Goal: Task Accomplishment & Management: Use online tool/utility

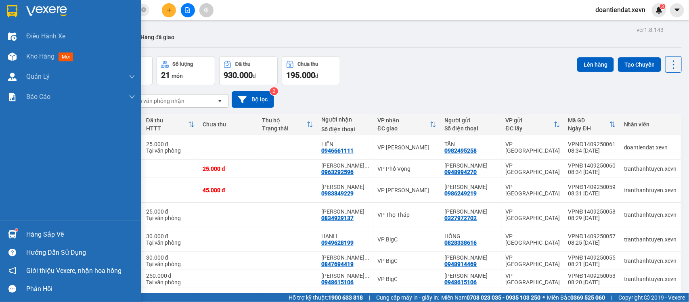
click at [20, 231] on div "Hàng sắp về" at bounding box center [70, 234] width 141 height 18
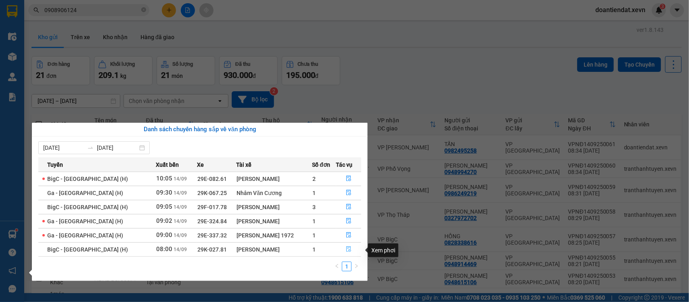
click at [343, 251] on button "button" at bounding box center [349, 249] width 25 height 13
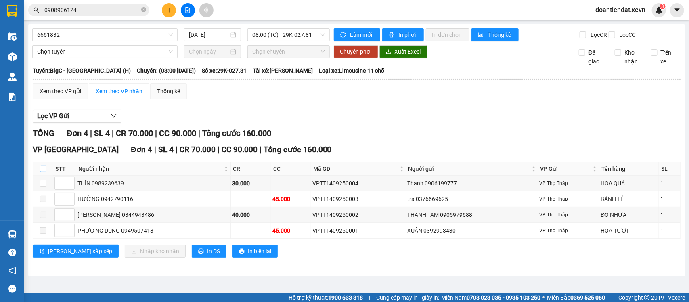
click at [44, 172] on input "checkbox" at bounding box center [43, 169] width 6 height 6
checkbox input "true"
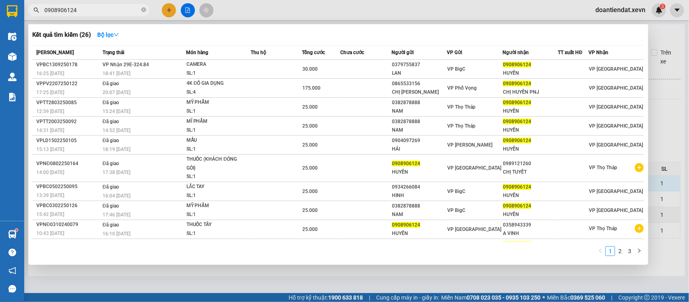
click at [130, 11] on input "0908906124" at bounding box center [91, 10] width 95 height 9
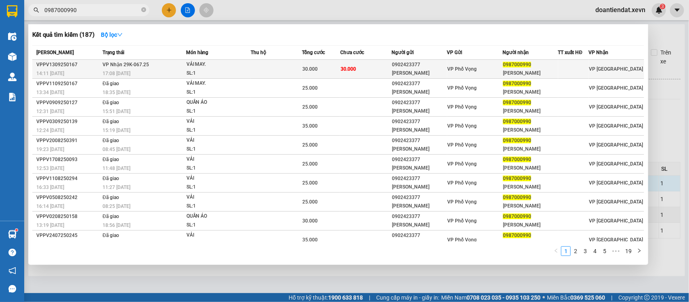
type input "0987000990"
click at [239, 69] on div "SL: 1" at bounding box center [217, 73] width 61 height 9
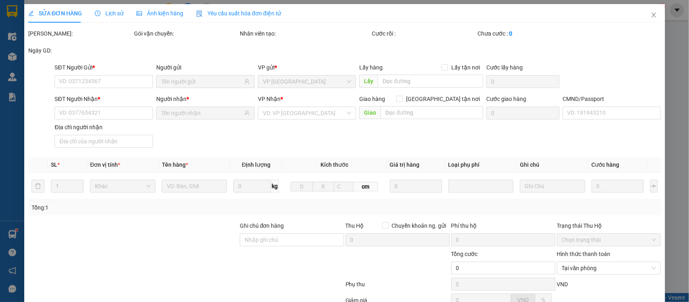
type input "0902423377"
type input "NGỌC ANH"
type input "0987000990"
type input "Duy Khánh"
type input "036094012942 NGUYỄN DUY KHÁNH HẢI TRUNG HẢI HẬU NĐ"
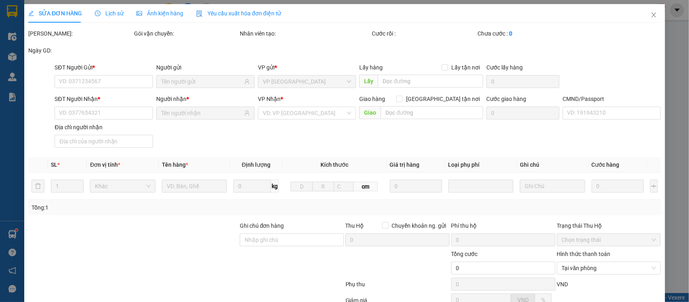
type input "30.000"
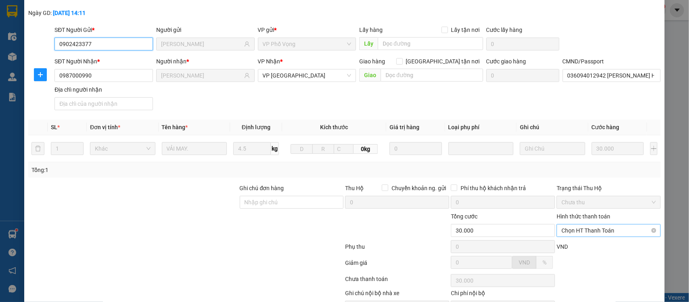
scroll to position [85, 0]
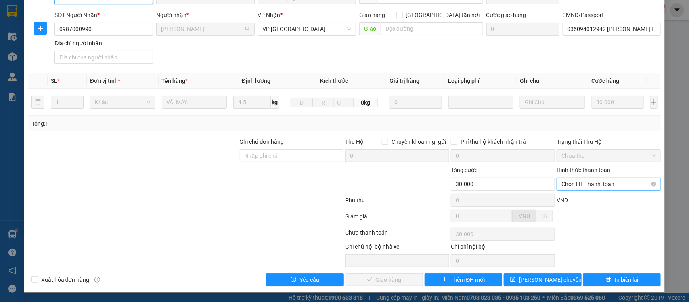
click at [588, 184] on span "Chọn HT Thanh Toán" at bounding box center [609, 184] width 94 height 12
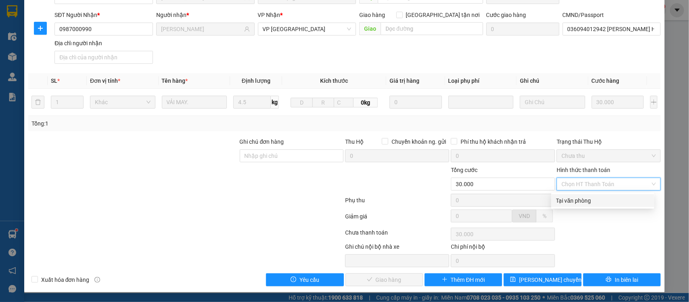
click at [584, 197] on div "Tại văn phòng" at bounding box center [602, 200] width 93 height 9
type input "0"
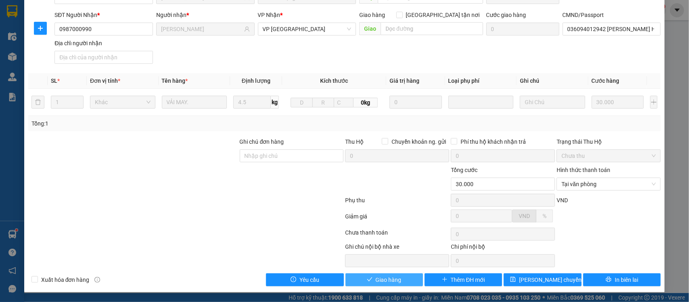
click at [369, 283] on button "Giao hàng" at bounding box center [385, 279] width 78 height 13
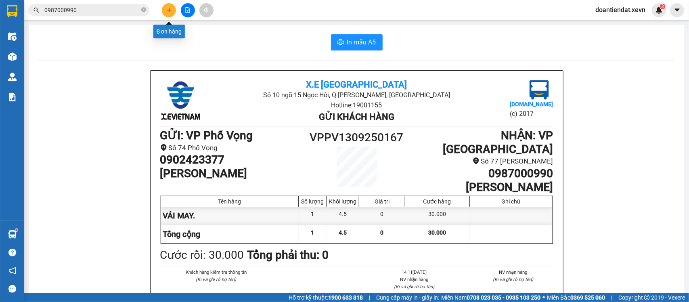
click at [174, 11] on button at bounding box center [169, 10] width 14 height 14
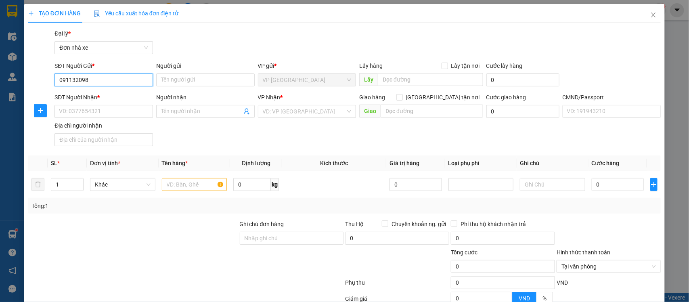
type input "0911320988"
click at [104, 100] on div "0911320988 - NGUYỄN THỊ HƯƠNG" at bounding box center [103, 96] width 88 height 9
type input "NGUYỄN THỊ HƯƠNG"
type input "0904768516"
type input "NGUYỄN THỊ HẰNG"
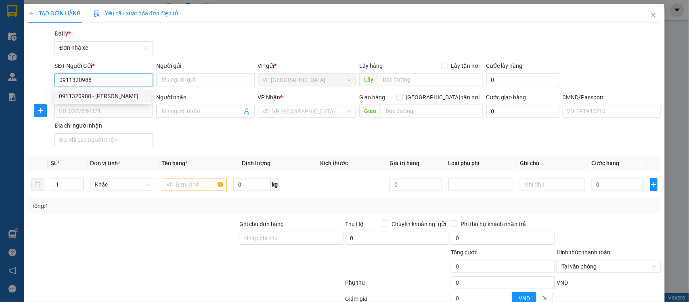
type input "036177010647 NGUYỄN THỊ HẰNG 1977"
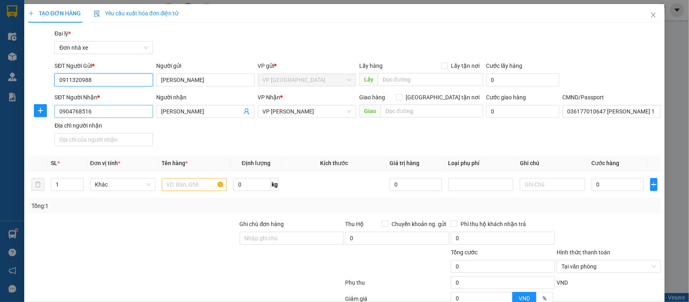
type input "0911320988"
click at [116, 112] on input "0904768516" at bounding box center [103, 111] width 98 height 13
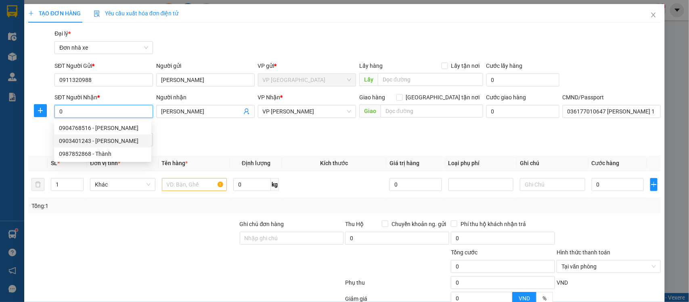
click at [88, 140] on div "0903401243 - NGÔ ANH PHƯƠNG" at bounding box center [103, 140] width 88 height 9
type input "0903401243"
type input "NGÔ ANH PHƯƠNG"
checkbox input "true"
type input "Tập thể F361 An Dương, Yên Phụ, Tây Hồ, Hà Nội, Việt Nam"
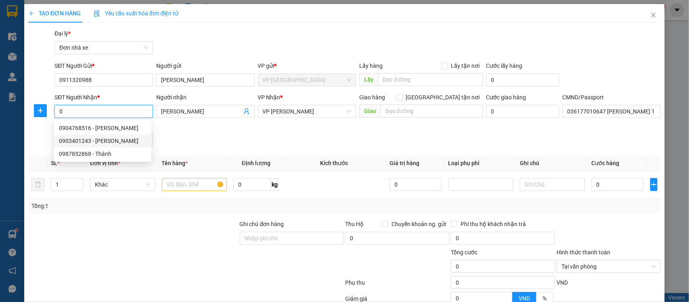
type input "1"
type input "75.000"
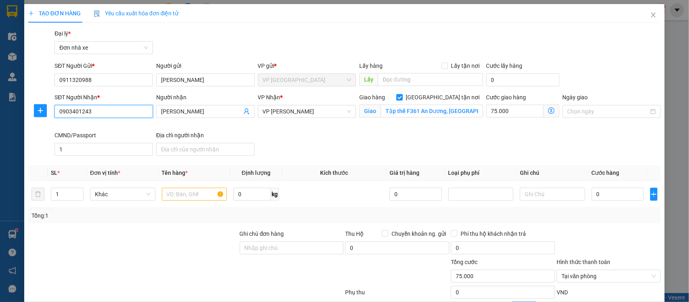
click at [111, 115] on input "0903401243" at bounding box center [103, 111] width 98 height 13
type input "0987878488"
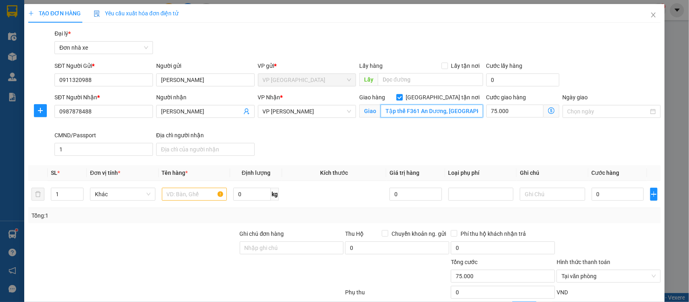
click at [412, 112] on input "Tập thể F361 An Dương, Yên Phụ, Tây Hồ, Hà Nội, Việt Nam" at bounding box center [432, 111] width 103 height 13
click at [514, 110] on input "75.000" at bounding box center [514, 111] width 57 height 13
type input "6"
type input "60"
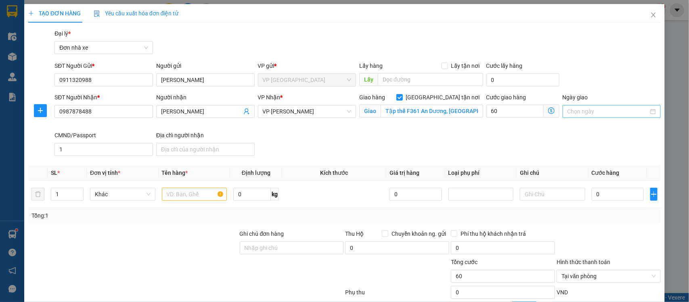
type input "60.000"
click at [570, 107] on input "Ngày giao" at bounding box center [609, 111] width 82 height 9
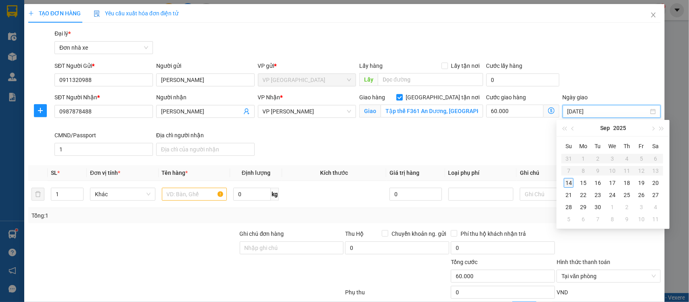
type input "[DATE]"
click at [570, 180] on div "14" at bounding box center [569, 183] width 10 height 10
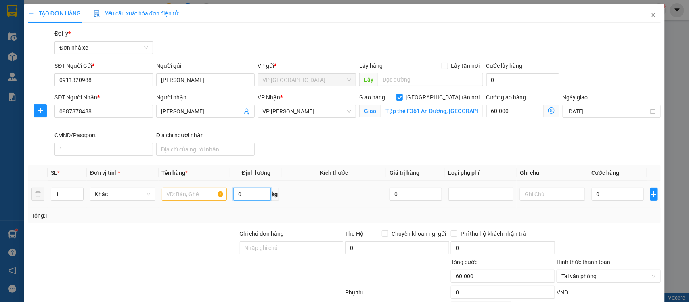
click at [239, 194] on input "0" at bounding box center [252, 194] width 38 height 13
type input "4"
click at [174, 194] on input "text" at bounding box center [194, 194] width 65 height 13
type input "D"
type input "ĐỒ ĂN"
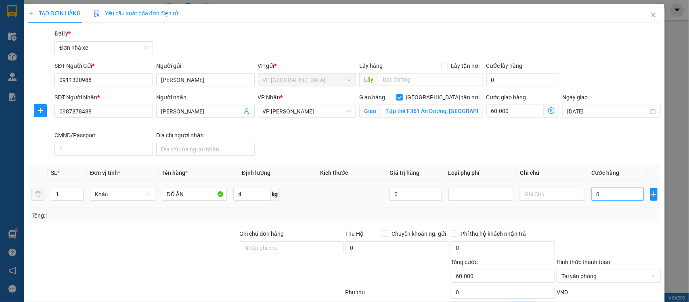
click at [604, 201] on input "0" at bounding box center [618, 194] width 52 height 13
type input "2"
type input "60.002"
type input "25"
type input "60.025"
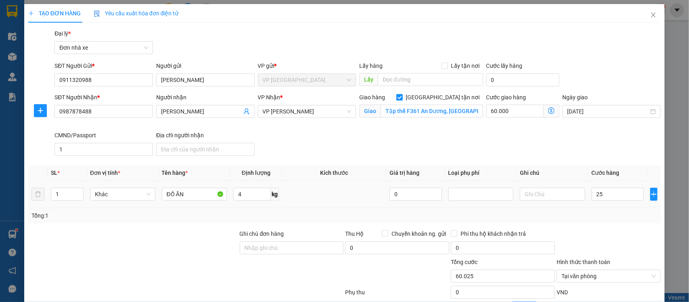
type input "25.000"
type input "85.000"
click at [621, 233] on div at bounding box center [609, 243] width 106 height 28
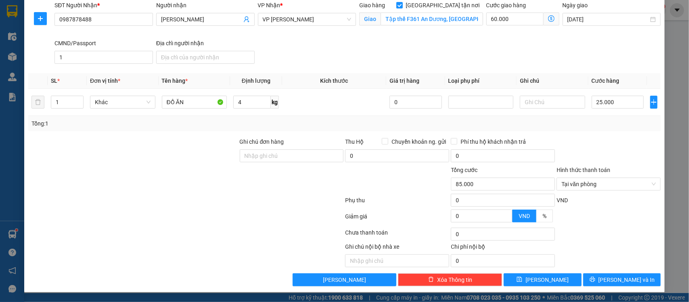
scroll to position [93, 0]
drag, startPoint x: 635, startPoint y: 233, endPoint x: 634, endPoint y: 237, distance: 4.5
click at [635, 233] on div "Chọn HT Thanh Toán" at bounding box center [609, 234] width 106 height 16
click at [620, 283] on span "[PERSON_NAME] và In" at bounding box center [627, 279] width 57 height 9
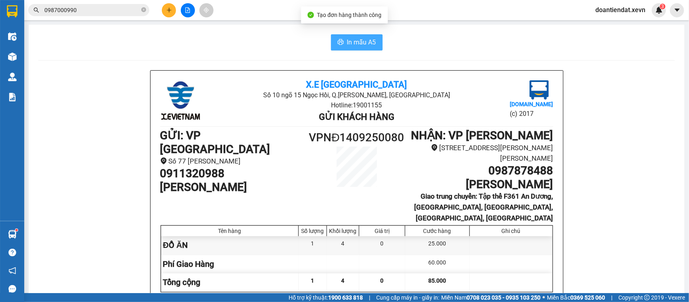
click at [358, 43] on span "In mẫu A5" at bounding box center [361, 42] width 29 height 10
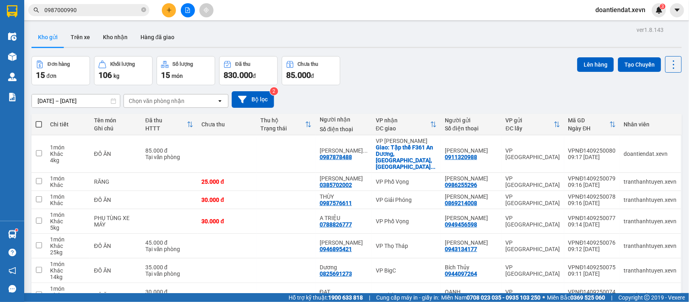
click at [92, 10] on input "0987000990" at bounding box center [91, 10] width 95 height 9
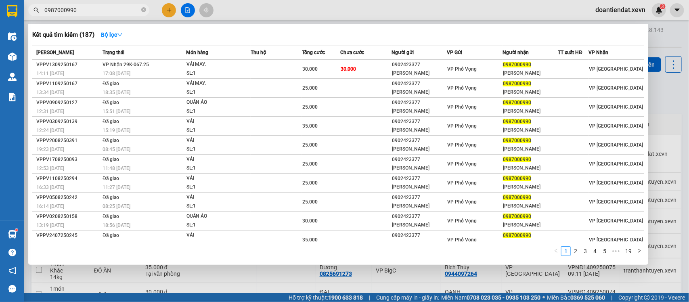
click at [92, 10] on input "0987000990" at bounding box center [91, 10] width 95 height 9
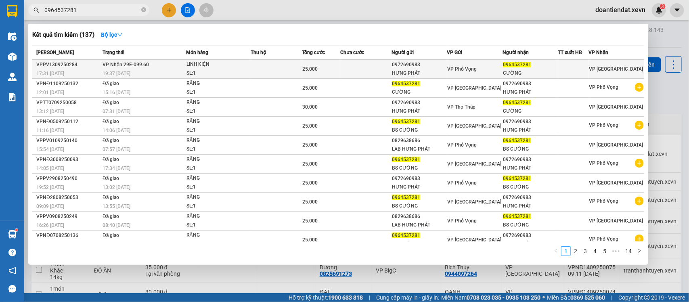
type input "0964537281"
click at [192, 61] on div "LINH KIỆN" at bounding box center [217, 64] width 61 height 9
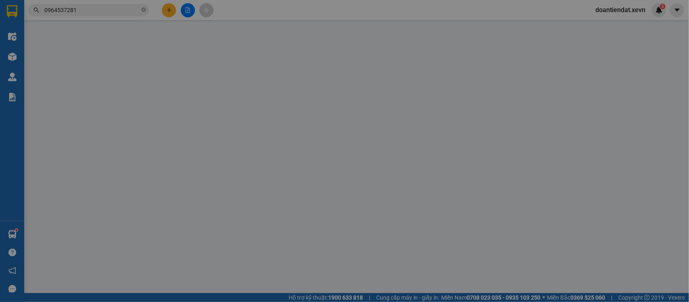
type input "0972690983"
type input "HƯNG PHÁT"
type input "0964537281"
type input "CƯỜNG"
type input "036086008592 TRẦN ĐỨC CƯỜNG 44 VŨ KHẾ BẬT"
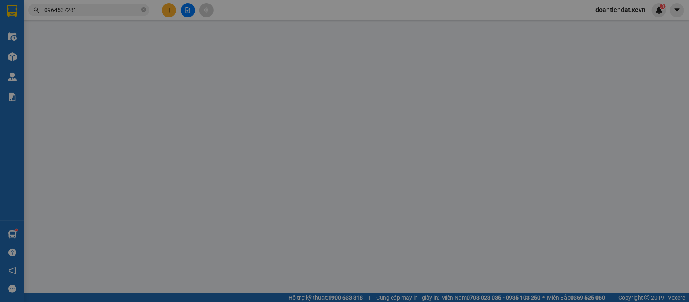
type input "25.000"
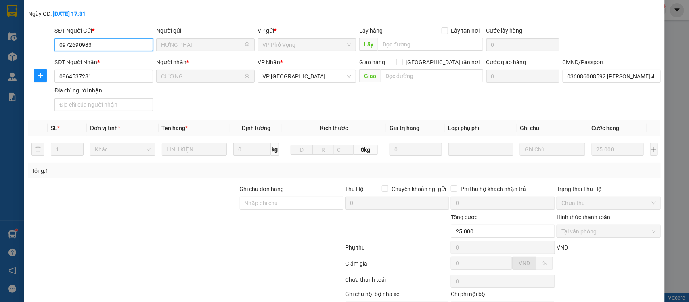
scroll to position [85, 0]
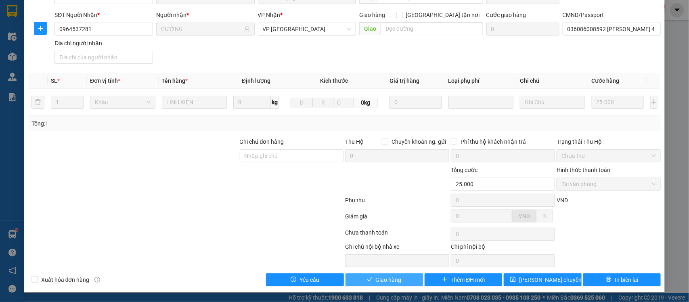
click at [358, 278] on button "Giao hàng" at bounding box center [385, 279] width 78 height 13
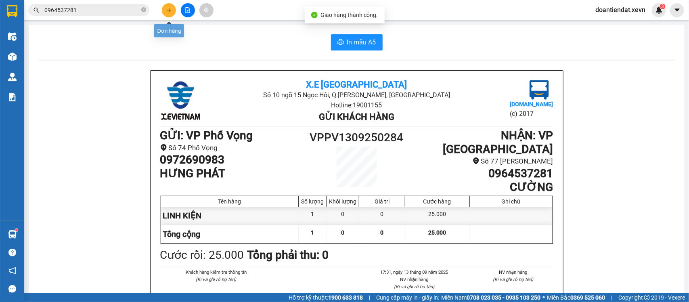
click at [166, 7] on icon "plus" at bounding box center [169, 10] width 6 height 6
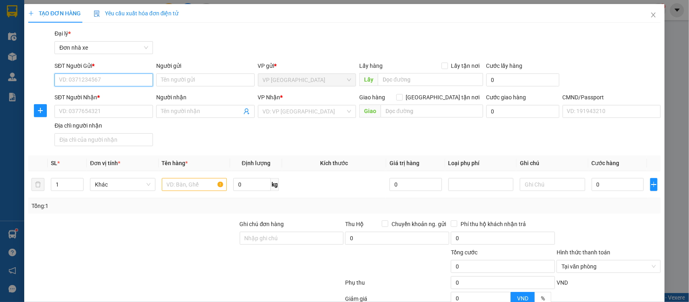
click at [95, 81] on input "SĐT Người Gửi *" at bounding box center [103, 79] width 98 height 13
click at [72, 103] on div "SĐT Người Nhận *" at bounding box center [103, 99] width 98 height 12
click at [73, 109] on input "SĐT Người Nhận *" at bounding box center [103, 111] width 98 height 13
type input "0966331188"
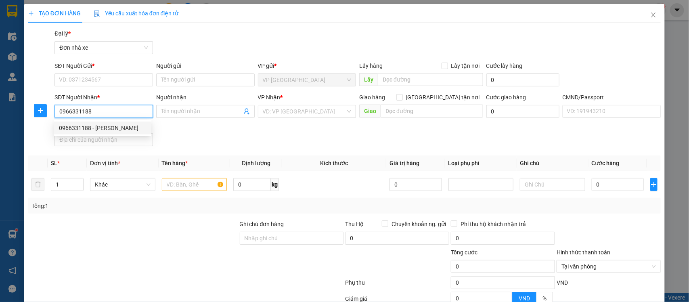
click at [86, 125] on div "0966331188 - HUYỀN" at bounding box center [103, 128] width 88 height 9
type input "HUYỀN"
type input "036186018719"
type input "0966331188"
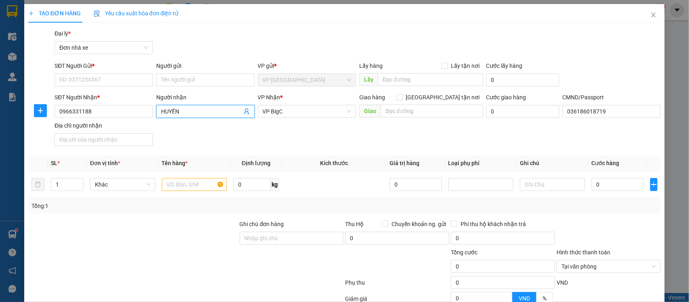
click at [161, 112] on input "HUYỀN" at bounding box center [201, 111] width 81 height 9
type input "LÊ THỊ THU HUYỀN"
click at [91, 81] on input "SĐT Người Gửi *" at bounding box center [103, 79] width 98 height 13
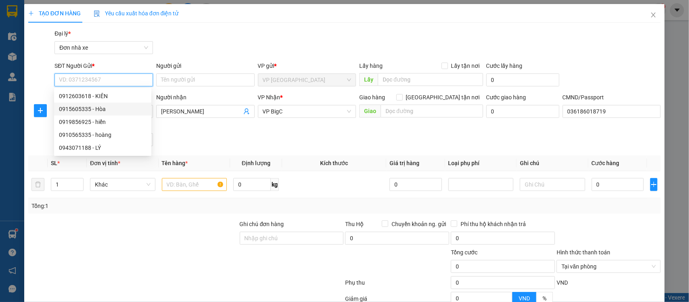
click at [100, 108] on div "0915605335 - Hòa" at bounding box center [103, 109] width 88 height 9
type input "0915605335"
type input "Hòa"
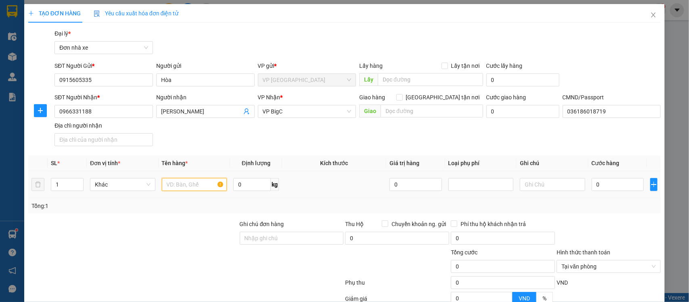
click at [191, 186] on input "text" at bounding box center [194, 184] width 65 height 13
type input "PHONG BÌ"
click at [604, 185] on input "0" at bounding box center [618, 184] width 52 height 13
type input "2"
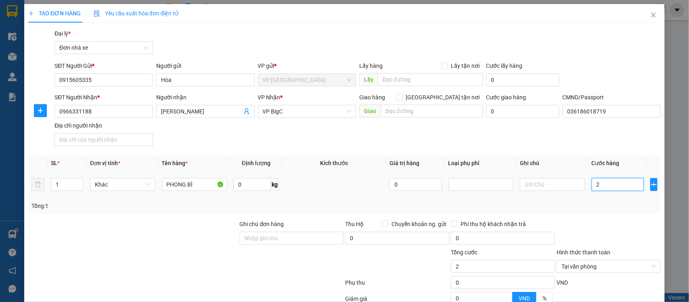
type input "20"
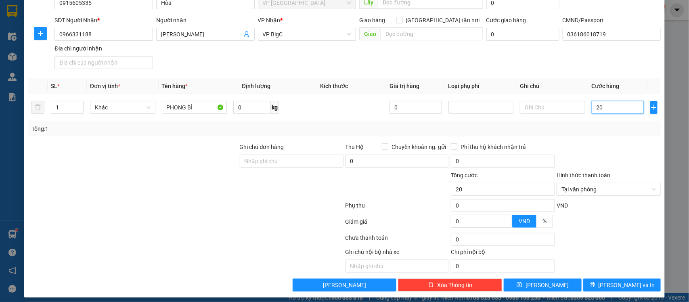
scroll to position [83, 0]
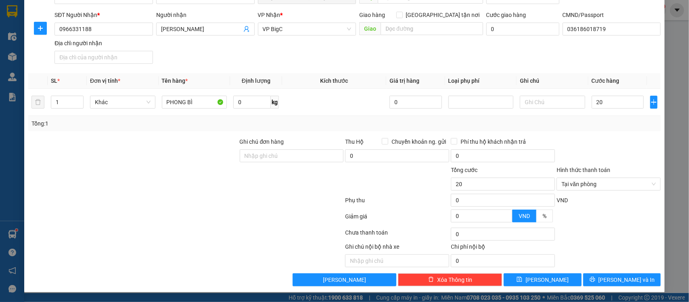
type input "20.000"
click at [608, 223] on div at bounding box center [609, 219] width 106 height 14
click at [622, 276] on span "[PERSON_NAME] và In" at bounding box center [627, 279] width 57 height 9
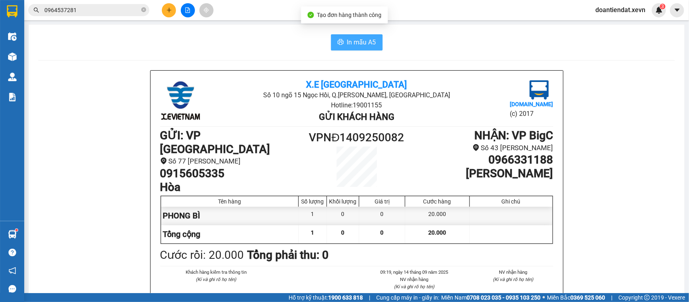
click at [356, 40] on span "In mẫu A5" at bounding box center [361, 42] width 29 height 10
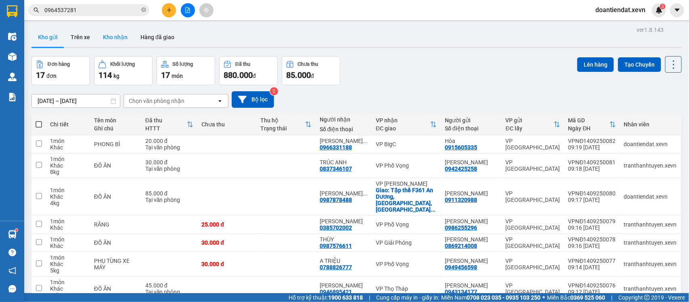
click at [118, 36] on button "Kho nhận" at bounding box center [115, 36] width 38 height 19
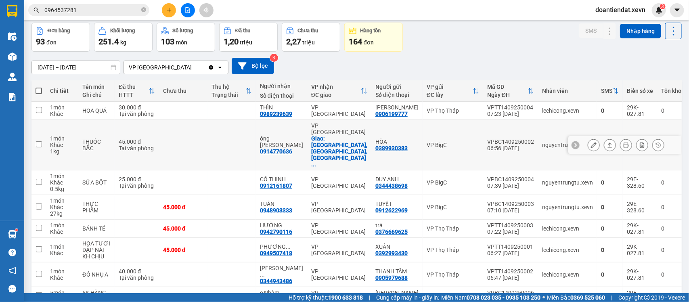
scroll to position [50, 0]
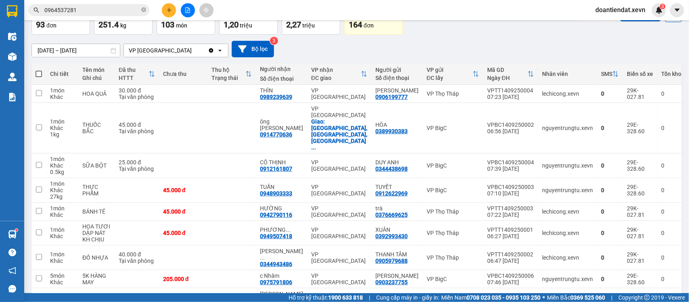
click at [41, 72] on span at bounding box center [39, 74] width 6 height 6
click at [39, 70] on input "checkbox" at bounding box center [39, 70] width 0 height 0
checkbox input "true"
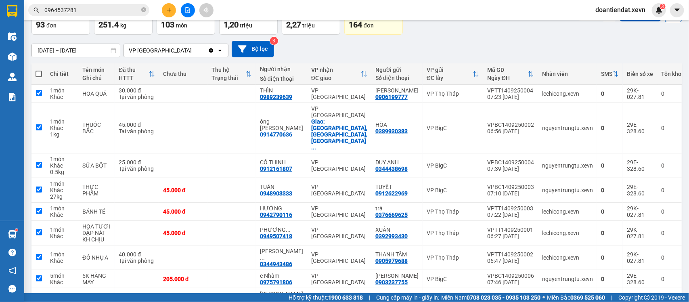
checkbox input "true"
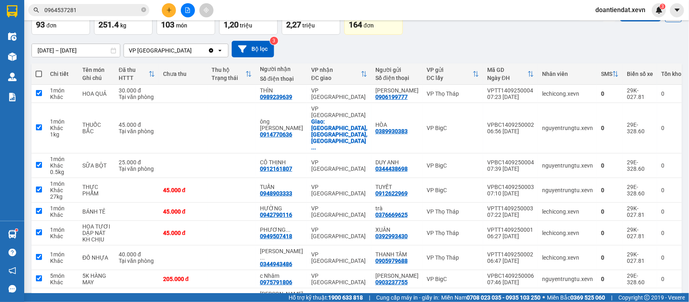
checkbox input "true"
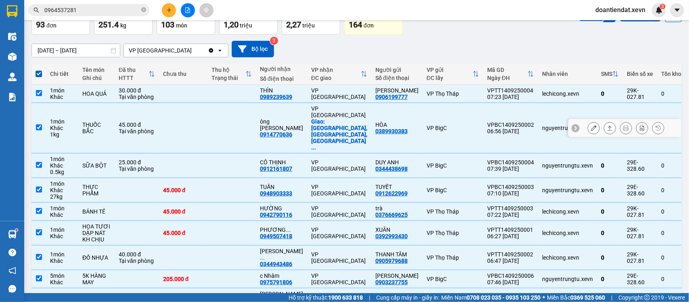
click at [170, 116] on td at bounding box center [183, 128] width 48 height 50
checkbox input "false"
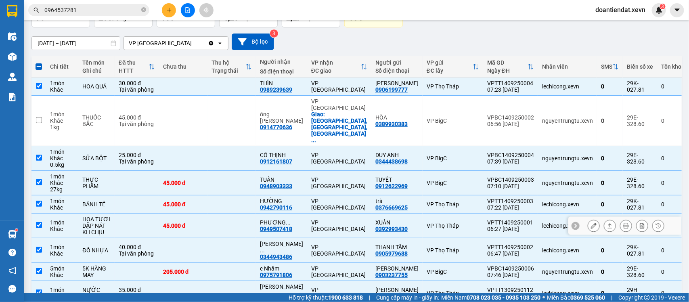
scroll to position [0, 0]
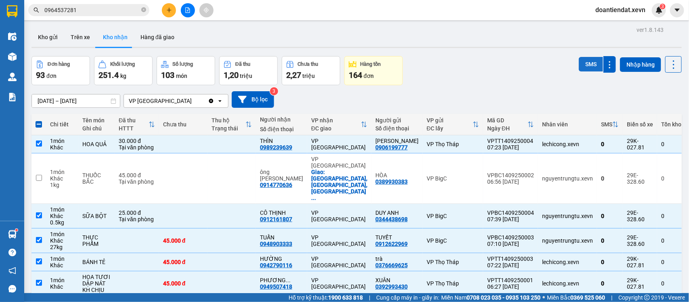
click at [582, 69] on button "SMS" at bounding box center [591, 64] width 24 height 15
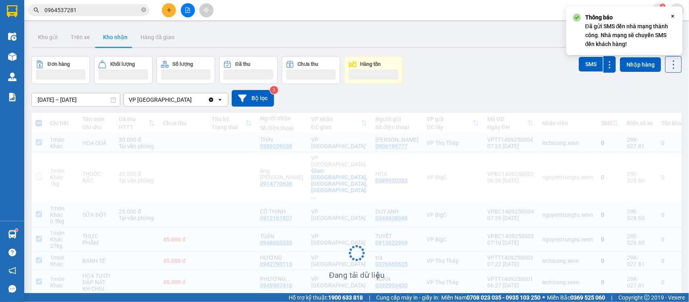
scroll to position [97, 0]
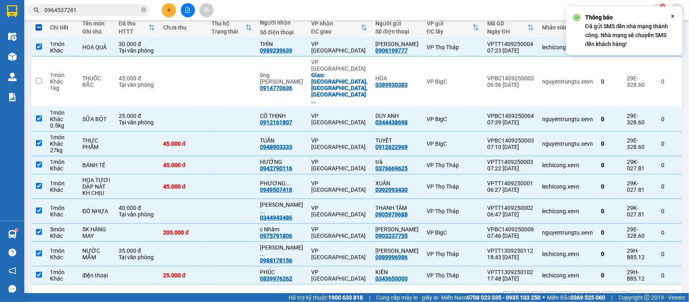
click at [519, 291] on button "2" at bounding box center [523, 297] width 12 height 12
checkbox input "false"
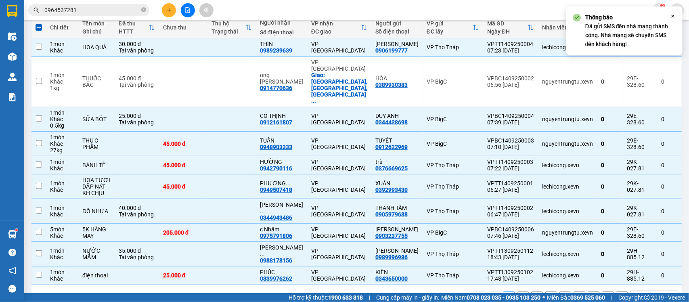
checkbox input "false"
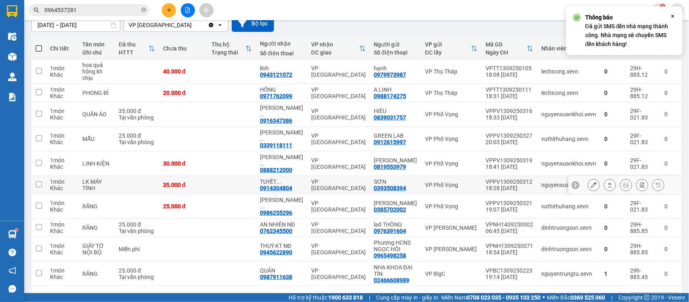
scroll to position [78, 0]
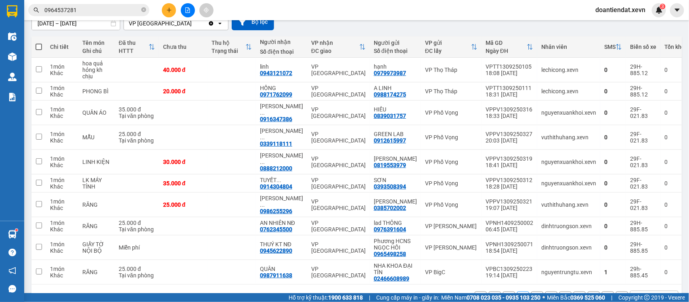
click at [38, 44] on span at bounding box center [39, 47] width 6 height 6
click at [39, 43] on input "checkbox" at bounding box center [39, 43] width 0 height 0
checkbox input "true"
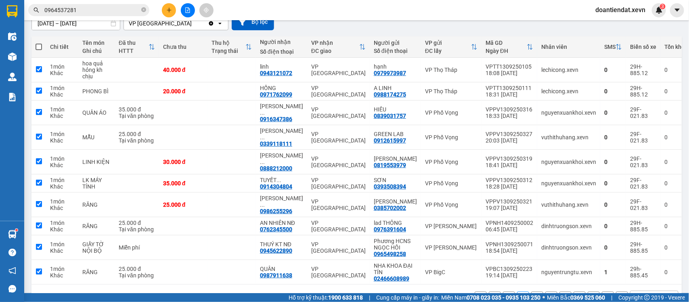
checkbox input "true"
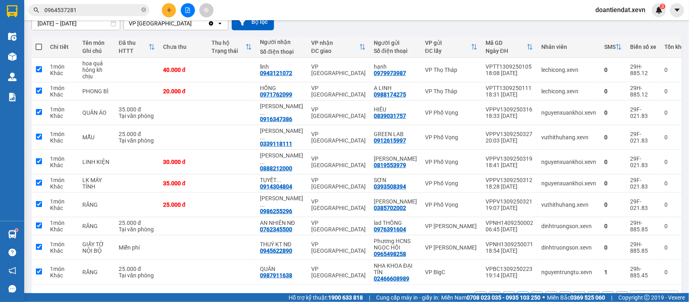
checkbox input "true"
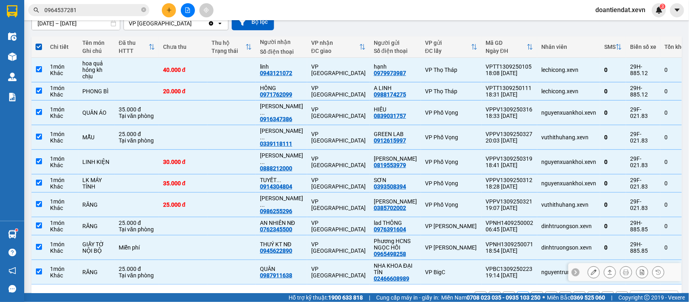
drag, startPoint x: 174, startPoint y: 243, endPoint x: 179, endPoint y: 242, distance: 4.9
click at [176, 260] on td at bounding box center [183, 272] width 48 height 25
checkbox input "false"
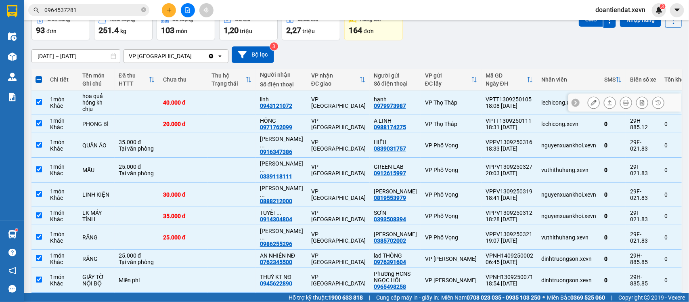
scroll to position [27, 0]
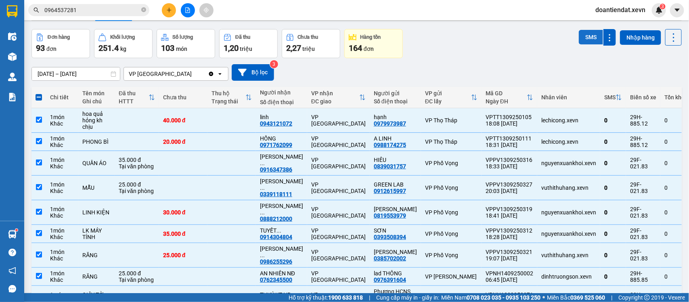
click at [580, 43] on button "SMS" at bounding box center [591, 37] width 24 height 15
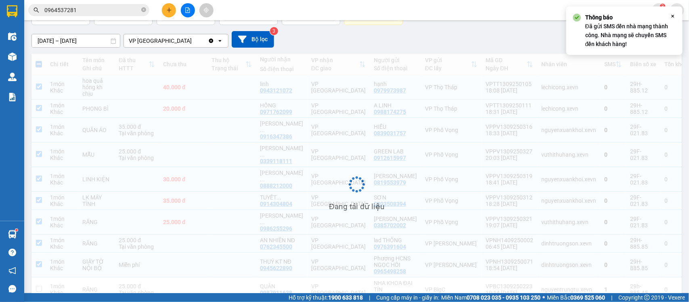
scroll to position [76, 0]
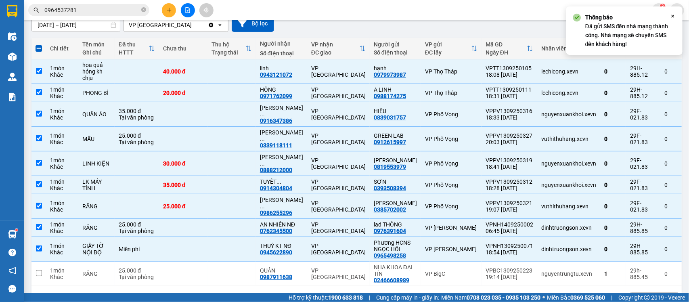
click at [531, 293] on button "3" at bounding box center [537, 299] width 12 height 12
checkbox input "false"
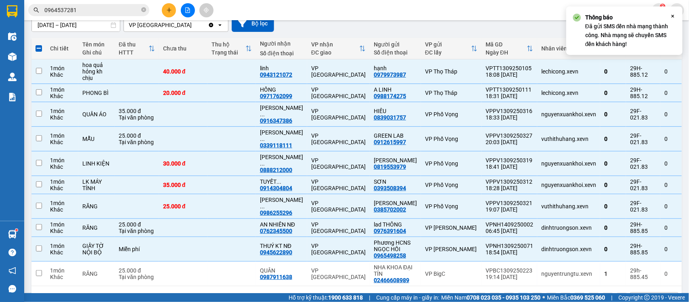
checkbox input "false"
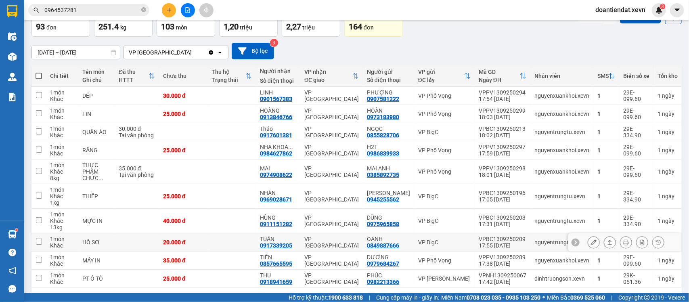
scroll to position [0, 0]
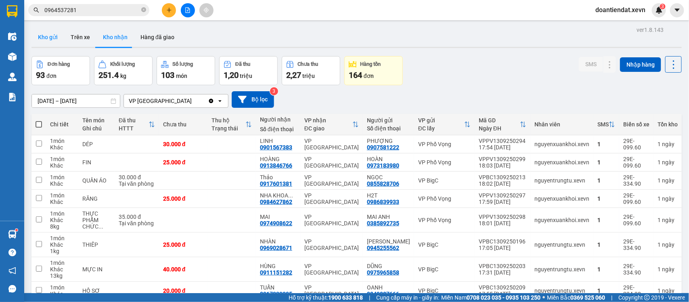
click at [35, 35] on button "Kho gửi" at bounding box center [47, 36] width 33 height 19
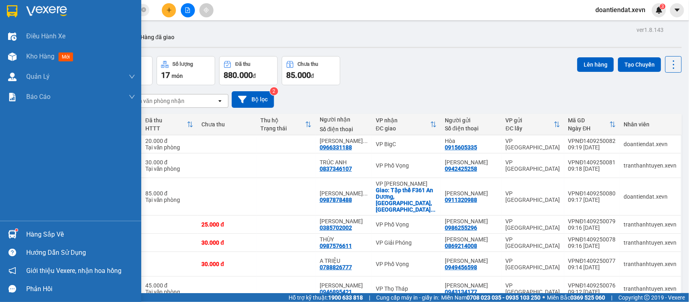
click at [15, 233] on img at bounding box center [12, 234] width 8 height 8
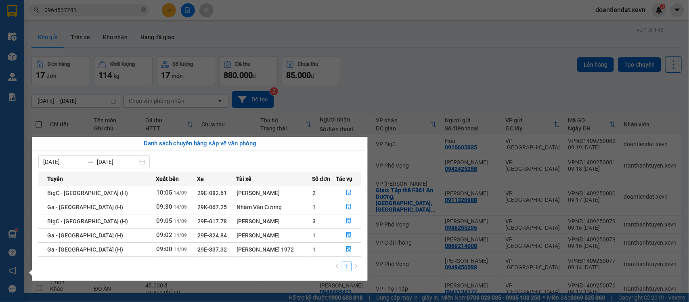
click at [110, 8] on section "Kết quả tìm kiếm ( 137 ) Bộ lọc Mã ĐH Trạng thái Món hàng Thu hộ Tổng cước Chưa…" at bounding box center [344, 151] width 689 height 302
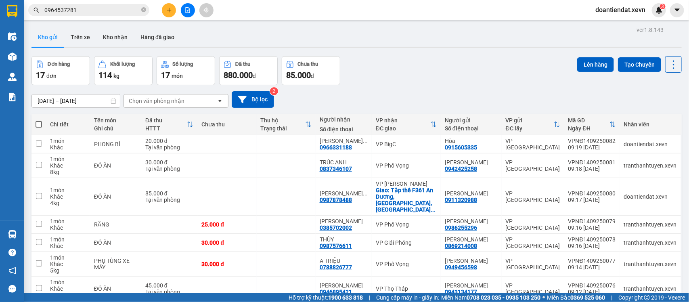
click at [110, 8] on input "0964537281" at bounding box center [91, 10] width 95 height 9
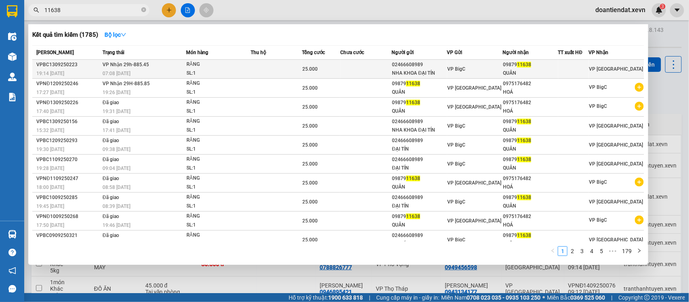
type input "11638"
click at [225, 67] on div "RĂNG" at bounding box center [217, 64] width 61 height 9
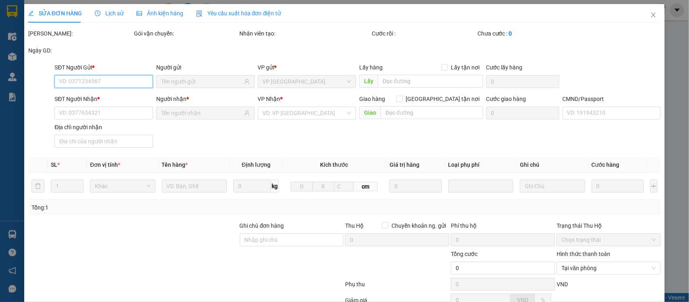
type input "02466608989"
type input "NHA KHOA ĐẠI TÍN"
type input "0987911638"
type input "QUÂN"
type input "036078007404 TRẦN ĐÌNH VINH"
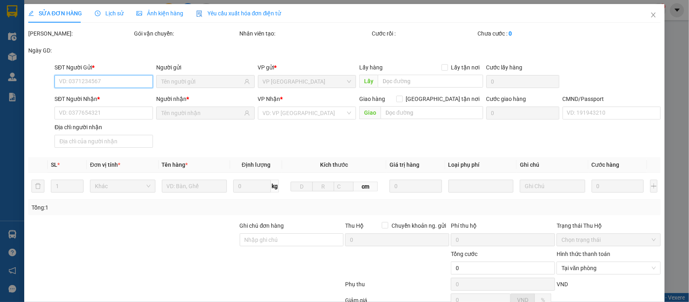
type input "25.000"
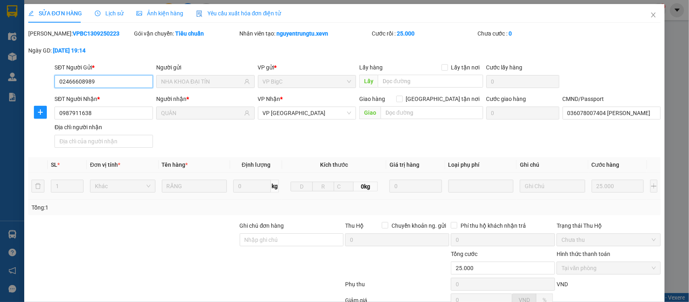
scroll to position [85, 0]
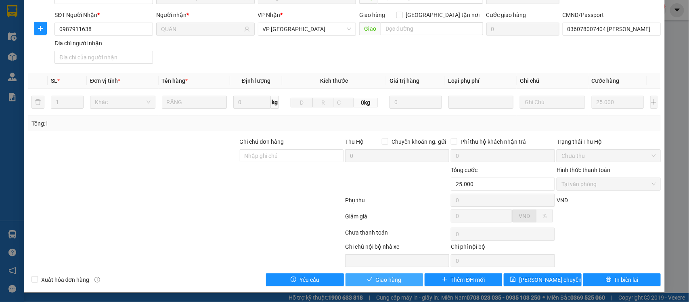
click at [400, 277] on button "Giao hàng" at bounding box center [385, 279] width 78 height 13
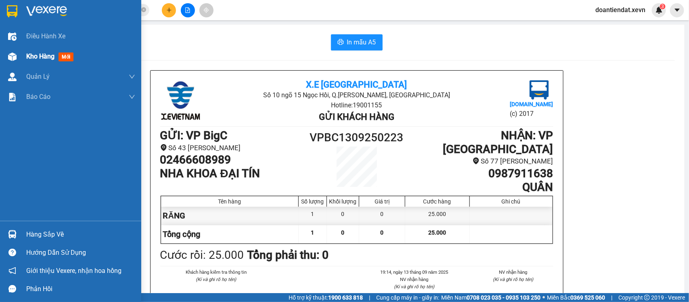
click at [12, 61] on img at bounding box center [12, 56] width 8 height 8
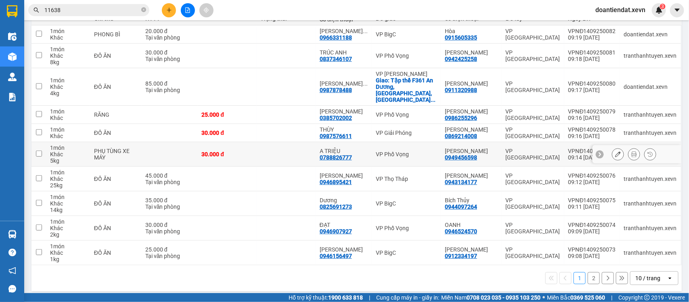
scroll to position [59, 0]
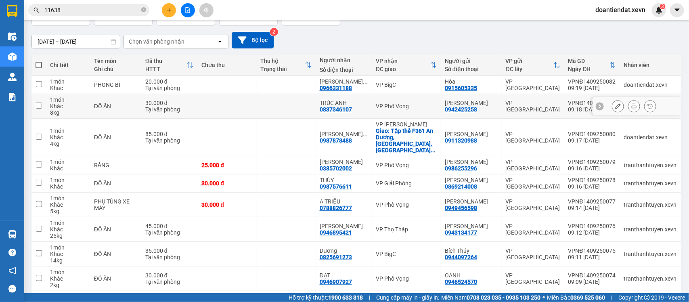
drag, startPoint x: 262, startPoint y: 111, endPoint x: 253, endPoint y: 132, distance: 23.0
click at [256, 111] on td at bounding box center [226, 106] width 59 height 25
checkbox input "true"
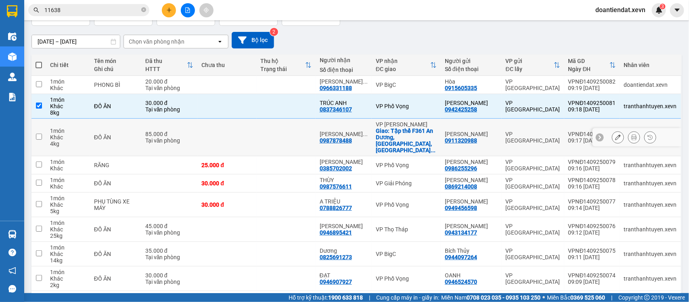
click at [253, 132] on td at bounding box center [226, 138] width 59 height 38
checkbox input "true"
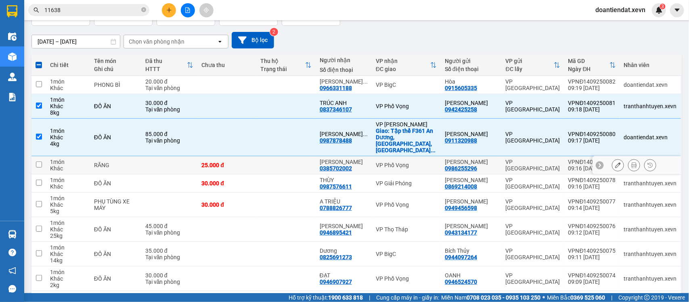
click at [301, 156] on td at bounding box center [286, 165] width 59 height 18
checkbox input "true"
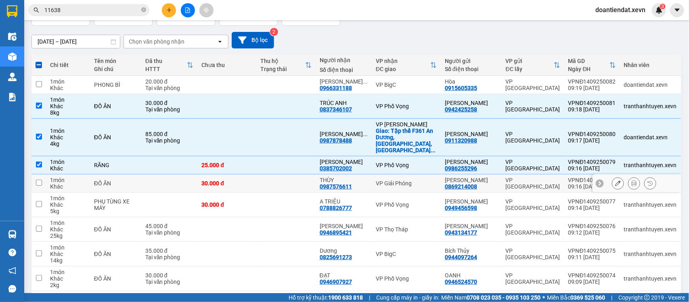
click at [293, 177] on td at bounding box center [286, 183] width 59 height 18
checkbox input "true"
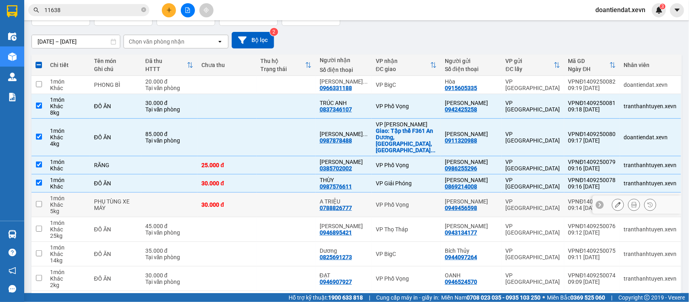
click at [293, 195] on td at bounding box center [286, 205] width 59 height 25
checkbox input "true"
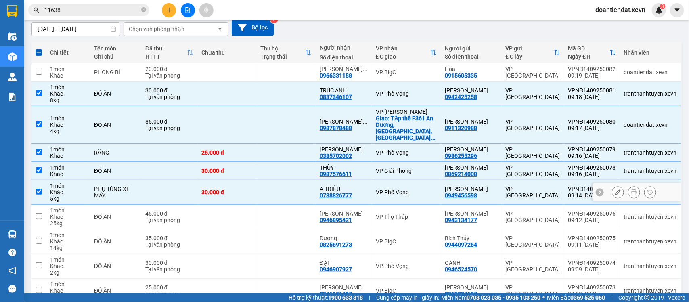
scroll to position [110, 0]
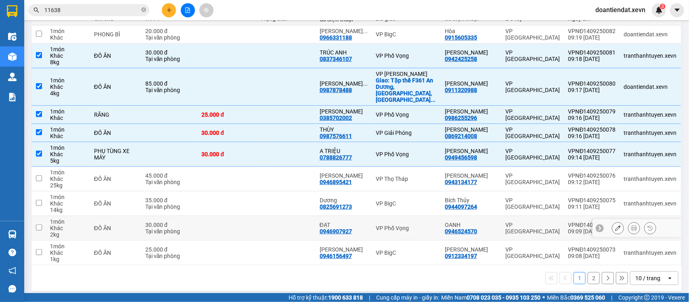
click at [285, 218] on td at bounding box center [286, 228] width 59 height 25
checkbox input "true"
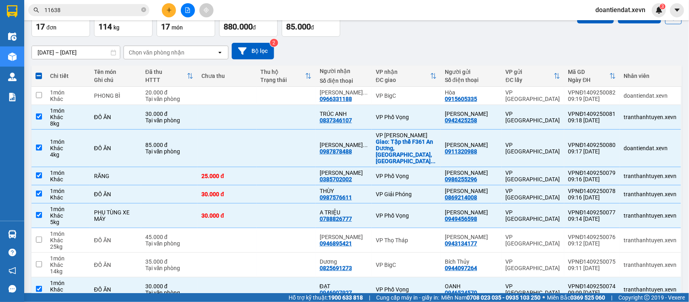
scroll to position [0, 0]
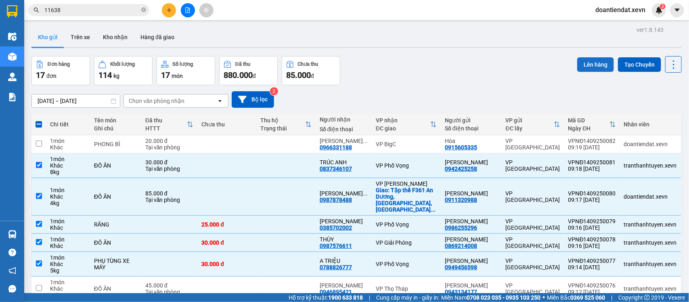
click at [578, 63] on button "Lên hàng" at bounding box center [595, 64] width 37 height 15
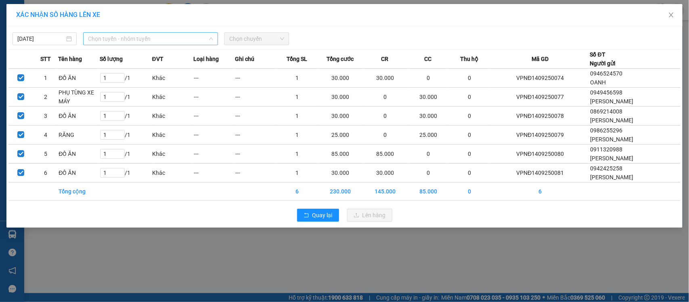
click at [108, 39] on span "Chọn tuyến - nhóm tuyến" at bounding box center [150, 39] width 125 height 12
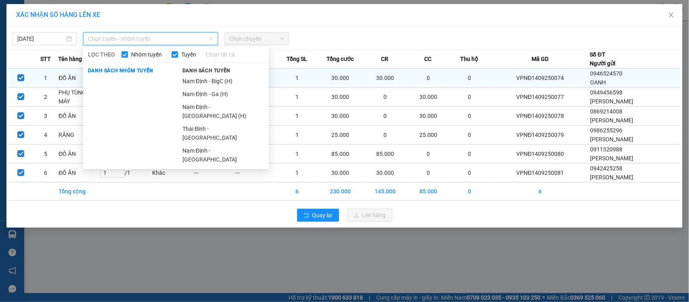
drag, startPoint x: 200, startPoint y: 96, endPoint x: 261, endPoint y: 76, distance: 63.7
click at [204, 95] on li "Nam Định - Ga (H)" at bounding box center [223, 94] width 91 height 13
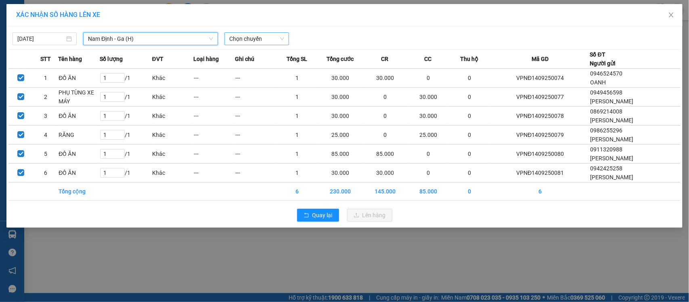
click at [262, 40] on span "Chọn chuyến" at bounding box center [256, 39] width 54 height 12
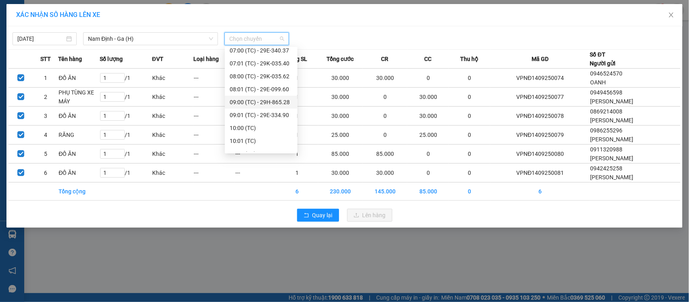
scroll to position [50, 0]
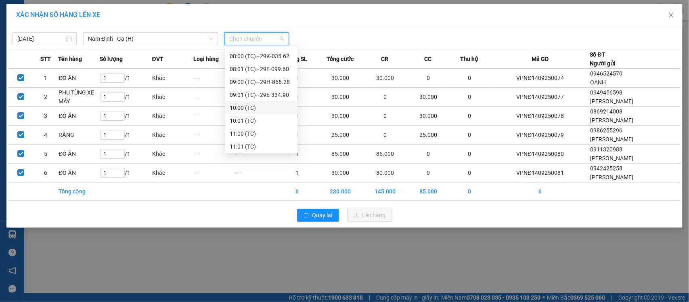
click at [254, 106] on div "10:00 (TC)" at bounding box center [261, 107] width 63 height 9
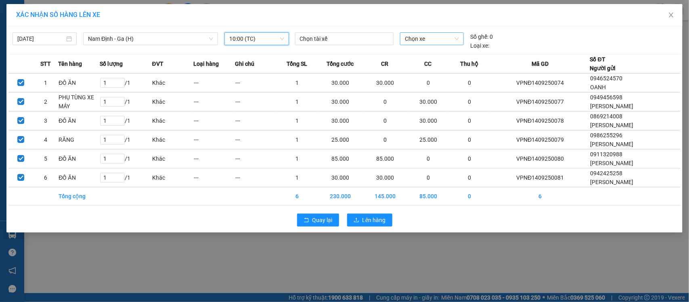
click at [407, 44] on span "Chọn xe" at bounding box center [432, 39] width 54 height 12
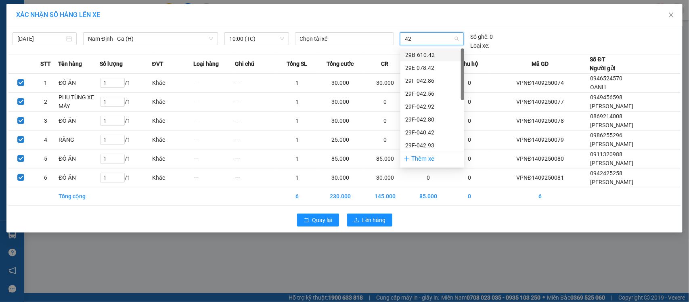
type input "421"
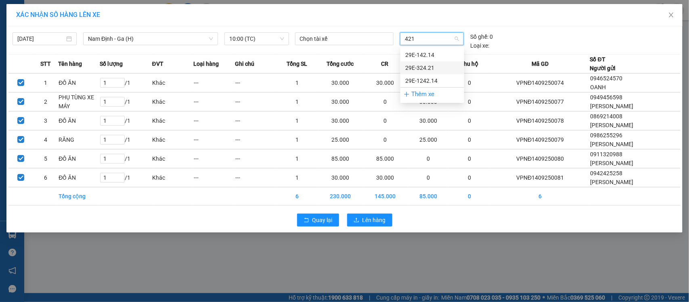
click at [433, 69] on div "29E-324.21" at bounding box center [432, 67] width 54 height 9
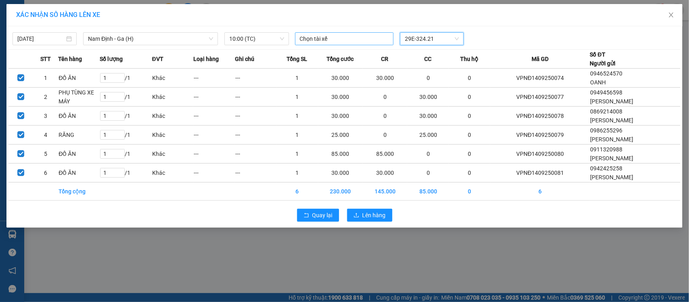
click at [329, 37] on div at bounding box center [344, 39] width 95 height 10
type input "CONG DAI"
click at [326, 54] on div "Phạm Công Đại" at bounding box center [355, 55] width 111 height 9
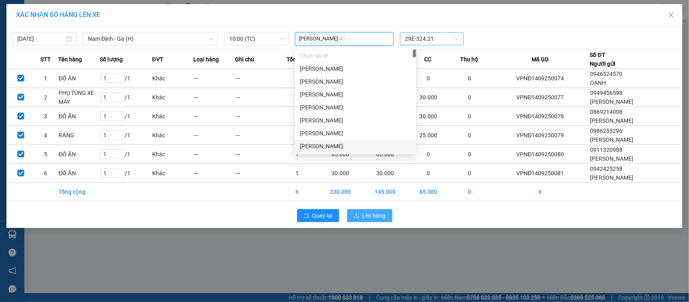
click at [360, 214] on button "Lên hàng" at bounding box center [369, 215] width 45 height 13
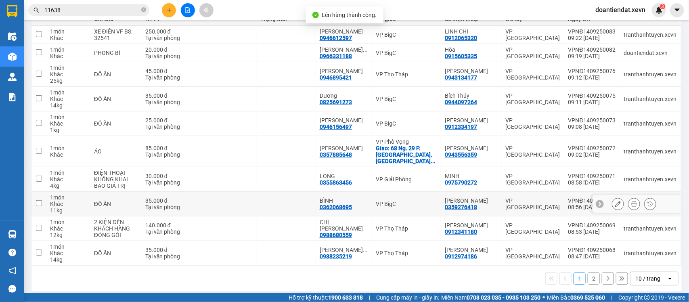
scroll to position [110, 0]
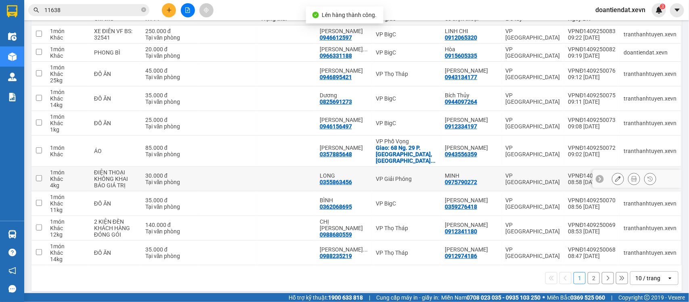
click at [407, 176] on td "VP Giải Phóng" at bounding box center [406, 179] width 69 height 25
checkbox input "true"
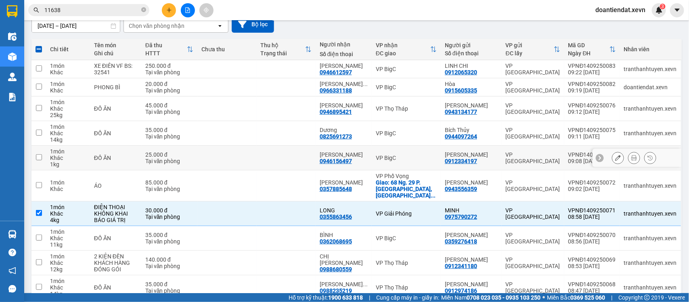
scroll to position [9, 0]
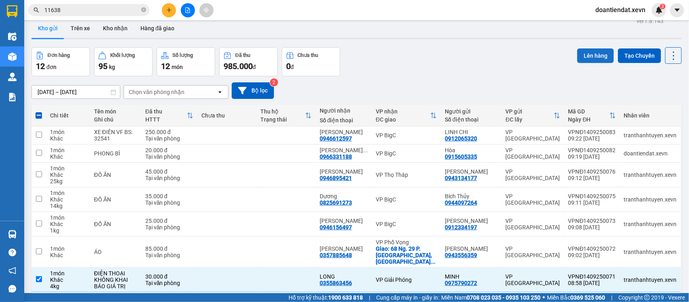
click at [577, 59] on button "Lên hàng" at bounding box center [595, 55] width 37 height 15
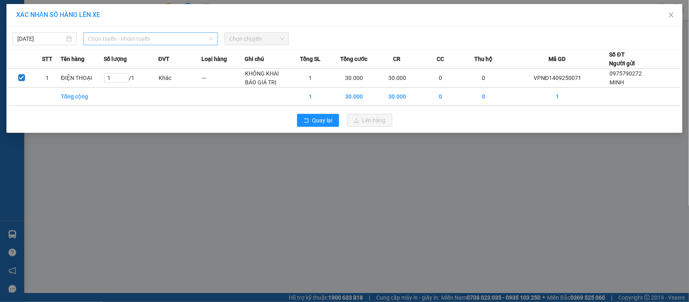
drag, startPoint x: 122, startPoint y: 40, endPoint x: 132, endPoint y: 55, distance: 18.8
click at [123, 40] on span "Chọn tuyến - nhóm tuyến" at bounding box center [150, 39] width 125 height 12
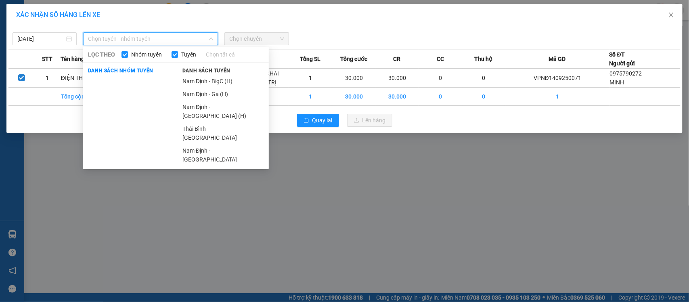
drag, startPoint x: 202, startPoint y: 94, endPoint x: 213, endPoint y: 89, distance: 11.4
click at [203, 94] on li "Nam Định - Ga (H)" at bounding box center [223, 94] width 91 height 13
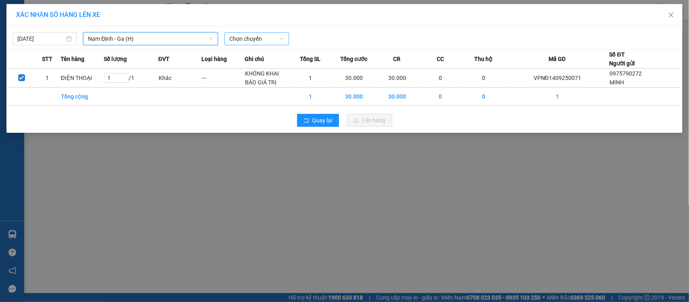
click at [259, 43] on span "Chọn chuyến" at bounding box center [256, 39] width 54 height 12
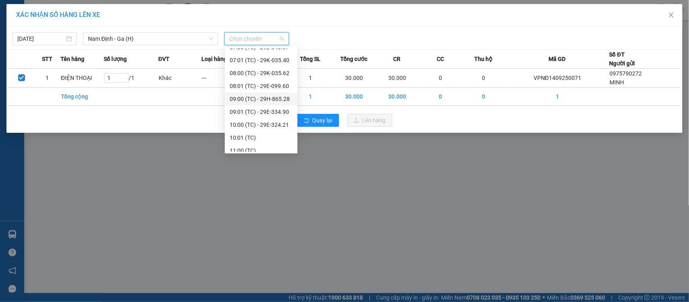
scroll to position [50, 0]
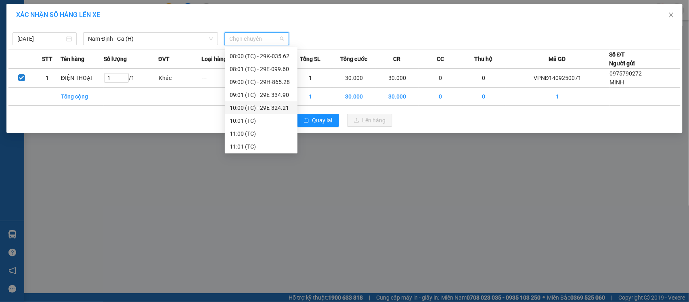
click at [263, 108] on div "10:00 (TC) - 29E-324.21" at bounding box center [261, 107] width 63 height 9
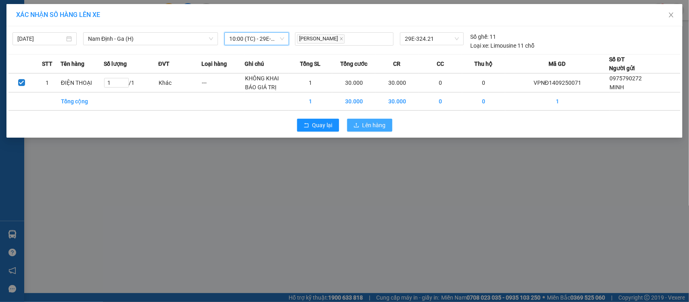
click at [367, 128] on span "Lên hàng" at bounding box center [374, 125] width 23 height 9
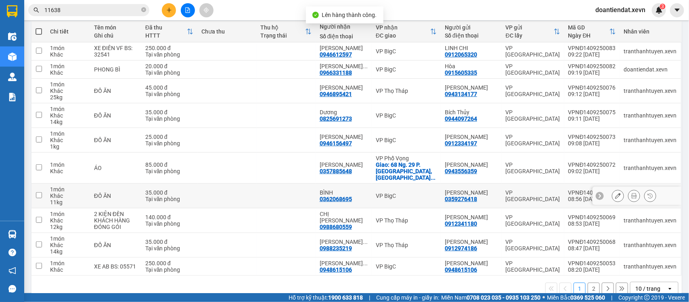
scroll to position [103, 0]
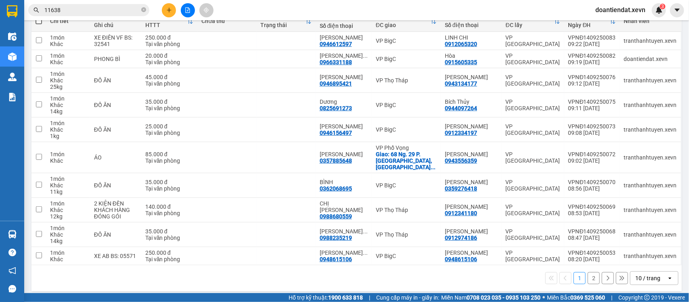
click at [588, 272] on button "2" at bounding box center [594, 278] width 12 height 12
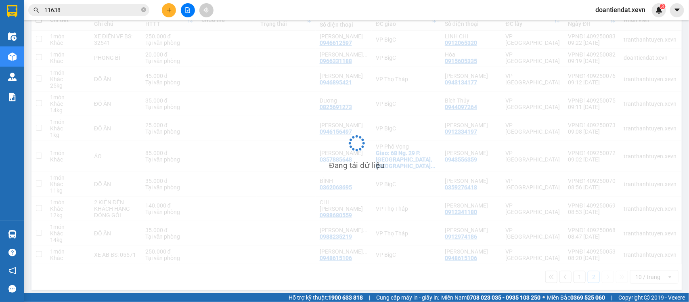
scroll to position [37, 0]
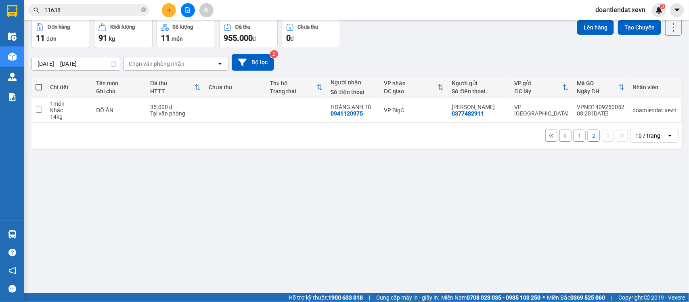
click at [574, 138] on button "1" at bounding box center [580, 136] width 12 height 12
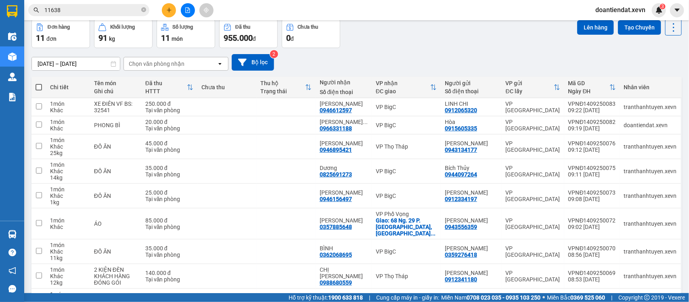
click at [126, 3] on div "Kết quả tìm kiếm ( 1785 ) Bộ lọc Mã ĐH Trạng thái Món hàng Thu hộ Tổng cước Chư…" at bounding box center [78, 10] width 157 height 14
click at [118, 9] on input "11638" at bounding box center [91, 10] width 95 height 9
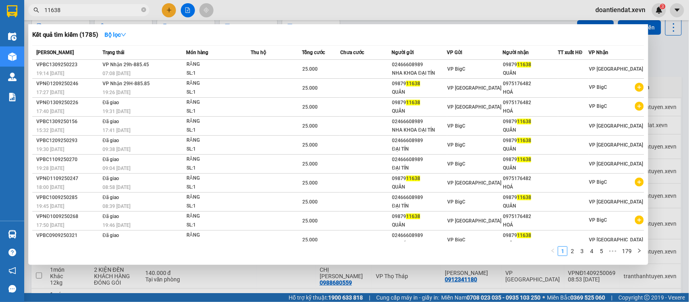
click at [118, 9] on input "11638" at bounding box center [91, 10] width 95 height 9
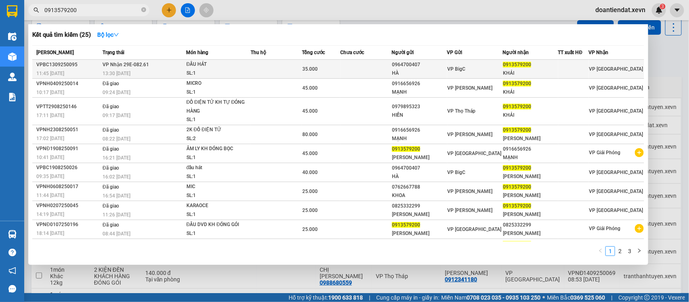
type input "0913579200"
click at [138, 69] on div "13:30 - 13/09" at bounding box center [144, 73] width 83 height 9
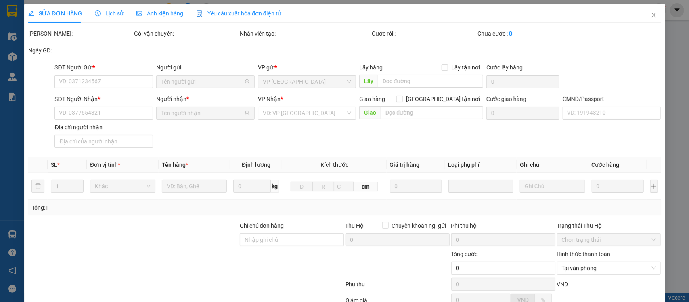
type input "0964700407"
type input "HÀ"
type input "0913579200"
type input "KHẢI"
type input "036060017335 NGUYỄN VĂN KHẢI, 56 VĂN CAO"
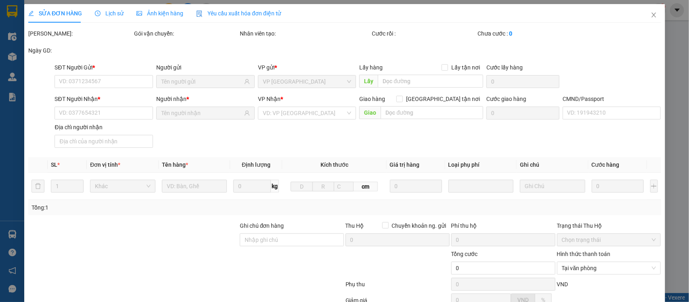
type input "35.000"
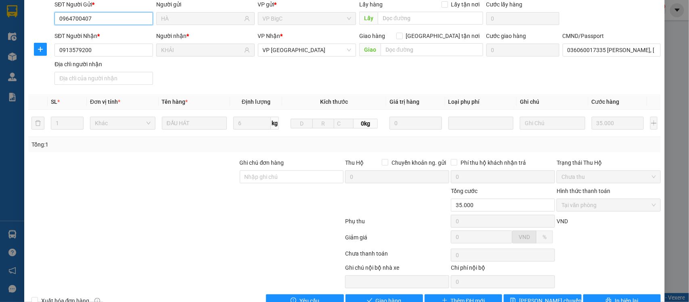
scroll to position [85, 0]
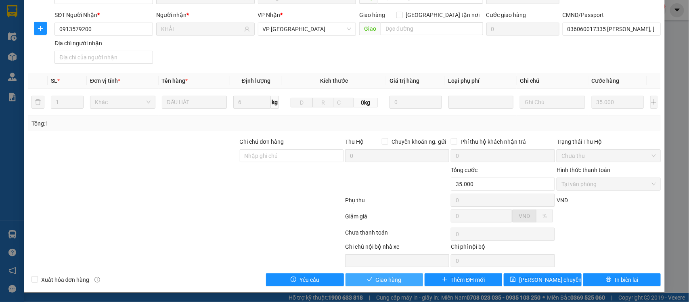
click at [392, 273] on button "Giao hàng" at bounding box center [385, 279] width 78 height 13
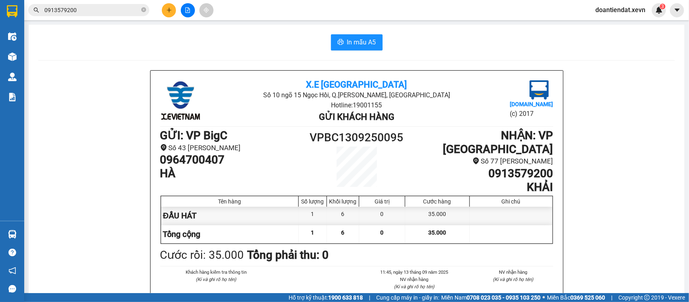
click at [116, 9] on input "0913579200" at bounding box center [91, 10] width 95 height 9
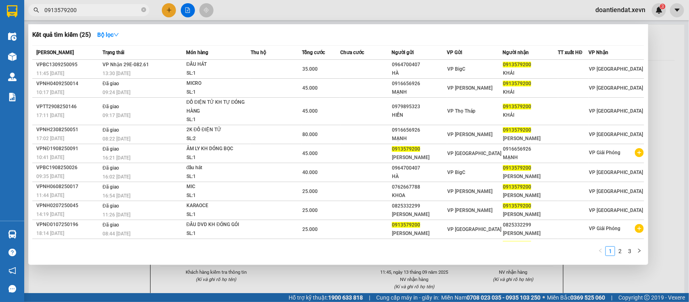
click at [116, 9] on input "0913579200" at bounding box center [91, 10] width 95 height 9
click at [166, 10] on div at bounding box center [344, 151] width 689 height 302
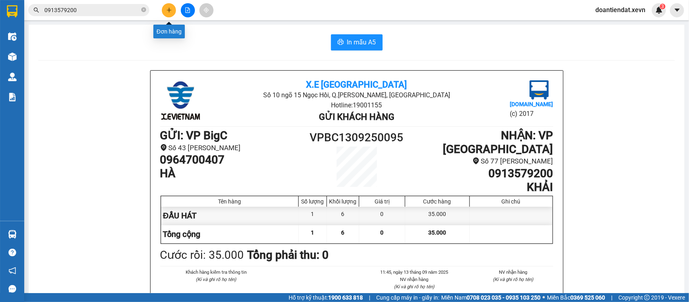
click at [166, 10] on button at bounding box center [169, 10] width 14 height 14
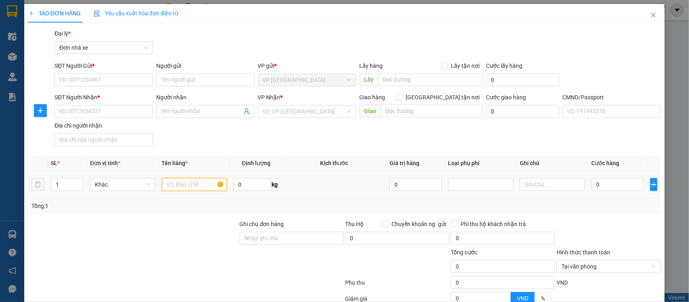
click at [174, 189] on input "text" at bounding box center [194, 184] width 65 height 13
type input "XE ĐIỆN BS-"
click at [107, 81] on input "SĐT Người Gửi *" at bounding box center [103, 79] width 98 height 13
type input "0816666607"
click at [194, 82] on input "Người gửi" at bounding box center [205, 79] width 98 height 13
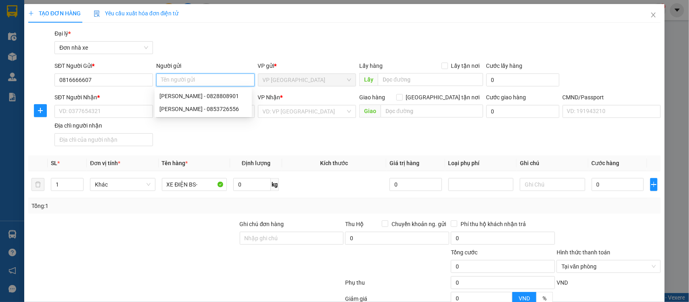
type input "D"
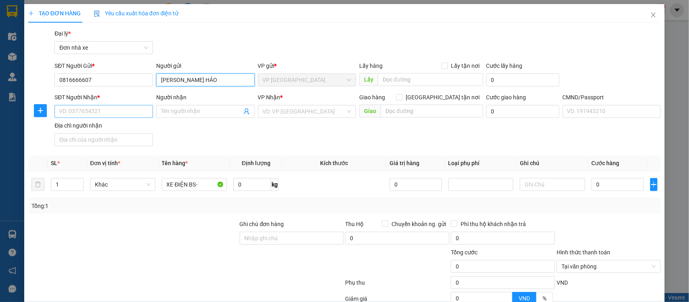
type input "[PERSON_NAME] HẢO"
click at [136, 113] on input "SĐT Người Nhận *" at bounding box center [103, 111] width 98 height 13
type input "0835042446"
click at [206, 115] on input "Người nhận" at bounding box center [201, 111] width 81 height 9
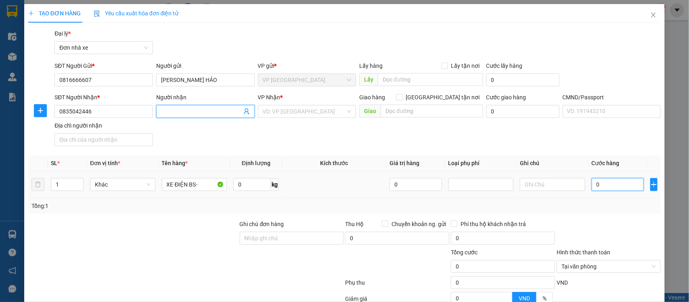
click at [626, 189] on input "0" at bounding box center [618, 184] width 52 height 13
type input "2"
type input "25"
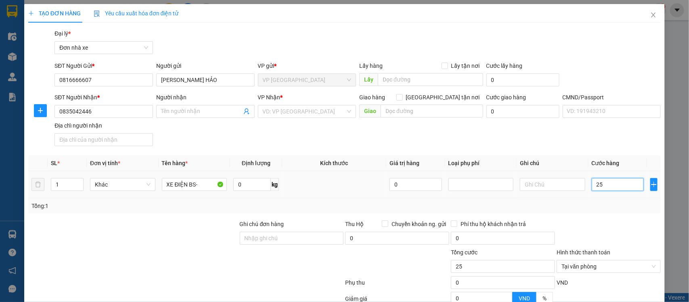
type input "250"
type input "250.000"
click at [202, 182] on input "XE ĐIỆN BS-" at bounding box center [194, 184] width 65 height 13
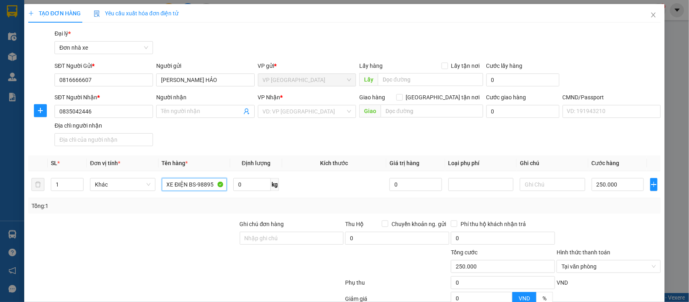
type input "XE ĐIỆN BS-98895"
drag, startPoint x: 266, startPoint y: 118, endPoint x: 275, endPoint y: 113, distance: 9.4
click at [267, 118] on div "VP Nhận * VD: VP Sài Gòn" at bounding box center [307, 107] width 98 height 28
click at [275, 112] on input "search" at bounding box center [304, 111] width 83 height 12
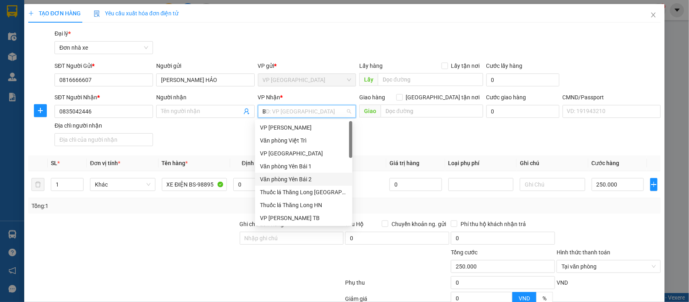
type input "BI"
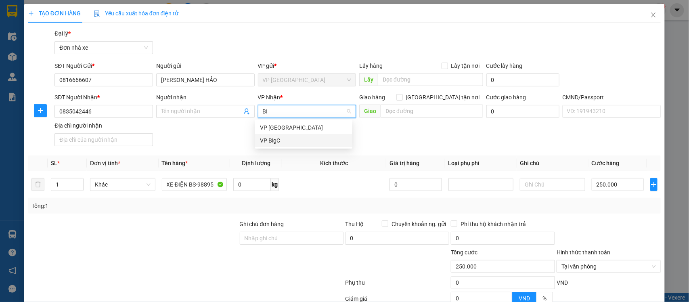
click at [271, 140] on div "VP BigC" at bounding box center [304, 140] width 88 height 9
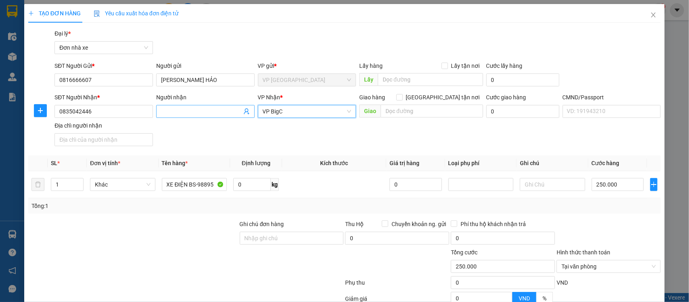
click at [195, 108] on input "Người nhận" at bounding box center [201, 111] width 81 height 9
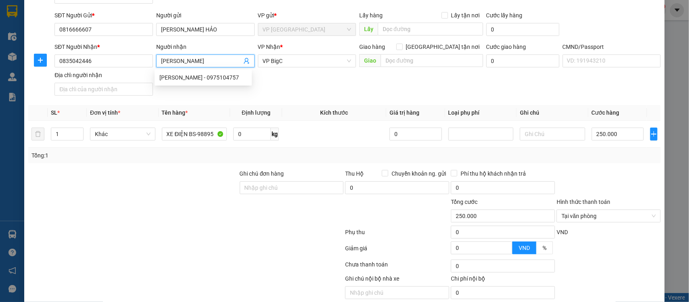
type input "[PERSON_NAME]"
click at [580, 163] on div "Tổng: 1" at bounding box center [344, 155] width 633 height 15
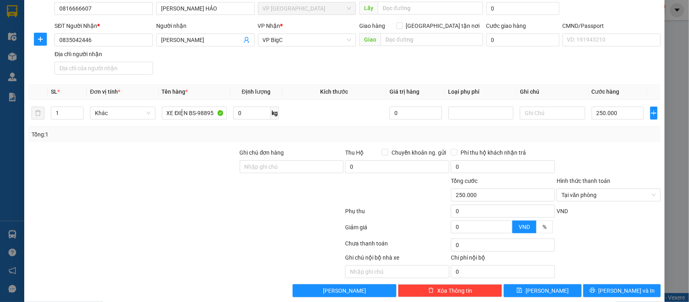
scroll to position [83, 0]
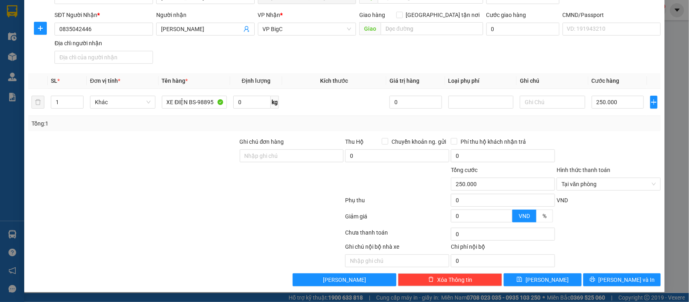
click at [601, 152] on div at bounding box center [609, 151] width 106 height 28
click at [604, 231] on div "Chọn HT Thanh Toán" at bounding box center [609, 234] width 106 height 16
drag, startPoint x: 612, startPoint y: 279, endPoint x: 612, endPoint y: 258, distance: 21.8
click at [612, 258] on div "Transit Pickup Surcharge Ids Transit Deliver Surcharge Ids Transit Deliver Surc…" at bounding box center [344, 116] width 633 height 339
click at [612, 122] on div "Tổng: 1" at bounding box center [344, 123] width 627 height 9
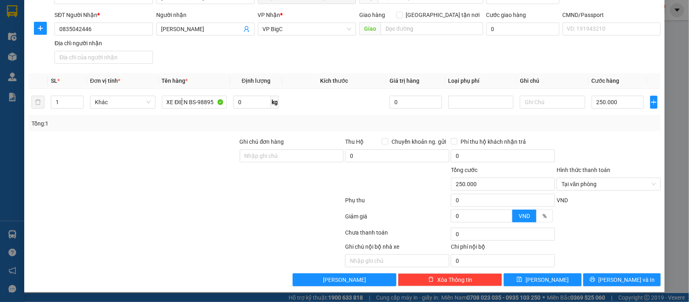
click at [323, 58] on div "SĐT Người Nhận * 0835042446 Người nhận TRẦN MINH VŨ VP Nhận * VP BigC Giao hàng…" at bounding box center [358, 38] width 610 height 57
click at [606, 137] on div at bounding box center [609, 151] width 106 height 28
drag, startPoint x: 596, startPoint y: 151, endPoint x: 586, endPoint y: 203, distance: 52.3
click at [596, 152] on div at bounding box center [609, 151] width 106 height 28
drag, startPoint x: 593, startPoint y: 231, endPoint x: 596, endPoint y: 262, distance: 31.6
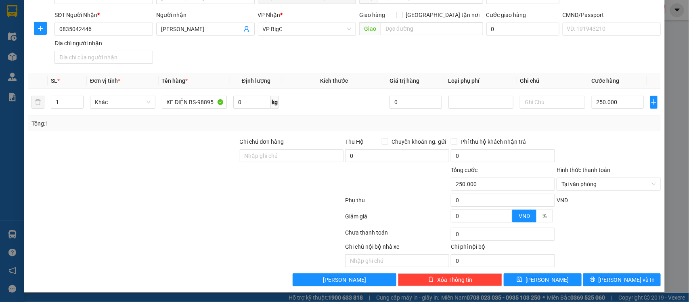
click at [593, 231] on div "Chọn HT Thanh Toán" at bounding box center [609, 234] width 106 height 16
click at [595, 279] on icon "printer" at bounding box center [593, 280] width 6 height 6
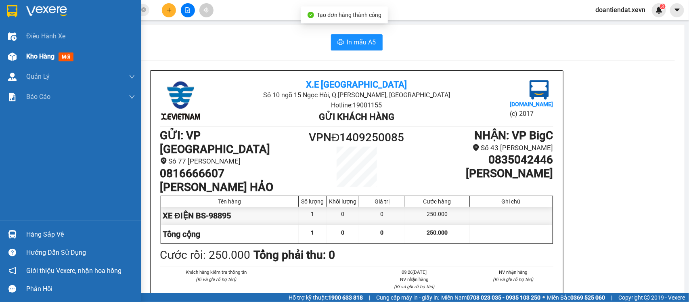
click at [11, 63] on div at bounding box center [12, 57] width 14 height 14
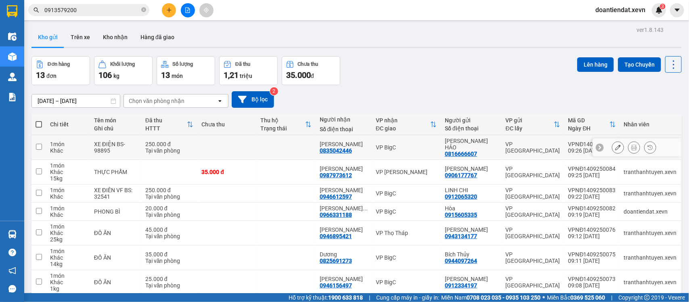
click at [615, 145] on icon at bounding box center [618, 148] width 6 height 6
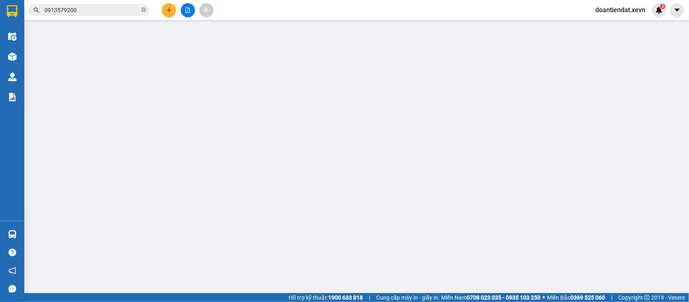
type input "0816666607"
type input "0835042446"
type input "250.000"
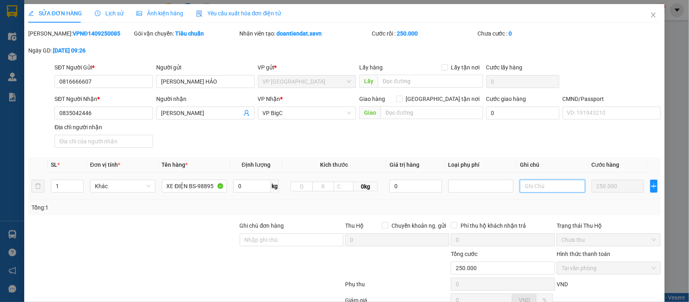
click at [552, 190] on input "text" at bounding box center [552, 186] width 65 height 13
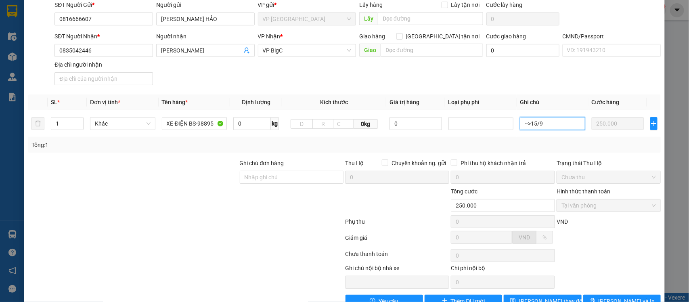
scroll to position [85, 0]
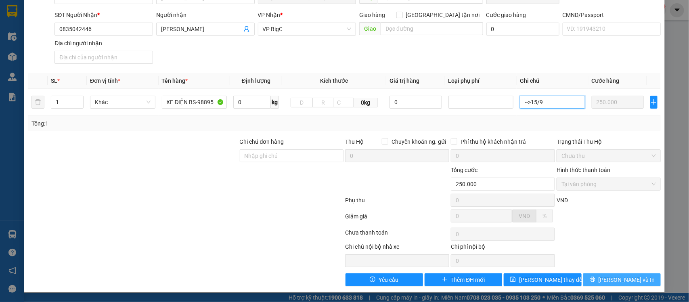
type input "-->15/9"
click at [595, 279] on button "Lưu và In" at bounding box center [622, 279] width 78 height 13
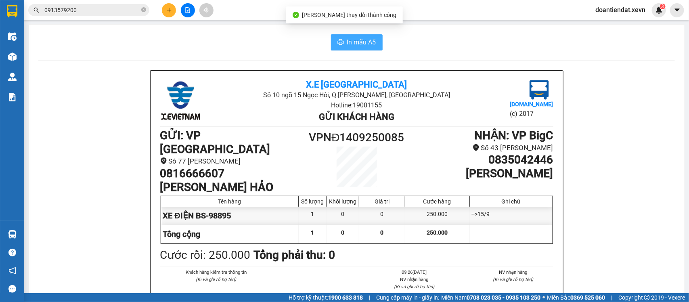
click at [358, 44] on span "In mẫu A5" at bounding box center [361, 42] width 29 height 10
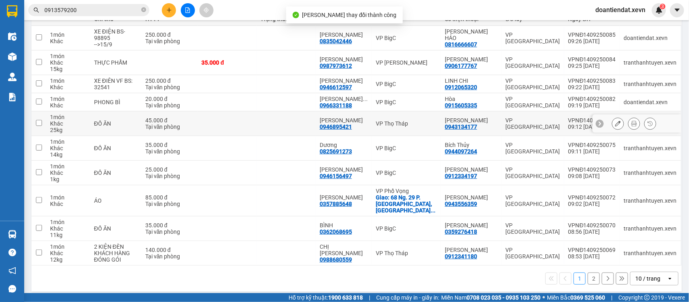
scroll to position [110, 0]
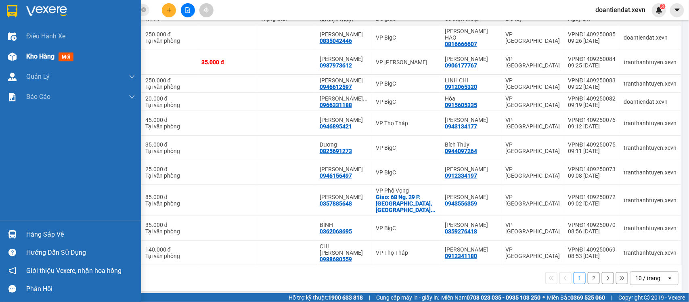
click at [12, 53] on img at bounding box center [12, 56] width 8 height 8
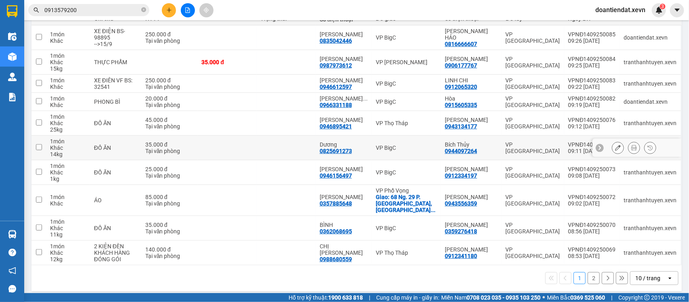
scroll to position [59, 0]
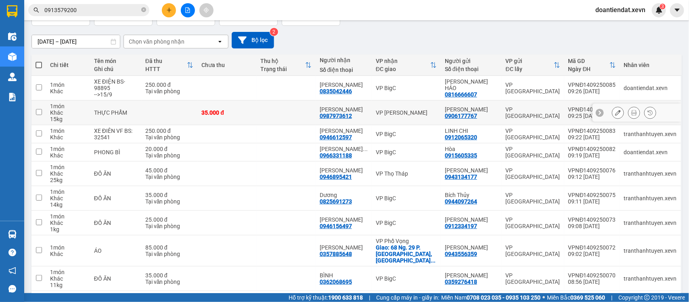
click at [295, 111] on td at bounding box center [286, 113] width 59 height 25
checkbox input "true"
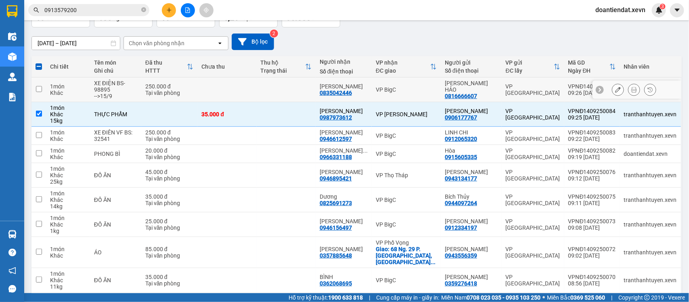
scroll to position [9, 0]
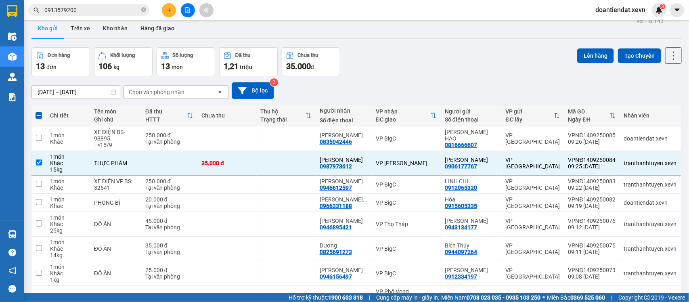
click at [586, 47] on div "Lên hàng Tạo Chuyến" at bounding box center [629, 55] width 105 height 17
click at [584, 56] on button "Lên hàng" at bounding box center [595, 55] width 37 height 15
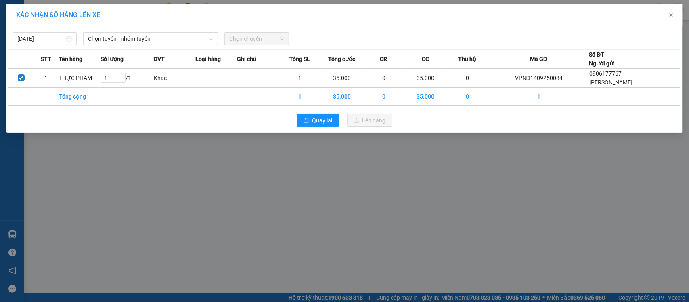
click at [120, 46] on div "14/09/2025 Chọn tuyến - nhóm tuyến Chọn chuyến STT Tên hàng Số lượng ĐVT Loại h…" at bounding box center [344, 79] width 676 height 107
click at [118, 43] on span "Chọn tuyến - nhóm tuyến" at bounding box center [150, 39] width 125 height 12
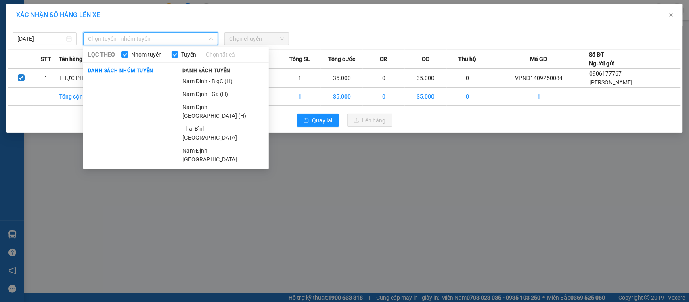
drag, startPoint x: 195, startPoint y: 93, endPoint x: 257, endPoint y: 57, distance: 72.0
click at [196, 92] on li "Nam Định - Ga (H)" at bounding box center [223, 94] width 91 height 13
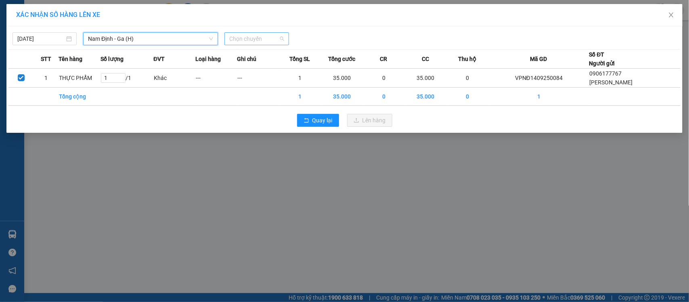
click at [256, 41] on span "Chọn chuyến" at bounding box center [256, 39] width 54 height 12
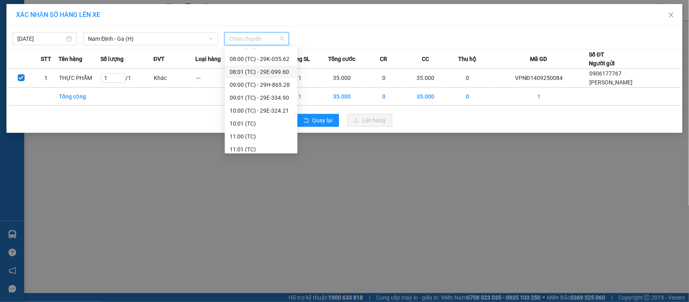
scroll to position [101, 0]
click at [268, 61] on div "10:00 (TC) - 29E-324.21" at bounding box center [261, 57] width 63 height 9
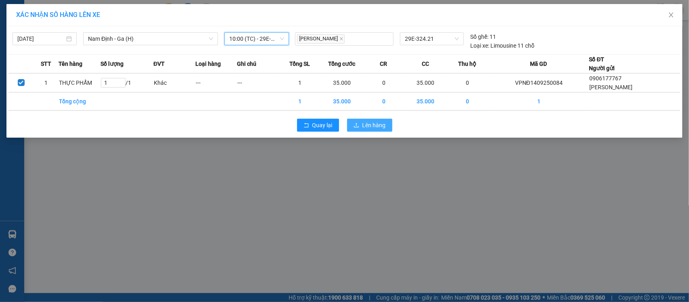
click at [380, 126] on span "Lên hàng" at bounding box center [374, 125] width 23 height 9
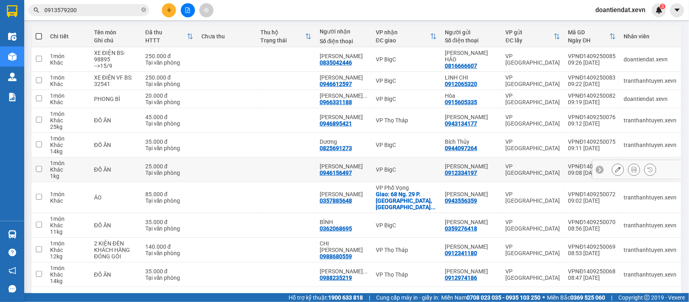
scroll to position [110, 0]
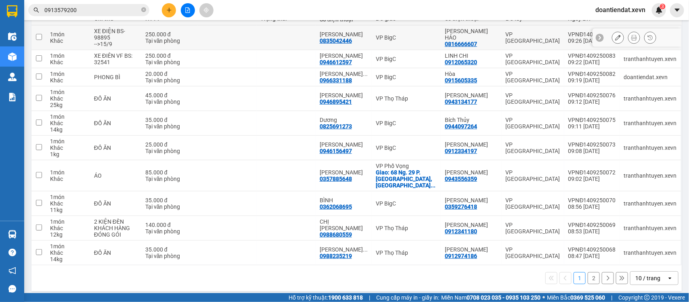
click at [222, 39] on td at bounding box center [226, 37] width 59 height 25
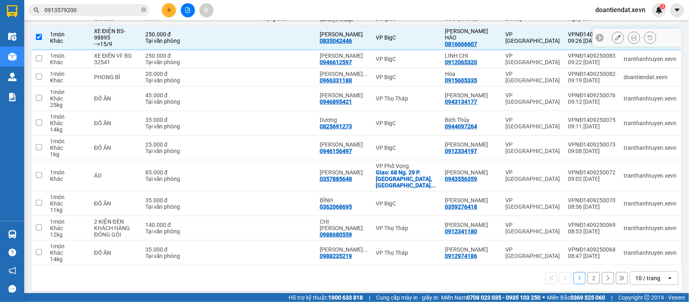
click at [222, 39] on td at bounding box center [226, 37] width 59 height 25
checkbox input "false"
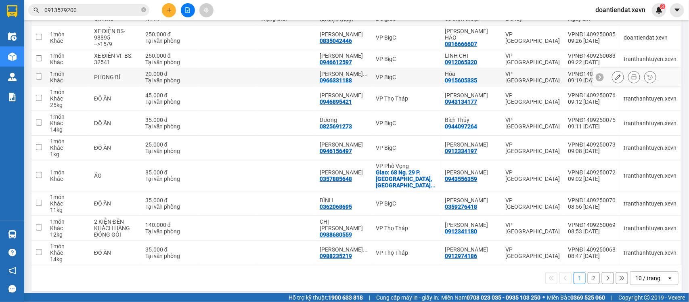
click at [227, 77] on td at bounding box center [226, 77] width 59 height 18
checkbox input "true"
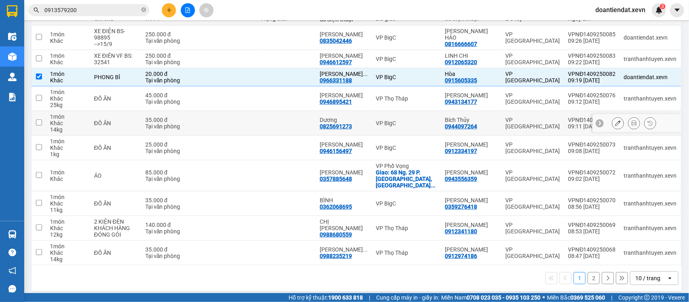
drag, startPoint x: 259, startPoint y: 125, endPoint x: 256, endPoint y: 136, distance: 11.7
click at [256, 126] on td at bounding box center [226, 123] width 59 height 25
checkbox input "true"
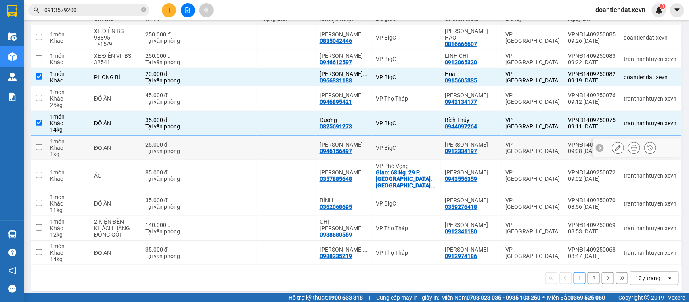
click at [252, 147] on td at bounding box center [226, 148] width 59 height 25
checkbox input "true"
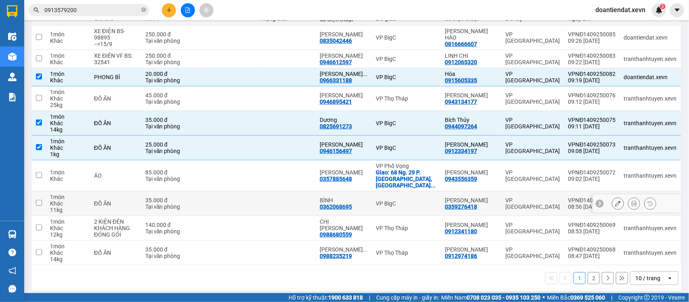
click at [253, 198] on td at bounding box center [226, 203] width 59 height 25
checkbox input "true"
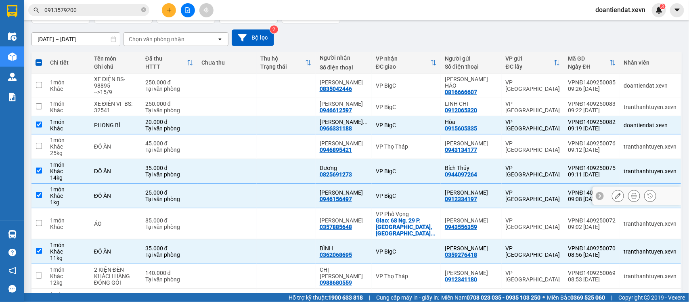
scroll to position [9, 0]
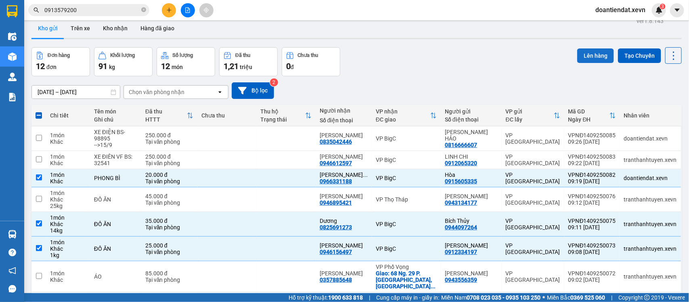
click at [587, 48] on button "Lên hàng" at bounding box center [595, 55] width 37 height 15
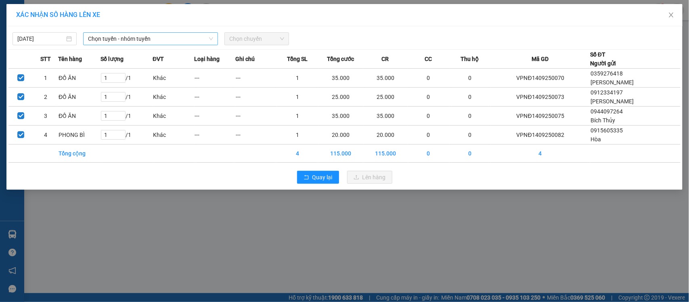
click at [164, 38] on span "Chọn tuyến - nhóm tuyến" at bounding box center [150, 39] width 125 height 12
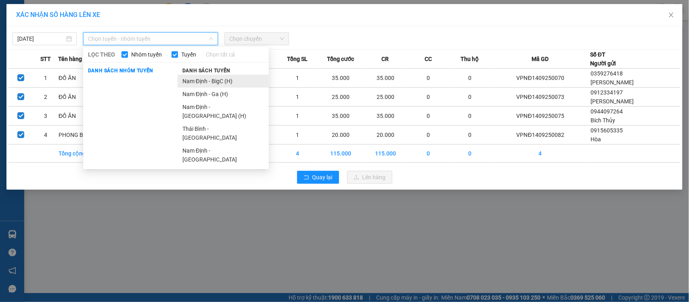
drag, startPoint x: 223, startPoint y: 78, endPoint x: 260, endPoint y: 44, distance: 50.0
click at [223, 78] on li "Nam Định - BigC (H)" at bounding box center [223, 81] width 91 height 13
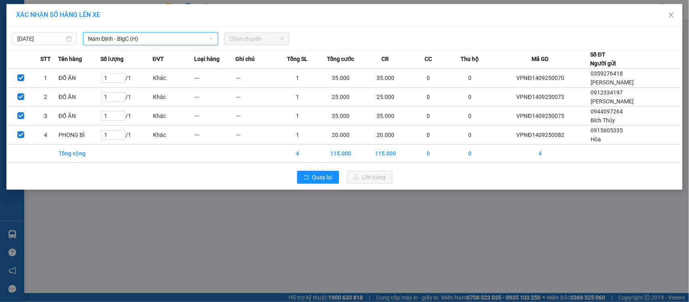
click at [262, 40] on span "Chọn chuyến" at bounding box center [256, 39] width 54 height 12
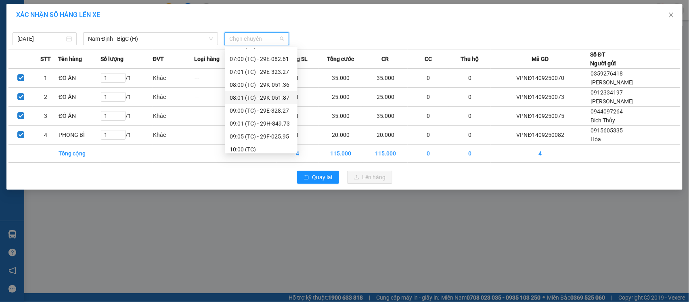
scroll to position [50, 0]
click at [264, 133] on div "10:00 (TC)" at bounding box center [261, 133] width 63 height 9
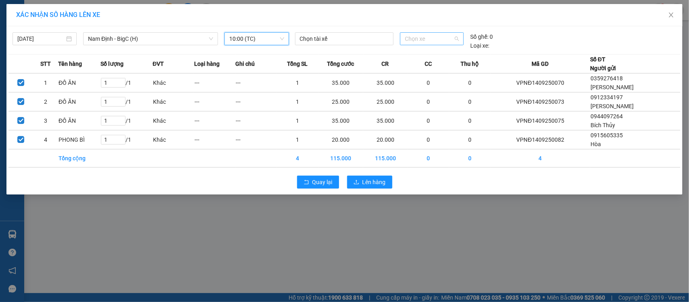
click at [404, 39] on div "Chọn xe" at bounding box center [432, 38] width 64 height 13
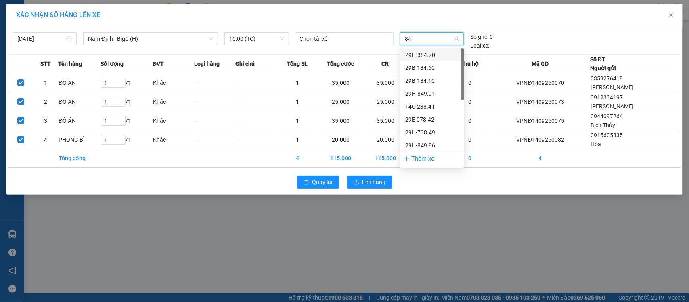
type input "849"
click at [430, 67] on div "29H-738.49" at bounding box center [432, 67] width 54 height 9
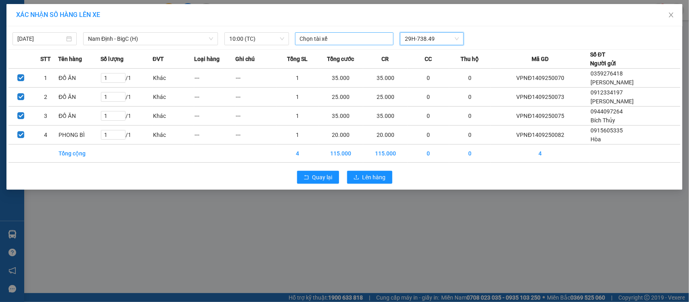
click at [336, 37] on div at bounding box center [344, 39] width 95 height 10
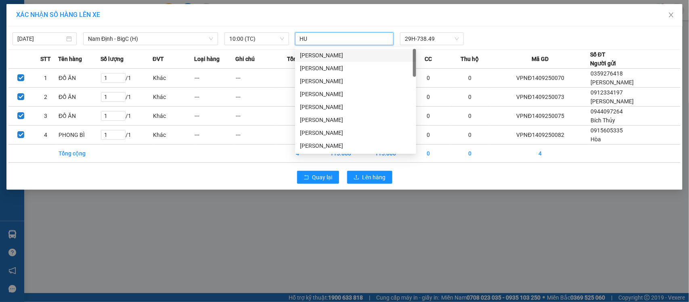
type input "H"
type input "MANH HUNG"
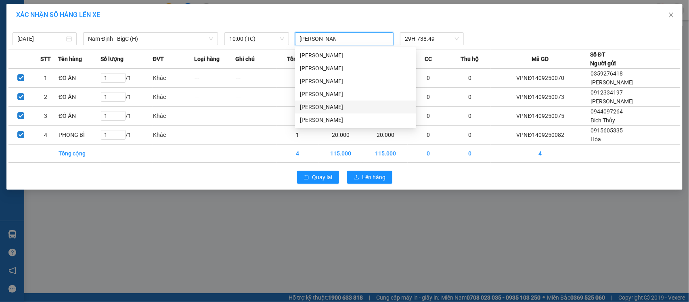
click at [335, 107] on div "Phan Mạnh Hùng" at bounding box center [355, 107] width 111 height 9
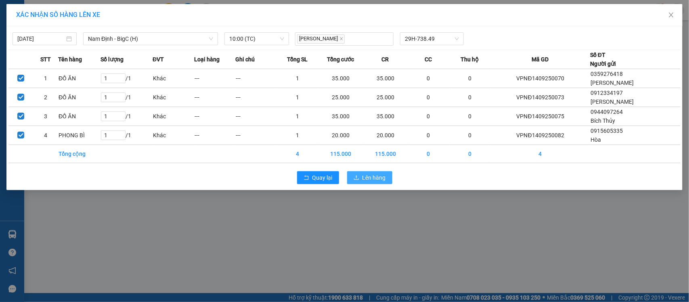
click at [368, 182] on span "Lên hàng" at bounding box center [374, 177] width 23 height 9
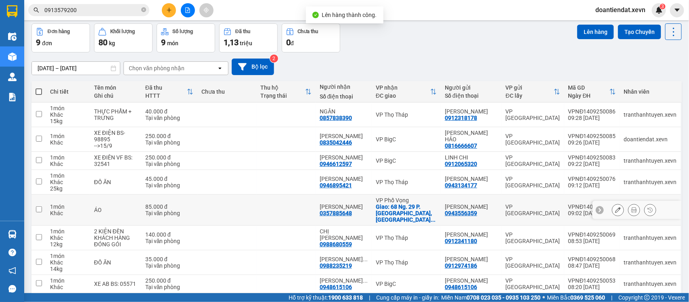
scroll to position [85, 0]
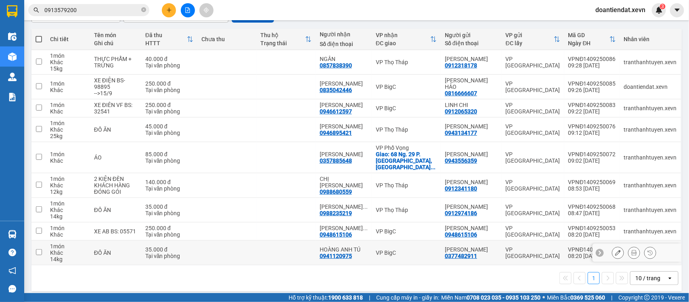
click at [402, 249] on div "VP BigC" at bounding box center [406, 252] width 61 height 6
checkbox input "true"
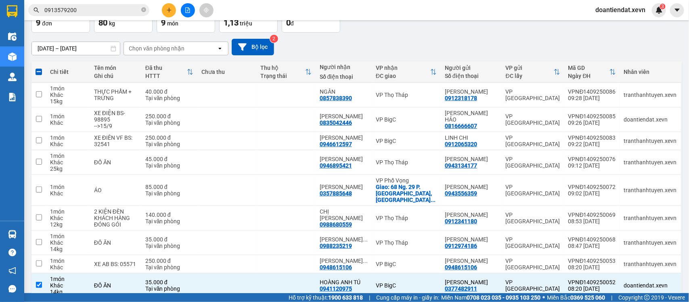
scroll to position [35, 0]
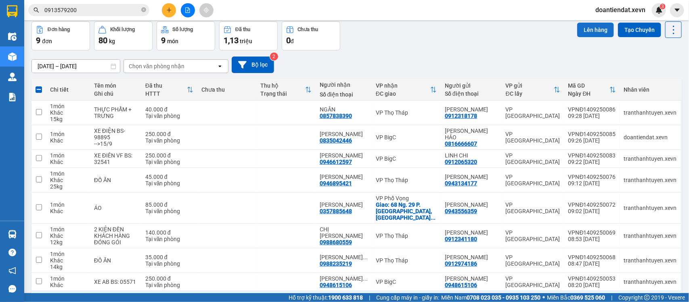
click at [584, 37] on button "Lên hàng" at bounding box center [595, 30] width 37 height 15
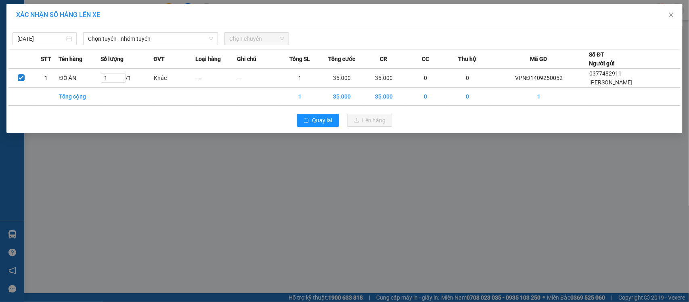
click at [157, 45] on div "Chọn tuyến - nhóm tuyến" at bounding box center [150, 38] width 141 height 13
click at [154, 42] on span "Chọn tuyến - nhóm tuyến" at bounding box center [150, 39] width 125 height 12
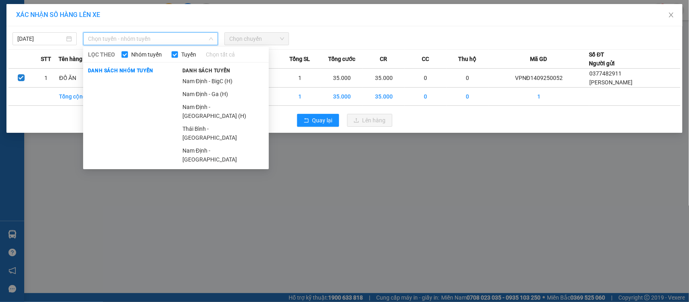
drag, startPoint x: 203, startPoint y: 78, endPoint x: 245, endPoint y: 37, distance: 58.8
click at [206, 77] on li "Nam Định - BigC (H)" at bounding box center [223, 81] width 91 height 13
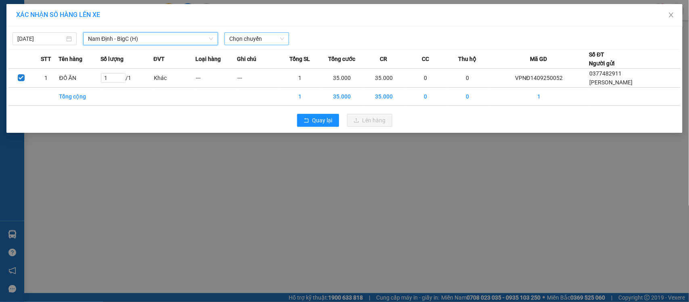
click at [254, 34] on span "Chọn chuyến" at bounding box center [256, 39] width 54 height 12
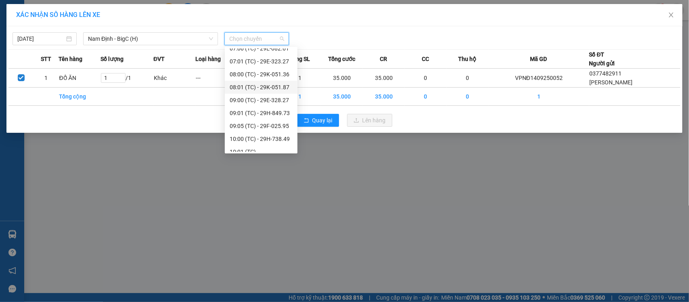
scroll to position [101, 0]
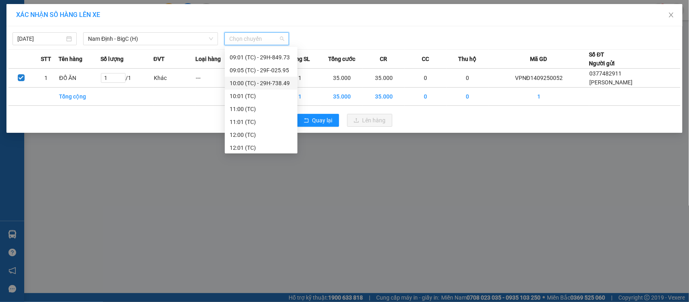
click at [274, 82] on div "10:00 (TC) - 29H-738.49" at bounding box center [261, 83] width 63 height 9
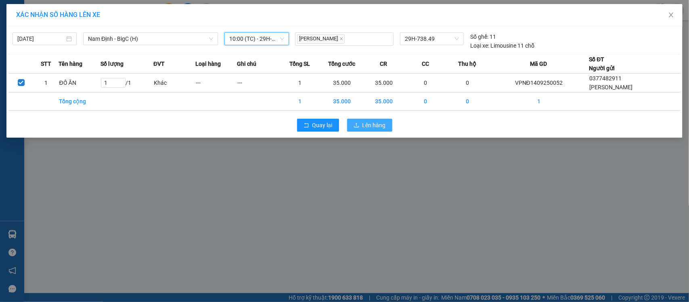
click at [371, 124] on span "Lên hàng" at bounding box center [374, 125] width 23 height 9
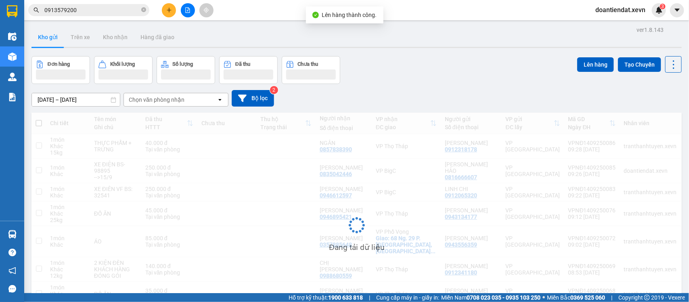
click at [95, 7] on input "0913579200" at bounding box center [91, 10] width 95 height 9
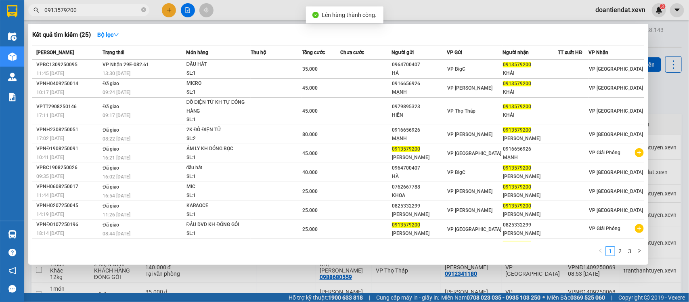
click at [95, 7] on input "0913579200" at bounding box center [91, 10] width 95 height 9
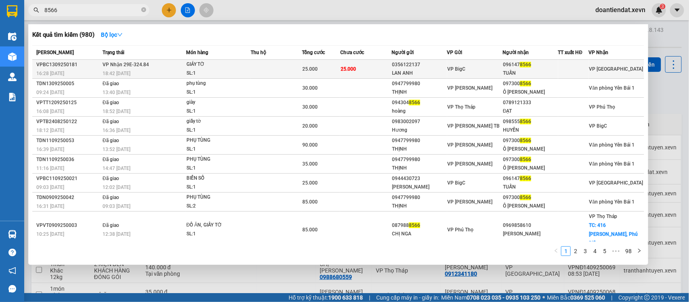
type input "8566"
click at [330, 67] on div "25.000" at bounding box center [321, 69] width 38 height 9
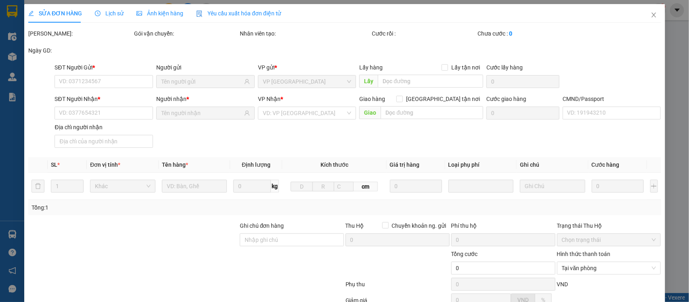
type input "0356122137"
type input "LAN ANH"
type input "0961478566"
type input "TUẤN"
type input "036097010221 TRẦN ĐÌNH TUẤN"
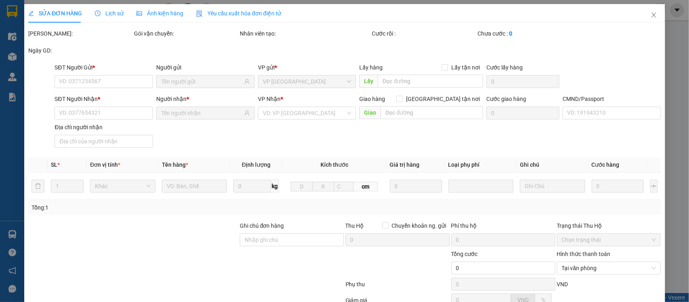
type input "25.000"
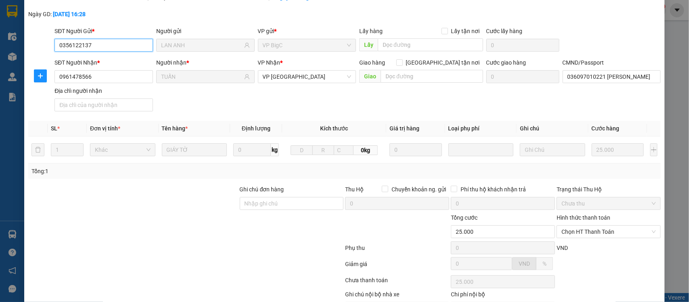
scroll to position [85, 0]
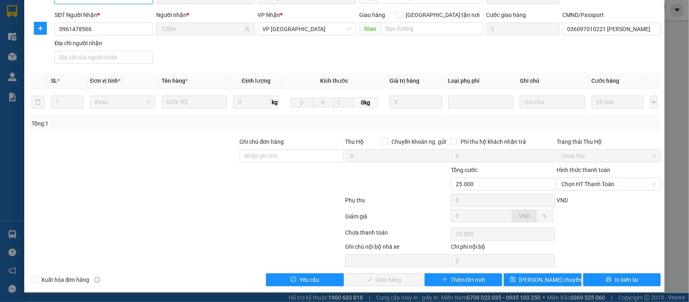
click at [599, 189] on span "Chọn HT Thanh Toán" at bounding box center [609, 184] width 94 height 12
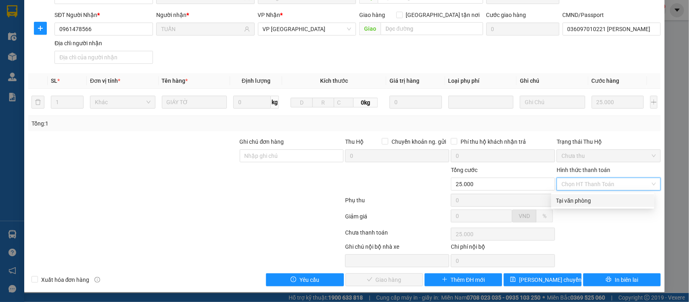
drag, startPoint x: 593, startPoint y: 202, endPoint x: 518, endPoint y: 227, distance: 78.9
click at [592, 202] on div "Tại văn phòng" at bounding box center [602, 200] width 93 height 9
type input "0"
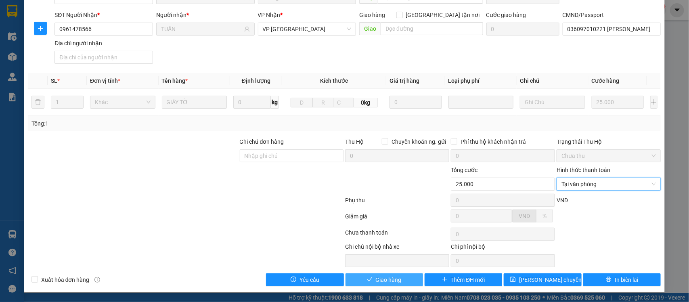
click at [390, 281] on span "Giao hàng" at bounding box center [389, 279] width 26 height 9
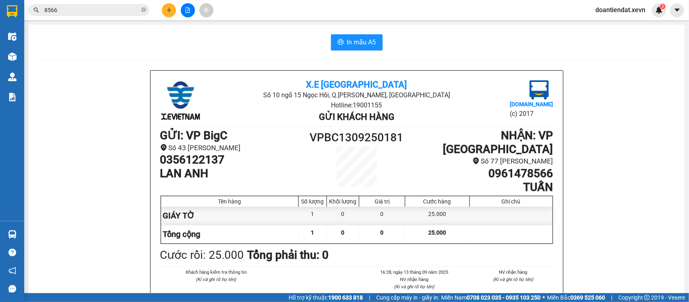
click at [86, 10] on input "8566" at bounding box center [91, 10] width 95 height 9
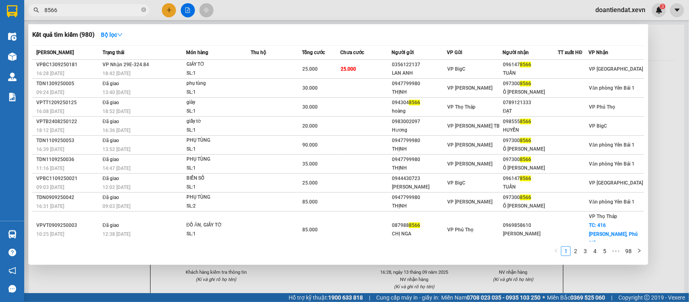
click at [86, 10] on input "8566" at bounding box center [91, 10] width 95 height 9
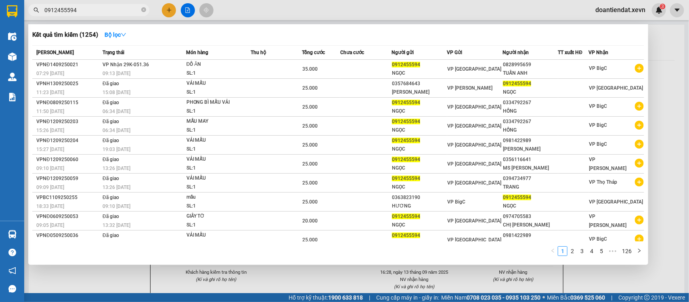
type input "0912455594"
click at [306, 7] on div at bounding box center [344, 151] width 689 height 302
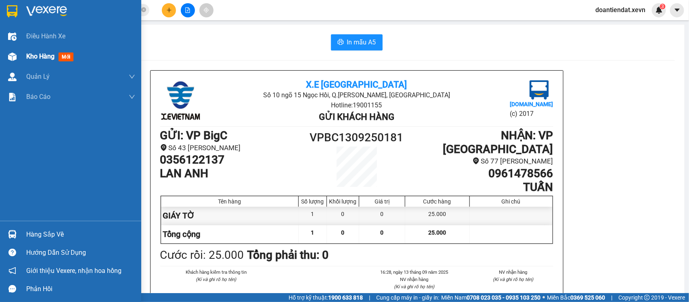
click at [18, 50] on div at bounding box center [12, 57] width 14 height 14
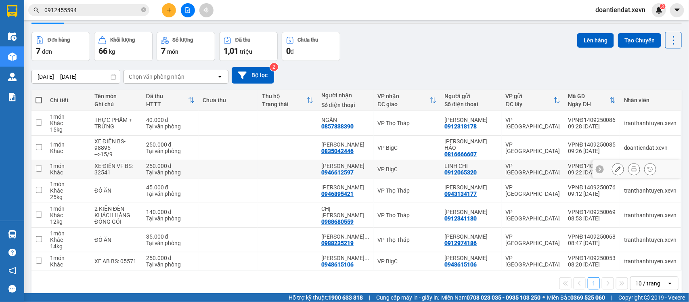
scroll to position [37, 0]
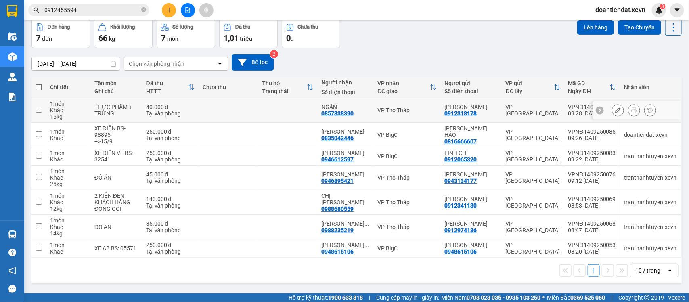
click at [258, 107] on td at bounding box center [228, 110] width 59 height 25
checkbox input "true"
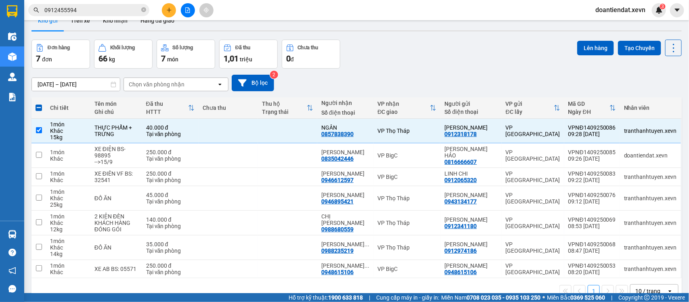
scroll to position [0, 0]
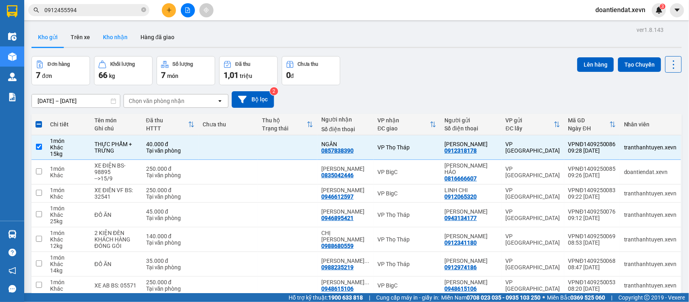
click at [115, 35] on button "Kho nhận" at bounding box center [115, 36] width 38 height 19
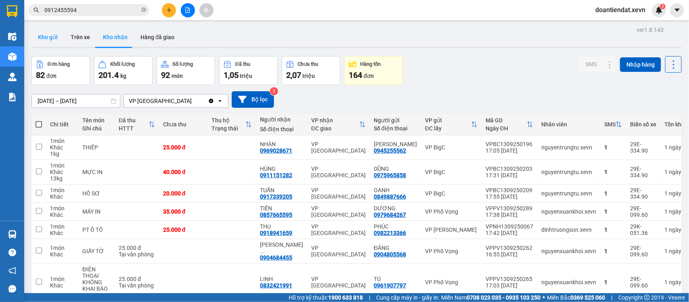
click at [47, 37] on button "Kho gửi" at bounding box center [47, 36] width 33 height 19
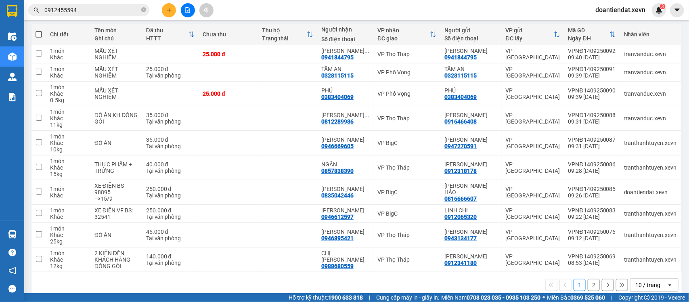
scroll to position [101, 0]
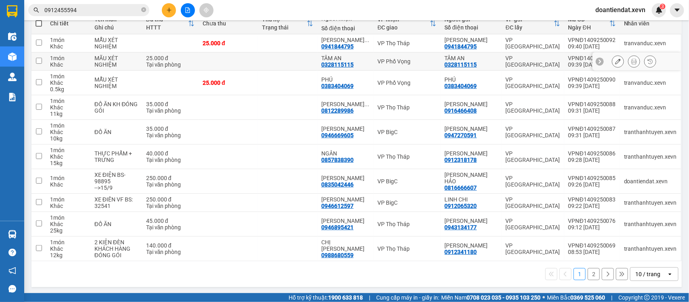
click at [289, 66] on td at bounding box center [287, 61] width 59 height 18
checkbox input "true"
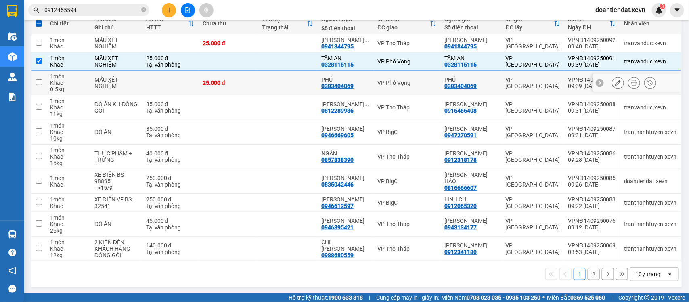
click at [285, 92] on td at bounding box center [287, 83] width 59 height 25
checkbox input "true"
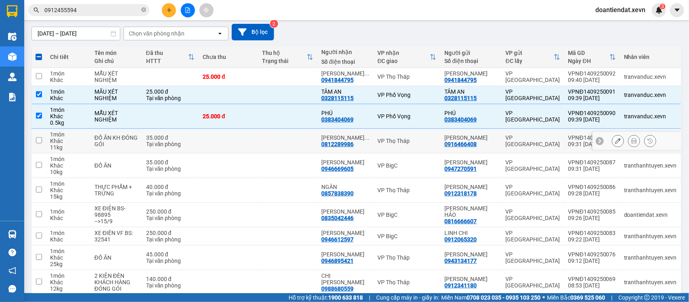
scroll to position [0, 0]
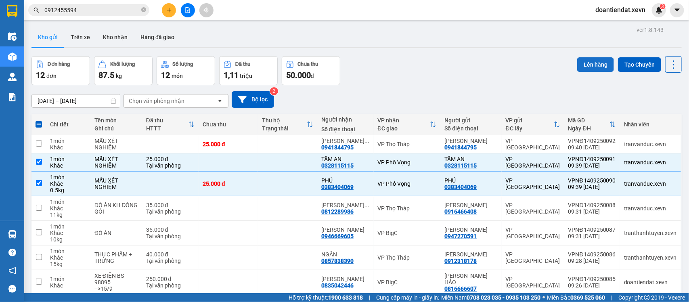
click at [585, 67] on button "Lên hàng" at bounding box center [595, 64] width 37 height 15
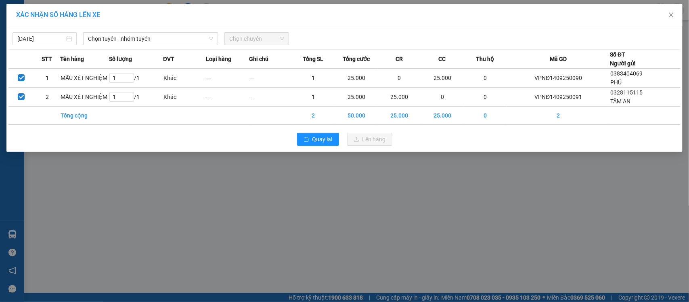
click at [122, 31] on div "14/09/2025 Chọn tuyến - nhóm tuyến Chọn chuyến" at bounding box center [344, 36] width 672 height 17
click at [124, 37] on span "Chọn tuyến - nhóm tuyến" at bounding box center [150, 39] width 125 height 12
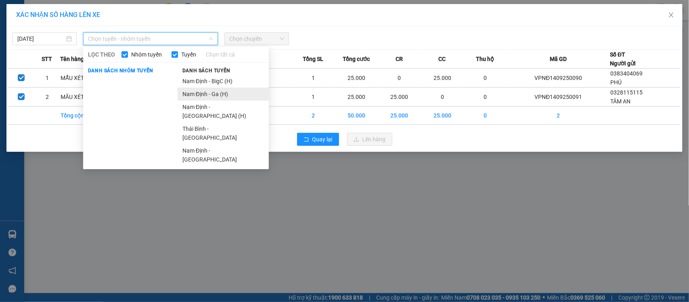
click at [202, 93] on li "Nam Định - Ga (H)" at bounding box center [223, 94] width 91 height 13
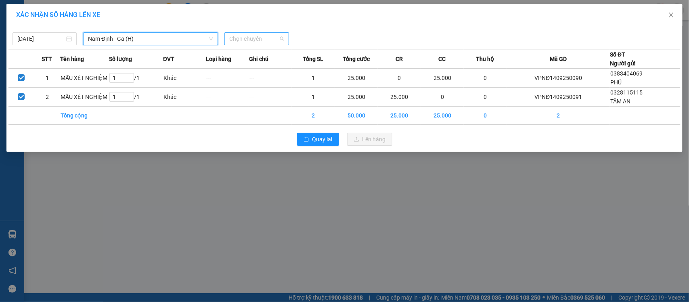
click at [275, 43] on span "Chọn chuyến" at bounding box center [256, 39] width 54 height 12
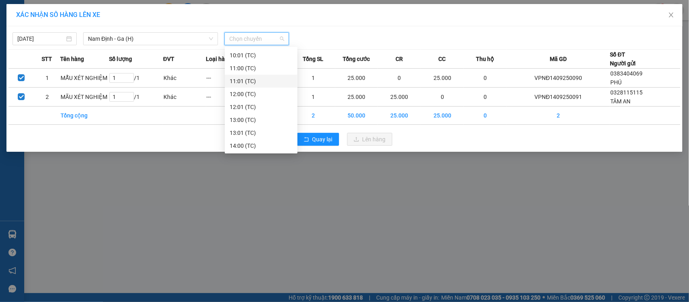
scroll to position [101, 0]
click at [261, 57] on div "10:00 (TC) - 29E-324.21" at bounding box center [261, 57] width 63 height 9
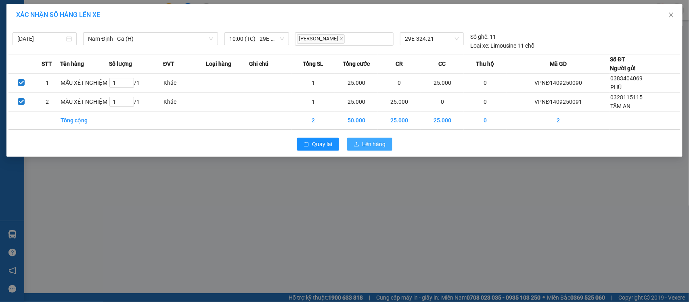
click at [365, 140] on span "Lên hàng" at bounding box center [374, 144] width 23 height 9
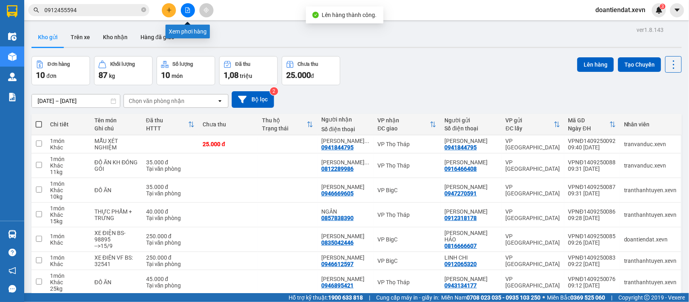
click at [192, 11] on button at bounding box center [188, 10] width 14 height 14
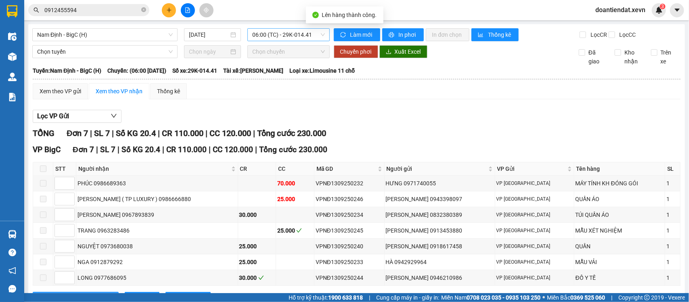
drag, startPoint x: 279, startPoint y: 33, endPoint x: 281, endPoint y: 36, distance: 4.3
click at [279, 33] on span "06:00 (TC) - 29K-014.41" at bounding box center [288, 35] width 72 height 12
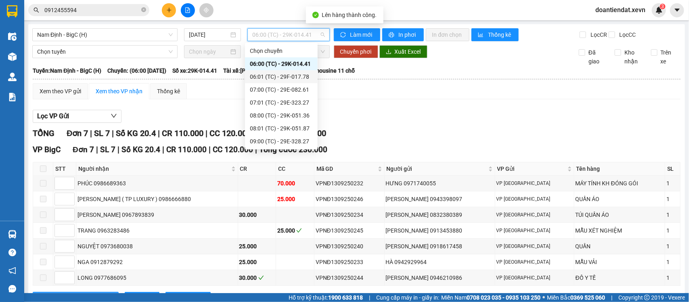
scroll to position [101, 0]
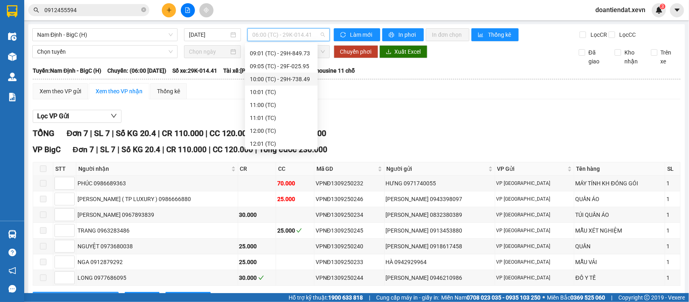
click at [293, 77] on div "10:00 (TC) - 29H-738.49" at bounding box center [281, 79] width 63 height 9
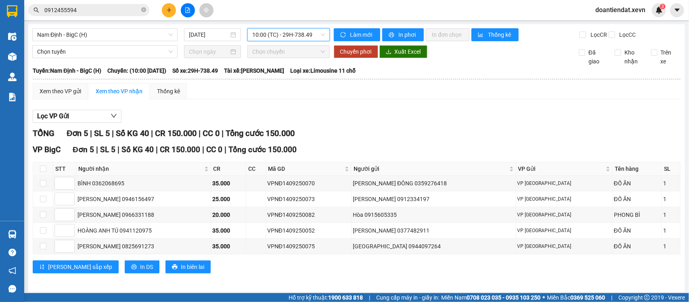
scroll to position [12, 0]
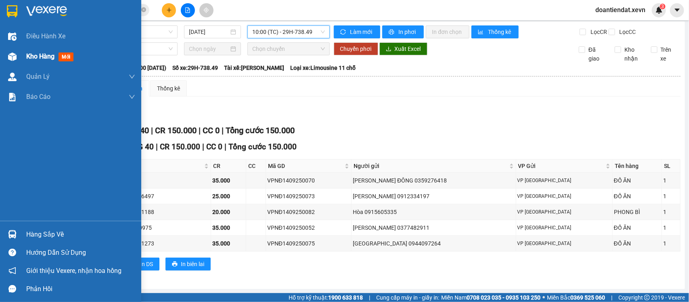
click at [17, 59] on div at bounding box center [12, 57] width 14 height 14
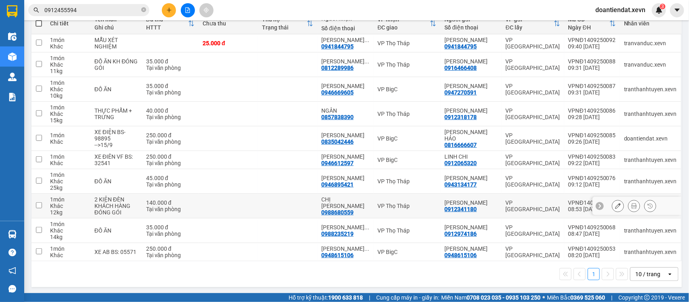
scroll to position [50, 0]
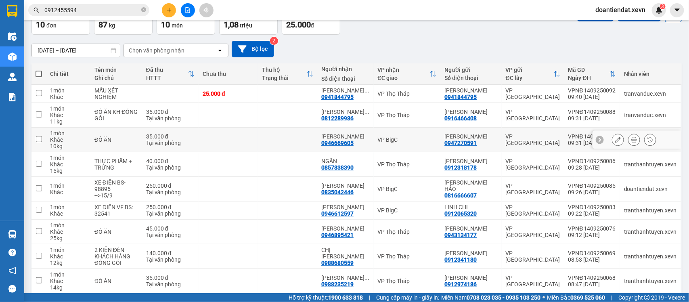
click at [273, 145] on td at bounding box center [287, 140] width 59 height 25
checkbox input "true"
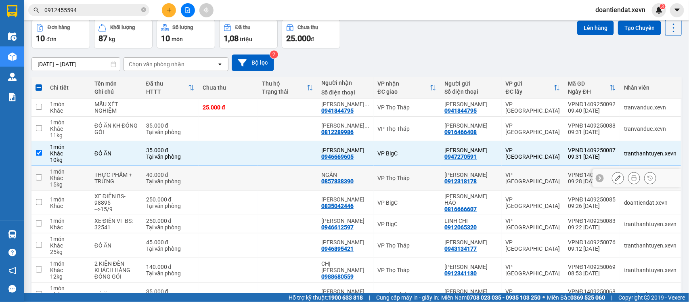
scroll to position [0, 0]
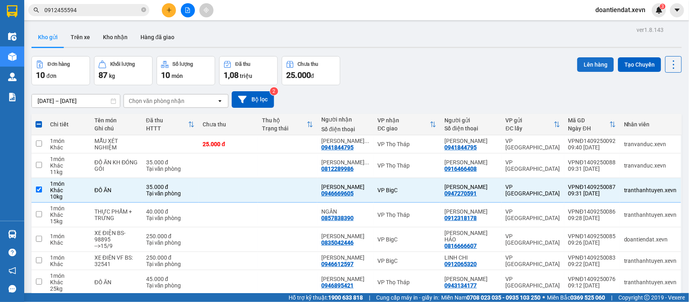
click at [592, 67] on button "Lên hàng" at bounding box center [595, 64] width 37 height 15
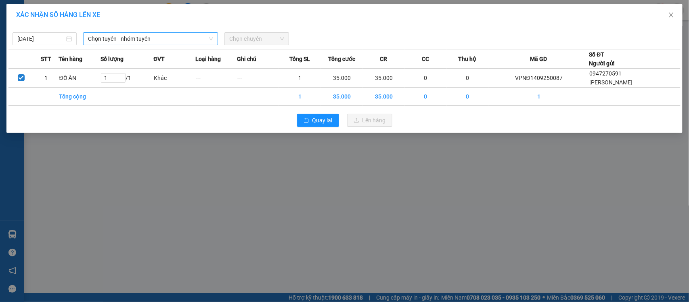
click at [128, 36] on span "Chọn tuyến - nhóm tuyến" at bounding box center [150, 39] width 125 height 12
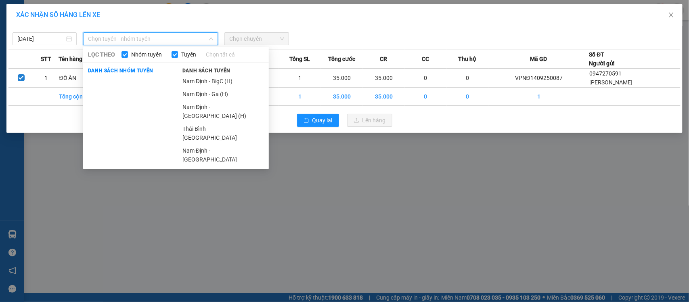
drag, startPoint x: 214, startPoint y: 82, endPoint x: 249, endPoint y: 61, distance: 41.1
click at [215, 82] on li "Nam Định - BigC (H)" at bounding box center [223, 81] width 91 height 13
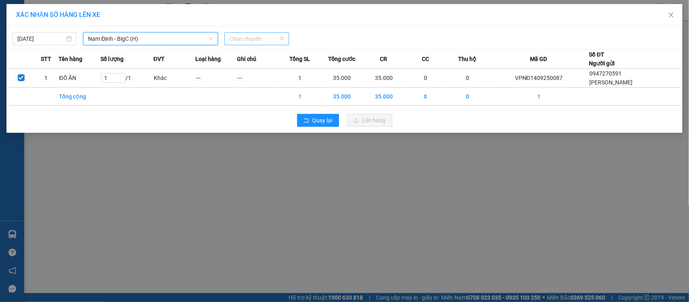
drag, startPoint x: 266, startPoint y: 37, endPoint x: 269, endPoint y: 50, distance: 13.7
click at [266, 37] on span "Chọn chuyến" at bounding box center [256, 39] width 54 height 12
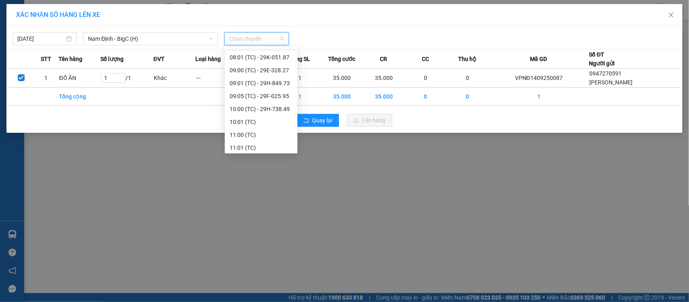
scroll to position [101, 0]
click at [270, 83] on div "10:00 (TC) - 29H-738.49" at bounding box center [261, 83] width 63 height 9
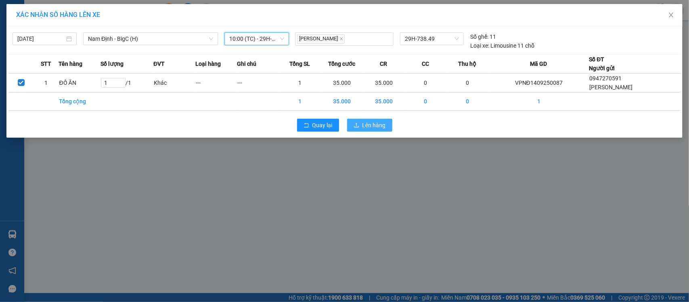
click at [368, 126] on span "Lên hàng" at bounding box center [374, 125] width 23 height 9
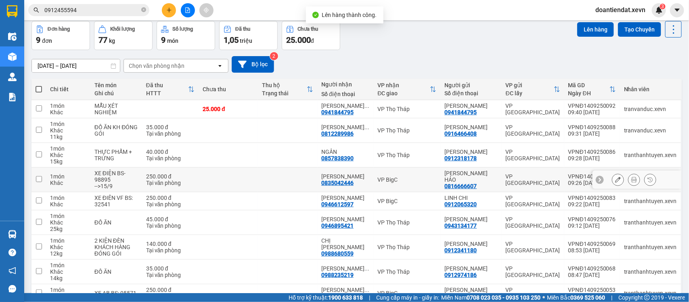
scroll to position [85, 0]
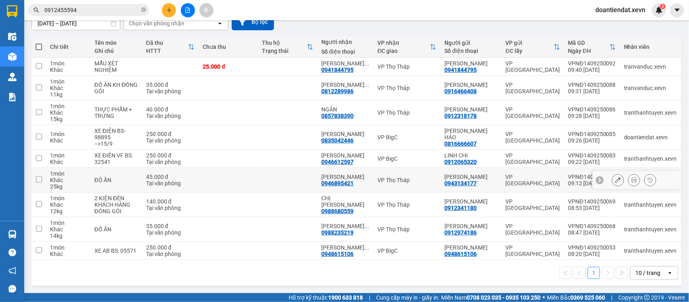
click at [413, 178] on div "VP Thọ Tháp" at bounding box center [407, 180] width 59 height 6
checkbox input "true"
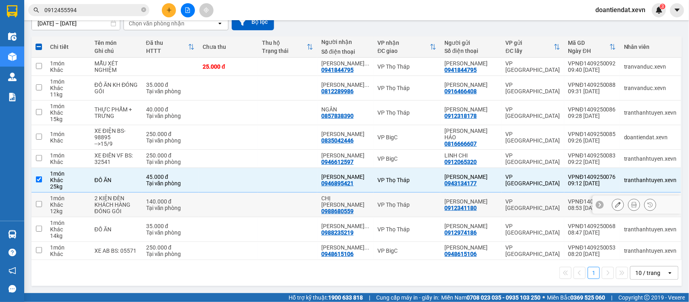
click at [415, 205] on div "VP Thọ Tháp" at bounding box center [407, 204] width 59 height 6
checkbox input "true"
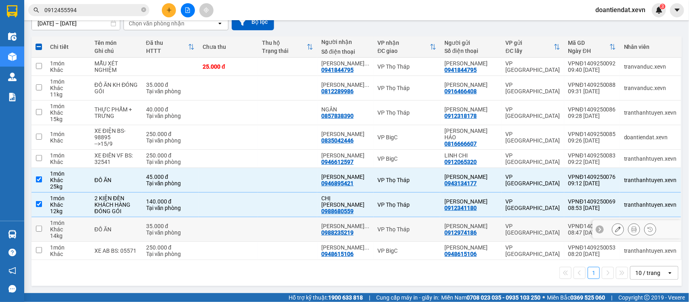
click at [414, 228] on div "VP Thọ Tháp" at bounding box center [407, 229] width 59 height 6
checkbox input "true"
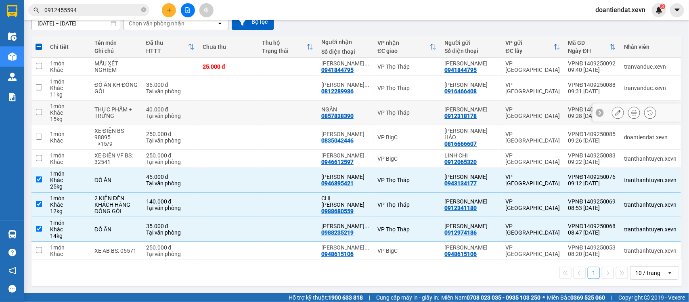
click at [398, 109] on div "VP Thọ Tháp" at bounding box center [407, 112] width 59 height 6
checkbox input "true"
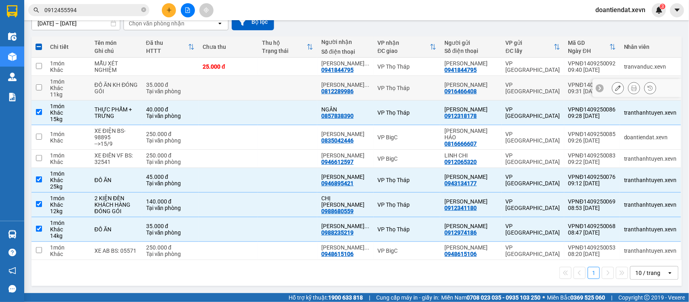
click at [400, 82] on td "VP Thọ Tháp" at bounding box center [407, 88] width 67 height 25
checkbox input "true"
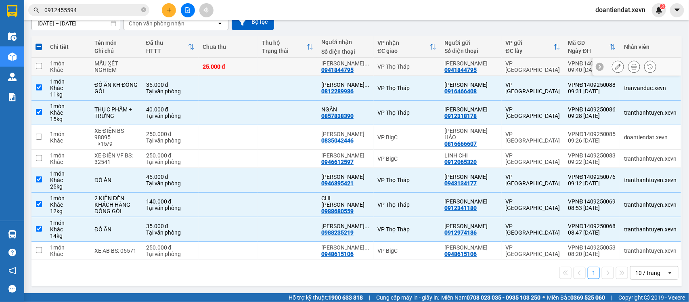
click at [402, 63] on div "VP Thọ Tháp" at bounding box center [407, 66] width 59 height 6
checkbox input "true"
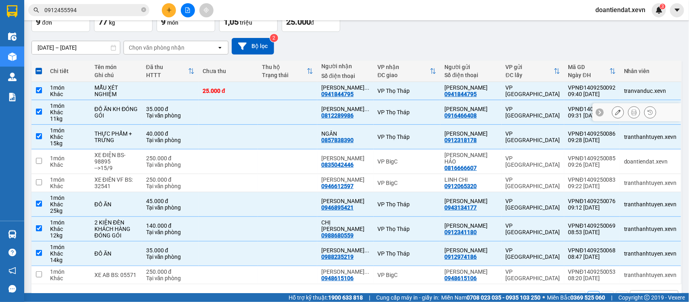
scroll to position [0, 0]
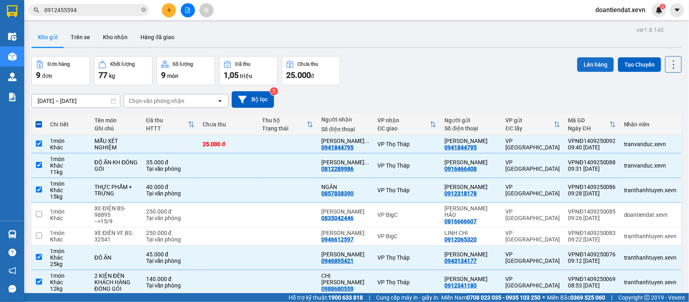
click at [589, 64] on button "Lên hàng" at bounding box center [595, 64] width 37 height 15
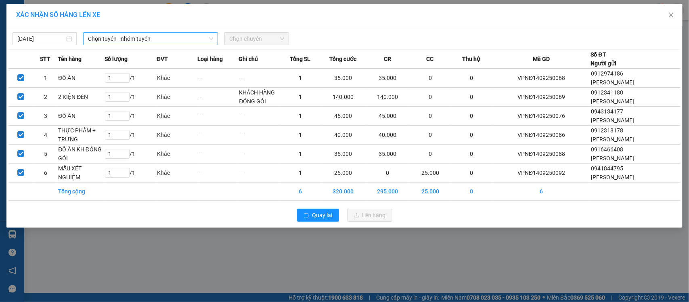
click at [111, 40] on span "Chọn tuyến - nhóm tuyến" at bounding box center [150, 39] width 125 height 12
click at [168, 34] on span "Chọn tuyến - nhóm tuyến" at bounding box center [150, 39] width 125 height 12
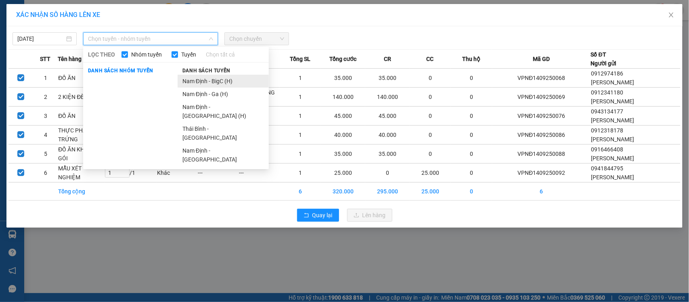
click at [226, 81] on li "Nam Định - BigC (H)" at bounding box center [223, 81] width 91 height 13
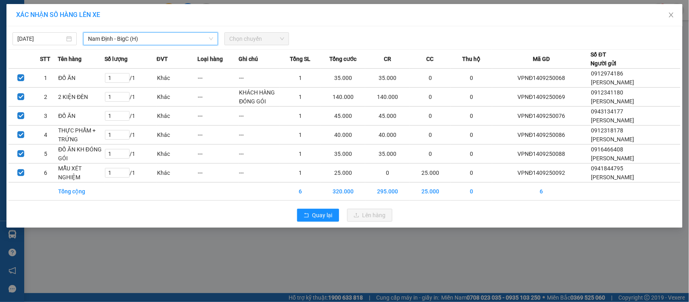
click at [264, 41] on span "Chọn chuyến" at bounding box center [256, 39] width 54 height 12
click at [257, 37] on span "Chọn chuyến" at bounding box center [256, 39] width 54 height 12
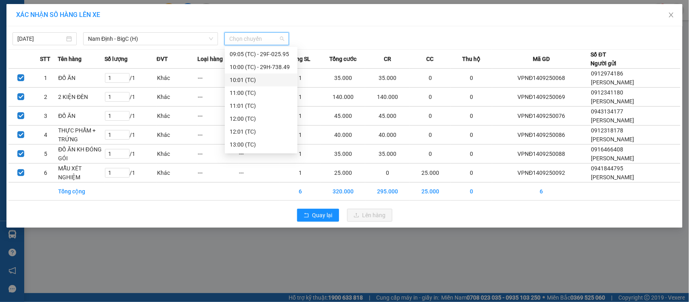
scroll to position [101, 0]
click at [249, 93] on div "10:01 (TC)" at bounding box center [261, 96] width 63 height 9
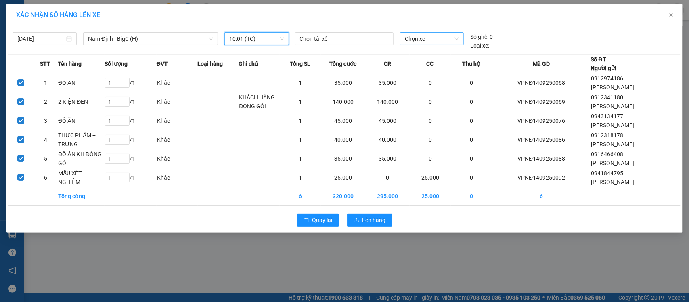
click at [407, 35] on span "Chọn xe" at bounding box center [432, 39] width 54 height 12
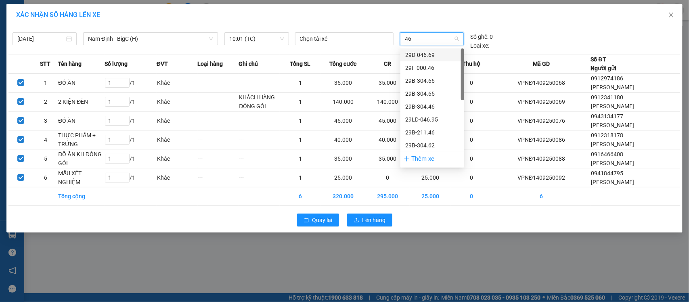
type input "463"
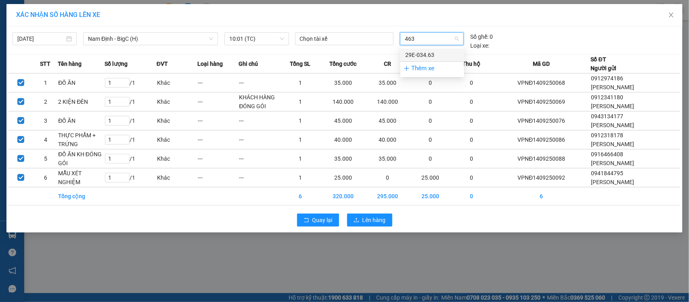
click at [422, 54] on div "29E-034.63" at bounding box center [432, 54] width 54 height 9
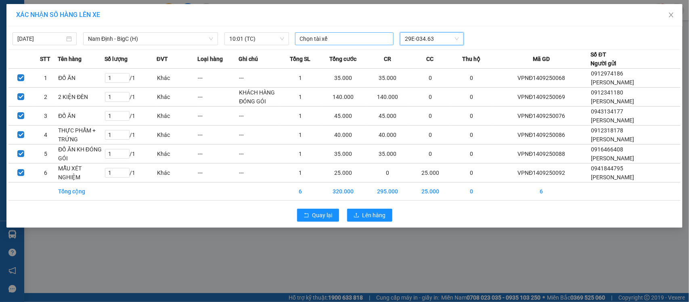
click at [340, 35] on div at bounding box center [344, 39] width 95 height 10
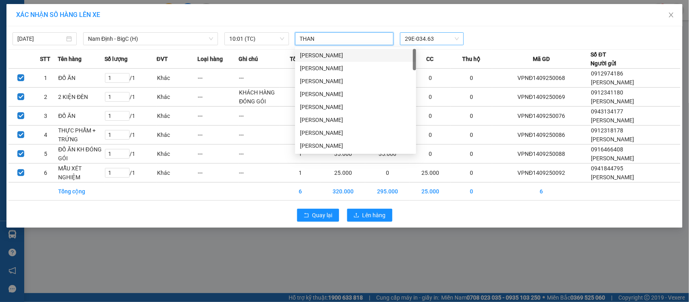
type input "THANG"
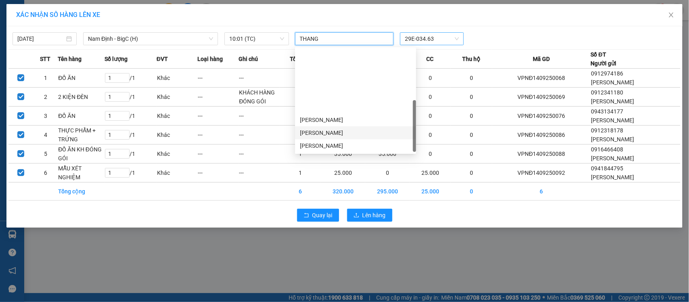
scroll to position [77, 0]
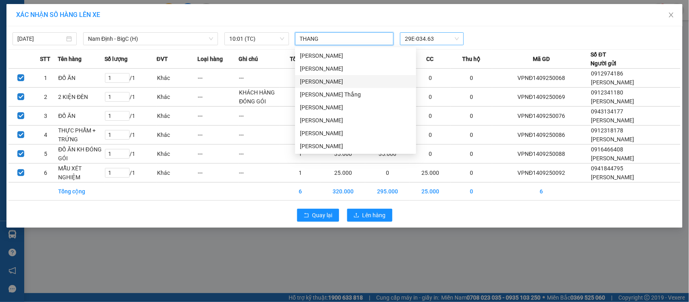
click at [325, 81] on div "Trần Đình Thắng" at bounding box center [355, 81] width 111 height 9
click at [384, 218] on span "Lên hàng" at bounding box center [374, 215] width 23 height 9
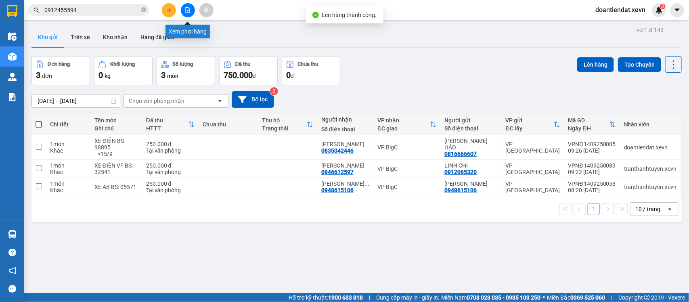
click at [184, 13] on button at bounding box center [188, 10] width 14 height 14
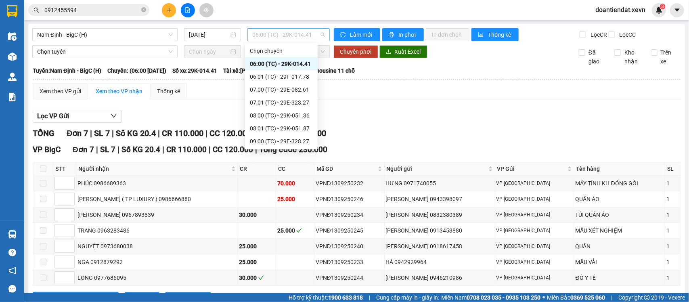
click at [280, 34] on span "06:00 (TC) - 29K-014.41" at bounding box center [288, 35] width 72 height 12
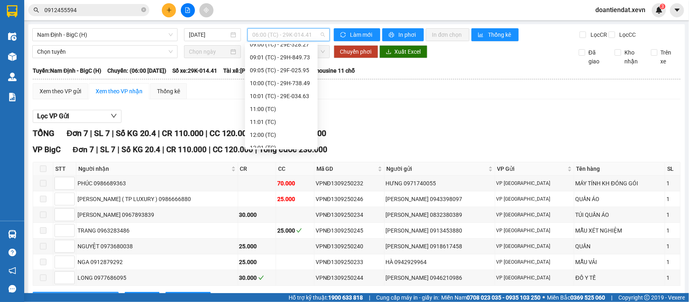
scroll to position [101, 0]
click at [280, 80] on div "10:00 (TC) - 29H-738.49" at bounding box center [281, 79] width 63 height 9
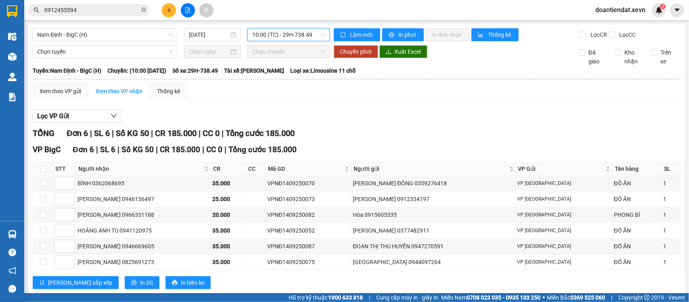
click at [258, 31] on span "10:00 (TC) - 29H-738.49" at bounding box center [288, 35] width 72 height 12
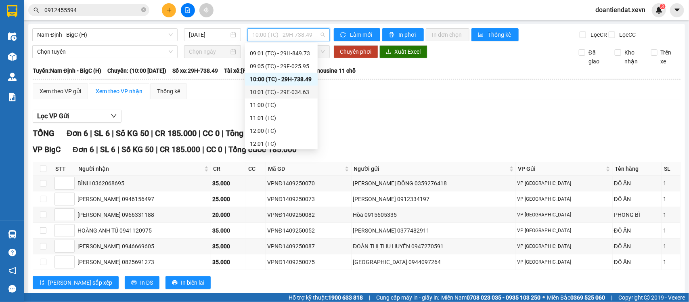
click at [283, 93] on div "10:01 (TC) - 29E-034.63" at bounding box center [281, 92] width 63 height 9
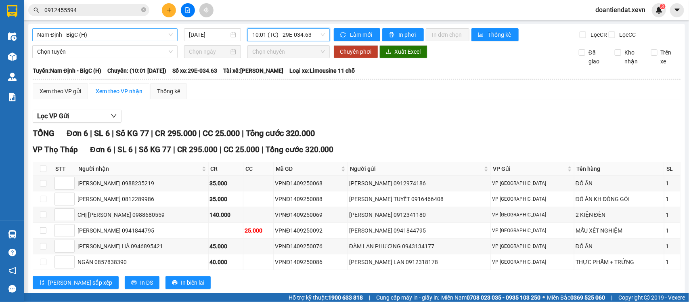
click at [120, 33] on span "Nam Định - BigC (H)" at bounding box center [105, 35] width 136 height 12
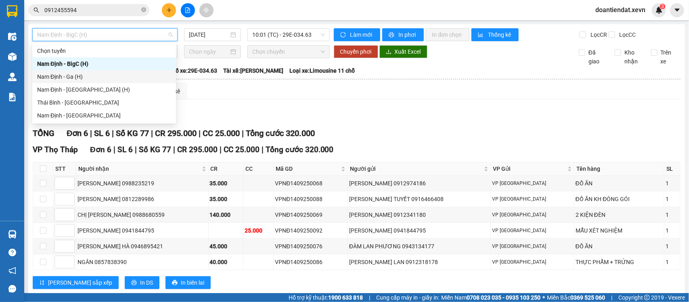
click at [88, 73] on div "Nam Định - Ga (H)" at bounding box center [104, 76] width 134 height 9
type input "14/09/2025"
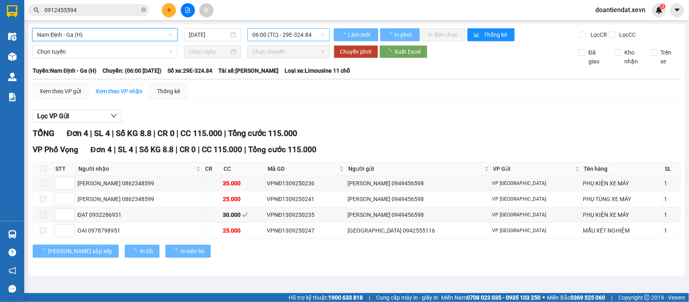
click at [289, 38] on span "06:00 (TC) - 29E-324.84" at bounding box center [288, 35] width 72 height 12
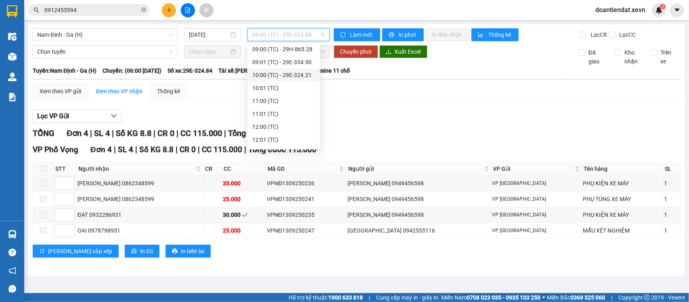
scroll to position [63, 0]
click at [293, 89] on div "10:00 (TC) - 29E-324.21" at bounding box center [283, 90] width 63 height 9
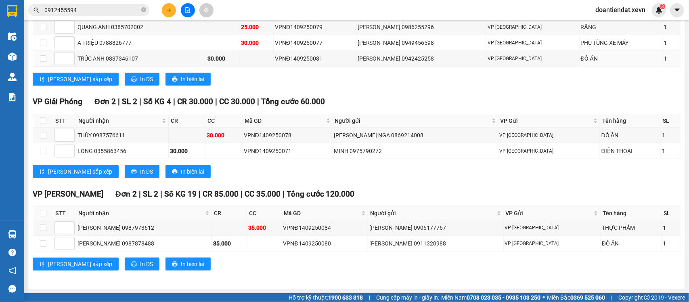
scroll to position [230, 0]
click at [111, 8] on input "0912455594" at bounding box center [91, 10] width 95 height 9
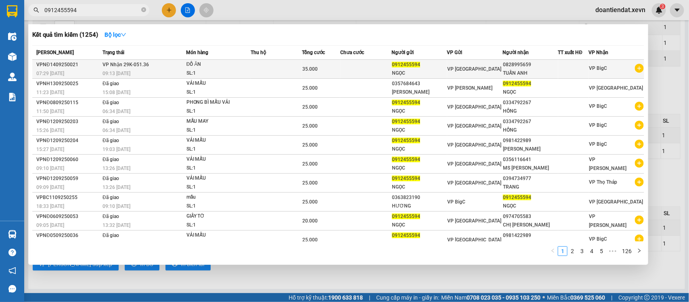
drag, startPoint x: 111, startPoint y: 8, endPoint x: 375, endPoint y: 67, distance: 270.8
click at [119, 12] on input "0912455594" at bounding box center [91, 10] width 95 height 9
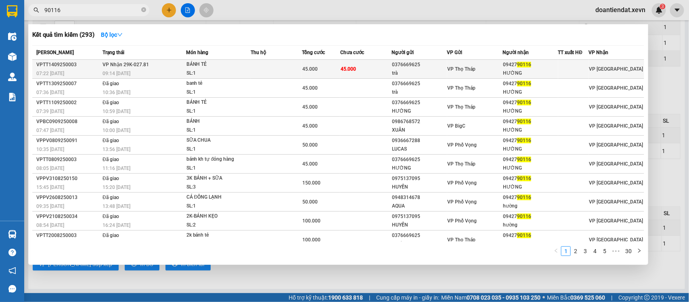
type input "90116"
click at [223, 70] on div "SL: 1" at bounding box center [217, 73] width 61 height 9
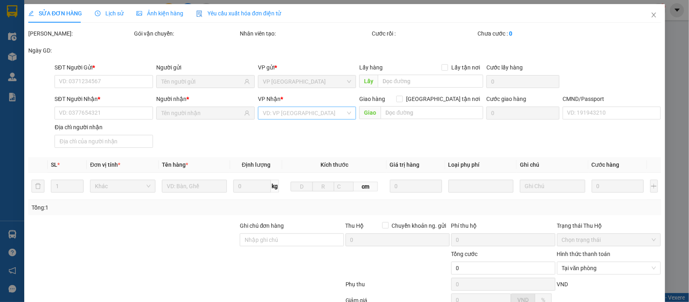
type input "0376669625"
type input "trà"
type input "0942790116"
type input "HƯỜNG"
type input "036075012569 PHẠM ĐỨC THUẬN 27/465 ĐIỆN BIÊN"
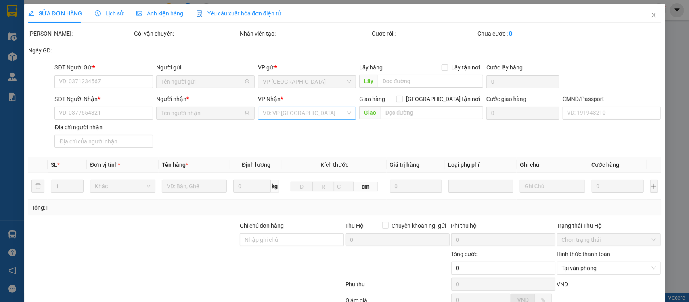
type input "45.000"
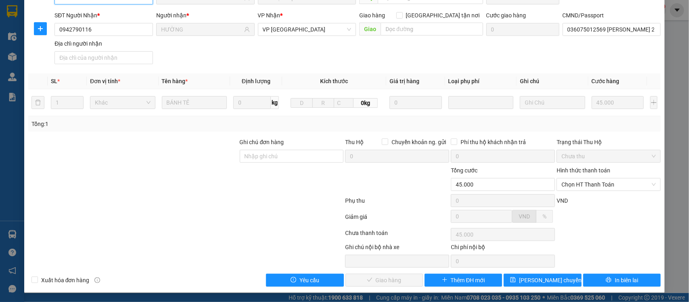
scroll to position [85, 0]
drag, startPoint x: 593, startPoint y: 183, endPoint x: 592, endPoint y: 190, distance: 6.9
click at [593, 184] on span "Chọn HT Thanh Toán" at bounding box center [609, 184] width 94 height 12
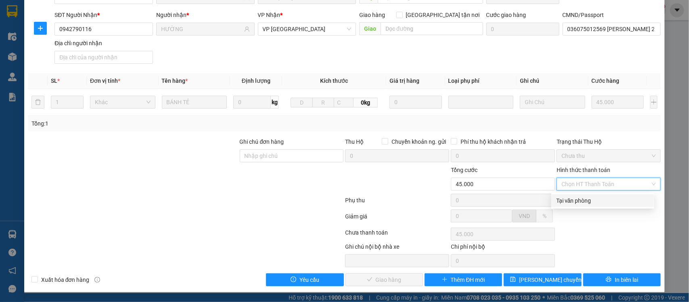
drag, startPoint x: 585, startPoint y: 200, endPoint x: 358, endPoint y: 291, distance: 244.7
click at [584, 201] on div "Tại văn phòng" at bounding box center [602, 200] width 93 height 9
type input "0"
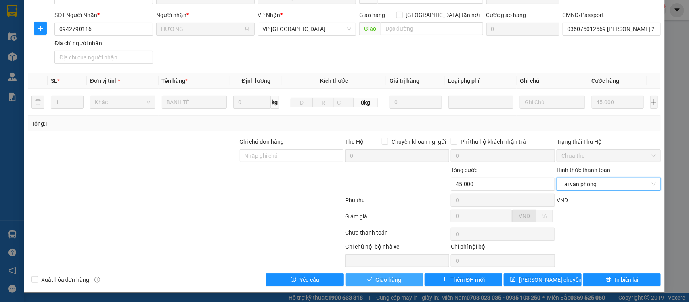
click at [352, 283] on button "Giao hàng" at bounding box center [385, 279] width 78 height 13
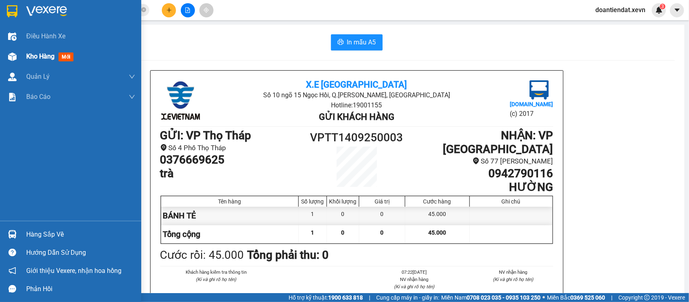
click at [10, 53] on img at bounding box center [12, 56] width 8 height 8
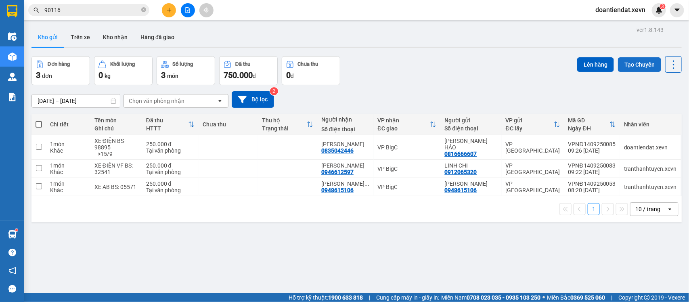
click at [620, 65] on button "Tạo Chuyến" at bounding box center [639, 64] width 43 height 15
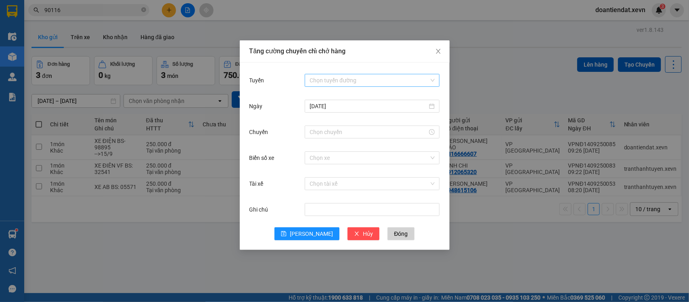
click at [373, 85] on input "Tuyến" at bounding box center [369, 80] width 119 height 12
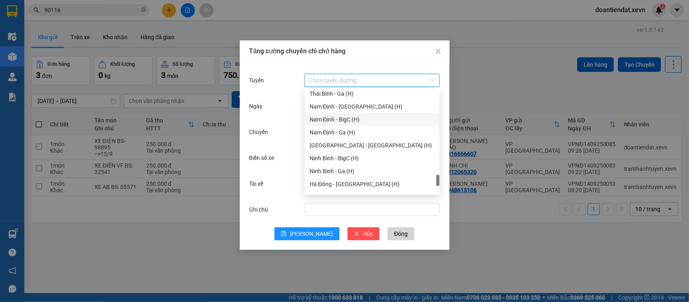
click at [345, 118] on div "Nam Định - BigC (H)" at bounding box center [372, 119] width 125 height 9
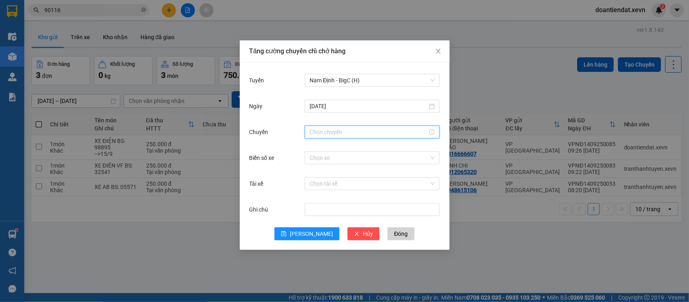
click at [324, 132] on input "Chuyến" at bounding box center [369, 132] width 118 height 9
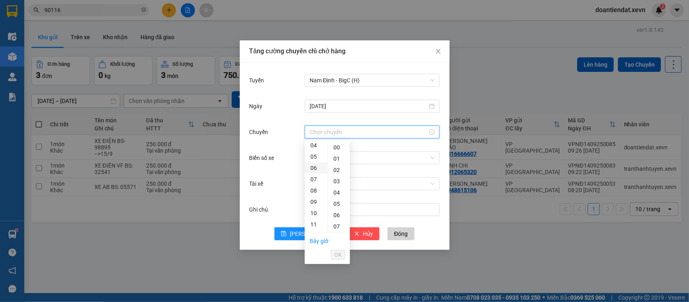
scroll to position [53, 0]
click at [315, 205] on div "10" at bounding box center [316, 206] width 23 height 11
click at [337, 169] on div "02" at bounding box center [339, 169] width 22 height 11
type input "10:02"
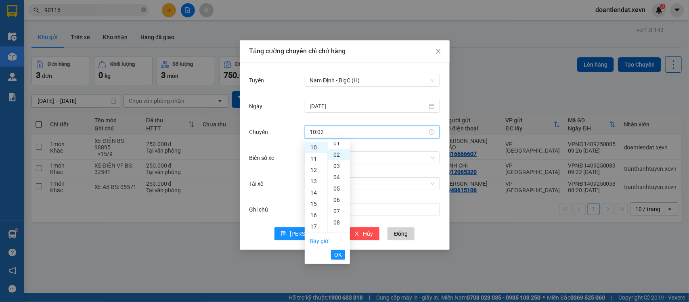
scroll to position [23, 0]
click at [339, 251] on span "OK" at bounding box center [338, 254] width 8 height 9
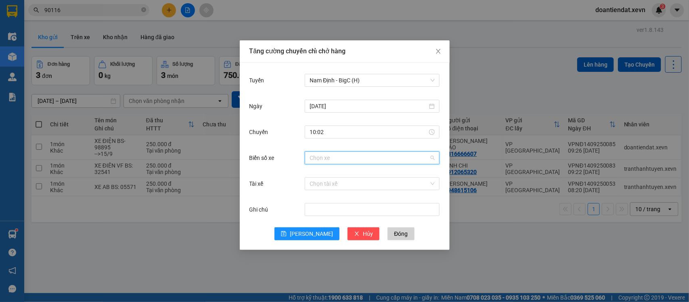
click at [368, 154] on input "Biển số xe" at bounding box center [369, 158] width 119 height 12
click at [366, 154] on input "338" at bounding box center [369, 158] width 119 height 12
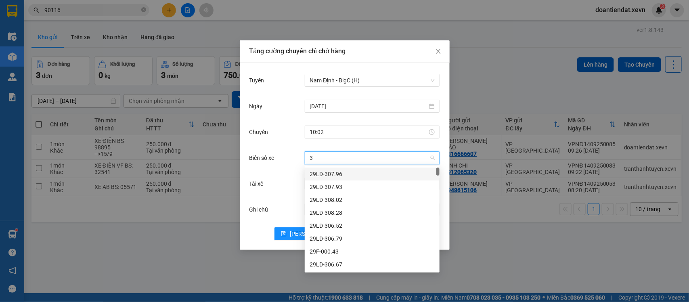
type input "38"
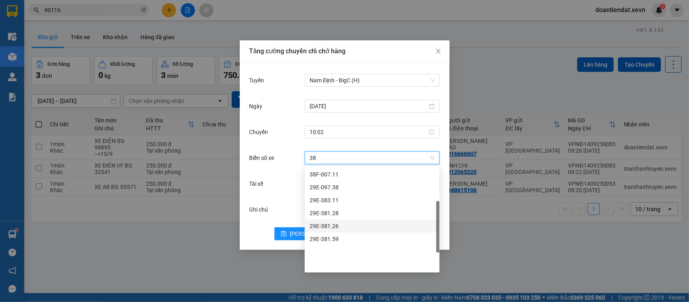
scroll to position [92, 0]
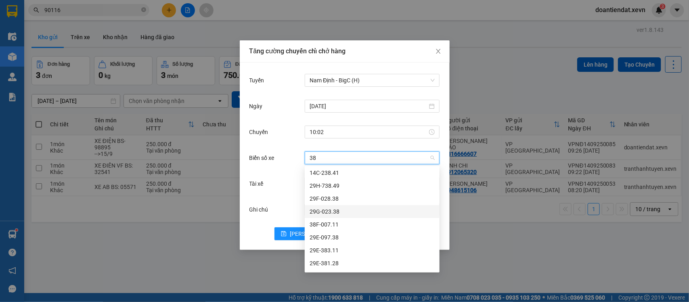
click at [342, 210] on div "29G-023.38" at bounding box center [372, 211] width 125 height 9
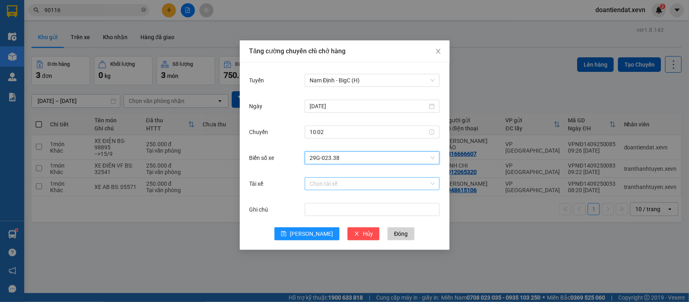
click at [324, 185] on input "Tài xế" at bounding box center [369, 184] width 119 height 12
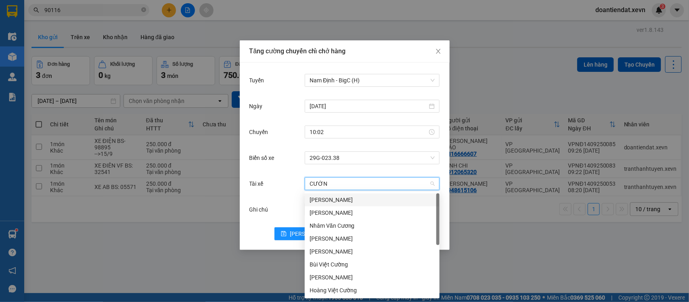
type input "CƯỜNG"
click at [346, 253] on div "Hoàng Ngọc Cường" at bounding box center [372, 251] width 125 height 9
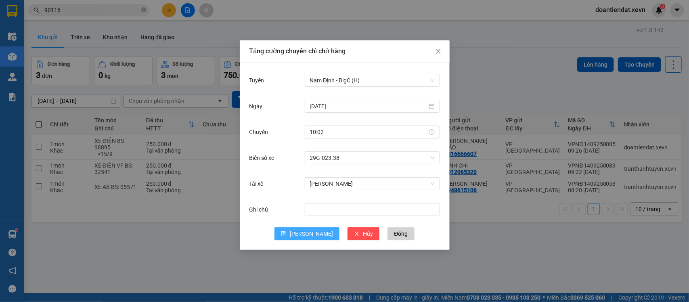
drag, startPoint x: 307, startPoint y: 239, endPoint x: 319, endPoint y: 237, distance: 11.8
click at [309, 237] on button "Lưu" at bounding box center [307, 233] width 65 height 13
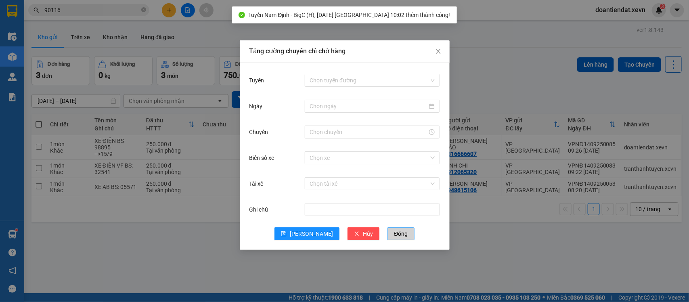
click at [394, 235] on span "Đóng" at bounding box center [401, 233] width 14 height 9
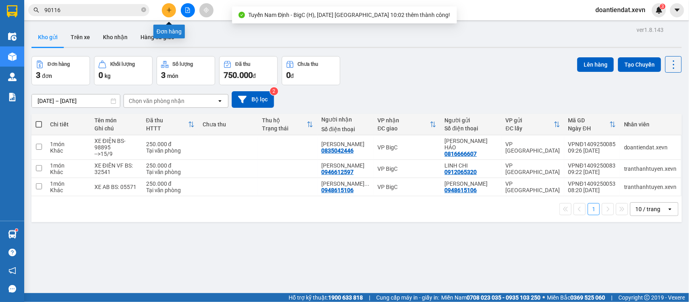
click at [166, 9] on button at bounding box center [169, 10] width 14 height 14
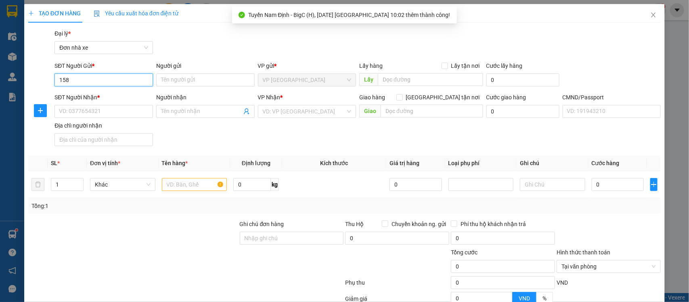
type input "1586"
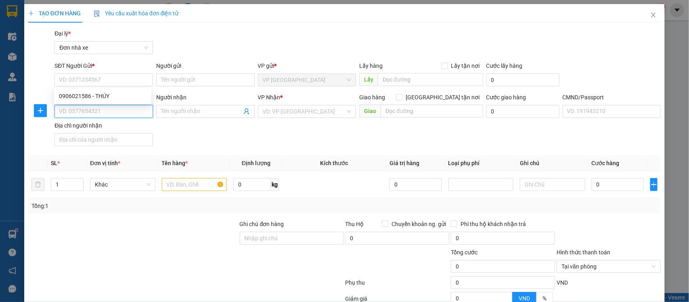
click at [101, 110] on input "SĐT Người Nhận *" at bounding box center [103, 111] width 98 height 13
click at [114, 127] on div "0917081856 - MELATEC" at bounding box center [103, 128] width 88 height 9
type input "0917081856"
type input "MELATEC"
type input "0984551109 NGUYÊN"
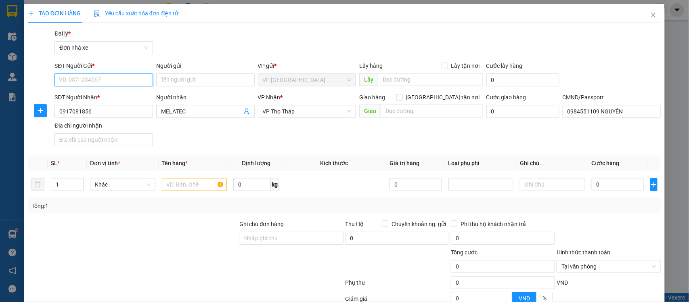
click at [108, 82] on input "SĐT Người Gửi *" at bounding box center [103, 79] width 98 height 13
click at [95, 96] on div "0918131133 - ĐỨC" at bounding box center [104, 96] width 91 height 9
click at [178, 182] on input "text" at bounding box center [194, 184] width 65 height 13
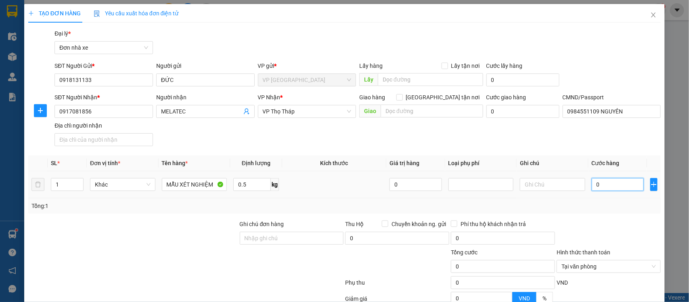
click at [613, 190] on input "0" at bounding box center [618, 184] width 52 height 13
click at [603, 205] on div "Tổng: 1" at bounding box center [344, 205] width 627 height 9
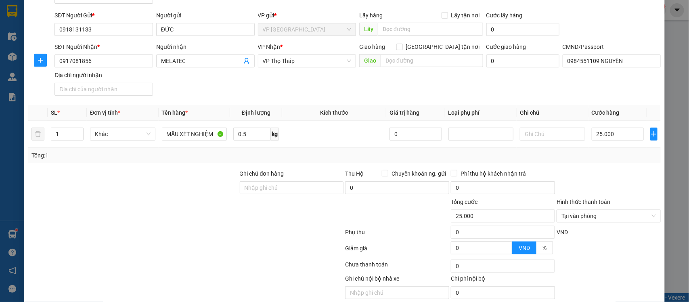
scroll to position [83, 0]
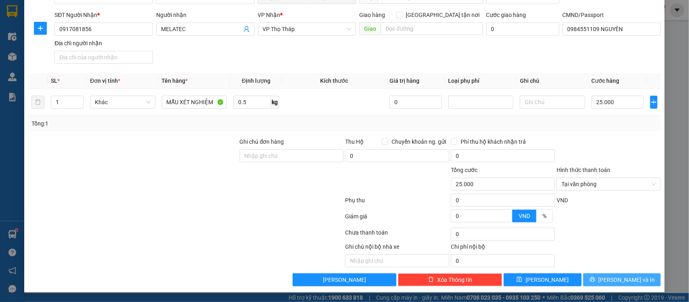
click at [616, 274] on button "Lưu và In" at bounding box center [622, 279] width 78 height 13
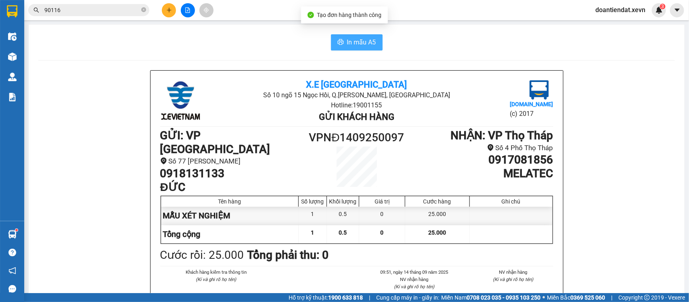
click at [348, 41] on span "In mẫu A5" at bounding box center [361, 42] width 29 height 10
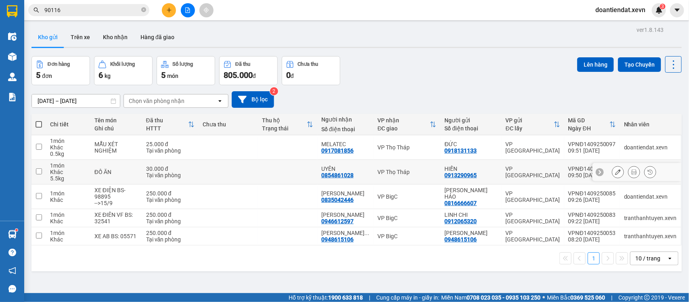
click at [120, 166] on td "ĐỒ ĂN" at bounding box center [116, 172] width 52 height 25
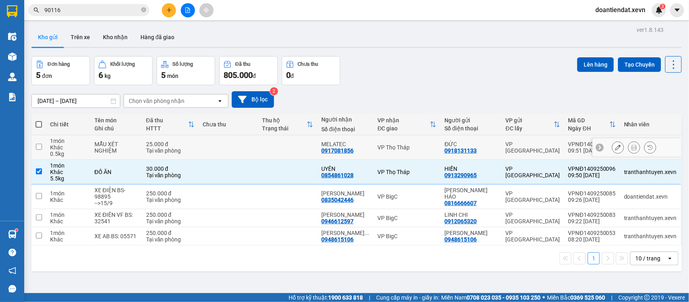
drag, startPoint x: 120, startPoint y: 152, endPoint x: 182, endPoint y: 146, distance: 62.9
click at [122, 152] on div "MẪU XÉT NGHIỆM" at bounding box center [116, 147] width 44 height 13
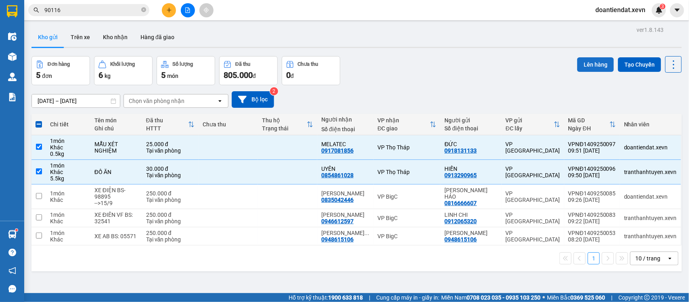
click at [577, 65] on button "Lên hàng" at bounding box center [595, 64] width 37 height 15
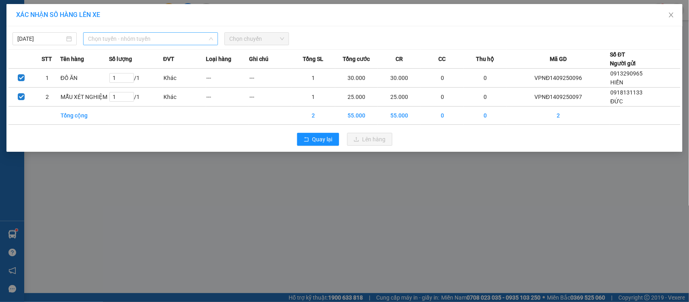
drag, startPoint x: 109, startPoint y: 43, endPoint x: 128, endPoint y: 57, distance: 23.7
click at [109, 42] on span "Chọn tuyến - nhóm tuyến" at bounding box center [150, 39] width 125 height 12
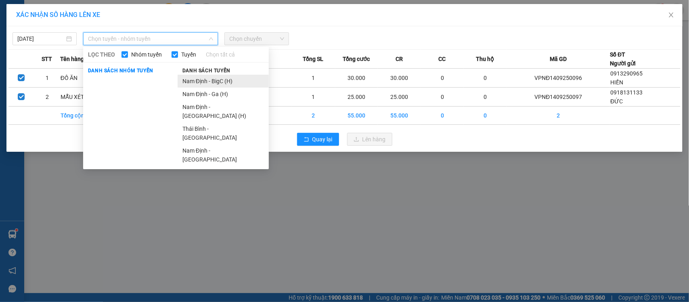
drag, startPoint x: 211, startPoint y: 76, endPoint x: 216, endPoint y: 73, distance: 5.8
click at [212, 76] on li "Nam Định - BigC (H)" at bounding box center [223, 81] width 91 height 13
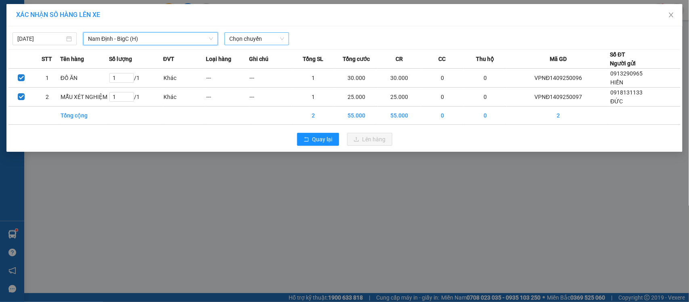
click at [264, 42] on span "Chọn chuyến" at bounding box center [256, 39] width 54 height 12
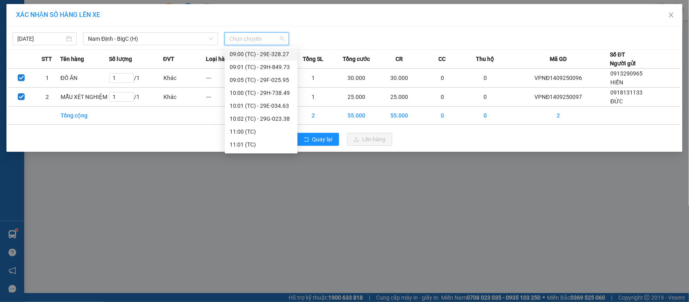
scroll to position [101, 0]
drag, startPoint x: 260, startPoint y: 105, endPoint x: 296, endPoint y: 113, distance: 37.1
click at [261, 106] on div "10:02 (TC) - 29G-023.38" at bounding box center [261, 109] width 63 height 9
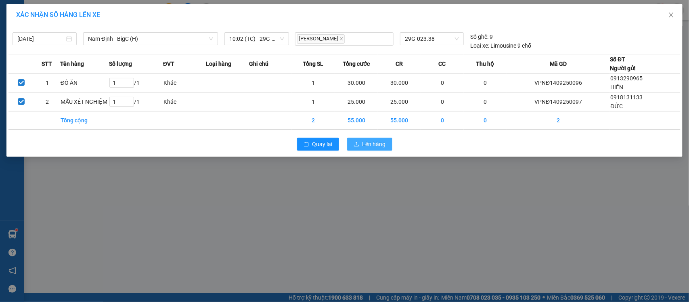
click at [383, 142] on span "Lên hàng" at bounding box center [374, 144] width 23 height 9
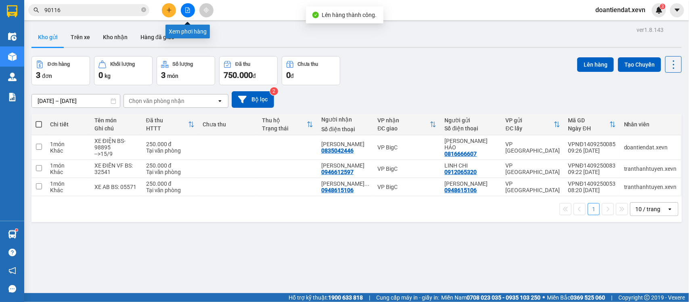
click at [185, 11] on icon "file-add" at bounding box center [188, 10] width 6 height 6
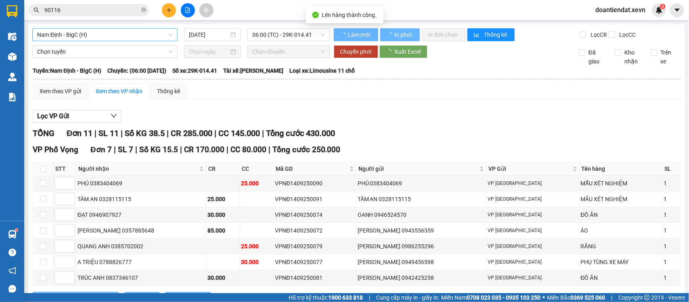
click at [93, 29] on span "Nam Định - BigC (H)" at bounding box center [105, 35] width 136 height 12
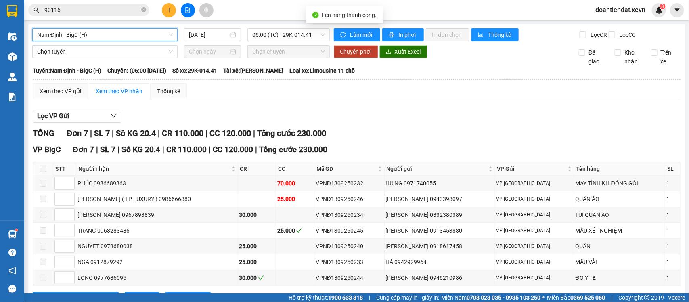
click at [83, 35] on span "Nam Định - BigC (H)" at bounding box center [105, 35] width 136 height 12
click at [71, 38] on span "Nam Định - BigC (H)" at bounding box center [105, 35] width 136 height 12
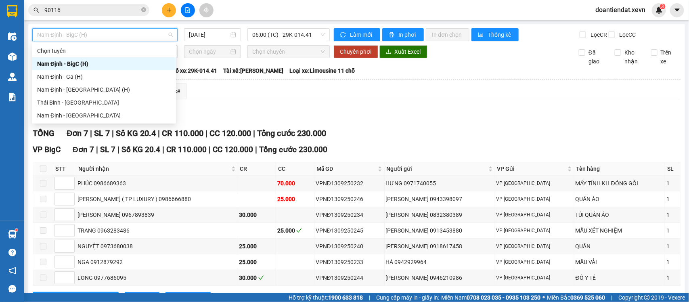
drag, startPoint x: 78, startPoint y: 66, endPoint x: 229, endPoint y: 55, distance: 151.4
click at [83, 64] on div "Nam Định - BigC (H)" at bounding box center [104, 63] width 134 height 9
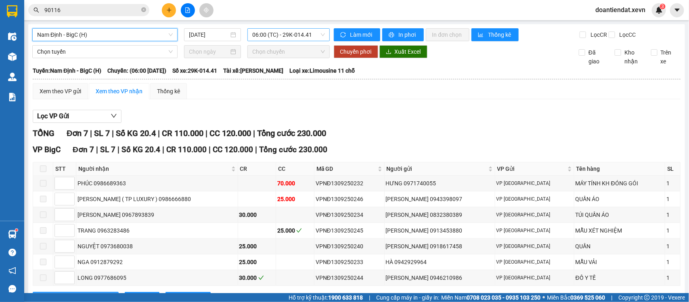
click at [259, 35] on span "06:00 (TC) - 29K-014.41" at bounding box center [288, 35] width 72 height 12
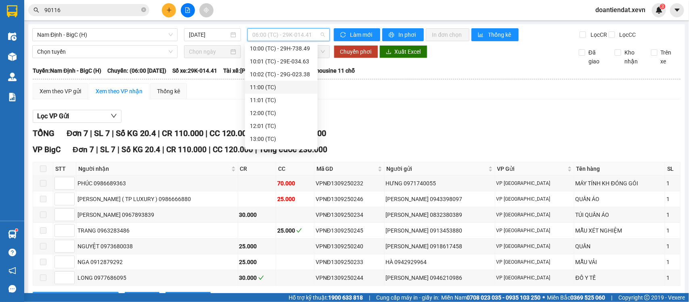
scroll to position [101, 0]
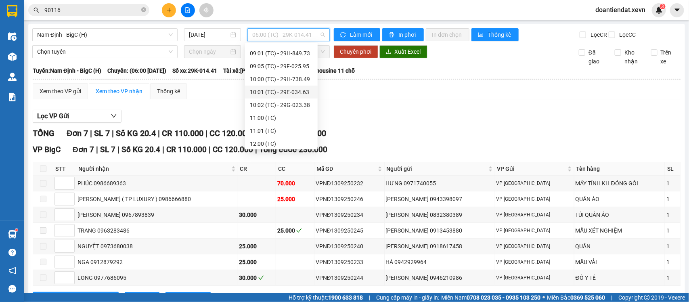
click at [276, 90] on div "10:01 (TC) - 29E-034.63" at bounding box center [281, 92] width 63 height 9
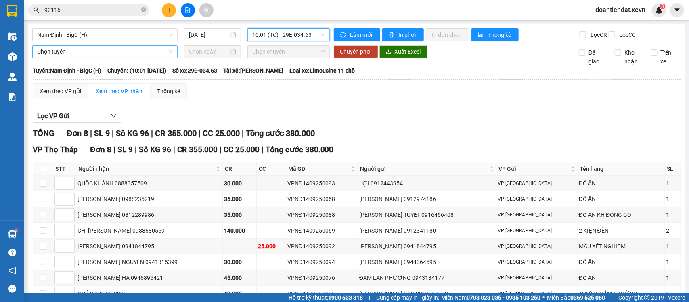
click at [99, 58] on span "Chọn tuyến" at bounding box center [105, 52] width 136 height 12
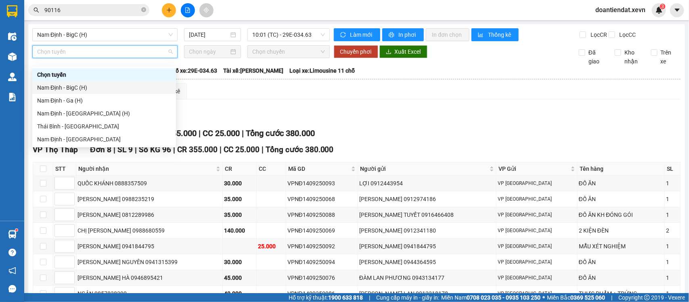
click at [81, 90] on div "Nam Định - BigC (H)" at bounding box center [104, 87] width 134 height 9
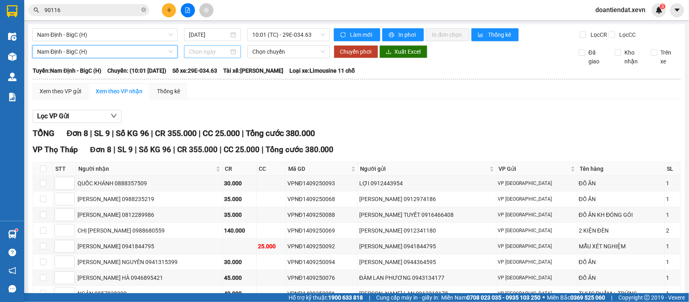
click at [203, 54] on input at bounding box center [209, 51] width 40 height 9
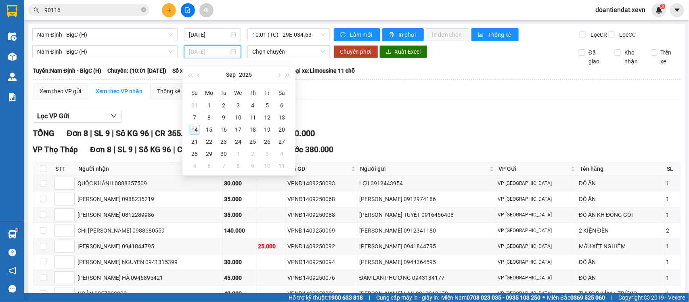
drag, startPoint x: 194, startPoint y: 130, endPoint x: 264, endPoint y: 81, distance: 84.9
click at [194, 129] on div "14" at bounding box center [195, 130] width 10 height 10
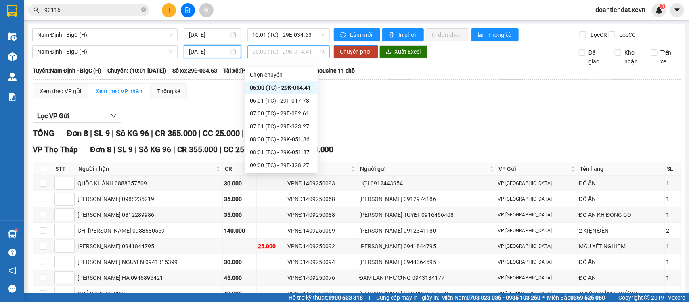
drag, startPoint x: 269, startPoint y: 61, endPoint x: 275, endPoint y: 61, distance: 5.3
click at [269, 58] on span "06:00 (TC) - 29K-014.41" at bounding box center [288, 52] width 72 height 12
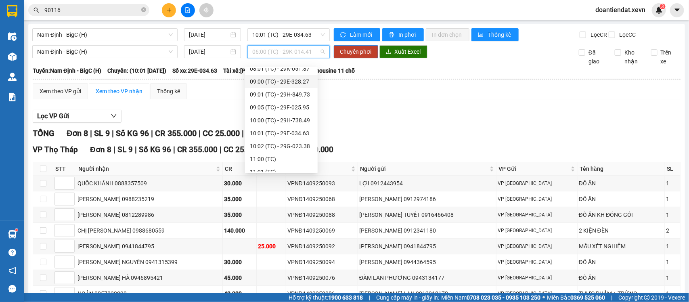
scroll to position [101, 0]
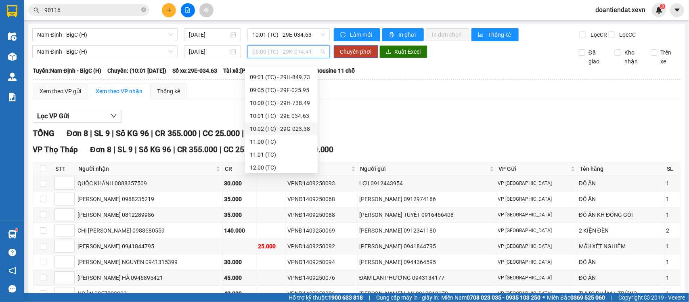
click at [287, 123] on div "10:02 (TC) - 29G-023.38" at bounding box center [281, 128] width 73 height 13
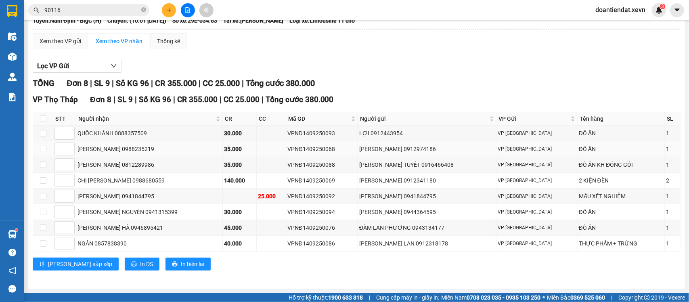
scroll to position [60, 0]
click at [43, 180] on input "checkbox" at bounding box center [43, 180] width 6 height 6
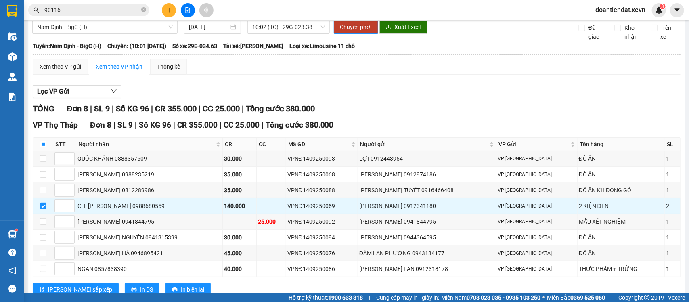
scroll to position [9, 0]
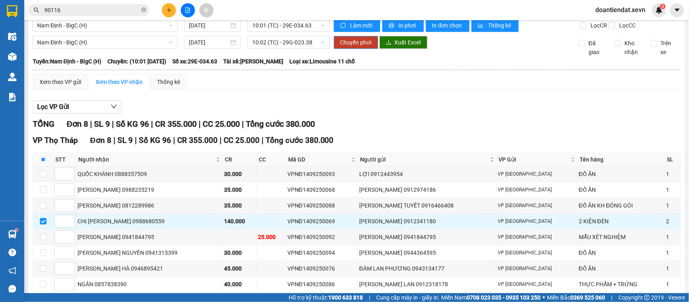
click at [348, 47] on span "Chuyển phơi" at bounding box center [355, 42] width 31 height 9
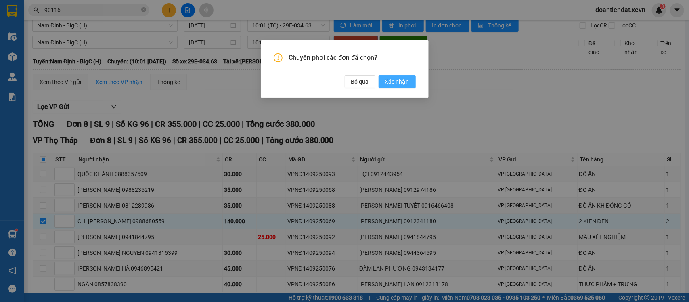
click at [394, 85] on span "Xác nhận" at bounding box center [397, 81] width 24 height 9
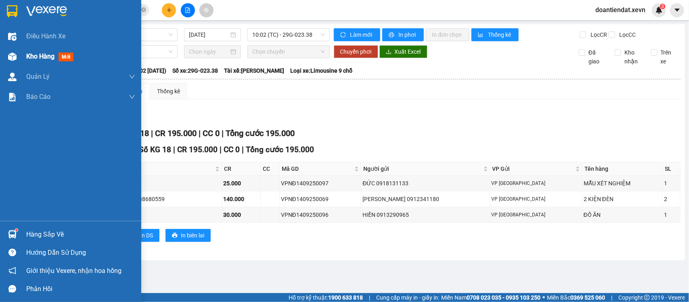
click at [23, 61] on div "Kho hàng mới" at bounding box center [70, 56] width 141 height 20
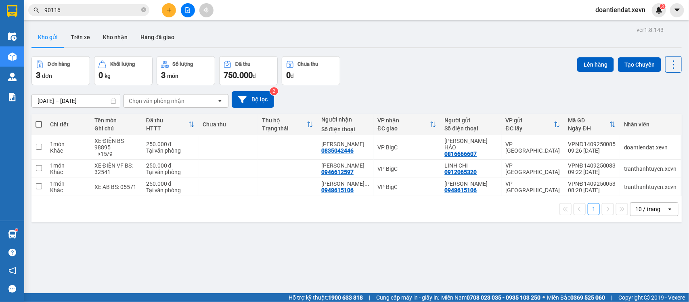
click at [189, 10] on icon "file-add" at bounding box center [188, 10] width 6 height 6
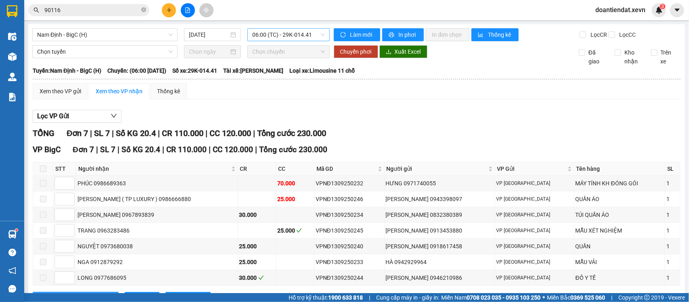
click at [286, 40] on span "06:00 (TC) - 29K-014.41" at bounding box center [288, 35] width 72 height 12
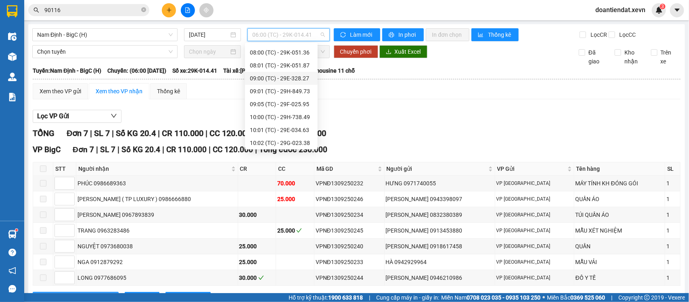
scroll to position [101, 0]
click at [283, 94] on div "10:01 (TC) - 29E-034.63" at bounding box center [281, 92] width 63 height 9
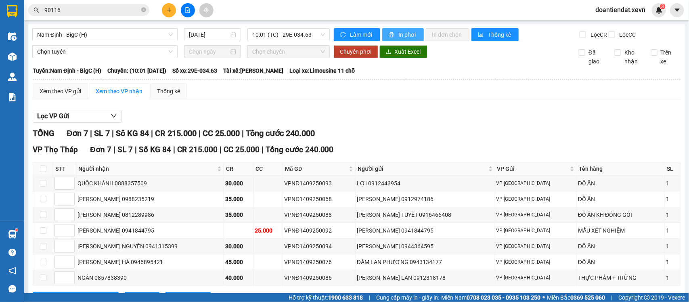
click at [404, 33] on span "In phơi" at bounding box center [408, 34] width 19 height 9
click at [268, 33] on span "10:01 (TC) - 29E-034.63" at bounding box center [288, 35] width 72 height 12
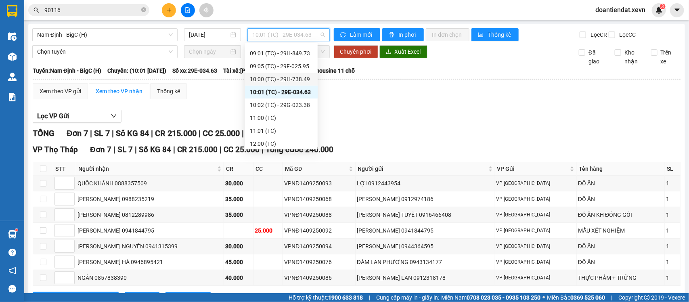
drag, startPoint x: 286, startPoint y: 81, endPoint x: 343, endPoint y: 69, distance: 58.4
click at [286, 80] on div "10:00 (TC) - 29H-738.49" at bounding box center [281, 79] width 63 height 9
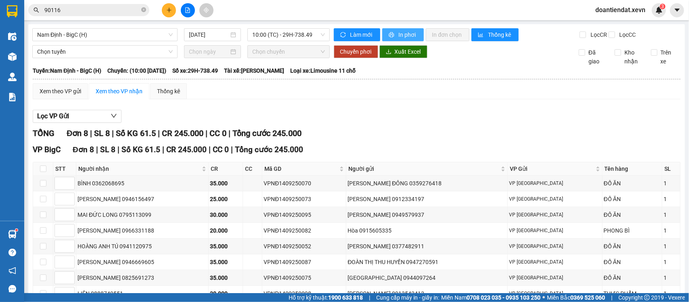
click at [404, 39] on button "In phơi" at bounding box center [403, 34] width 42 height 13
drag, startPoint x: 293, startPoint y: 37, endPoint x: 299, endPoint y: 39, distance: 5.6
click at [294, 36] on span "10:00 (TC) - 29H-738.49" at bounding box center [288, 35] width 72 height 12
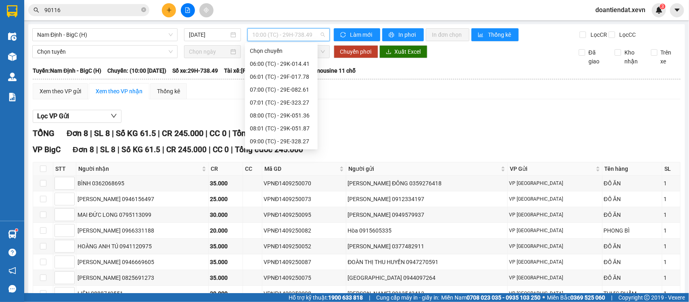
click at [293, 201] on div "10:02 (TC) - 29G-023.38" at bounding box center [281, 205] width 63 height 9
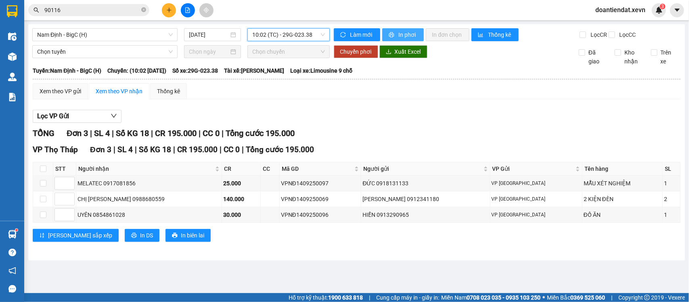
click at [401, 34] on span "In phơi" at bounding box center [408, 34] width 19 height 9
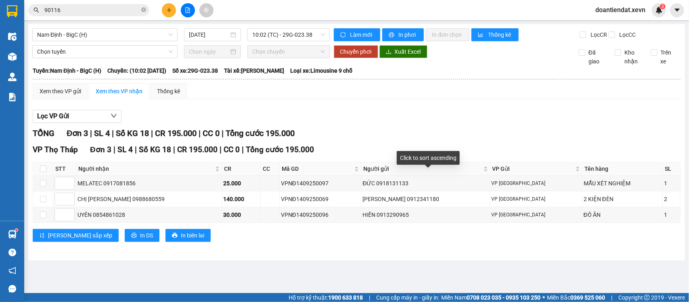
drag, startPoint x: 61, startPoint y: 38, endPoint x: 67, endPoint y: 42, distance: 7.8
click at [63, 38] on span "Nam Định - BigC (H)" at bounding box center [105, 35] width 136 height 12
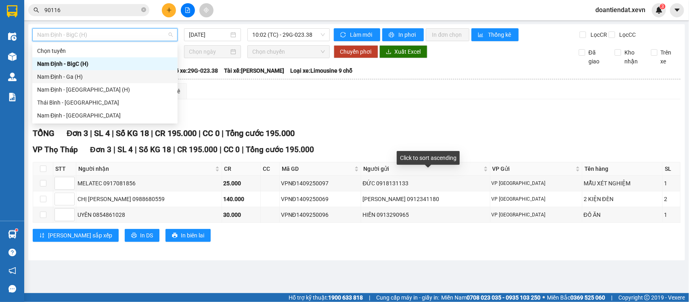
click at [92, 78] on div "Nam Định - Ga (H)" at bounding box center [105, 76] width 136 height 9
type input "[DATE]"
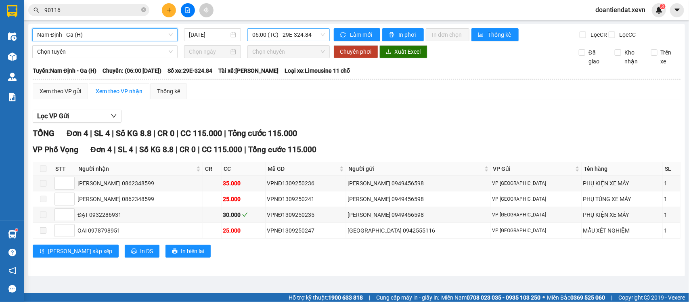
click at [294, 38] on span "06:00 (TC) - 29E-324.84" at bounding box center [288, 35] width 72 height 12
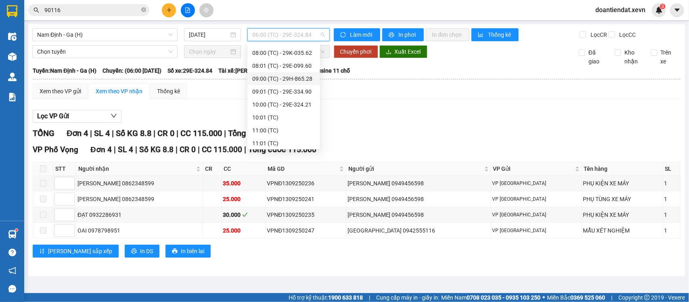
scroll to position [63, 0]
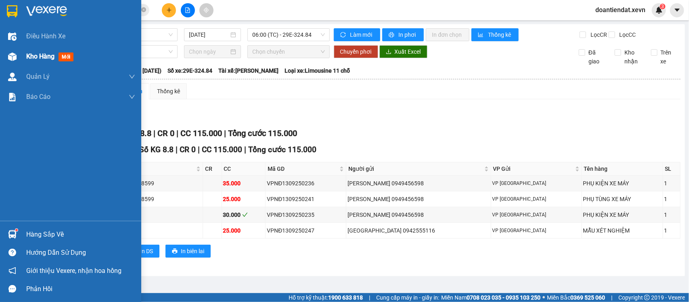
click at [15, 54] on img at bounding box center [12, 56] width 8 height 8
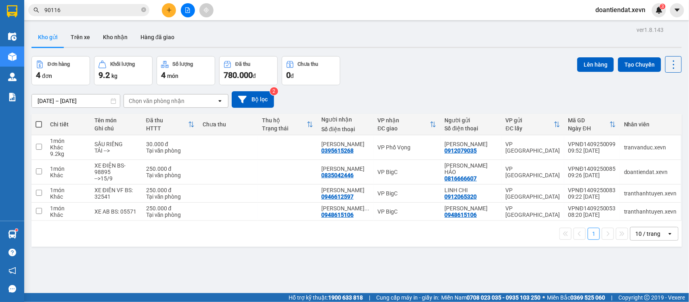
drag, startPoint x: 191, startPoint y: 10, endPoint x: 192, endPoint y: 18, distance: 7.8
click at [191, 10] on button at bounding box center [188, 10] width 14 height 14
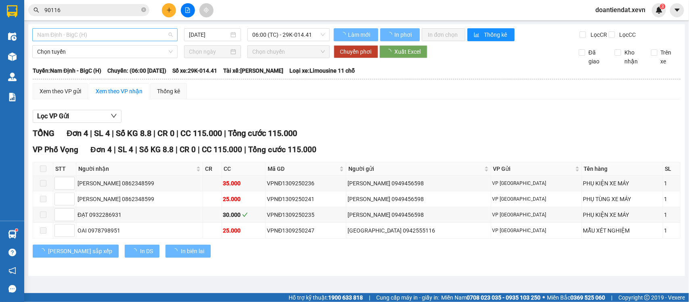
click at [120, 33] on span "Nam Định - BigC (H)" at bounding box center [105, 35] width 136 height 12
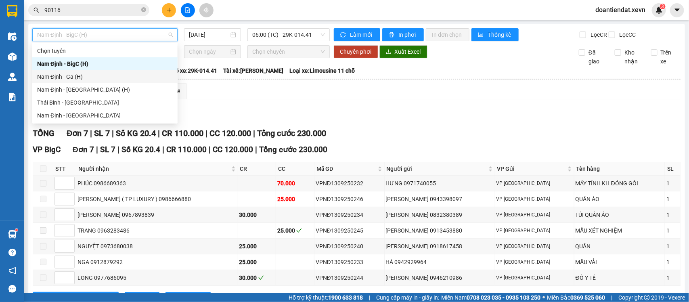
drag, startPoint x: 81, startPoint y: 75, endPoint x: 128, endPoint y: 67, distance: 48.0
click at [82, 75] on div "Nam Định - Ga (H)" at bounding box center [105, 76] width 136 height 9
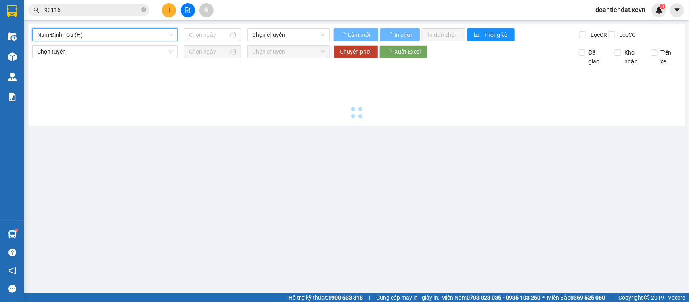
type input "[DATE]"
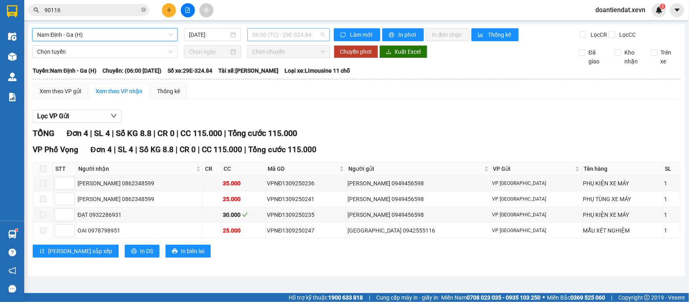
click at [266, 35] on span "06:00 (TC) - 29E-324.84" at bounding box center [288, 35] width 72 height 12
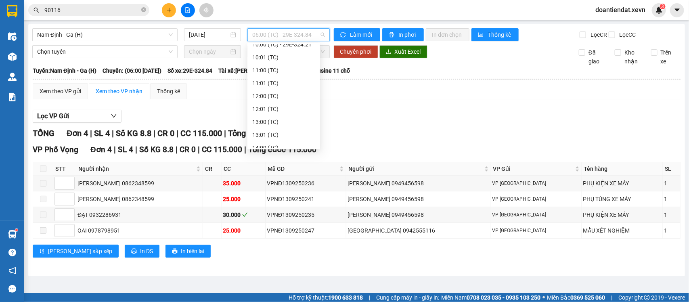
scroll to position [101, 0]
click at [299, 56] on div "10:00 (TC) - 29E-324.21" at bounding box center [283, 53] width 63 height 9
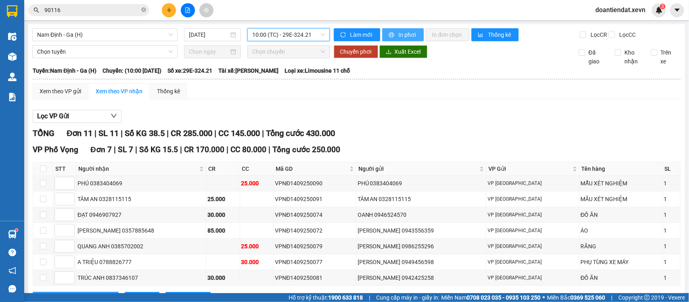
click at [399, 35] on span "In phơi" at bounding box center [408, 34] width 19 height 9
click at [95, 19] on div "Kết quả tìm kiếm ( 293 ) Bộ lọc Mã ĐH Trạng thái Món hàng Thu hộ Tổng cước Chưa…" at bounding box center [344, 10] width 689 height 20
click at [96, 15] on span "90116" at bounding box center [88, 10] width 121 height 12
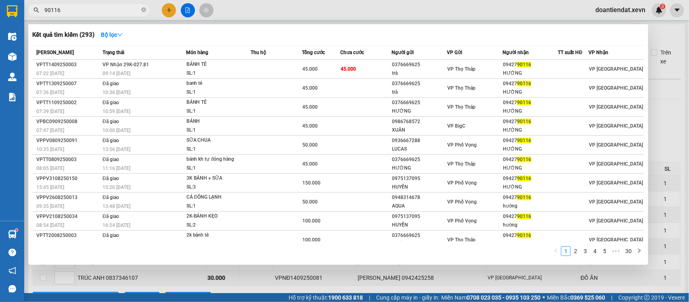
click at [99, 11] on input "90116" at bounding box center [91, 10] width 95 height 9
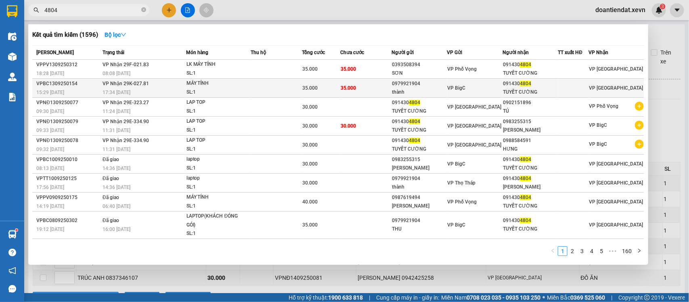
type input "4804"
click at [90, 88] on div "15:29 - 13/09" at bounding box center [68, 92] width 64 height 9
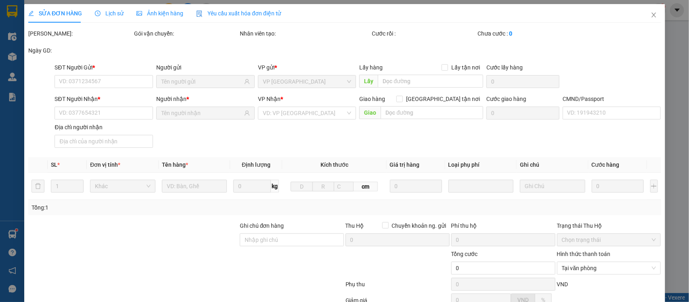
type input "0979921904"
type input "thành"
type input "0914304804"
type input "TUYẾT CƯỜNG"
type input "BÙI THỊ TUYẾT,TT KHÁNH YÊN, LÀO CAI"
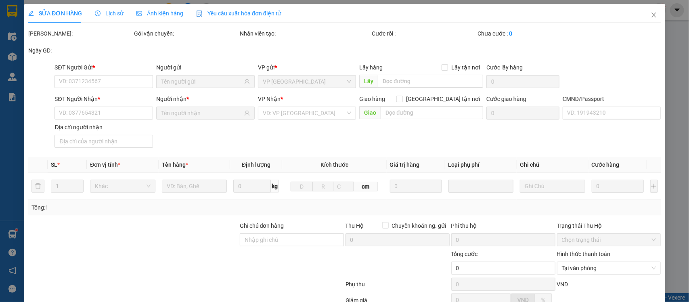
type input "BÙI THỊ TUYẾT,TT KHÁNH YÊN, LÀO CAI"
type input "35.000"
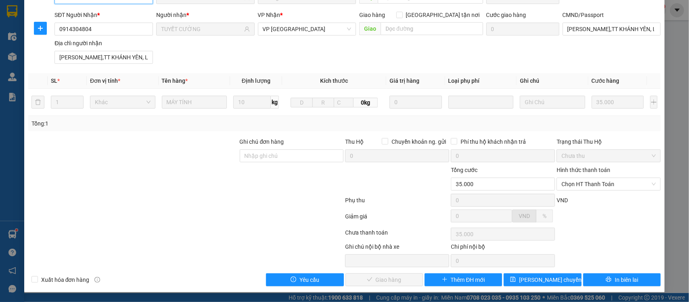
scroll to position [85, 0]
click at [585, 186] on span "Chọn HT Thanh Toán" at bounding box center [609, 184] width 94 height 12
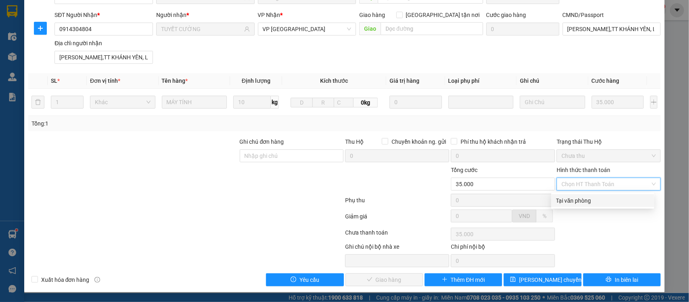
click at [583, 201] on div "Tại văn phòng" at bounding box center [602, 200] width 93 height 9
type input "0"
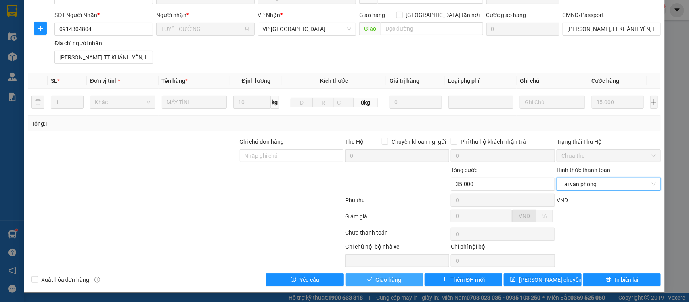
click at [396, 279] on span "Giao hàng" at bounding box center [389, 279] width 26 height 9
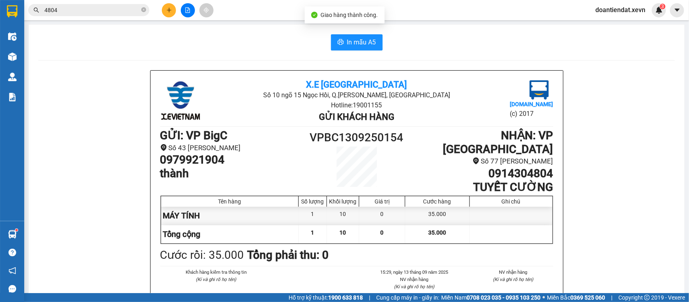
click at [108, 13] on input "4804" at bounding box center [91, 10] width 95 height 9
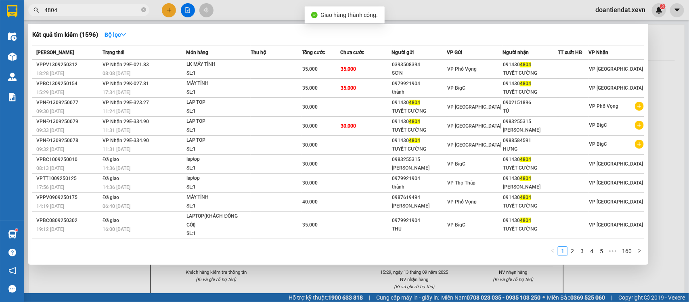
click at [108, 13] on input "4804" at bounding box center [91, 10] width 95 height 9
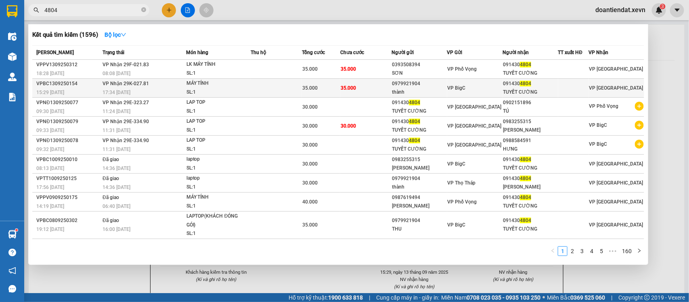
click at [182, 87] on td "VP Nhận 29K-027.81 17:34 - 13/09" at bounding box center [143, 88] width 85 height 19
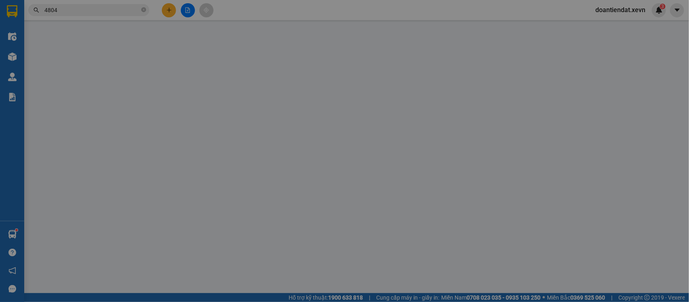
type input "0979921904"
type input "thành"
type input "0914304804"
type input "TUYẾT CƯỜNG"
type input "BÙI THỊ TUYẾT,TT KHÁNH YÊN, LÀO CAI"
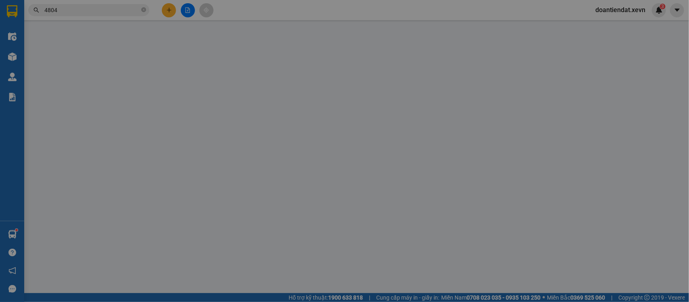
type input "BÙI THỊ TUYẾT,TT KHÁNH YÊN, LÀO CAI"
type input "35.000"
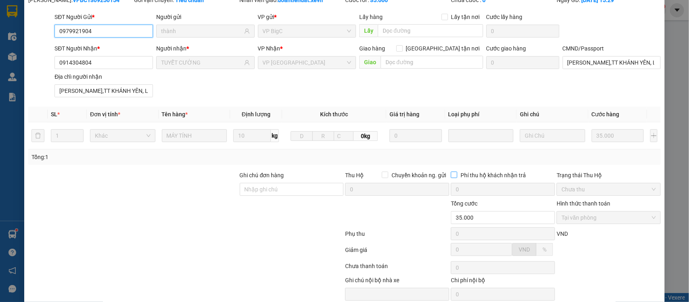
scroll to position [68, 0]
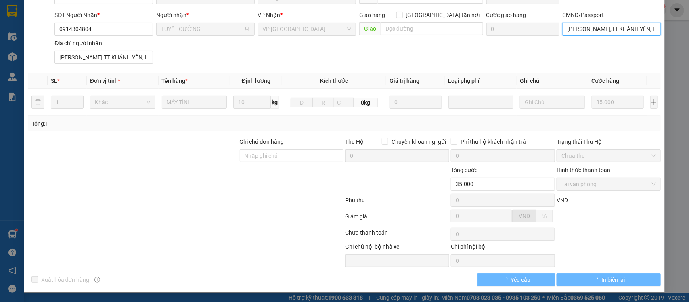
click at [590, 25] on input "BÙI THỊ TUYẾT,TT KHÁNH YÊN, LÀO CAI" at bounding box center [612, 29] width 98 height 13
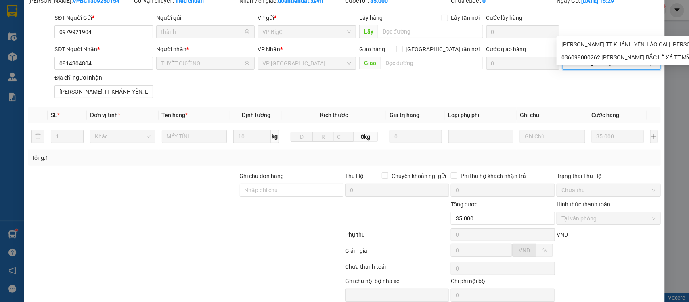
scroll to position [0, 0]
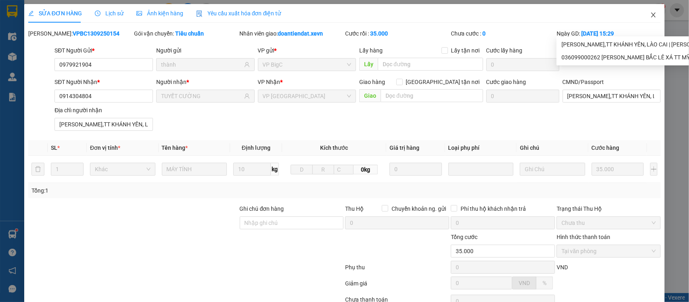
click at [651, 16] on span "Close" at bounding box center [653, 15] width 23 height 23
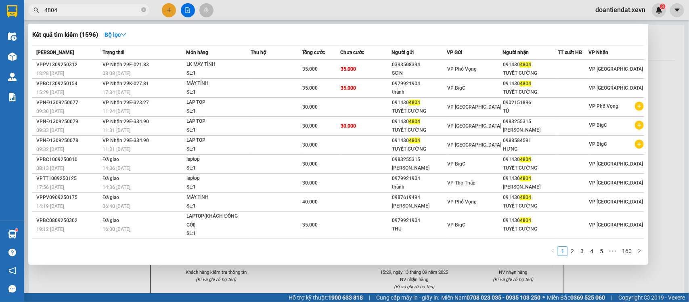
click at [102, 10] on input "4804" at bounding box center [91, 10] width 95 height 9
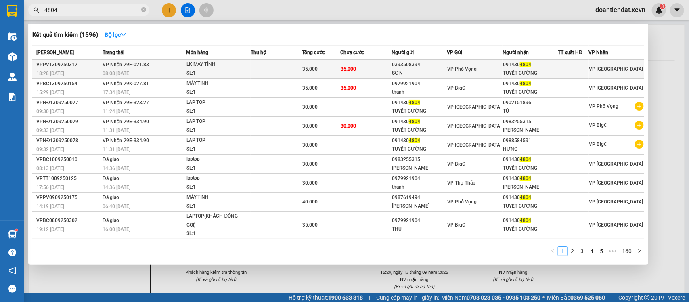
click at [278, 62] on td at bounding box center [276, 69] width 51 height 19
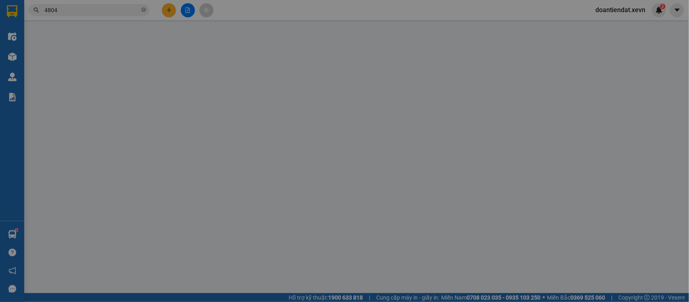
type input "0393508394"
type input "SƠN"
type input "0914304804"
type input "TUYẾT CƯỜNG"
type input "036099000262 LÊ QUANG VINH BẮC LÊ XÁ TT MỸ LỘC"
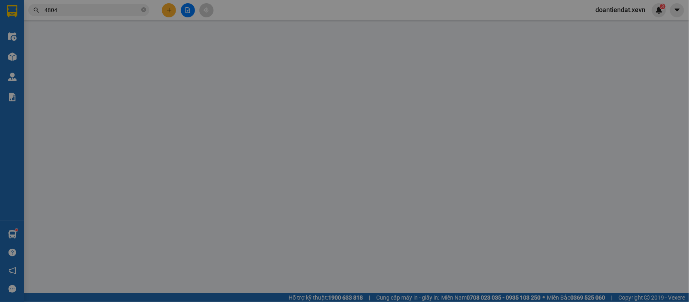
type input "BÙI XUÂN NAM 3/51 PHAN BỘI CHÂU"
type input "35.000"
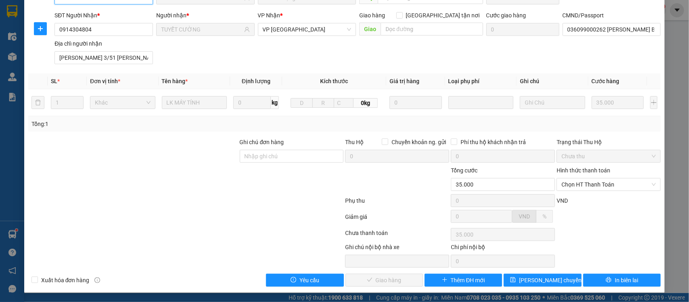
scroll to position [85, 0]
click at [578, 189] on span "Chọn HT Thanh Toán" at bounding box center [609, 184] width 94 height 12
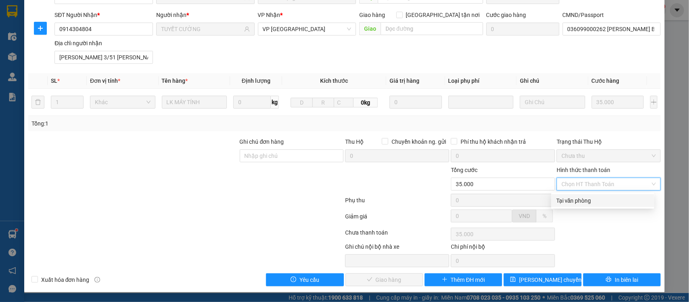
click at [575, 199] on div "Tại văn phòng" at bounding box center [602, 200] width 93 height 9
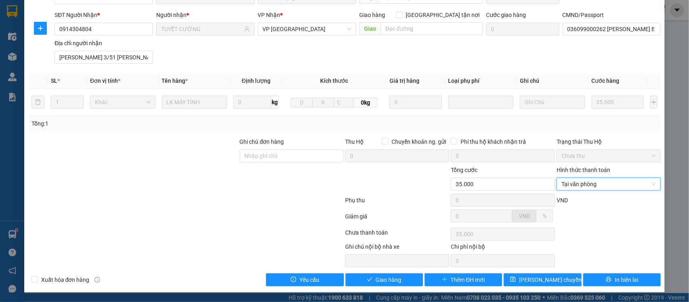
type input "0"
click at [398, 277] on button "Giao hàng" at bounding box center [385, 279] width 78 height 13
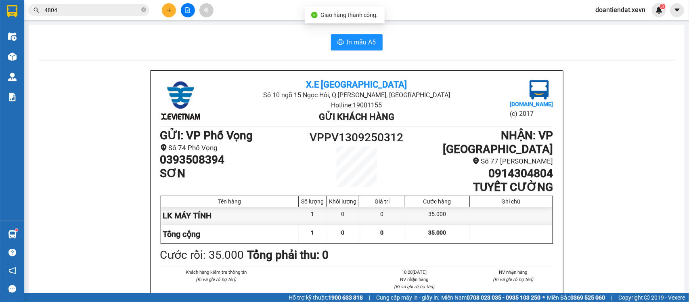
click at [97, 11] on input "4804" at bounding box center [91, 10] width 95 height 9
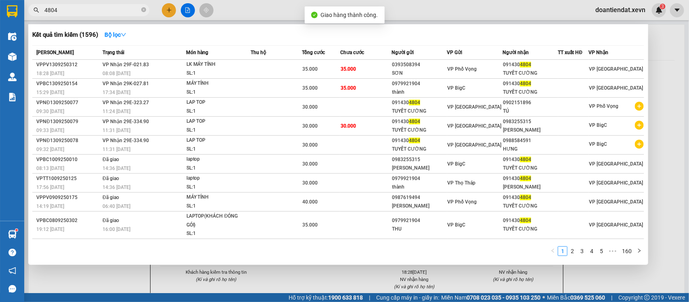
click at [97, 11] on input "4804" at bounding box center [91, 10] width 95 height 9
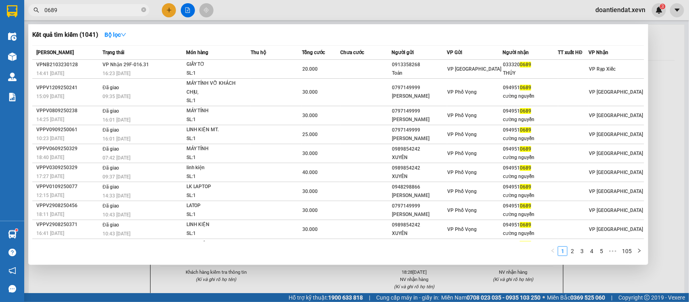
type input "0689"
click at [170, 9] on div at bounding box center [344, 151] width 689 height 302
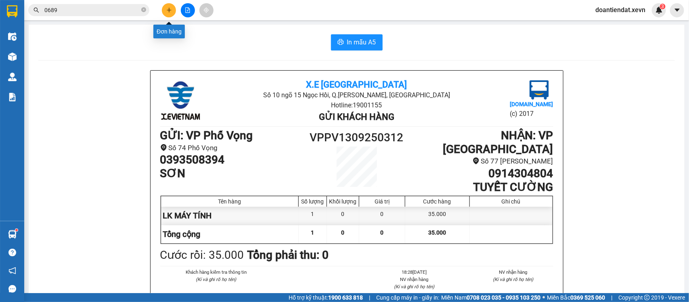
click at [170, 9] on icon "plus" at bounding box center [169, 10] width 6 height 6
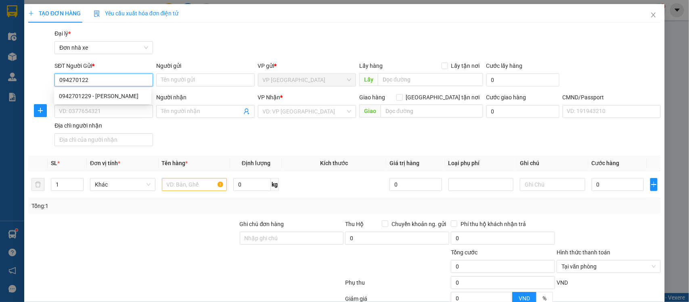
type input "0942701229"
click at [99, 95] on div "0942701229 - TRẦN ĐĂNG MẠNH" at bounding box center [103, 96] width 88 height 9
type input "TRẦN ĐĂNG MẠNH"
type input "0822212000"
type input "HUẾ"
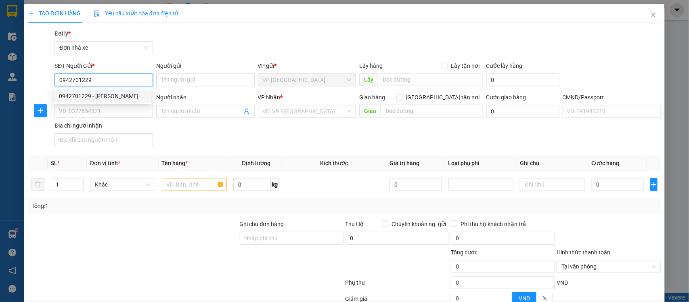
checkbox input "true"
type input "T9 458 P. Minh Khai, Khu đô thị Times City, Hoàng Mai, Hà Nội 100000, Việt Nam"
type input "1"
type input "55.000"
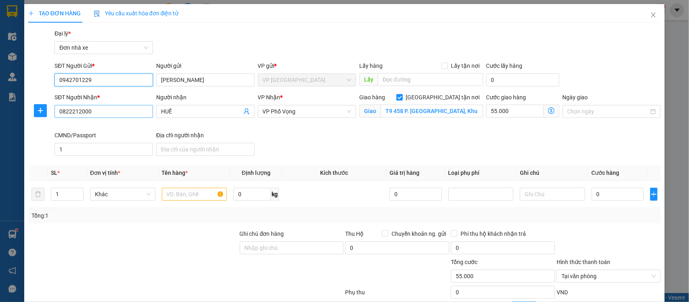
type input "0942701229"
click at [106, 111] on input "0822212000" at bounding box center [103, 111] width 98 height 13
type input "0904923346"
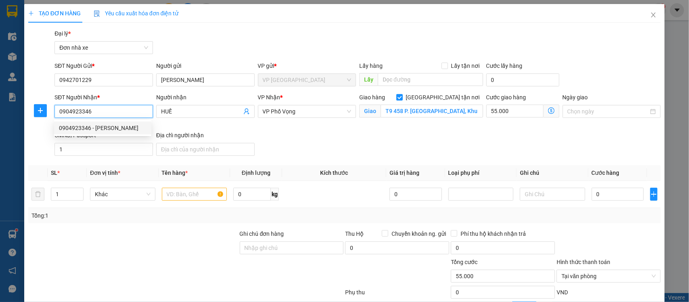
click at [112, 128] on div "0904923346 - CAO MINH HỮU" at bounding box center [103, 128] width 88 height 9
type input "CAO MINH HỮU"
checkbox input "false"
type input "036202009617 cao minh hữu"
type input "0"
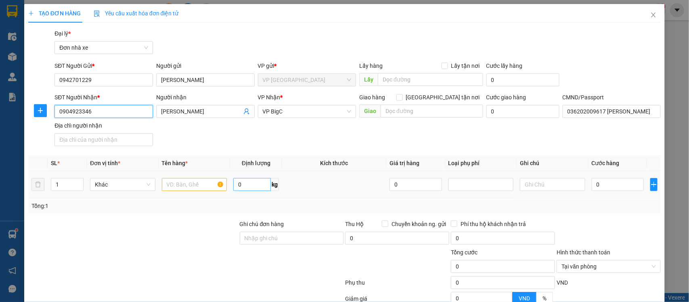
type input "0904923346"
click at [254, 182] on input "0" at bounding box center [252, 184] width 38 height 13
type input "6"
click at [598, 184] on input "0" at bounding box center [618, 184] width 52 height 13
type input "3"
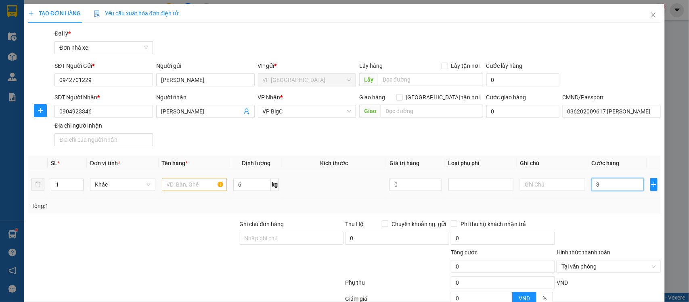
type input "3"
type input "30"
type input "30.000"
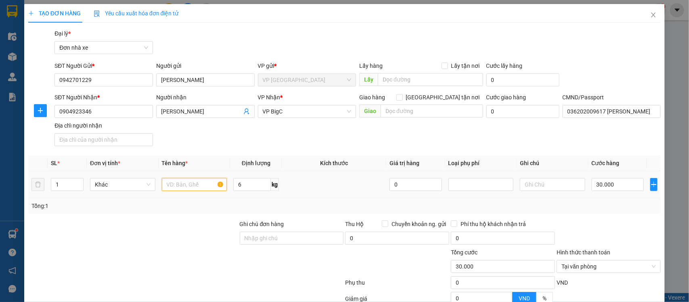
click at [196, 182] on input "text" at bounding box center [194, 184] width 65 height 13
type input "D"
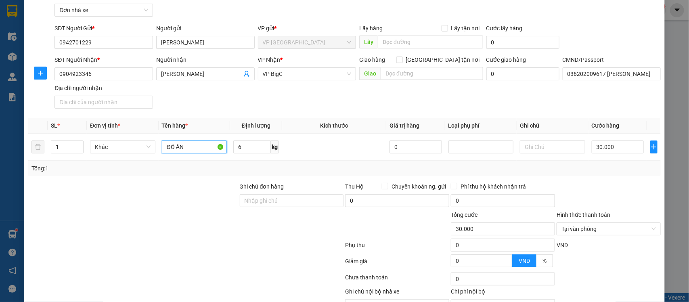
scroll to position [83, 0]
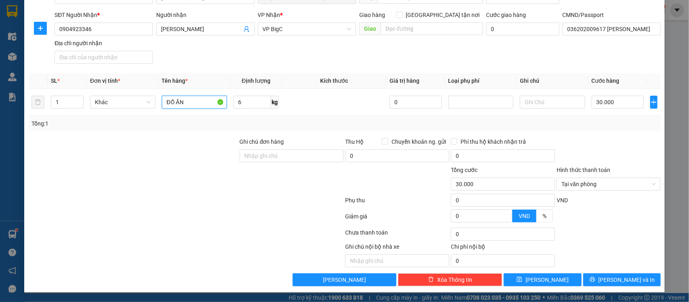
type input "ĐỒ ĂN"
click at [616, 213] on div at bounding box center [609, 219] width 106 height 14
type input "30.000"
drag, startPoint x: 628, startPoint y: 214, endPoint x: 628, endPoint y: 253, distance: 38.8
click at [627, 214] on div at bounding box center [609, 219] width 106 height 14
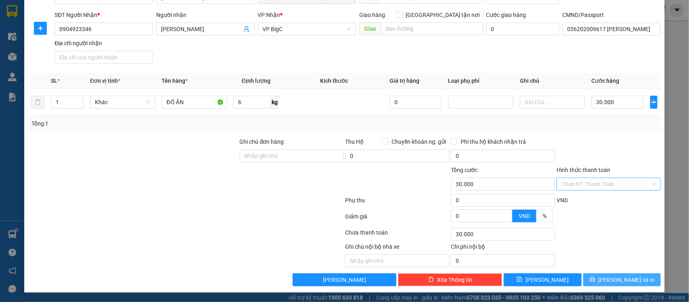
click at [625, 276] on span "[PERSON_NAME] và In" at bounding box center [627, 279] width 57 height 9
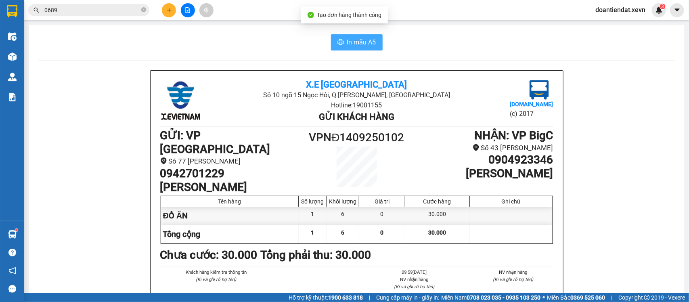
click at [363, 49] on button "In mẫu A5" at bounding box center [357, 42] width 52 height 16
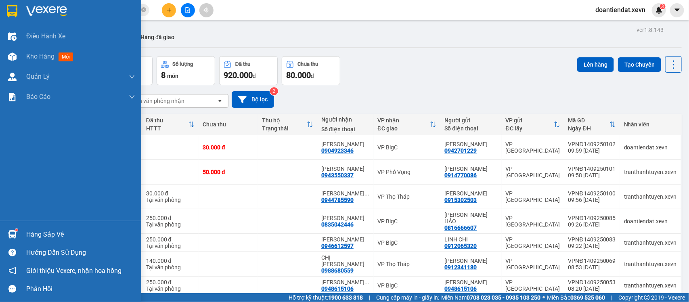
click at [15, 235] on img at bounding box center [12, 234] width 8 height 8
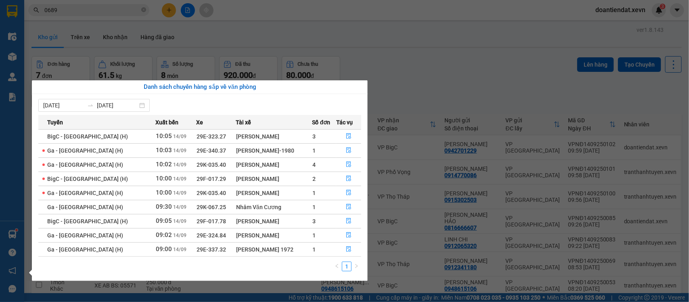
click at [434, 76] on section "Kết quả tìm kiếm ( 1041 ) Bộ lọc Mã ĐH Trạng thái Món hàng Thu hộ Tổng cước Chư…" at bounding box center [344, 151] width 689 height 302
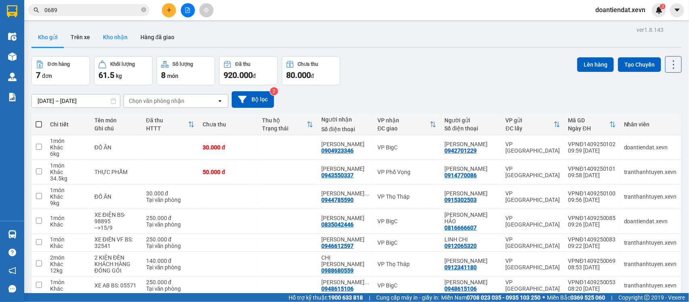
click at [109, 37] on button "Kho nhận" at bounding box center [115, 36] width 38 height 19
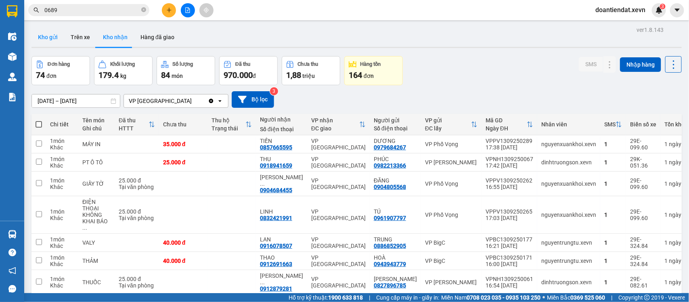
click at [51, 39] on button "Kho gửi" at bounding box center [47, 36] width 33 height 19
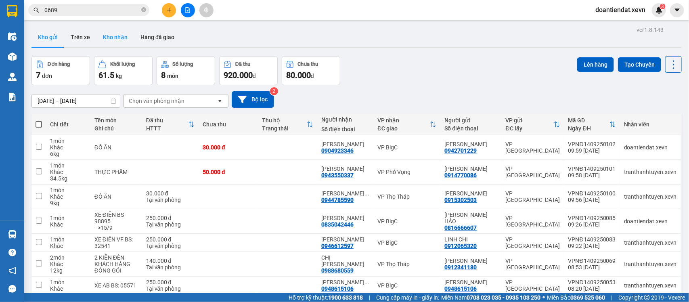
click at [111, 42] on button "Kho nhận" at bounding box center [115, 36] width 38 height 19
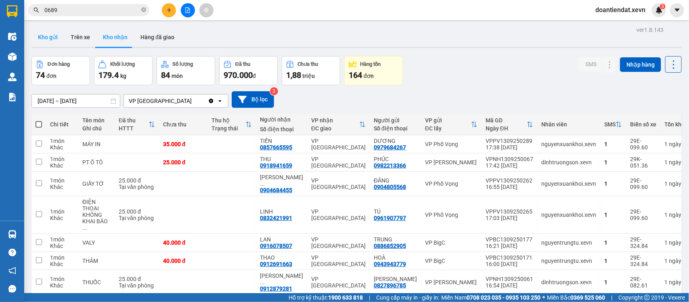
click at [45, 36] on button "Kho gửi" at bounding box center [47, 36] width 33 height 19
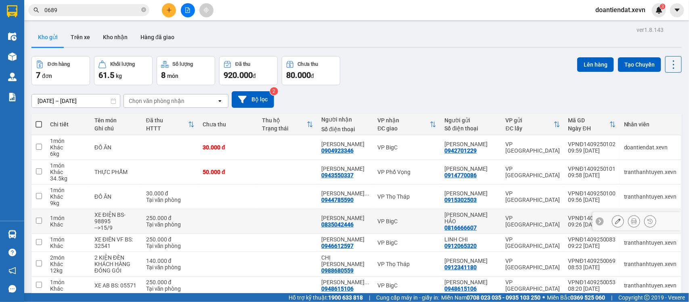
scroll to position [37, 0]
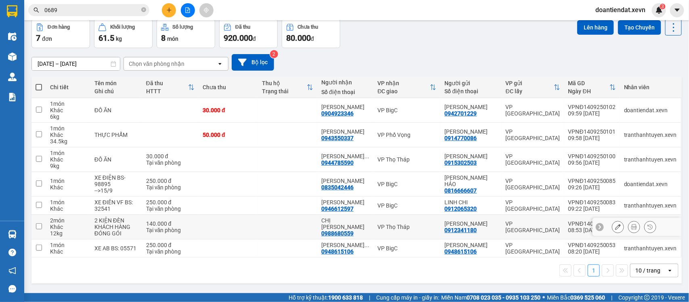
click at [214, 222] on td at bounding box center [228, 227] width 59 height 25
checkbox input "true"
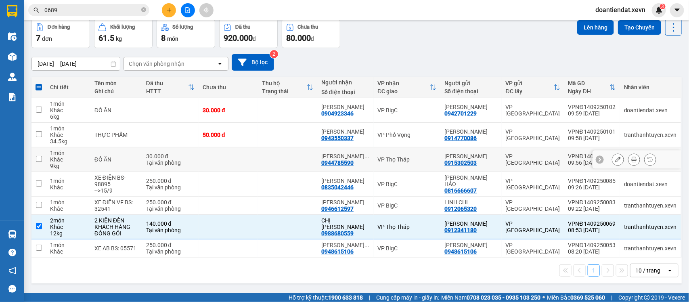
click at [141, 156] on td "ĐỒ ĂN" at bounding box center [116, 159] width 52 height 25
checkbox input "true"
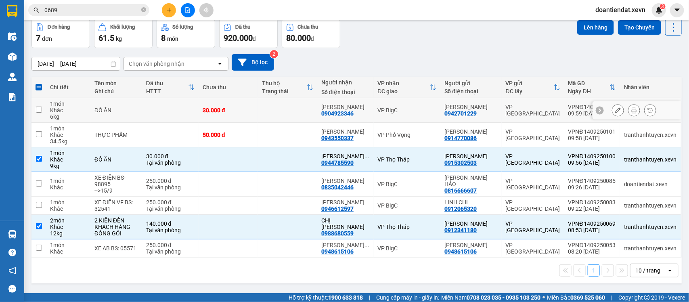
click at [148, 108] on td at bounding box center [170, 110] width 57 height 25
checkbox input "true"
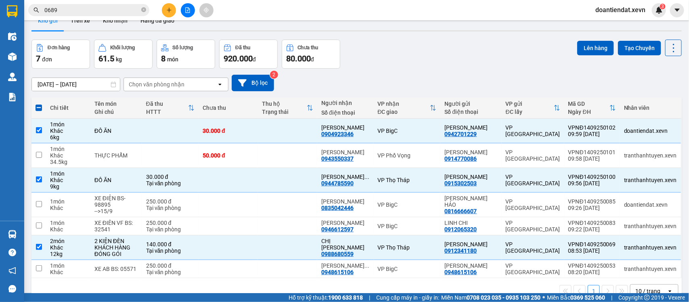
scroll to position [0, 0]
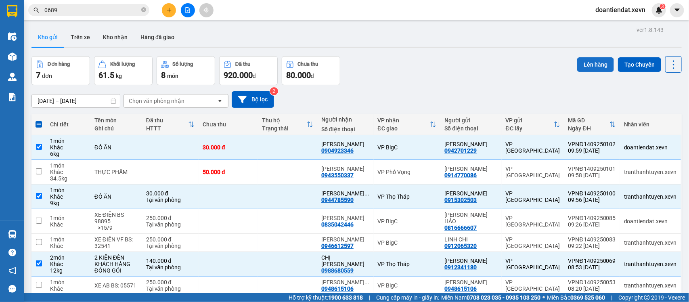
click at [588, 63] on button "Lên hàng" at bounding box center [595, 64] width 37 height 15
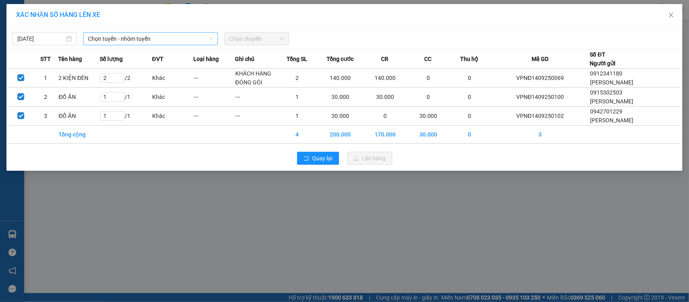
click at [130, 39] on span "Chọn tuyến - nhóm tuyến" at bounding box center [150, 39] width 125 height 12
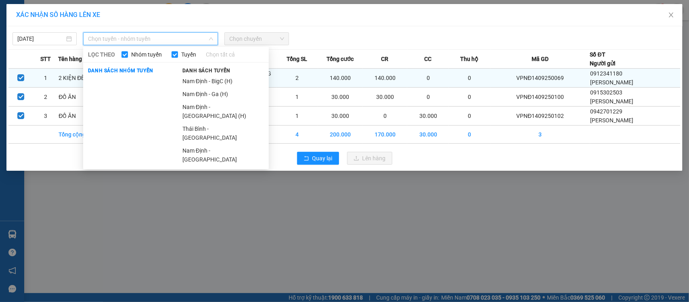
drag, startPoint x: 190, startPoint y: 105, endPoint x: 250, endPoint y: 77, distance: 66.5
click at [191, 105] on li "Nam Định - Hà Đông (H)" at bounding box center [223, 112] width 91 height 22
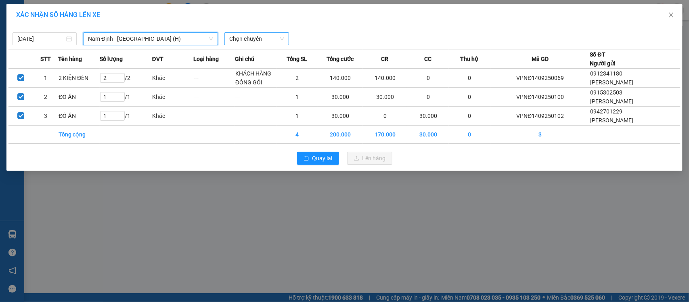
click at [262, 41] on span "Chọn chuyến" at bounding box center [256, 39] width 54 height 12
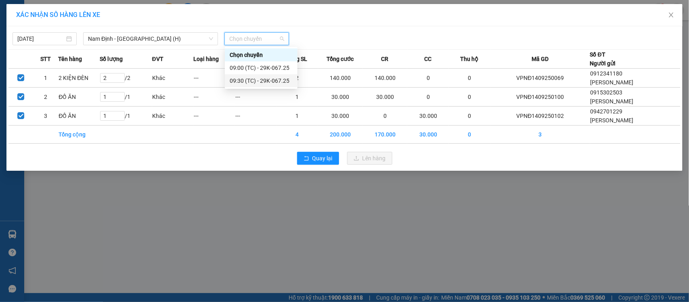
drag, startPoint x: 260, startPoint y: 81, endPoint x: 279, endPoint y: 99, distance: 26.3
click at [260, 81] on div "09:30 (TC) - 29K-067.25" at bounding box center [261, 80] width 63 height 9
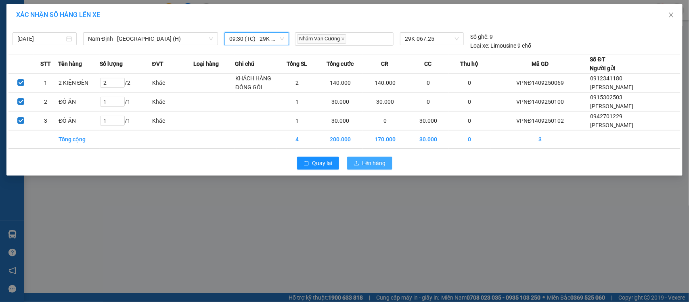
click at [383, 165] on span "Lên hàng" at bounding box center [374, 163] width 23 height 9
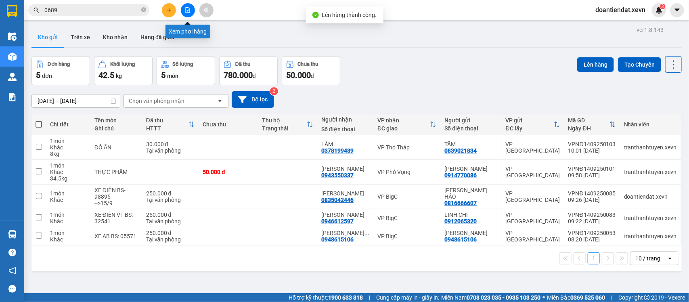
click at [182, 11] on button at bounding box center [188, 10] width 14 height 14
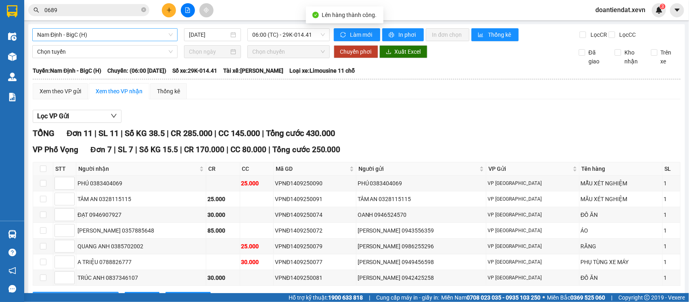
click at [97, 36] on span "Nam Định - BigC (H)" at bounding box center [105, 35] width 136 height 12
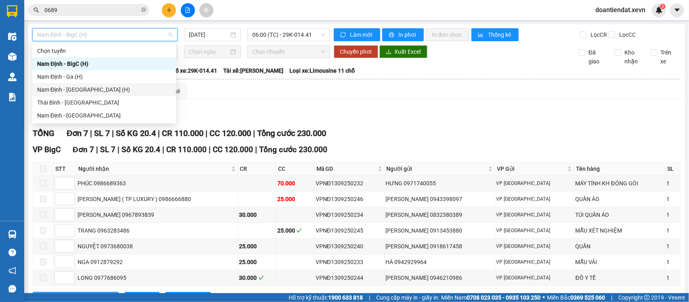
click at [75, 88] on div "Nam Định - Hà Đông (H)" at bounding box center [104, 89] width 134 height 9
type input "14/09/2025"
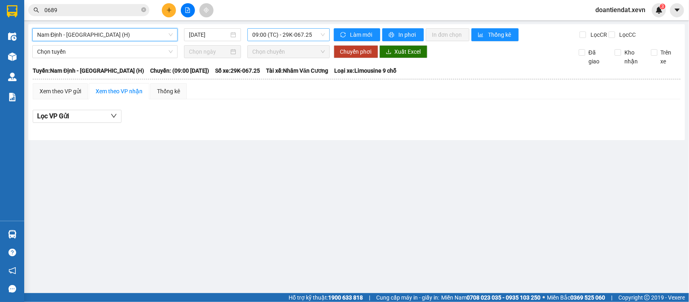
click at [278, 38] on span "09:00 (TC) - 29K-067.25" at bounding box center [288, 35] width 72 height 12
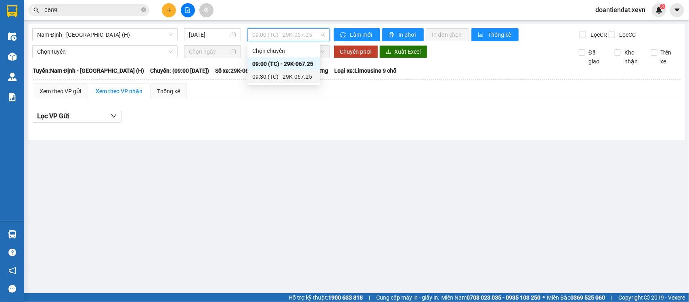
click at [285, 75] on div "09:30 (TC) - 29K-067.25" at bounding box center [283, 76] width 63 height 9
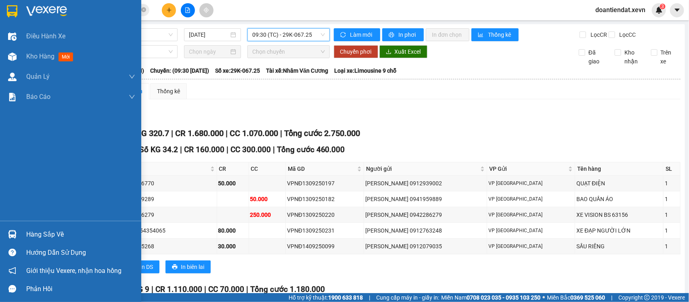
drag, startPoint x: 57, startPoint y: 237, endPoint x: 58, endPoint y: 233, distance: 4.2
click at [57, 235] on div "Hàng sắp về" at bounding box center [80, 234] width 109 height 12
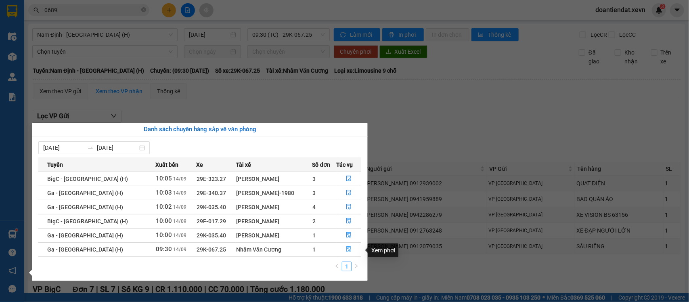
click at [349, 249] on icon "file-done" at bounding box center [349, 249] width 6 height 6
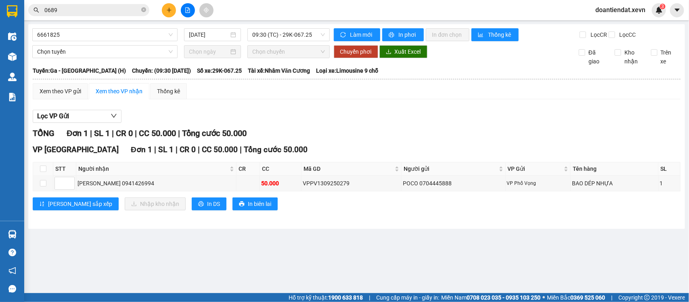
click at [350, 239] on main "6661825 14/09/2025 09:30 (TC) - 29K-067.25 Làm mới In phơi In đơn chọn Thống kê…" at bounding box center [344, 146] width 689 height 293
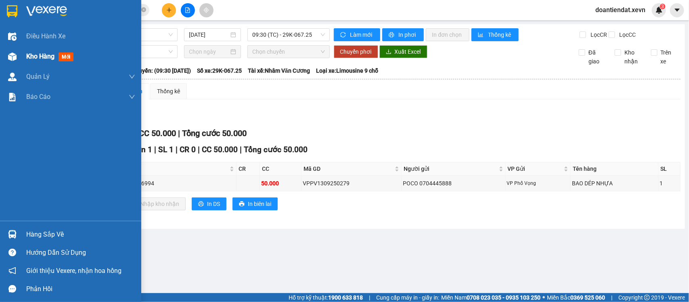
click at [26, 54] on span "Kho hàng" at bounding box center [40, 56] width 28 height 8
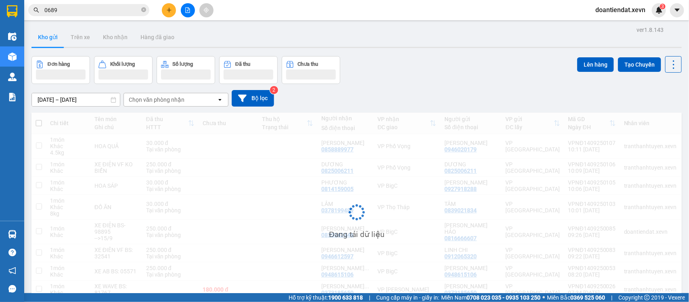
click at [331, 238] on div "Chi tiết Tên món Ghi chú Đã thu HTTT Chưa thu Thu hộ Trạng thái Người nhận Số đ…" at bounding box center [356, 219] width 650 height 212
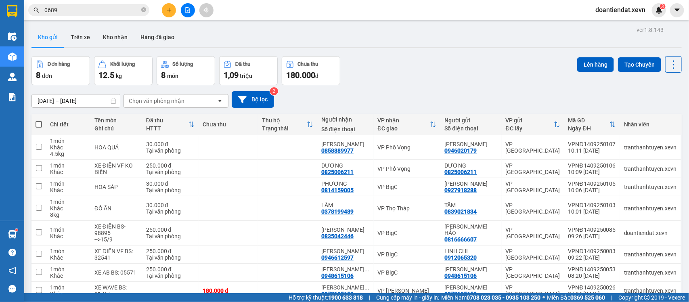
click at [100, 11] on input "0689" at bounding box center [91, 10] width 95 height 9
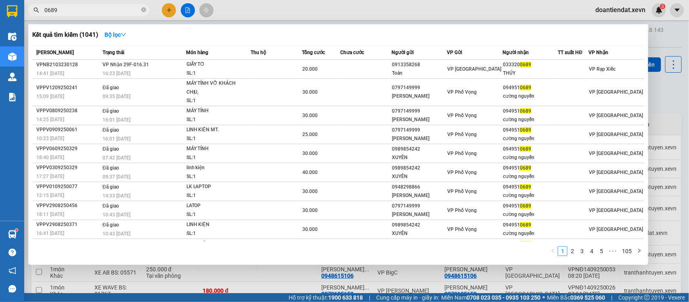
click at [100, 11] on input "0689" at bounding box center [91, 10] width 95 height 9
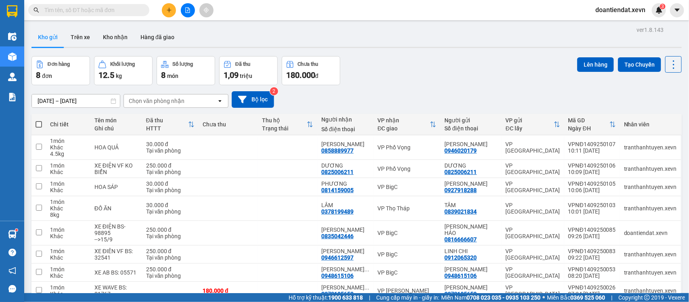
click at [170, 11] on icon "plus" at bounding box center [169, 10] width 6 height 6
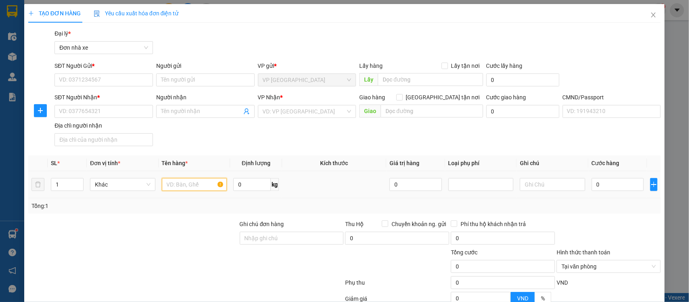
click at [176, 183] on input "text" at bounding box center [194, 184] width 65 height 13
type input "XE ĐẠP"
click at [119, 82] on input "SĐT Người Gửi *" at bounding box center [103, 79] width 98 height 13
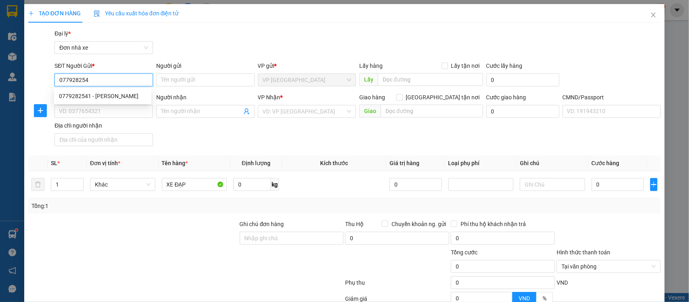
type input "0779282541"
click at [114, 100] on div "0779282541 - HUYỀN" at bounding box center [103, 96] width 88 height 9
type input "HUYỀN"
type input "0779282541"
type input "HUYỀN"
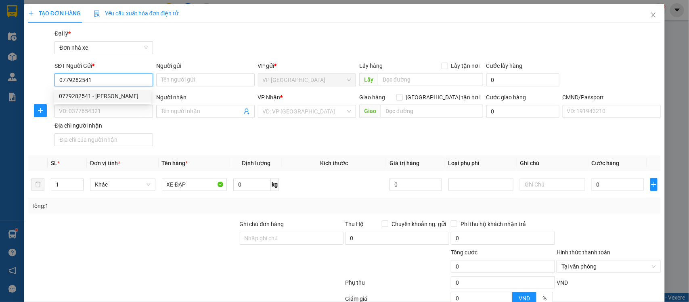
type input "036304003150 NGUYỄN KHẢI HUYỀN 155 TRƯỜNG CHINH"
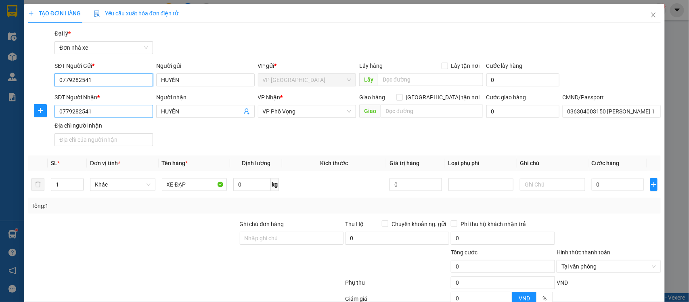
type input "0779282541"
click at [127, 109] on input "0779282541" at bounding box center [103, 111] width 98 height 13
type input "0866815518"
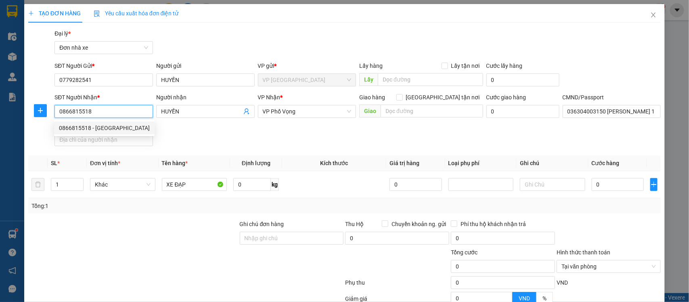
click at [119, 126] on div "0866815518 - ĐỨC" at bounding box center [104, 128] width 91 height 9
type input "ĐỨC"
type input "036092007386 NG HIÊN ĐỨC 155 TRƯỜNG CHINH"
click at [278, 111] on span "VP Phố Vọng" at bounding box center [307, 111] width 89 height 12
type input "0866815518"
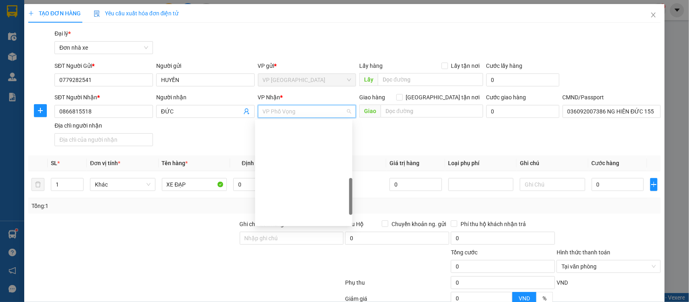
scroll to position [213, 0]
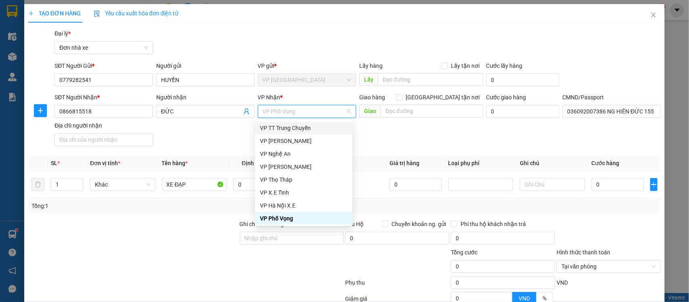
click at [417, 135] on div "SĐT Người Nhận * 0866815518 Người nhận ĐỨC VP Nhận * VP Phố Vọng Giao hàng Giao…" at bounding box center [358, 121] width 610 height 57
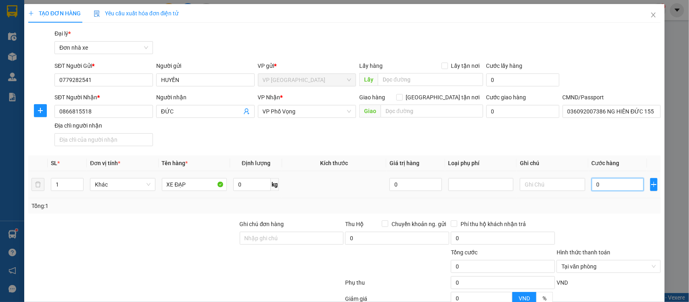
click at [603, 189] on input "0" at bounding box center [618, 184] width 52 height 13
type input "8"
type input "80"
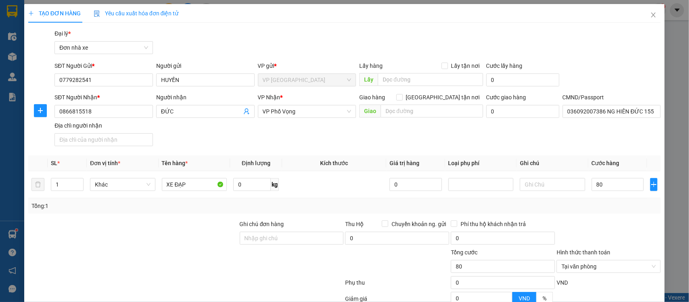
type input "80.000"
click at [515, 128] on div "SĐT Người Nhận * 0866815518 Người nhận ĐỨC VP Nhận * VP Phố Vọng Giao hàng Giao…" at bounding box center [358, 121] width 610 height 57
click at [602, 109] on input "036092007386 NG HIÊN ĐỨC 155 TRƯỜNG CHINH" at bounding box center [612, 111] width 98 height 13
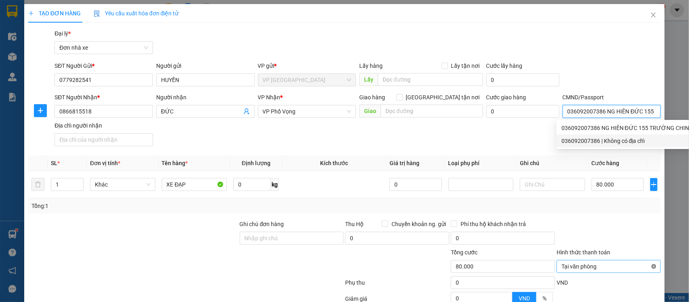
type input "80.000"
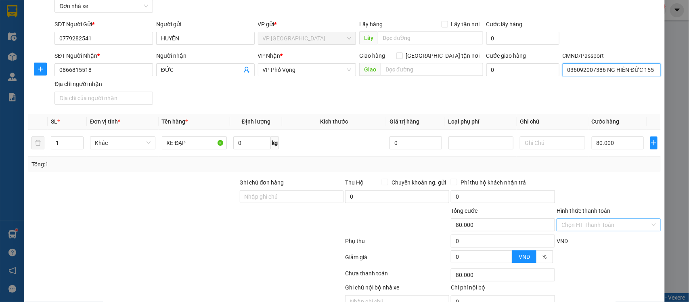
scroll to position [83, 0]
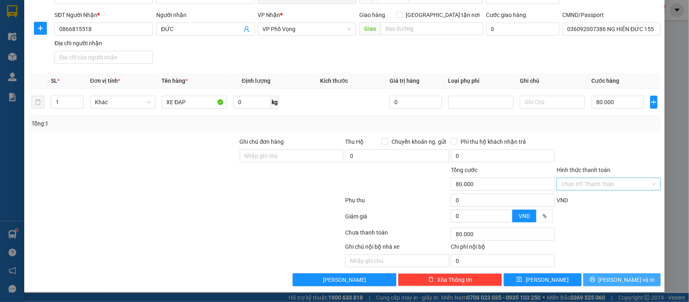
click at [595, 279] on icon "printer" at bounding box center [592, 279] width 5 height 5
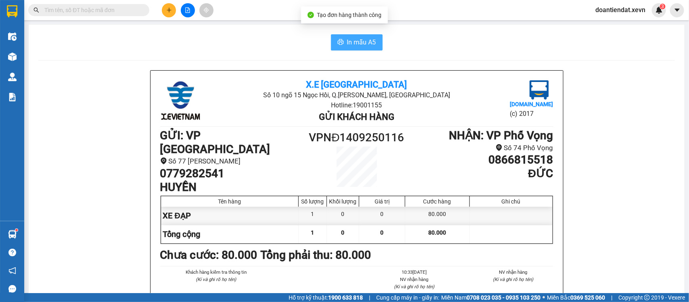
click at [376, 43] on button "In mẫu A5" at bounding box center [357, 42] width 52 height 16
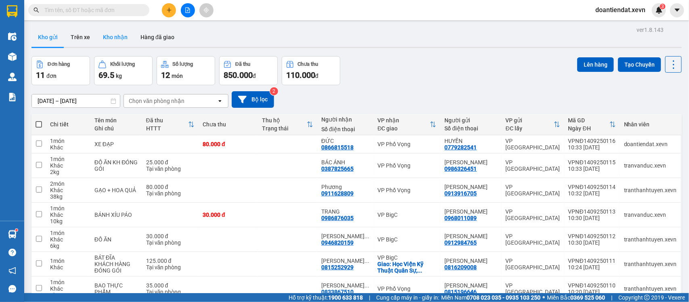
click at [104, 34] on button "Kho nhận" at bounding box center [115, 36] width 38 height 19
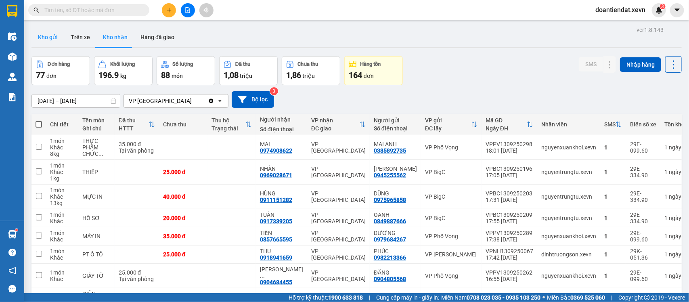
click at [54, 38] on button "Kho gửi" at bounding box center [47, 36] width 33 height 19
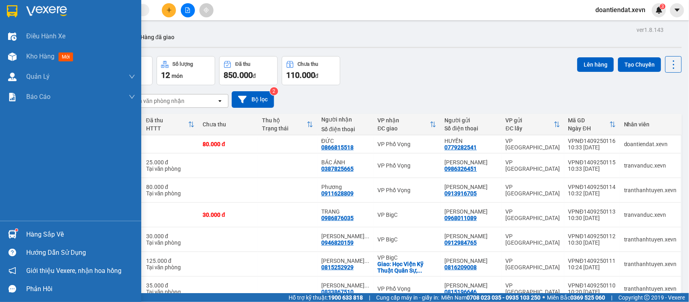
click at [15, 233] on img at bounding box center [12, 234] width 8 height 8
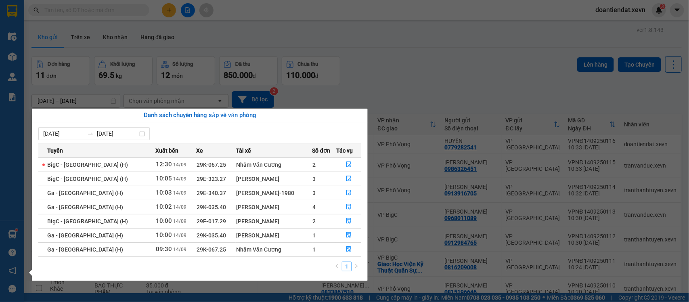
click at [415, 67] on section "Kết quả tìm kiếm ( 1041 ) Bộ lọc Mã ĐH Trạng thái Món hàng Thu hộ Tổng cước Chư…" at bounding box center [344, 151] width 689 height 302
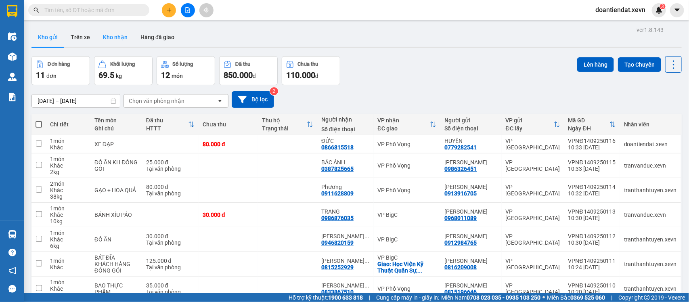
click at [101, 35] on button "Kho nhận" at bounding box center [115, 36] width 38 height 19
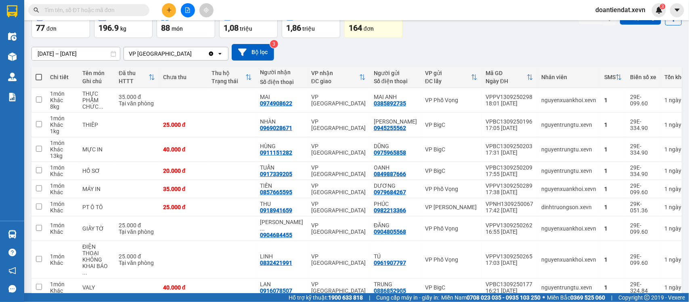
scroll to position [90, 0]
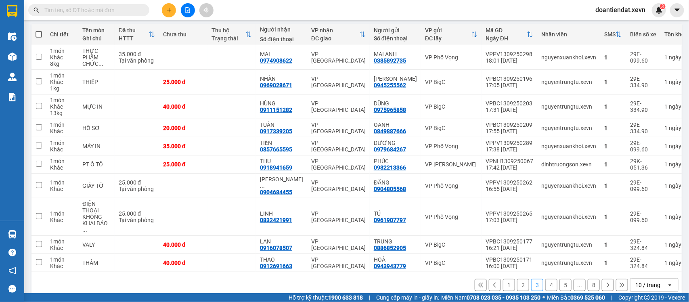
click at [507, 279] on button "1" at bounding box center [509, 285] width 12 height 12
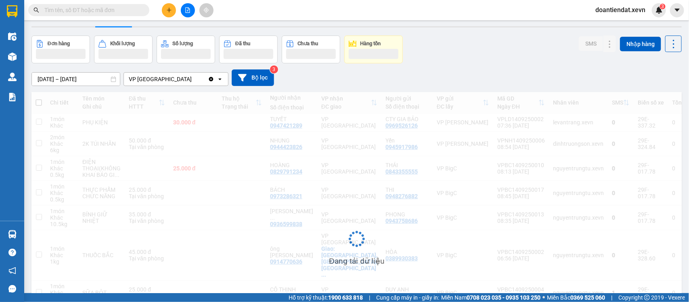
scroll to position [0, 0]
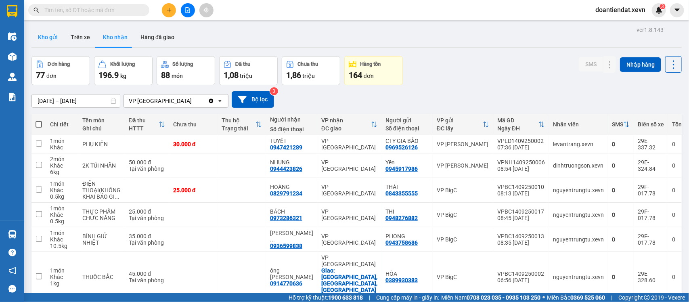
click at [47, 37] on button "Kho gửi" at bounding box center [47, 36] width 33 height 19
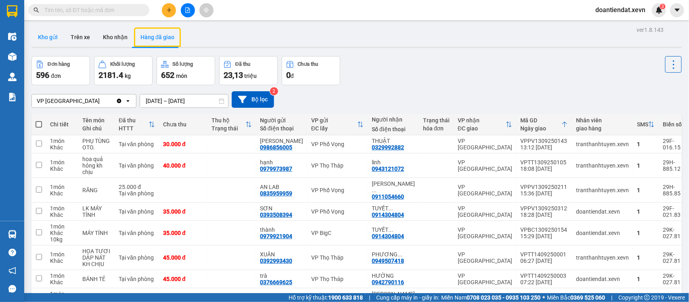
click at [50, 35] on button "Kho gửi" at bounding box center [47, 36] width 33 height 19
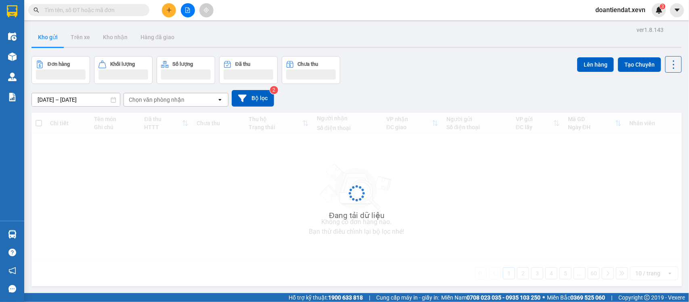
click at [171, 12] on icon "plus" at bounding box center [169, 10] width 6 height 6
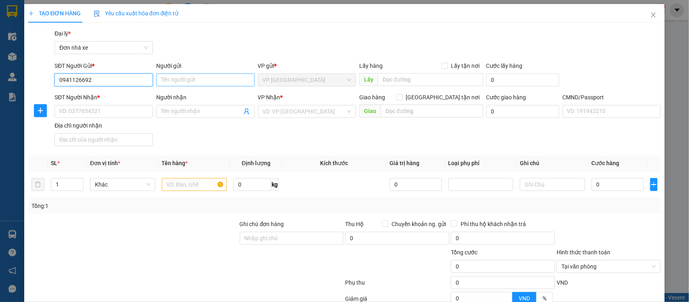
type input "0941126692"
click at [175, 80] on input "Người gửi" at bounding box center [205, 79] width 98 height 13
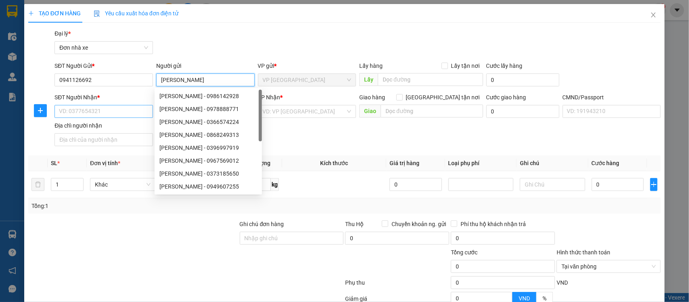
type input "NGUYỄN THỊ KIM THOA"
click at [77, 115] on input "SĐT Người Nhận *" at bounding box center [103, 111] width 98 height 13
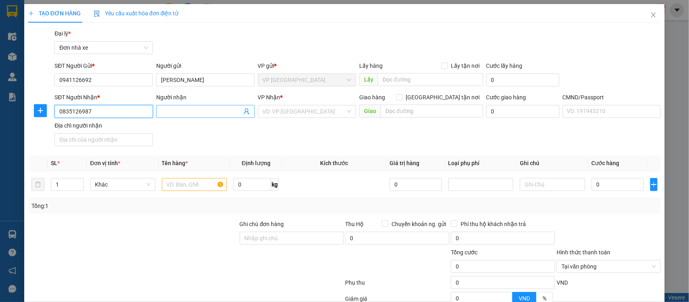
type input "0835126987"
click at [172, 112] on input "Người nhận" at bounding box center [201, 111] width 81 height 9
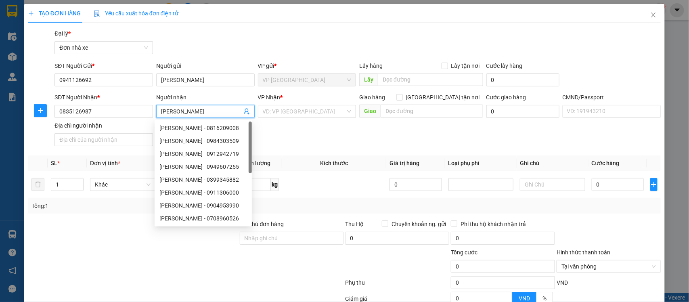
type input "BÙI HÀ PHÚ"
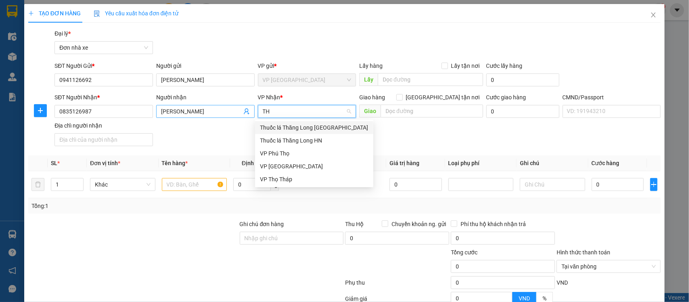
type input "THO"
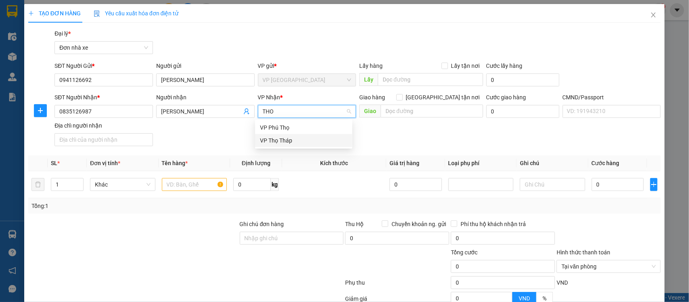
click at [280, 141] on div "VP Thọ Tháp" at bounding box center [304, 140] width 88 height 9
click at [184, 187] on input "text" at bounding box center [194, 184] width 65 height 13
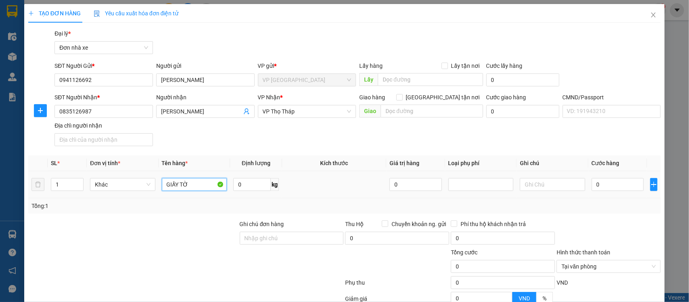
type input "GIẤY TỜ"
click at [580, 184] on td at bounding box center [553, 184] width 72 height 27
click at [592, 183] on input "0" at bounding box center [618, 184] width 52 height 13
type input "2"
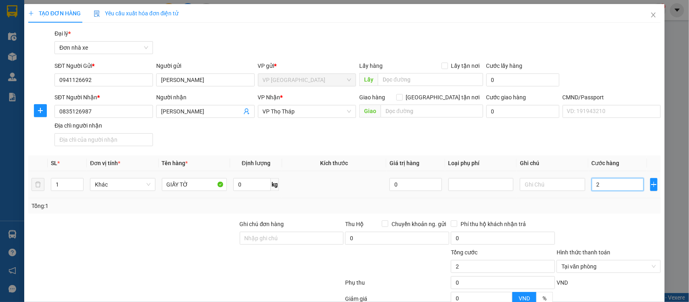
type input "20"
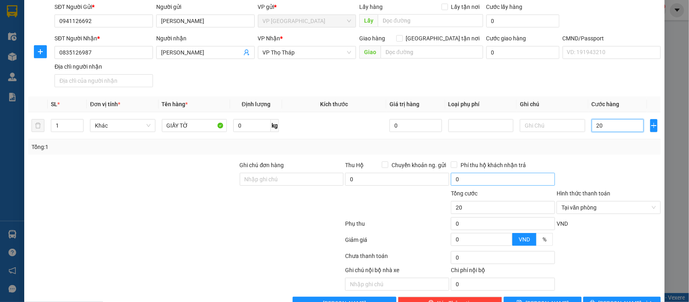
scroll to position [83, 0]
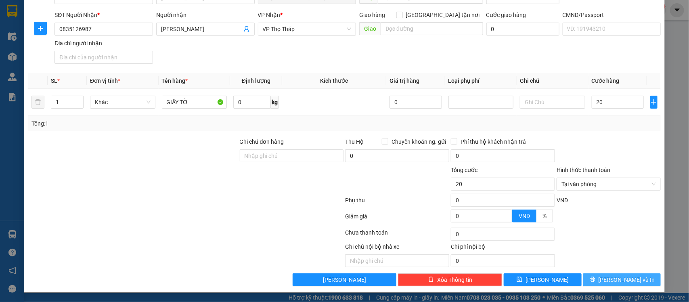
type input "20.000"
click at [599, 275] on button "Lưu và In" at bounding box center [622, 279] width 78 height 13
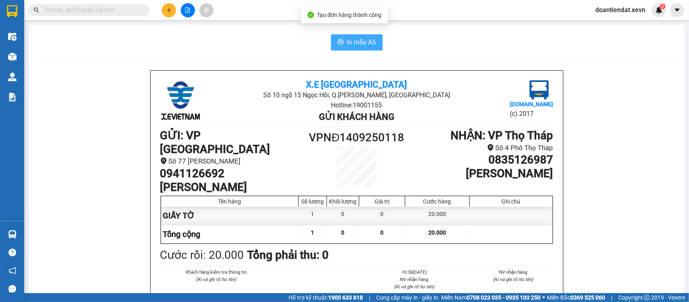
click at [355, 41] on span "In mẫu A5" at bounding box center [361, 42] width 29 height 10
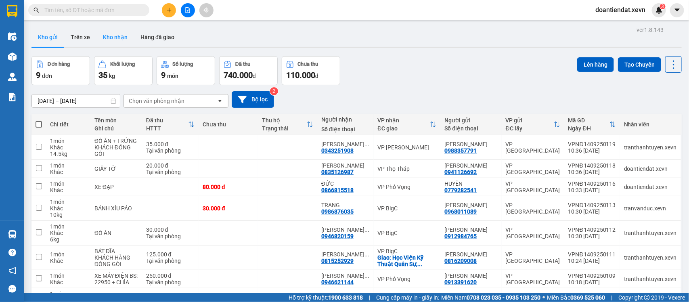
click at [115, 32] on button "Kho nhận" at bounding box center [115, 36] width 38 height 19
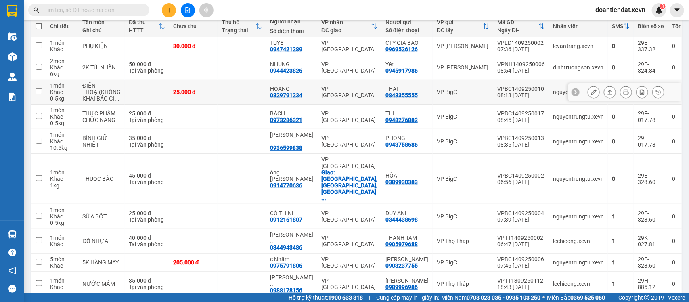
scroll to position [101, 0]
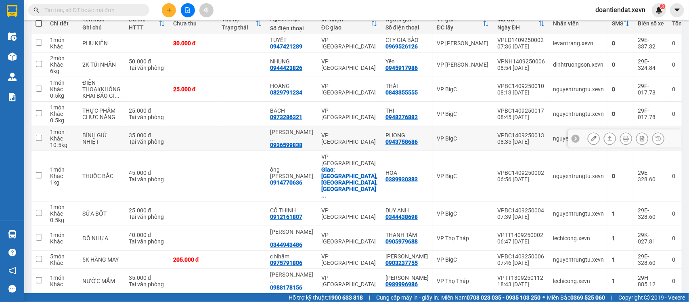
click at [207, 132] on td at bounding box center [193, 138] width 48 height 25
checkbox input "true"
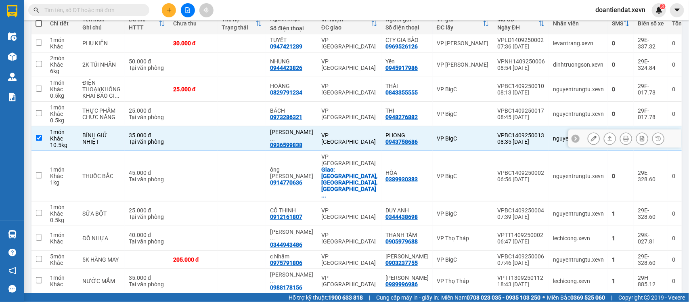
click at [150, 111] on div "25.000 đ" at bounding box center [147, 110] width 36 height 6
checkbox input "true"
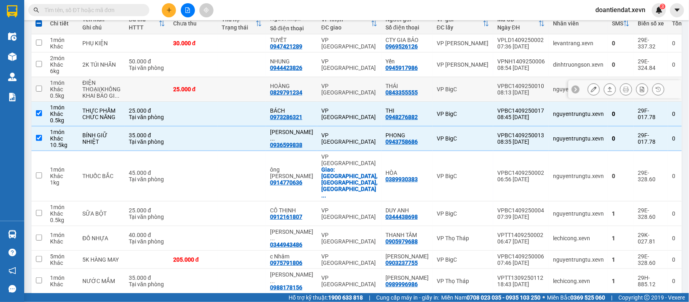
drag, startPoint x: 127, startPoint y: 92, endPoint x: 126, endPoint y: 67, distance: 24.6
click at [127, 91] on td at bounding box center [147, 89] width 44 height 25
checkbox input "true"
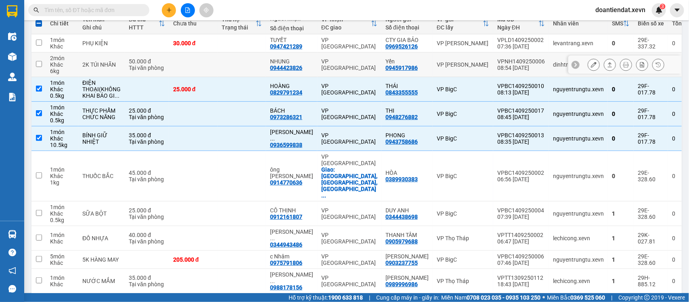
click at [126, 65] on td "50.000 đ Tại văn phòng" at bounding box center [147, 64] width 44 height 25
checkbox input "true"
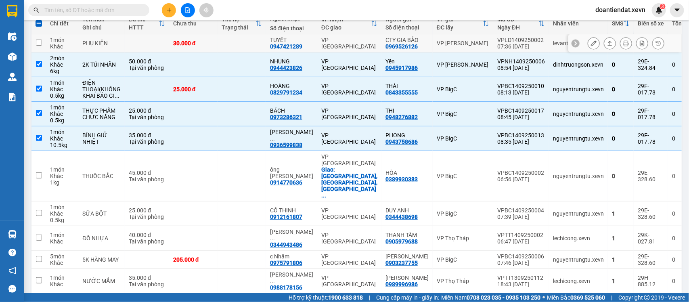
click at [143, 45] on td at bounding box center [147, 43] width 44 height 18
checkbox input "true"
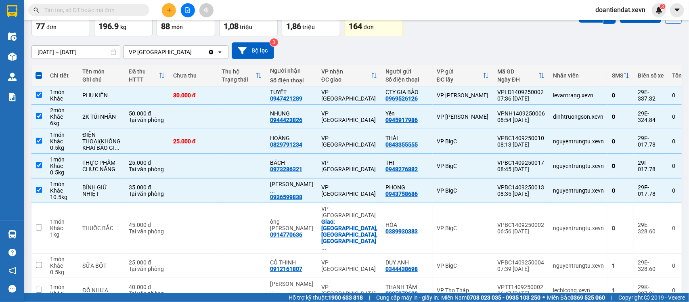
scroll to position [0, 0]
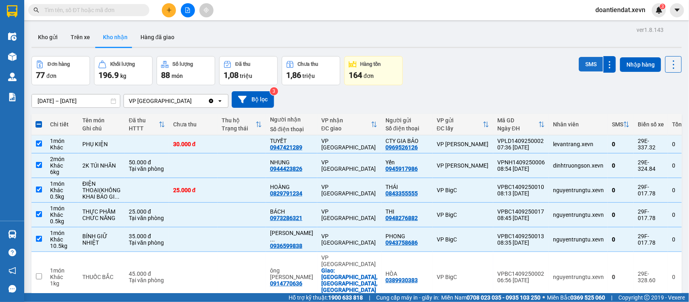
click at [584, 65] on button "SMS" at bounding box center [591, 64] width 24 height 15
click at [53, 32] on button "Kho gửi" at bounding box center [47, 36] width 33 height 19
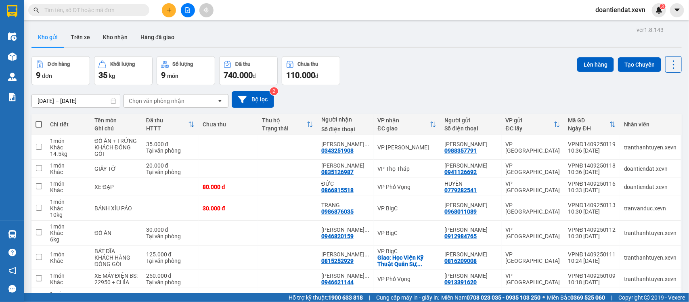
click at [114, 13] on input "text" at bounding box center [91, 10] width 95 height 9
click at [174, 8] on button at bounding box center [169, 10] width 14 height 14
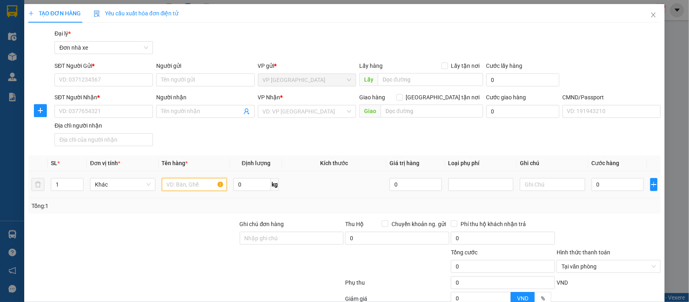
click at [195, 186] on input "text" at bounding box center [194, 184] width 65 height 13
type input "D"
type input "ĐỒ ĂN"
type input "5"
click at [603, 188] on input "0" at bounding box center [618, 184] width 52 height 13
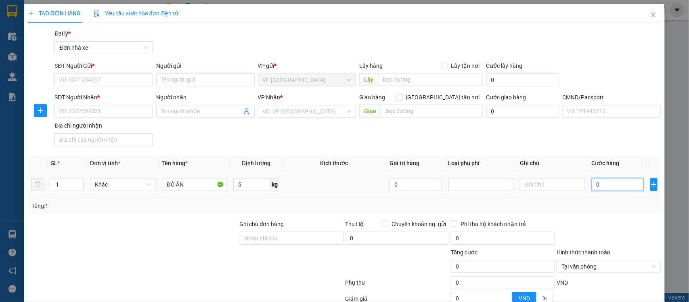
type input "3"
type input "30"
type input "30.000"
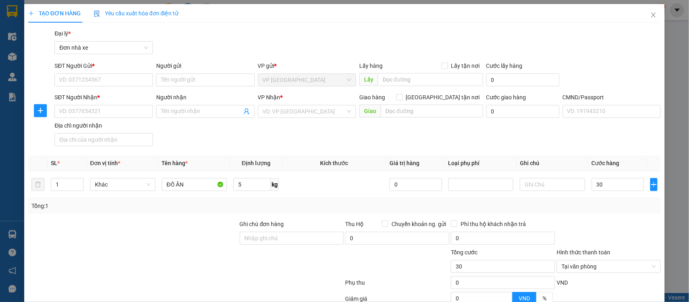
type input "30.000"
click at [90, 71] on div "SĐT Người Gửi *" at bounding box center [103, 67] width 98 height 12
click at [88, 80] on input "SĐT Người Gửi *" at bounding box center [103, 79] width 98 height 13
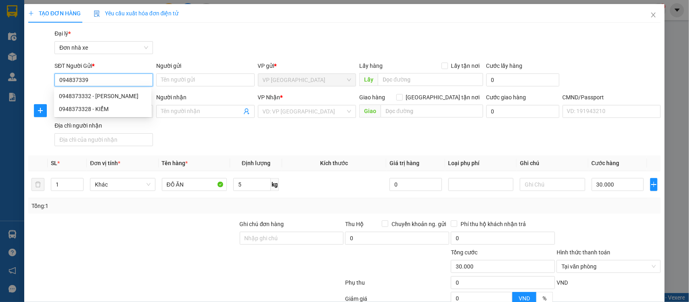
type input "0948373396"
click at [120, 94] on div "0948373396 - MAI" at bounding box center [103, 96] width 88 height 9
type input "MAI"
type input "0948539661"
type input "MAI ANH"
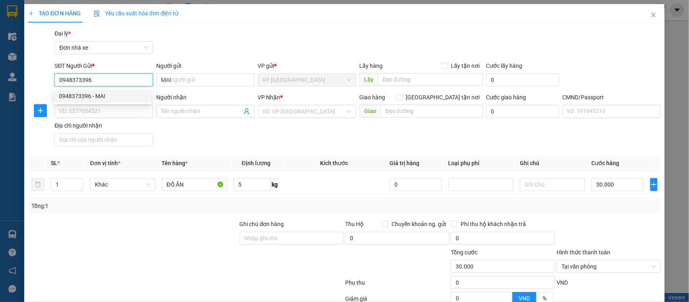
type input "036301007025 TRẦN HOÀNG MAI ANH"
type input "0948373396"
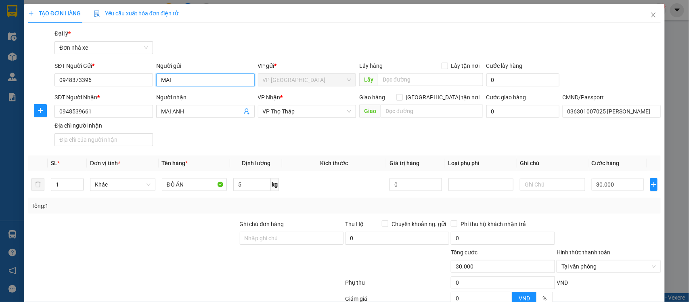
click at [157, 81] on input "MAI" at bounding box center [205, 79] width 98 height 13
click at [289, 115] on span "VP Thọ Tháp" at bounding box center [307, 111] width 89 height 12
type input "HOÀNG TUYẾT MAI"
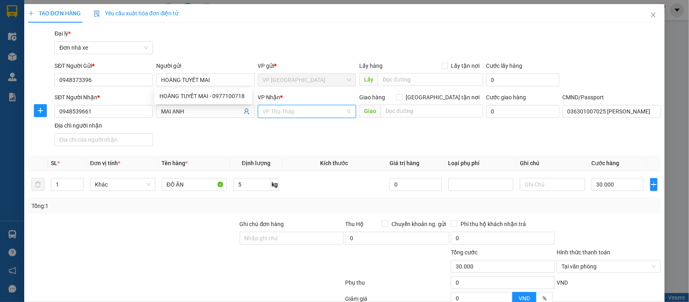
scroll to position [180, 0]
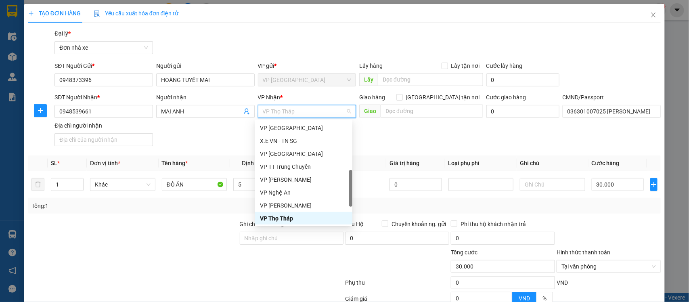
type input "B"
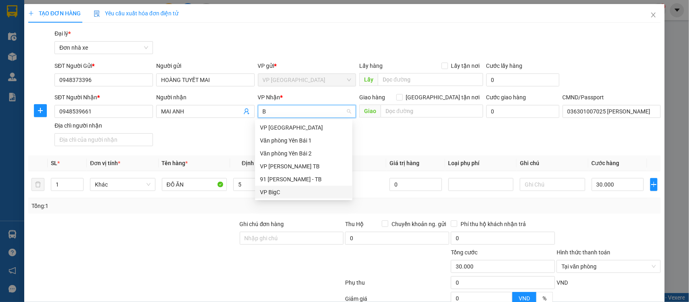
click at [287, 190] on div "VP BigC" at bounding box center [304, 192] width 88 height 9
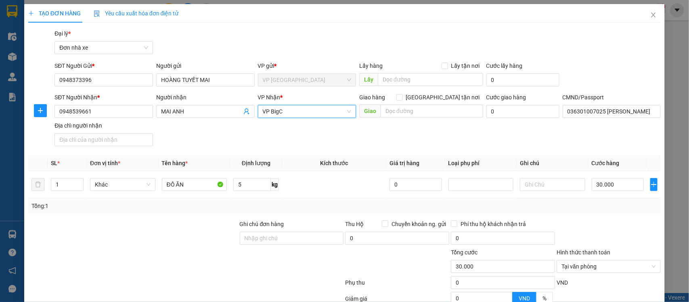
click at [607, 201] on div "Tổng: 1" at bounding box center [344, 205] width 633 height 15
click at [614, 116] on input "036301007025 TRẦN HOÀNG MAI ANH" at bounding box center [612, 111] width 98 height 13
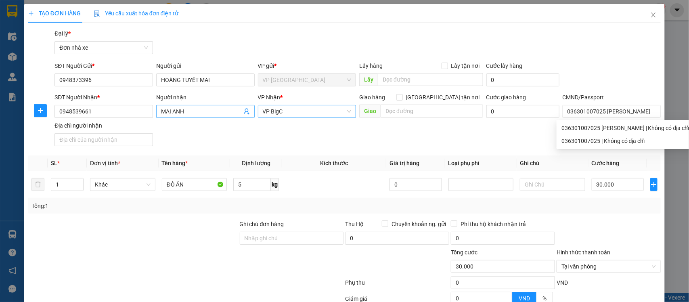
click at [161, 111] on input "MAI ANH" at bounding box center [201, 111] width 81 height 9
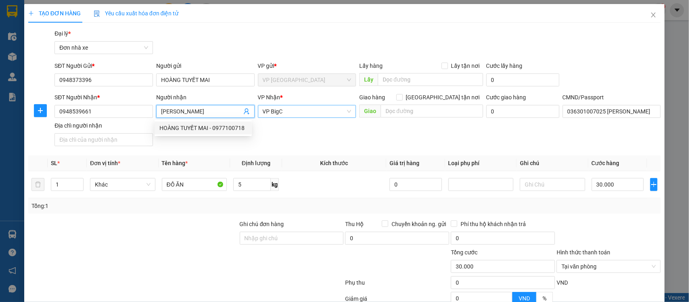
type input "TRẦN HOÀNG MAI ANH"
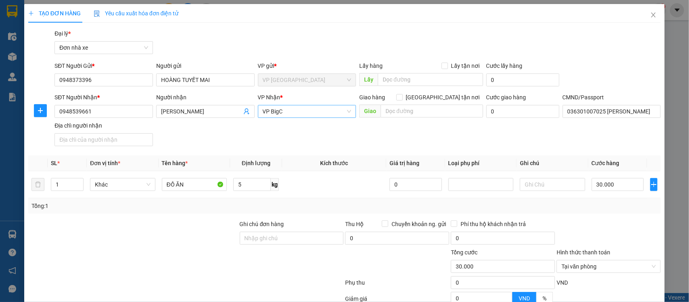
click at [325, 134] on div "SĐT Người Nhận * 0948539661 Người nhận TRẦN HOÀNG MAI ANH VP Nhận * VP BigC Gia…" at bounding box center [358, 121] width 610 height 57
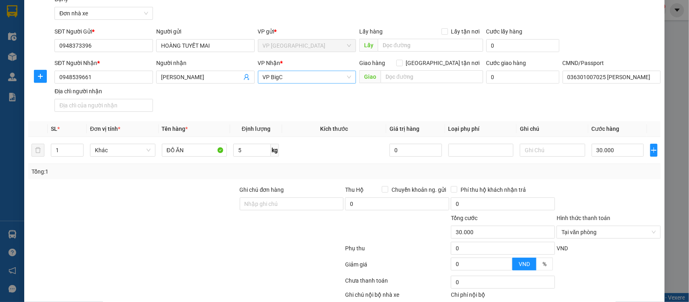
scroll to position [83, 0]
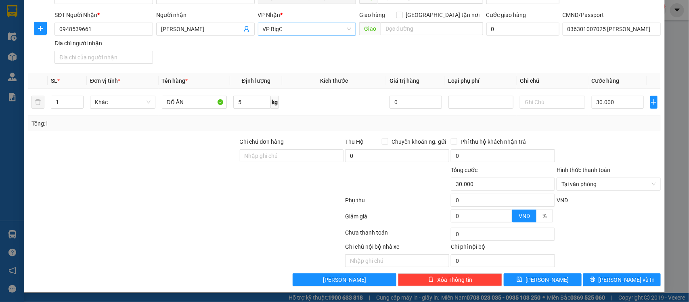
click at [596, 228] on div "Chọn HT Thanh Toán" at bounding box center [609, 234] width 106 height 16
click at [614, 278] on span "Lưu và In" at bounding box center [627, 279] width 57 height 9
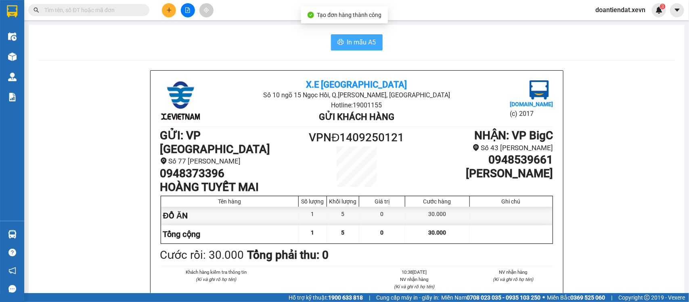
click at [360, 47] on span "In mẫu A5" at bounding box center [361, 42] width 29 height 10
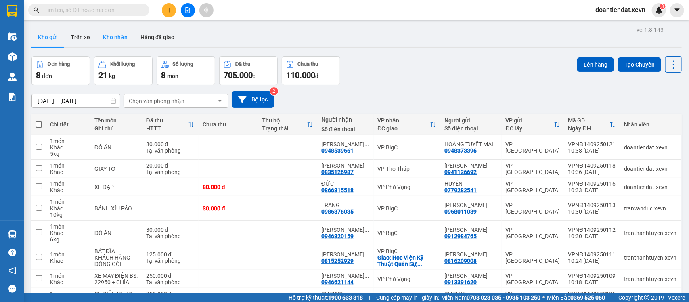
click at [108, 40] on button "Kho nhận" at bounding box center [115, 36] width 38 height 19
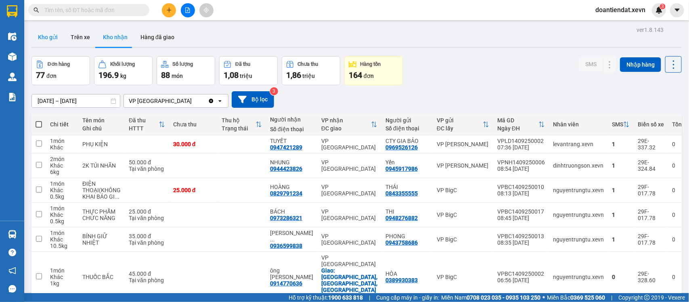
click at [49, 37] on button "Kho gửi" at bounding box center [47, 36] width 33 height 19
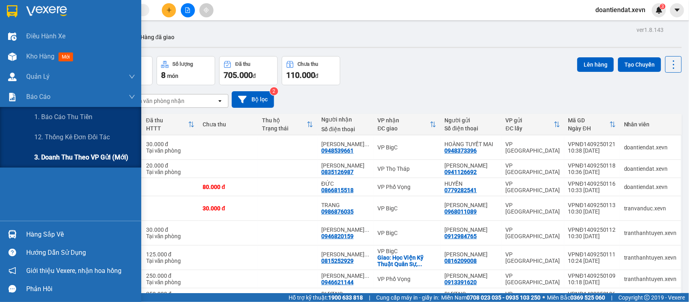
click at [94, 155] on span "3. Doanh Thu theo VP Gửi (mới)" at bounding box center [81, 157] width 94 height 10
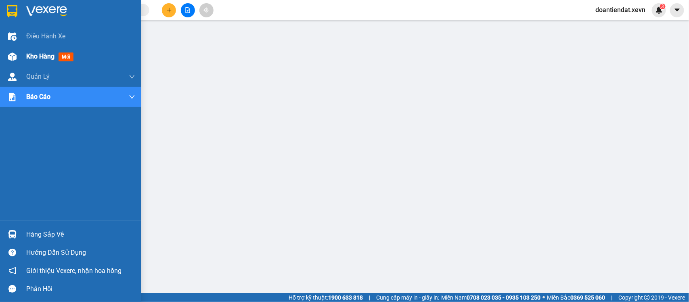
click at [21, 56] on div "Kho hàng mới" at bounding box center [70, 56] width 141 height 20
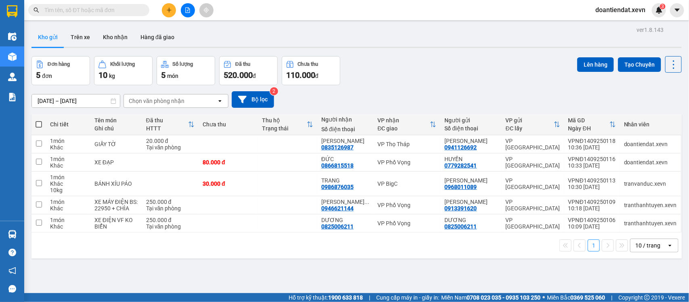
click at [85, 14] on input "text" at bounding box center [91, 10] width 95 height 9
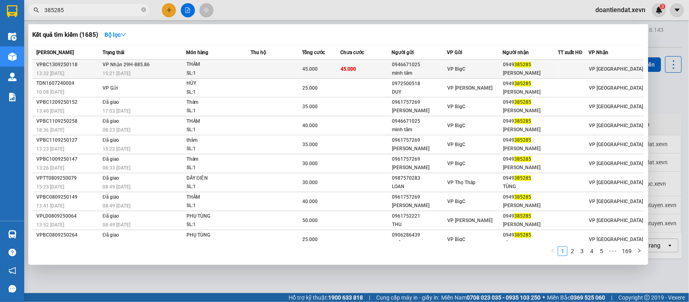
type input "385285"
click at [191, 67] on div "THẢM" at bounding box center [217, 64] width 61 height 9
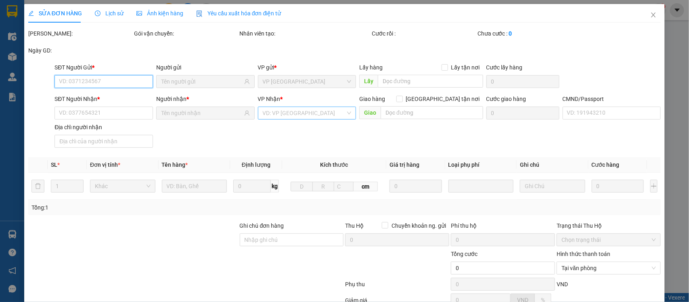
type input "0946671025"
type input "minh tâm"
type input "0949385285"
type input "TÙNG quỳnh"
type input "036083004664 TRẦN ĐÌNH TÚ, 3/103 TRƯỜNG CHINH"
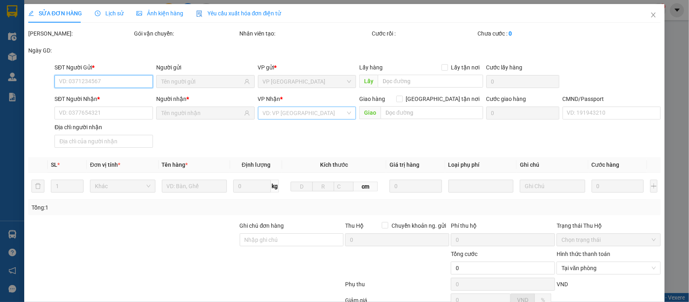
type input "NGUYỄN ĐÌNH SƠN 8/192 TRẦN HUY LIỆU"
type input "45.000"
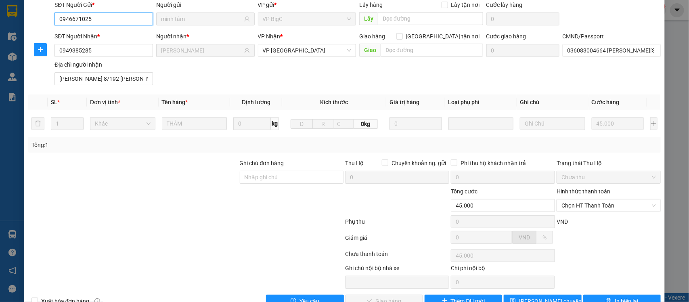
scroll to position [85, 0]
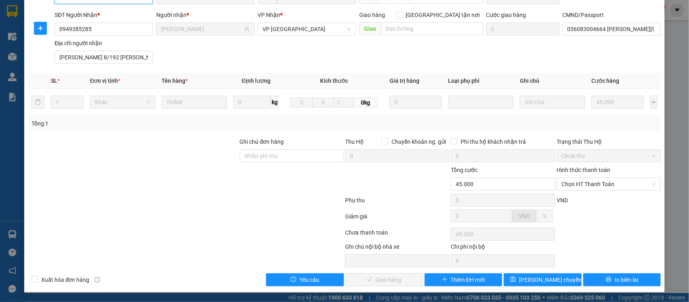
click at [586, 184] on span "Chọn HT Thanh Toán" at bounding box center [609, 184] width 94 height 12
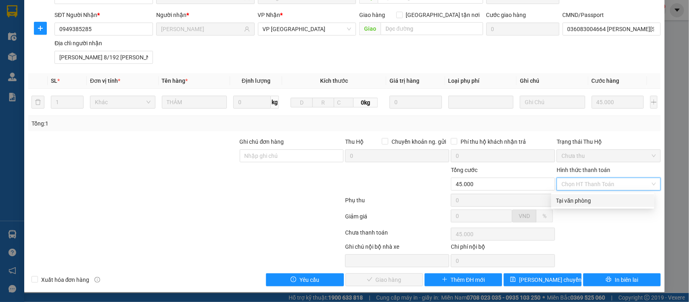
click at [587, 205] on div "Tại văn phòng" at bounding box center [602, 200] width 103 height 13
type input "0"
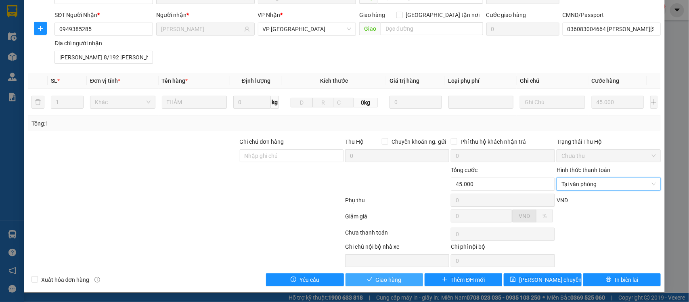
click at [386, 284] on span "Giao hàng" at bounding box center [389, 279] width 26 height 9
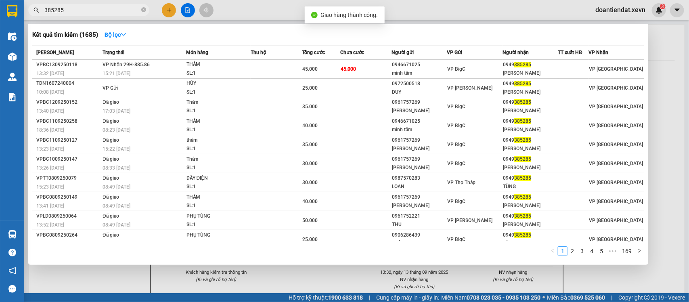
click at [112, 13] on input "385285" at bounding box center [91, 10] width 95 height 9
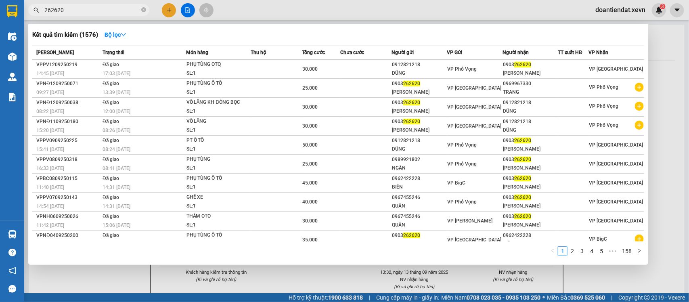
type input "262620"
click at [168, 13] on div at bounding box center [344, 151] width 689 height 302
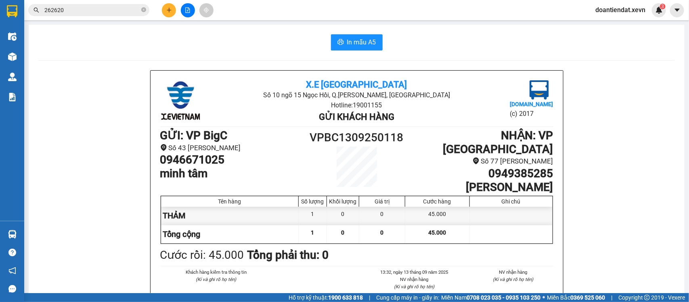
click at [176, 15] on div at bounding box center [187, 10] width 61 height 14
click at [168, 13] on icon "plus" at bounding box center [169, 10] width 6 height 6
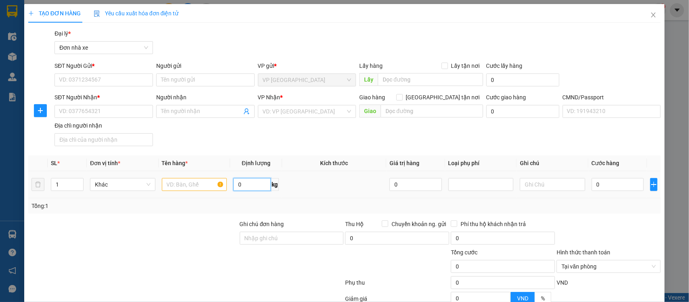
click at [243, 190] on input "0" at bounding box center [252, 184] width 38 height 13
type input "6.5"
click at [127, 78] on input "SĐT Người Gửi *" at bounding box center [103, 79] width 98 height 13
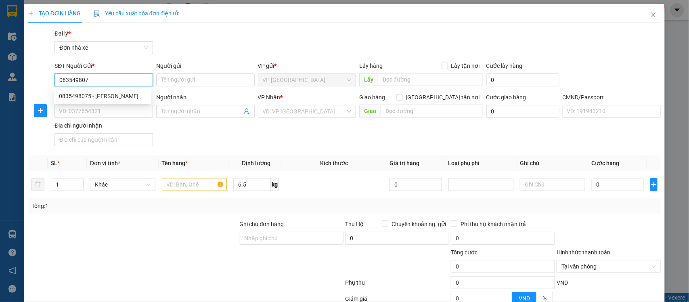
type input "0835498075"
click at [129, 92] on div "0835498075 - NGUYỄN VĂN BẢO" at bounding box center [103, 96] width 88 height 9
type input "NGUYỄN VĂN BẢO"
type input "0862451687"
type input "LY"
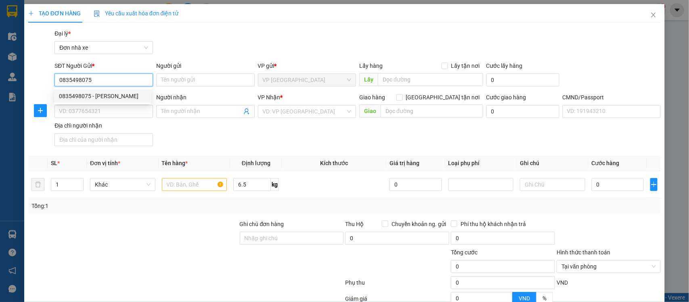
type input "1CC"
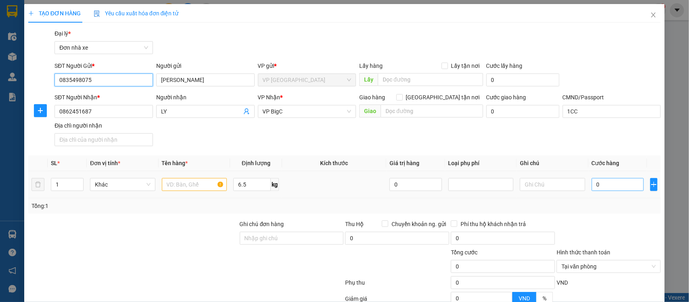
type input "0835498075"
click at [599, 187] on input "0" at bounding box center [618, 184] width 52 height 13
type input "3"
type input "30"
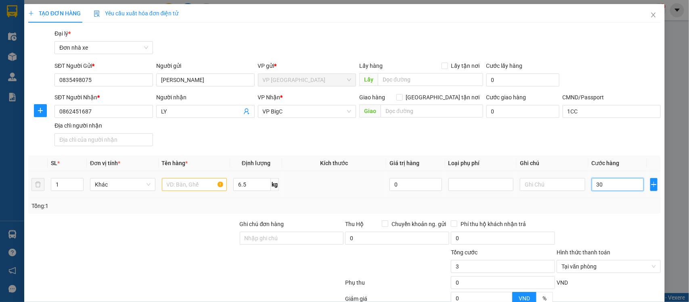
type input "30"
type input "30.000"
click at [186, 187] on input "text" at bounding box center [194, 184] width 65 height 13
type input "MỸ BẢO HIỂM"
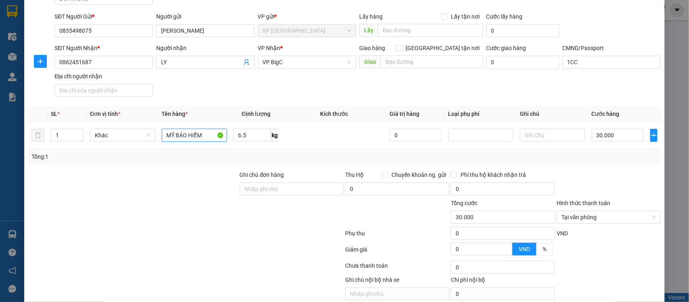
scroll to position [83, 0]
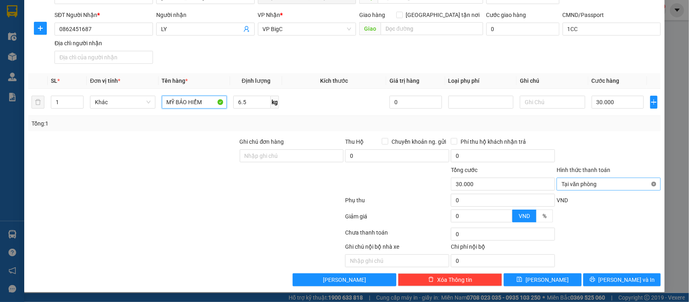
type input "30.000"
drag, startPoint x: 646, startPoint y: 184, endPoint x: 634, endPoint y: 234, distance: 52.0
type input "MỸ BẢO HIỂM"
click at [629, 277] on span "Lưu và In" at bounding box center [627, 279] width 57 height 9
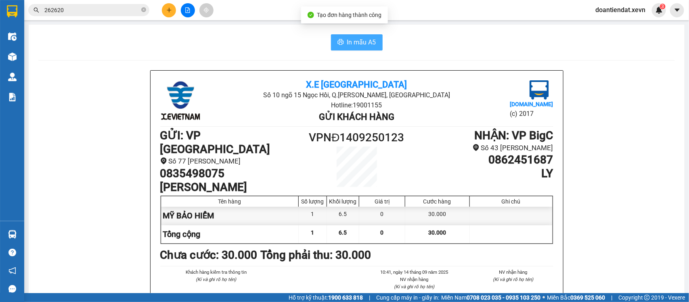
click at [358, 39] on span "In mẫu A5" at bounding box center [361, 42] width 29 height 10
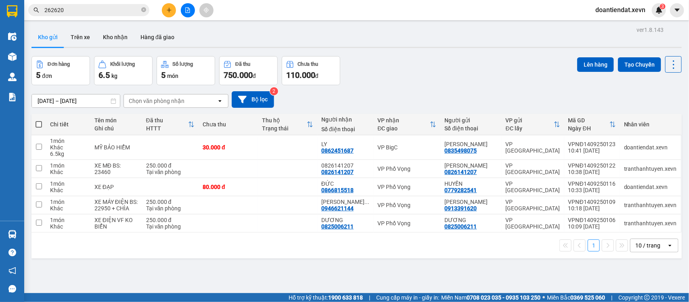
click at [166, 12] on icon "plus" at bounding box center [169, 10] width 6 height 6
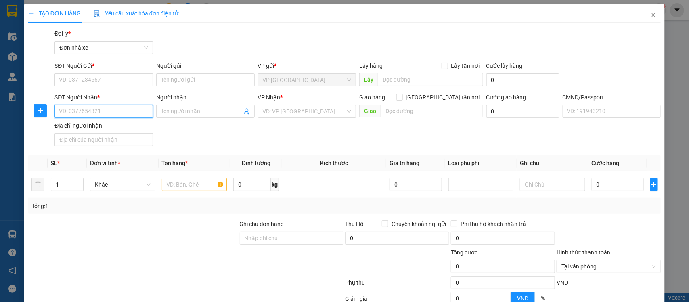
click at [93, 112] on input "SĐT Người Nhận *" at bounding box center [103, 111] width 98 height 13
type input "0369944689"
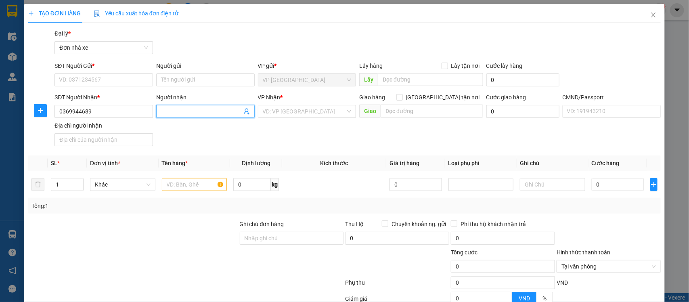
click at [162, 114] on input "Người nhận" at bounding box center [201, 111] width 81 height 9
click at [187, 186] on input "text" at bounding box center [194, 184] width 65 height 13
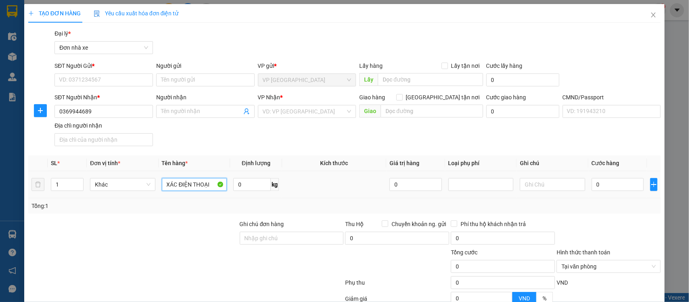
type input "XÁC ĐIỆN THOẠI"
type input "0.3"
type input "2"
type input "25"
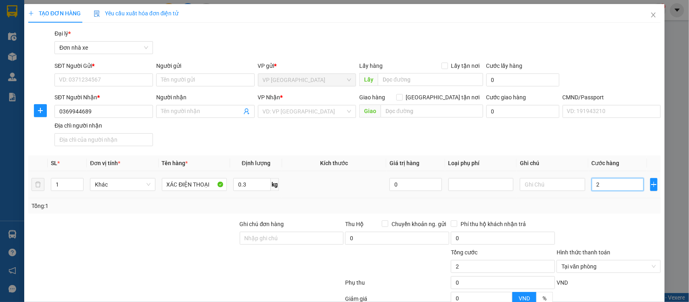
type input "25"
type input "25.000"
click at [207, 112] on input "Người nhận" at bounding box center [201, 111] width 81 height 9
type input "LÊ VĂN NAM"
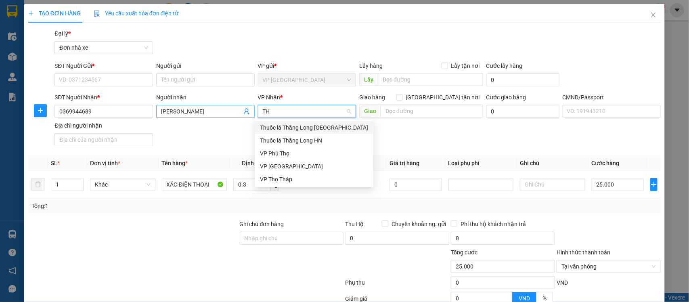
type input "THO"
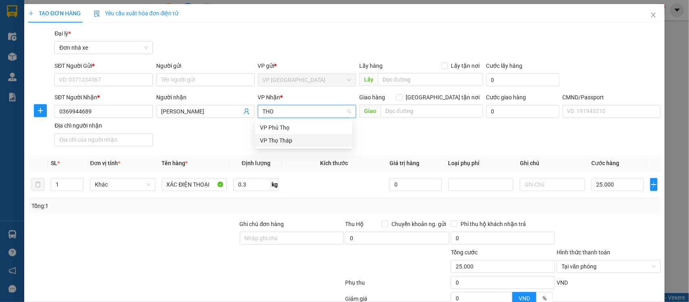
click at [287, 140] on div "VP Thọ Tháp" at bounding box center [304, 140] width 88 height 9
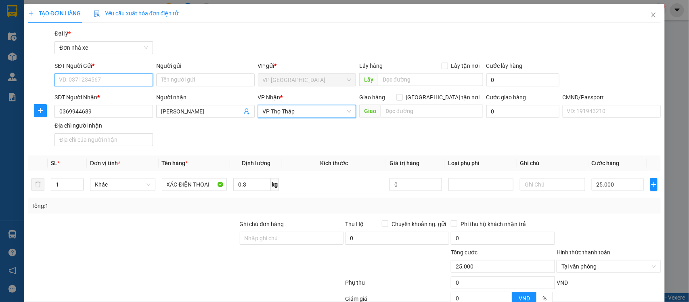
click at [99, 82] on input "SĐT Người Gửi *" at bounding box center [103, 79] width 98 height 13
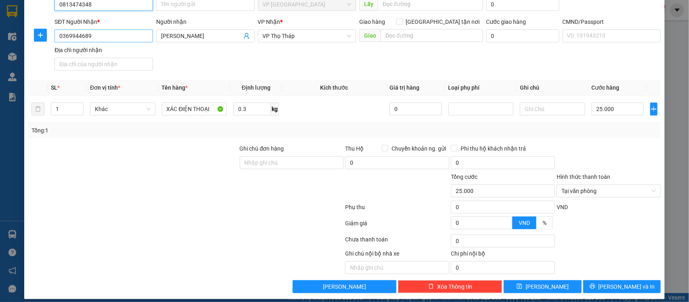
scroll to position [25, 0]
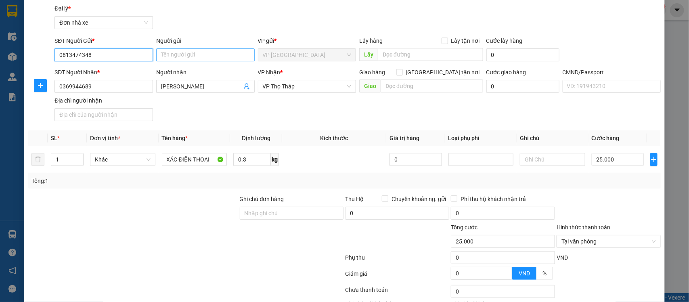
type input "0813474348"
click at [191, 53] on input "Người gửi" at bounding box center [205, 54] width 98 height 13
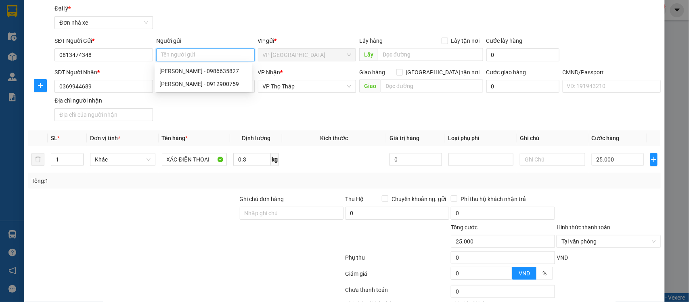
type input "D"
type input "ĐẶNG NGỌC THẮNG"
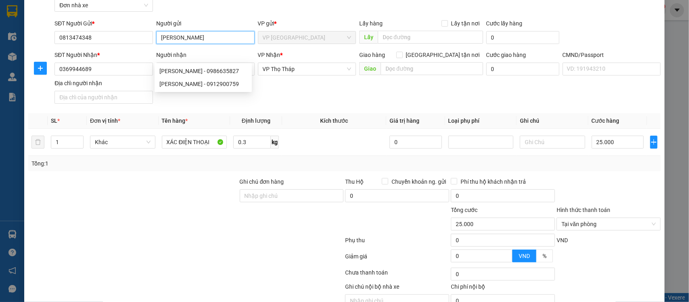
scroll to position [83, 0]
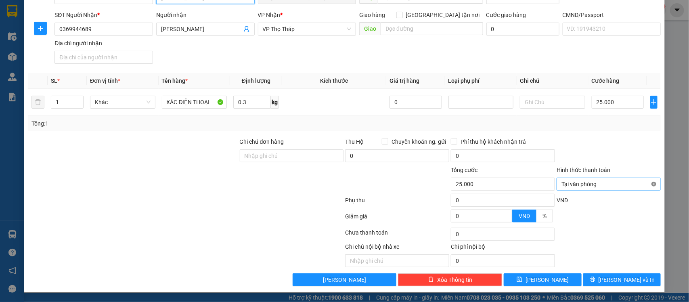
type input "25.000"
type input "ĐẶNG NGỌC THẮNG"
click at [624, 215] on div at bounding box center [609, 219] width 106 height 14
click at [572, 184] on input "Hình thức thanh toán" at bounding box center [606, 184] width 89 height 12
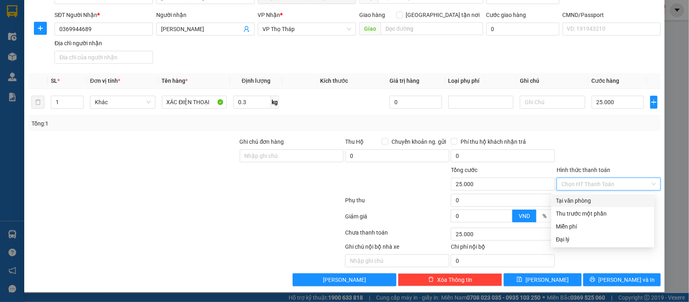
click at [572, 200] on div "Tại văn phòng" at bounding box center [602, 200] width 93 height 9
type input "0"
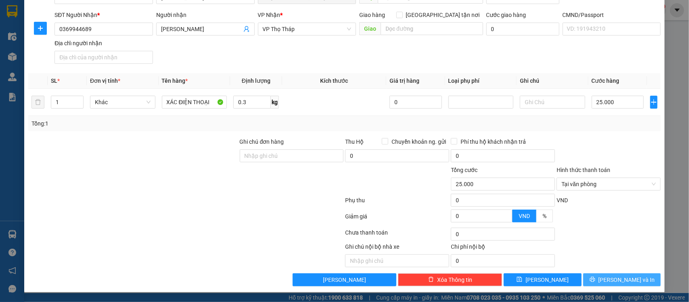
click at [595, 281] on icon "printer" at bounding box center [592, 279] width 5 height 5
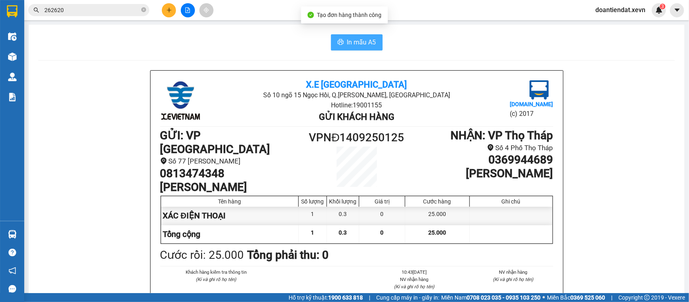
click at [356, 49] on button "In mẫu A5" at bounding box center [357, 42] width 52 height 16
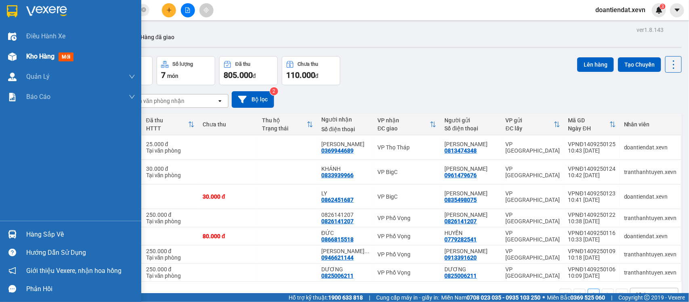
click at [8, 53] on img at bounding box center [12, 56] width 8 height 8
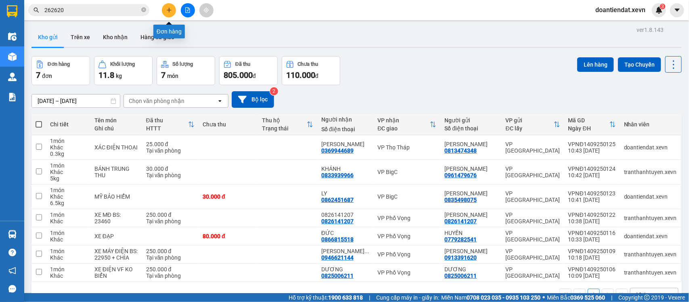
click at [166, 8] on icon "plus" at bounding box center [169, 10] width 6 height 6
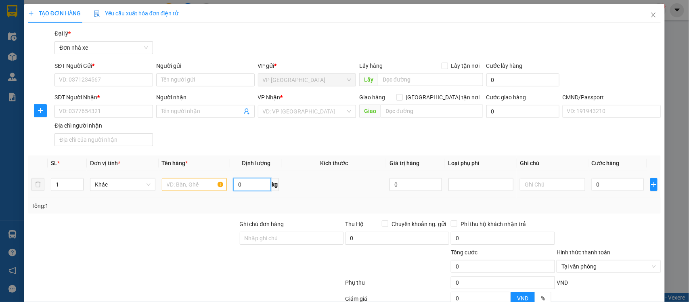
click at [249, 188] on input "0" at bounding box center [252, 184] width 38 height 13
type input "4.5"
click at [603, 184] on input "0" at bounding box center [618, 184] width 52 height 13
type input "3"
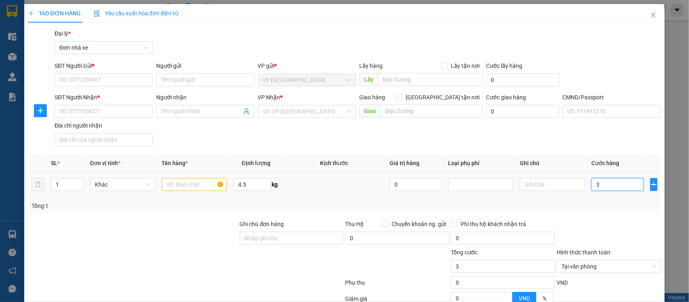
type input "30"
type input "30.000"
click at [170, 187] on input "text" at bounding box center [194, 184] width 65 height 13
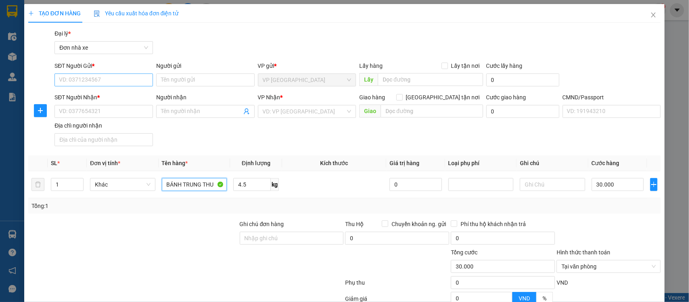
type input "BÁNH TRUNG THU"
click at [87, 75] on input "SĐT Người Gửi *" at bounding box center [103, 79] width 98 height 13
type input "0984977822"
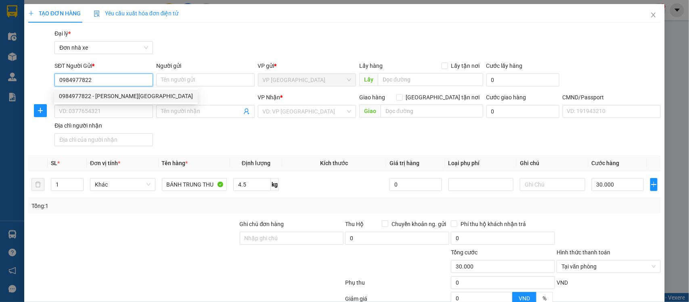
click at [101, 98] on div "0984977822 - BÙI HOÀNG HÀ CHÂU" at bounding box center [126, 96] width 134 height 9
type input "BÙI HOÀNG HÀ CHÂU"
type input "0909788892"
type input "NGUYỄN THỊ BÍCH LÂN"
checkbox input "true"
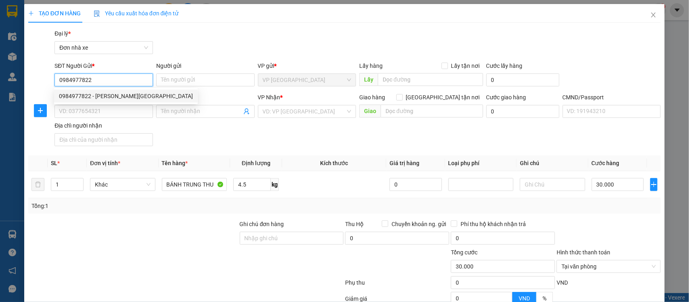
type input "SỐ 19 NGÁCH 27 NGÕ 135 NÚI TRÚC KIM MÃ BA ĐÌNH"
type input "123"
type input "90.000"
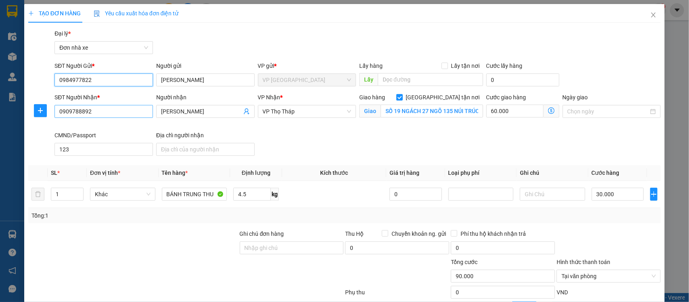
type input "0984977822"
click at [127, 111] on input "0909788892" at bounding box center [103, 111] width 98 height 13
type input "0986502034"
click at [310, 138] on div "SĐT Người Nhận * 0986502034 0986502034 Người nhận NGUYỄN THỊ BÍCH LÂN VP Nhận *…" at bounding box center [358, 126] width 610 height 66
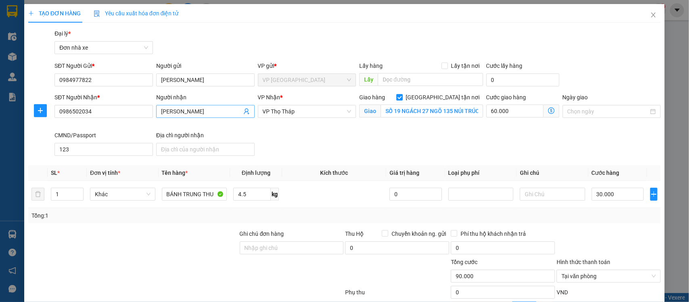
click at [226, 112] on input "NGUYỄN THỊ BÍCH LÂN" at bounding box center [201, 111] width 81 height 9
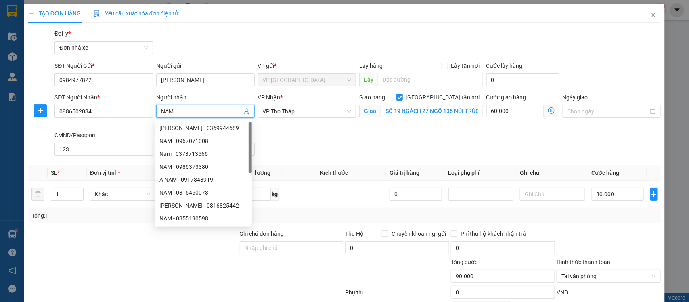
type input "NAM"
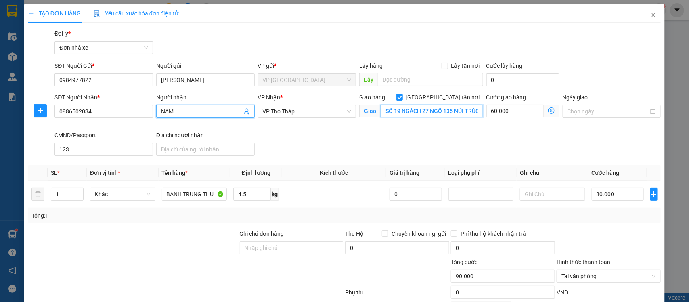
click at [386, 113] on input "SỐ 19 NGÁCH 27 NGÕ 135 NÚI TRÚC KIM MÃ BA ĐÌNH" at bounding box center [432, 111] width 103 height 13
paste input "26 Ng. 62 P. Trần Quý Cáp, Văn Miếu – Quốc Tử Giám, Đống Đa, Hà Nội 11000, Việt…"
click at [392, 112] on input "26 Ng. 62 P. Trần Quý Cáp, Văn Miếu – Quốc Tử Giám, Đống Đa, Hà Nội 11000, Việt…" at bounding box center [432, 111] width 103 height 13
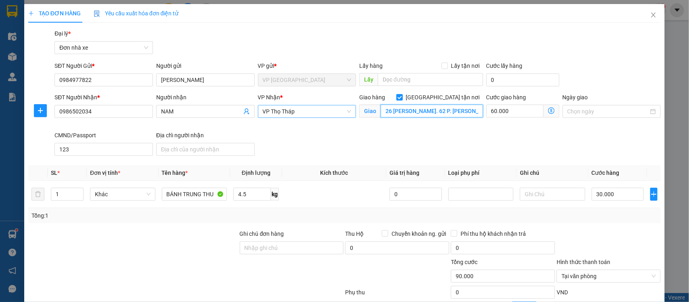
drag, startPoint x: 392, startPoint y: 112, endPoint x: 346, endPoint y: 113, distance: 46.8
click at [346, 113] on div "SĐT Người Nhận * 0986502034 Người nhận NAM VP Nhận * VP Thọ Tháp Giao hàng Giao…" at bounding box center [358, 126] width 610 height 66
click at [381, 112] on input "26 Ng. 62 P. Trần Quý Cáp, Văn Miếu – Quốc Tử Giám, Đống Đa, Hà Nội 11000, Việt…" at bounding box center [432, 111] width 103 height 13
type input "18/26 Ng. 62 P. Trần Quý Cáp, Văn Miếu – Quốc Tử Giám, Đống Đa, Hà Nội 11000, V…"
click at [588, 116] on input "Ngày giao" at bounding box center [609, 111] width 82 height 9
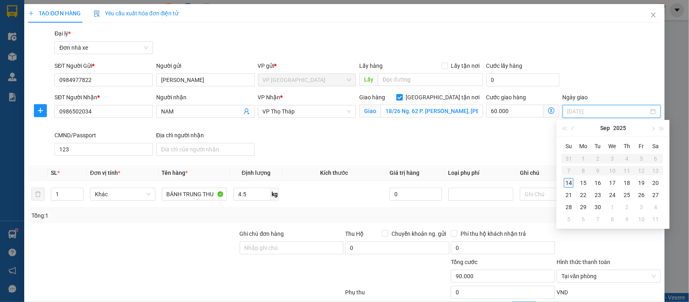
type input "14/09/2025"
drag, startPoint x: 568, startPoint y: 182, endPoint x: 540, endPoint y: 134, distance: 55.7
click at [568, 182] on div "14" at bounding box center [569, 183] width 10 height 10
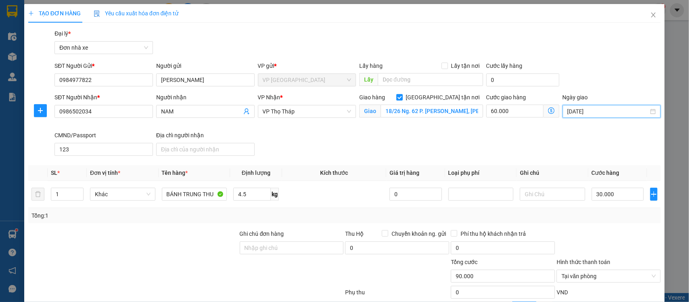
click at [525, 118] on div "Cước giao hàng 60.000" at bounding box center [522, 107] width 73 height 28
click at [519, 116] on input "60.000" at bounding box center [514, 111] width 57 height 13
type input "30.005"
type input "5"
type input "30.050"
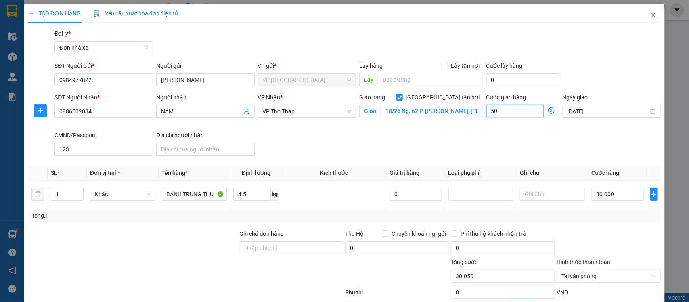
type input "50"
type input "80.000"
type input "50.000"
click at [386, 134] on div "SĐT Người Nhận * 0986502034 Người nhận NAM VP Nhận * VP Thọ Tháp Giao hàng Giao…" at bounding box center [358, 126] width 610 height 66
click at [623, 221] on div "Tổng: 1" at bounding box center [344, 215] width 633 height 15
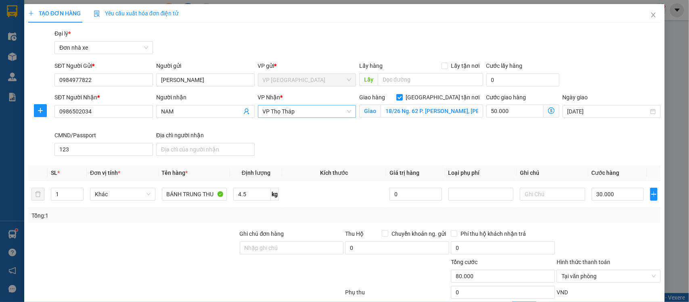
click at [283, 112] on span "VP Thọ Tháp" at bounding box center [307, 111] width 89 height 12
type input "LE D"
click at [279, 126] on div "VP Lê Duẩn" at bounding box center [304, 127] width 88 height 9
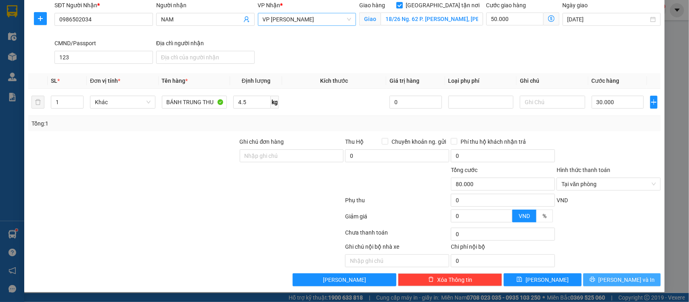
click at [609, 274] on button "Lưu và In" at bounding box center [622, 279] width 78 height 13
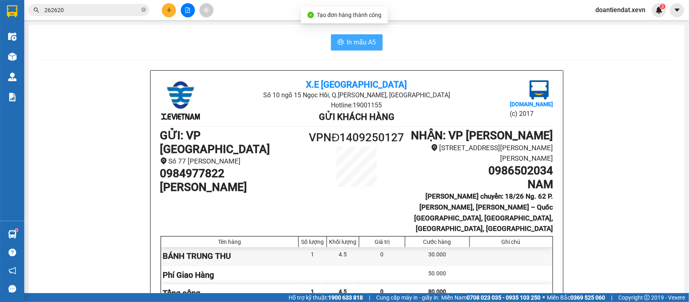
click at [331, 38] on button "In mẫu A5" at bounding box center [357, 42] width 52 height 16
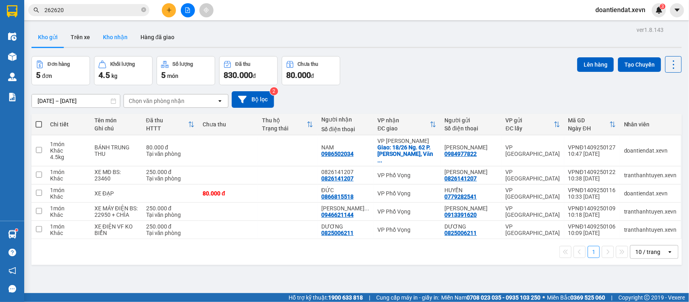
click at [115, 37] on button "Kho nhận" at bounding box center [115, 36] width 38 height 19
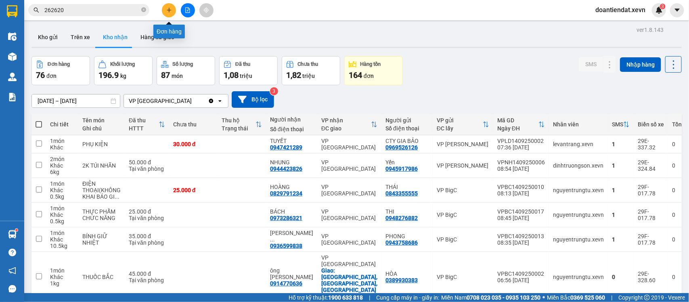
click at [167, 9] on icon "plus" at bounding box center [169, 10] width 6 height 6
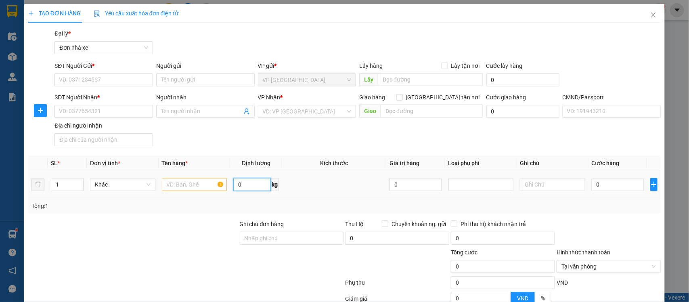
click at [243, 190] on input "0" at bounding box center [252, 184] width 38 height 13
type input "5.5"
click at [633, 186] on input "0" at bounding box center [618, 184] width 52 height 13
type input "3"
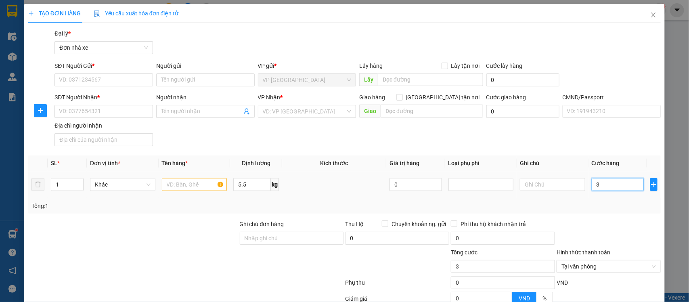
type input "30"
type input "30.000"
click at [178, 184] on input "text" at bounding box center [194, 184] width 65 height 13
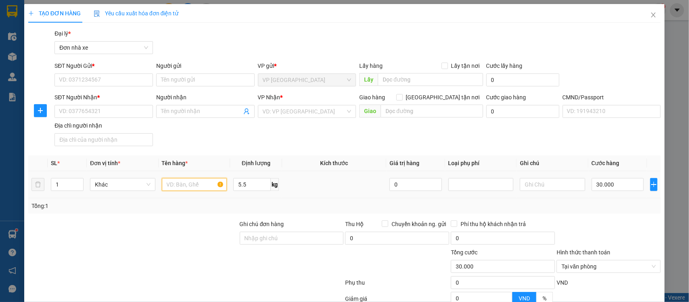
type input "D"
type input "ĐỒ ĂN"
click at [83, 84] on input "SĐT Người Gửi *" at bounding box center [103, 79] width 98 height 13
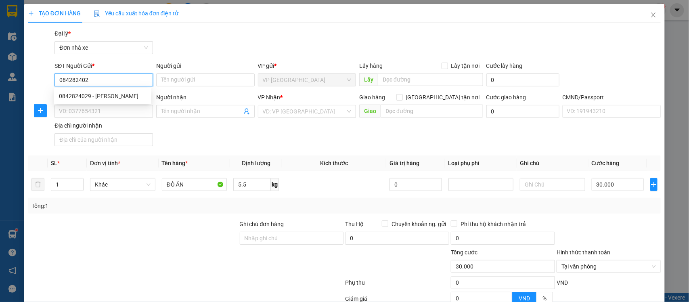
type input "0842824029"
click at [109, 92] on div "0842824029 - TRẦN THANH HƯƠNG" at bounding box center [103, 96] width 88 height 9
type input "TRẦN THANH HƯƠNG"
type input "0912542254"
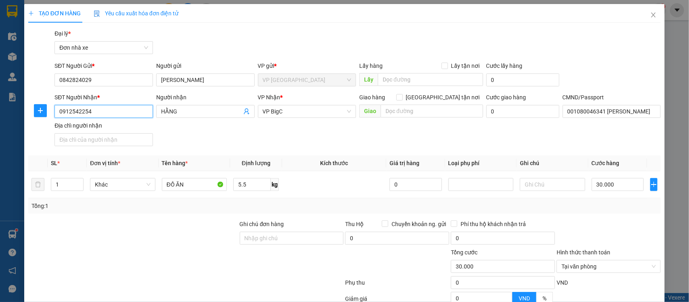
click at [136, 113] on input "0912542254" at bounding box center [103, 111] width 98 height 13
click at [96, 127] on div "0879513191 - PHƯƠNG" at bounding box center [103, 128] width 88 height 9
click at [161, 113] on input "PHƯƠNG" at bounding box center [201, 111] width 81 height 9
drag, startPoint x: 622, startPoint y: 215, endPoint x: 624, endPoint y: 247, distance: 32.8
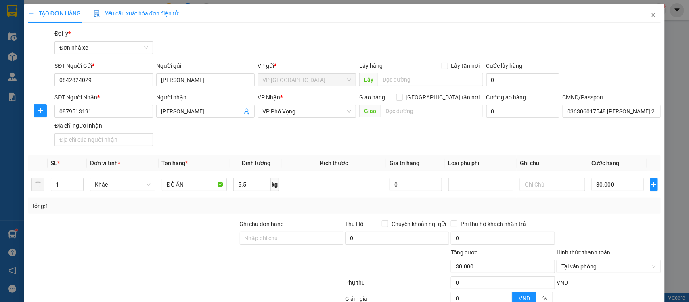
click at [622, 218] on div "Transit Pickup Surcharge Ids Transit Deliver Surcharge Ids Transit Deliver Surc…" at bounding box center [344, 198] width 633 height 339
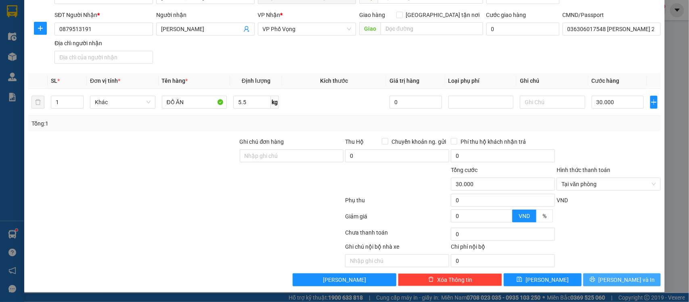
click at [604, 275] on button "Lưu và In" at bounding box center [622, 279] width 78 height 13
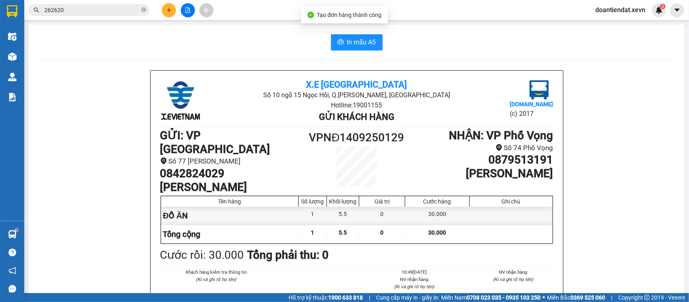
click at [347, 45] on span "In mẫu A5" at bounding box center [361, 42] width 29 height 10
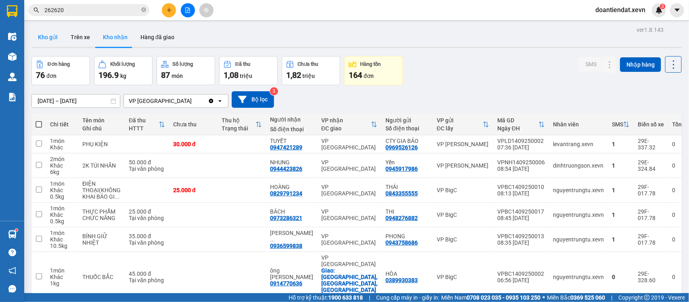
click at [35, 30] on button "Kho gửi" at bounding box center [47, 36] width 33 height 19
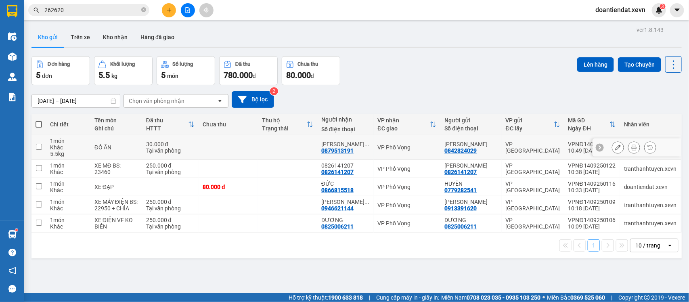
drag, startPoint x: 118, startPoint y: 151, endPoint x: 148, endPoint y: 159, distance: 31.6
click at [121, 151] on td "ĐỒ ĂN" at bounding box center [116, 147] width 52 height 25
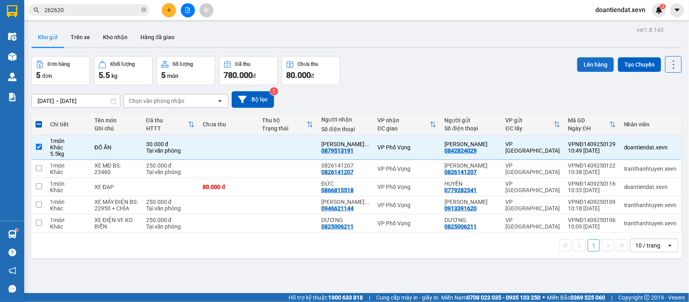
click at [592, 59] on button "Lên hàng" at bounding box center [595, 64] width 37 height 15
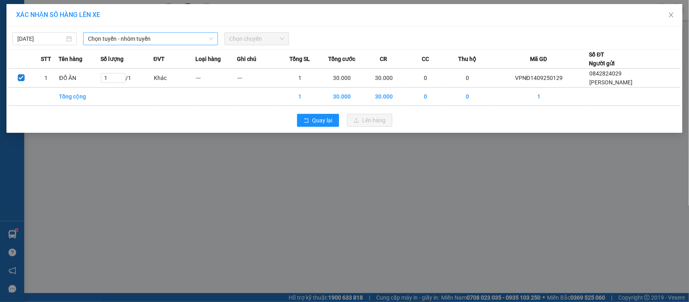
click at [109, 37] on span "Chọn tuyến - nhóm tuyến" at bounding box center [150, 39] width 125 height 12
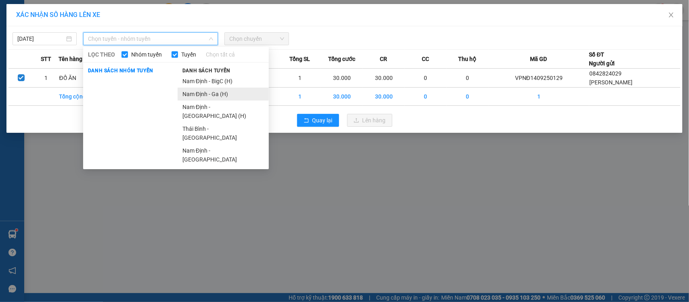
click at [202, 90] on li "Nam Định - Ga (H)" at bounding box center [223, 94] width 91 height 13
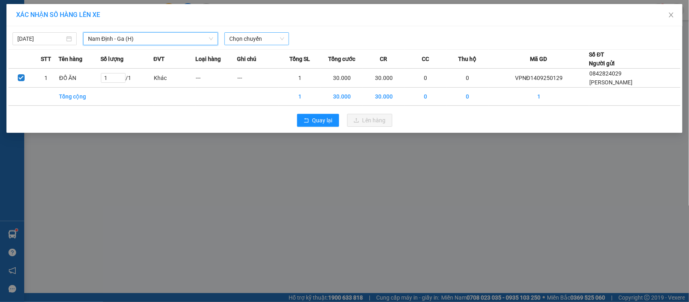
click at [283, 41] on span "Chọn chuyến" at bounding box center [256, 39] width 54 height 12
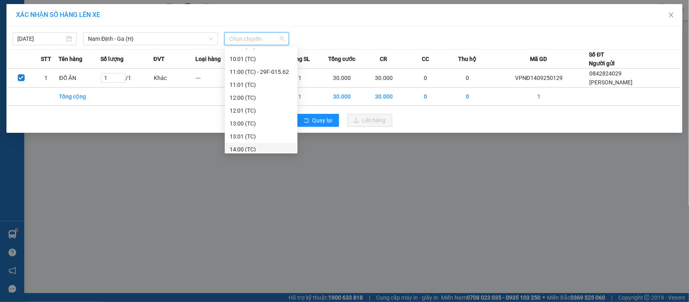
scroll to position [101, 0]
click at [272, 82] on div "11:00 (TC) - 29F-015.62" at bounding box center [261, 83] width 63 height 9
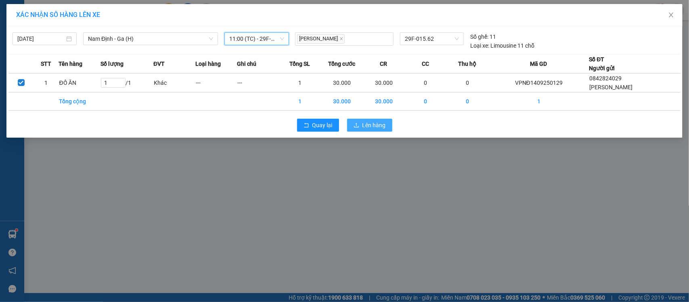
drag, startPoint x: 362, startPoint y: 124, endPoint x: 383, endPoint y: 128, distance: 21.0
click at [363, 124] on span "Lên hàng" at bounding box center [374, 125] width 23 height 9
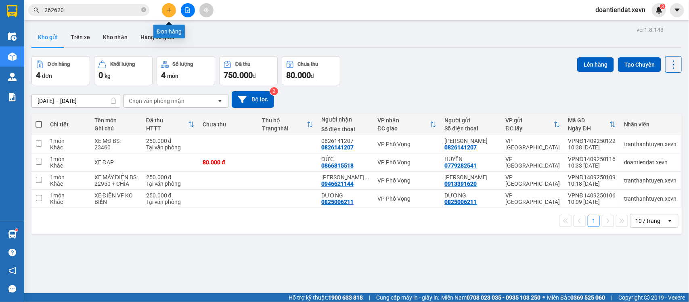
click at [167, 12] on icon "plus" at bounding box center [169, 10] width 6 height 6
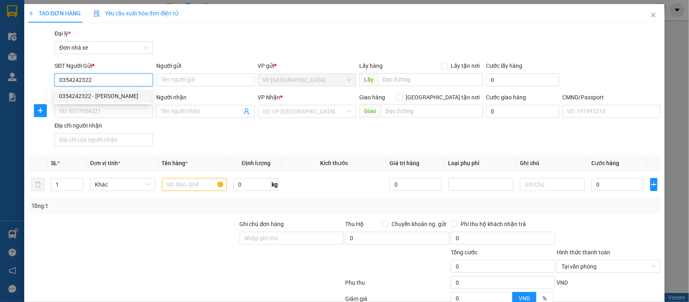
click at [111, 96] on div "0354242322 - VŨ ĐỨC DOANH" at bounding box center [103, 96] width 88 height 9
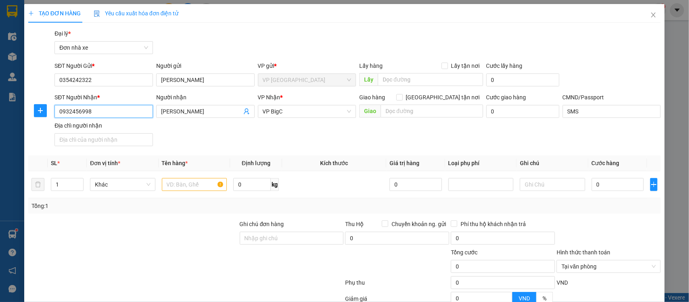
click at [122, 114] on input "0932456998" at bounding box center [103, 111] width 98 height 13
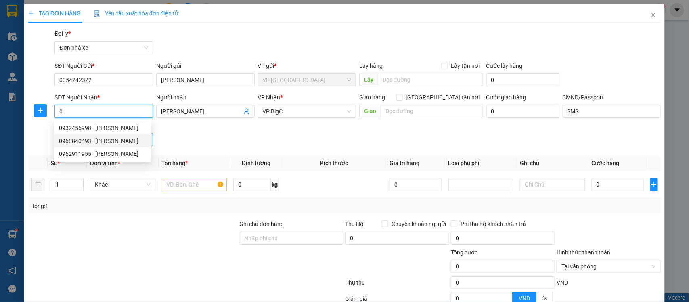
click at [121, 145] on div "0968840493 - NGUYỄN VĂN ĐOAN" at bounding box center [103, 140] width 88 height 9
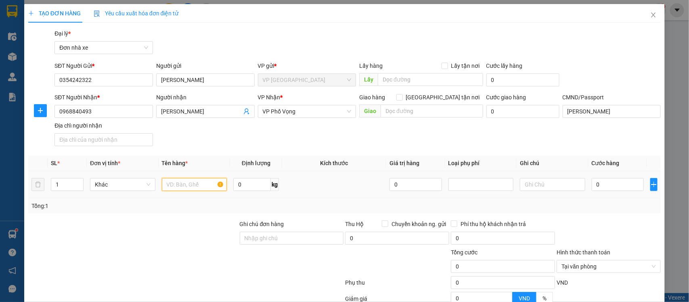
click at [193, 183] on input "text" at bounding box center [194, 184] width 65 height 13
click at [78, 182] on icon "up" at bounding box center [79, 182] width 3 height 3
click at [75, 182] on span "Increase Value" at bounding box center [78, 181] width 9 height 7
click at [162, 184] on input "PHỤ KIỆN XE" at bounding box center [194, 184] width 65 height 13
click at [605, 186] on input "0" at bounding box center [618, 184] width 52 height 13
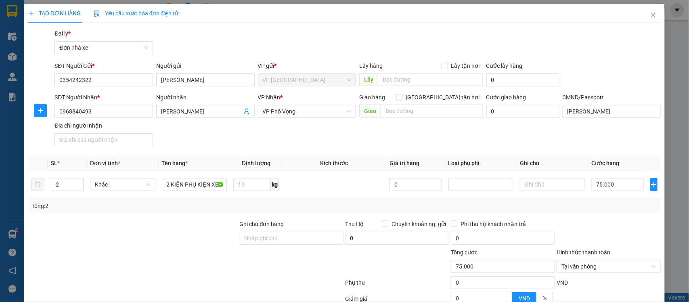
click at [640, 217] on div "Transit Pickup Surcharge Ids Transit Deliver Surcharge Ids Transit Deliver Surc…" at bounding box center [344, 198] width 633 height 339
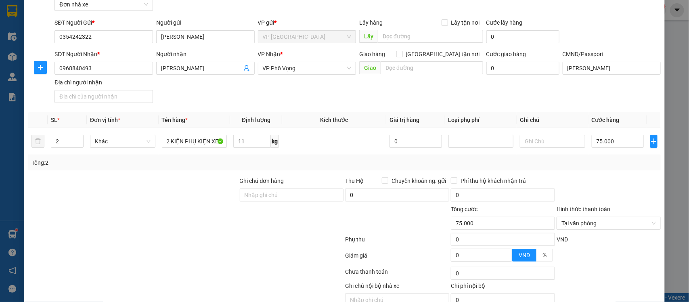
scroll to position [83, 0]
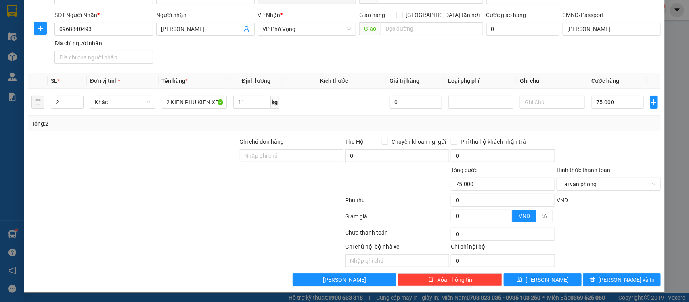
click at [624, 208] on div "VND" at bounding box center [609, 203] width 106 height 14
click at [589, 212] on div at bounding box center [609, 219] width 106 height 14
click at [595, 278] on icon "printer" at bounding box center [592, 279] width 5 height 5
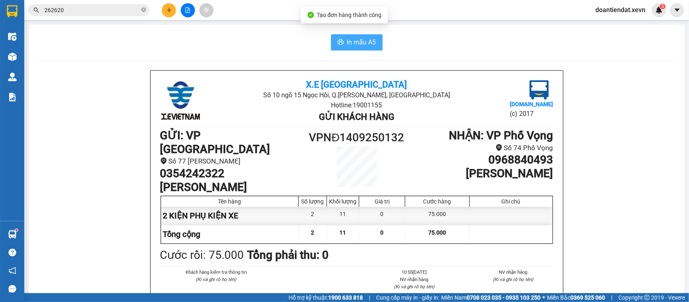
click at [356, 41] on span "In mẫu A5" at bounding box center [361, 42] width 29 height 10
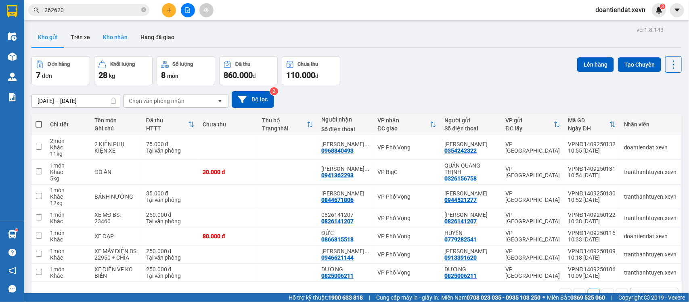
click at [104, 37] on button "Kho nhận" at bounding box center [115, 36] width 38 height 19
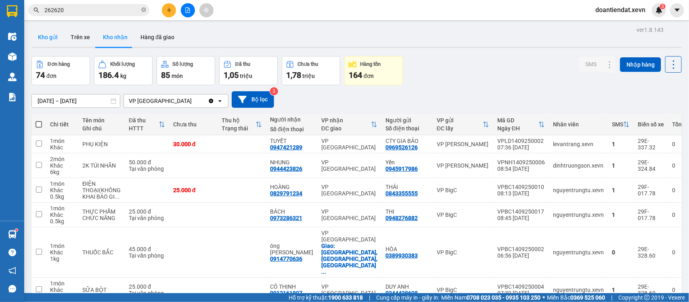
click at [37, 38] on button "Kho gửi" at bounding box center [47, 36] width 33 height 19
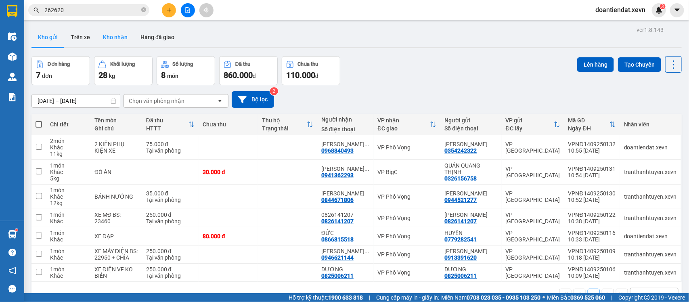
click at [114, 33] on button "Kho nhận" at bounding box center [115, 36] width 38 height 19
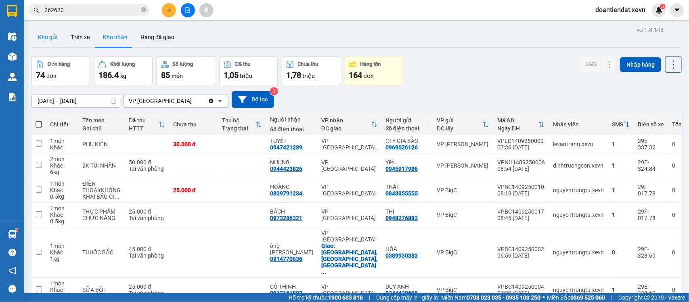
click at [47, 33] on button "Kho gửi" at bounding box center [47, 36] width 33 height 19
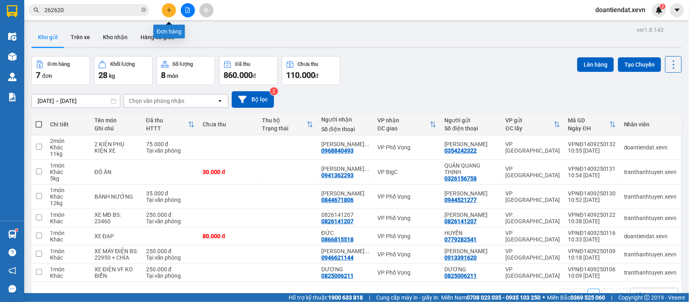
click at [170, 11] on icon "plus" at bounding box center [169, 10] width 6 height 6
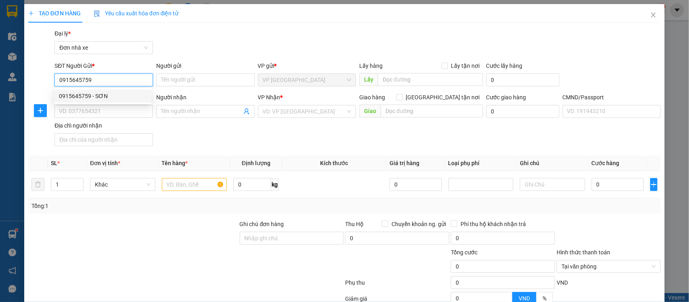
click at [103, 96] on div "0915645759 - SƠN" at bounding box center [103, 96] width 88 height 9
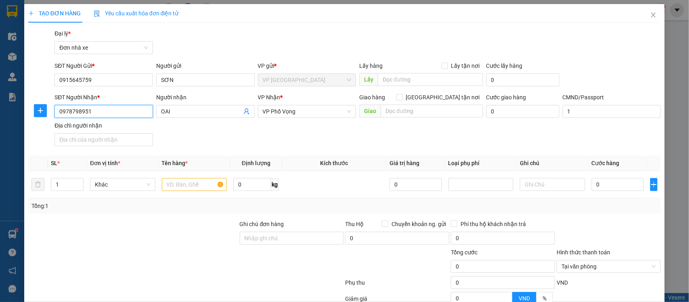
click at [114, 110] on input "0978798951" at bounding box center [103, 111] width 98 height 13
click at [114, 111] on input "0978798951" at bounding box center [103, 111] width 98 height 13
click at [116, 144] on div "0944986363 - VƯƠNG ĐẠI SANG" at bounding box center [103, 140] width 88 height 9
click at [182, 188] on input "text" at bounding box center [194, 184] width 65 height 13
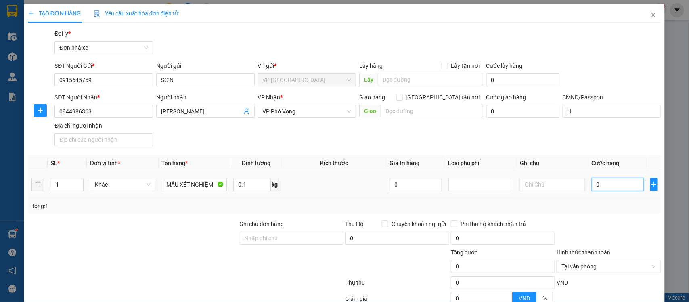
click at [598, 184] on input "0" at bounding box center [618, 184] width 52 height 13
click at [595, 241] on div at bounding box center [609, 234] width 106 height 28
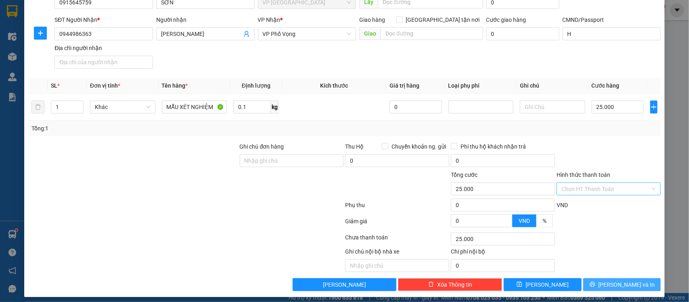
scroll to position [83, 0]
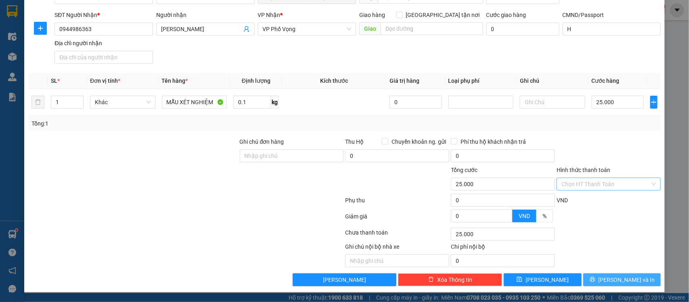
click at [616, 276] on span "Lưu và In" at bounding box center [627, 279] width 57 height 9
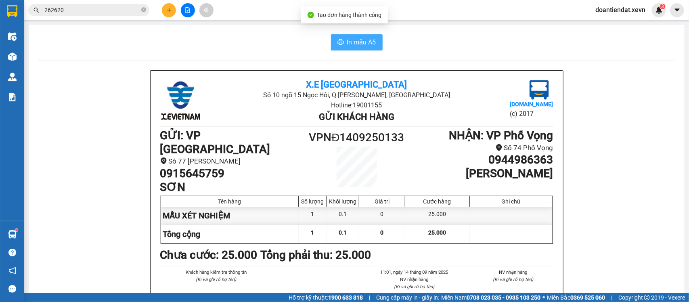
click at [347, 41] on span "In mẫu A5" at bounding box center [361, 42] width 29 height 10
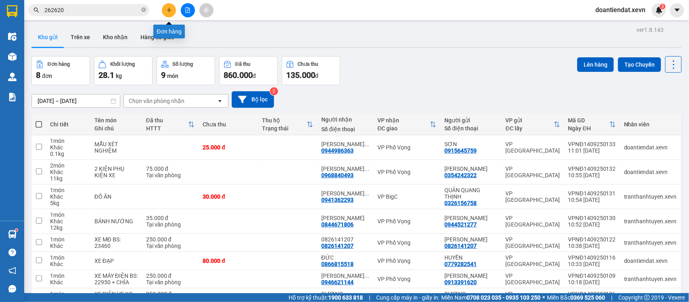
click at [170, 8] on icon "plus" at bounding box center [169, 10] width 6 height 6
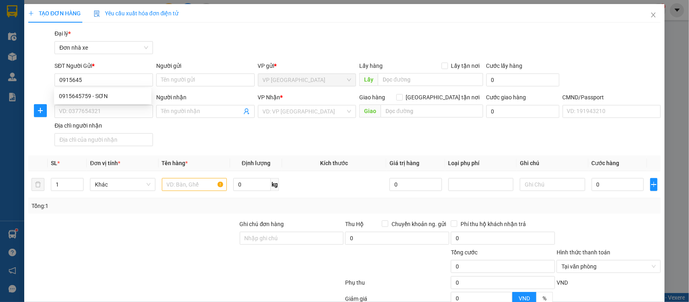
click at [113, 89] on div "0915645759 0915645759 - SƠN" at bounding box center [102, 96] width 97 height 16
click at [106, 83] on input "0915645" at bounding box center [103, 79] width 98 height 13
click at [108, 96] on div "0915645759 - SƠN" at bounding box center [103, 96] width 88 height 9
click at [128, 114] on input "0944986363" at bounding box center [103, 111] width 98 height 13
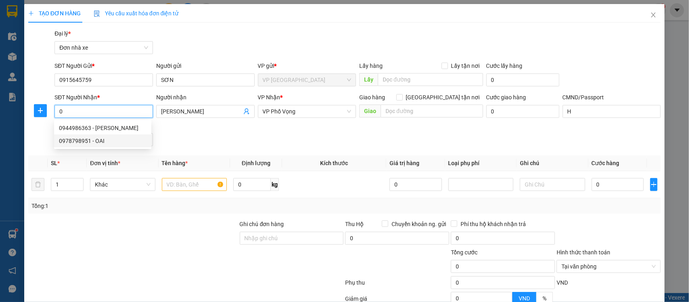
click at [85, 142] on div "0978798951 - OAI" at bounding box center [103, 140] width 88 height 9
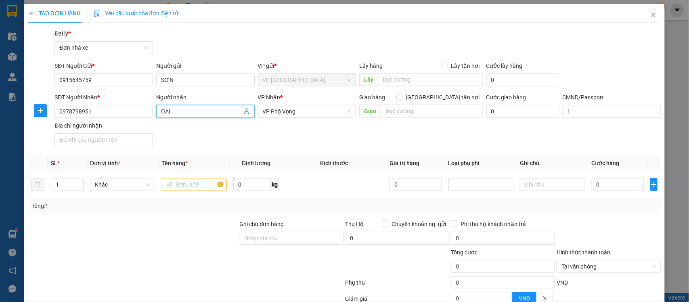
click at [210, 112] on input "OAI" at bounding box center [201, 111] width 81 height 9
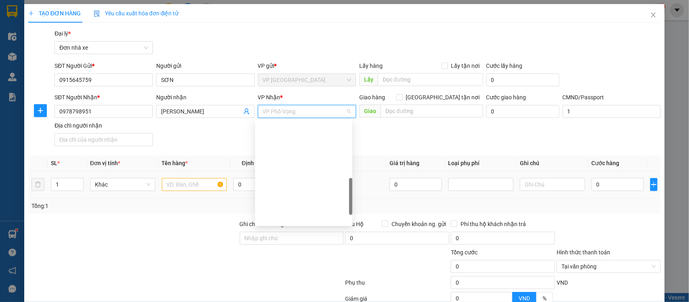
scroll to position [213, 0]
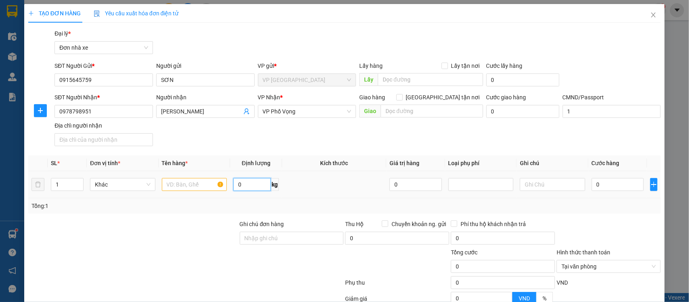
click at [241, 180] on input "0" at bounding box center [252, 184] width 38 height 13
click at [200, 187] on input "text" at bounding box center [194, 184] width 65 height 13
click at [601, 184] on input "0" at bounding box center [618, 184] width 52 height 13
click at [604, 214] on div "Transit Pickup Surcharge Ids Transit Deliver Surcharge Ids Transit Deliver Surc…" at bounding box center [344, 198] width 633 height 339
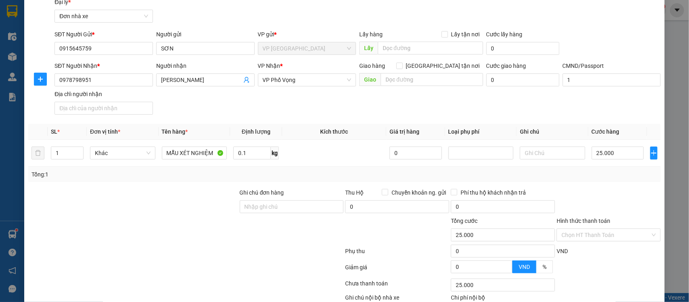
scroll to position [83, 0]
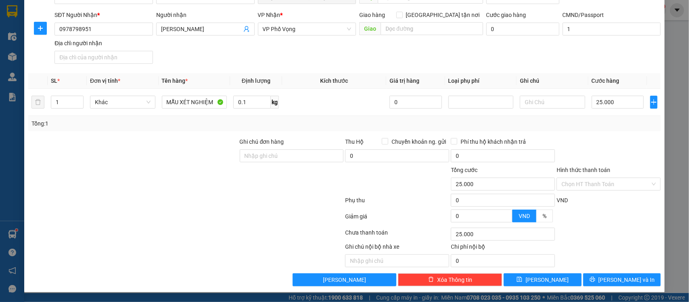
click at [639, 287] on div "TẠO ĐƠN HÀNG Yêu cầu xuất hóa đơn điện tử Transit Pickup Surcharge Ids Transit …" at bounding box center [344, 107] width 641 height 371
click at [639, 285] on button "Lưu và In" at bounding box center [622, 279] width 78 height 13
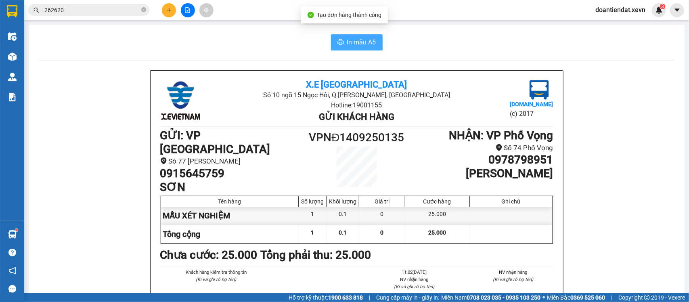
click at [354, 46] on span "In mẫu A5" at bounding box center [361, 42] width 29 height 10
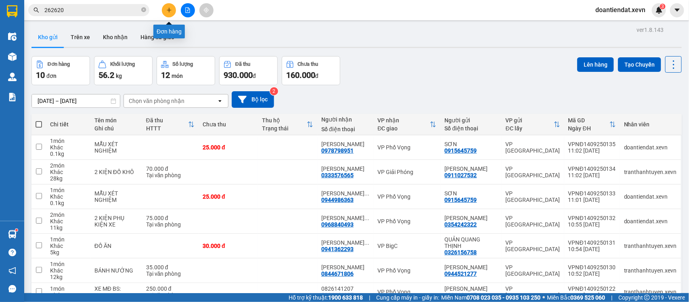
click at [168, 11] on icon "plus" at bounding box center [169, 10] width 6 height 6
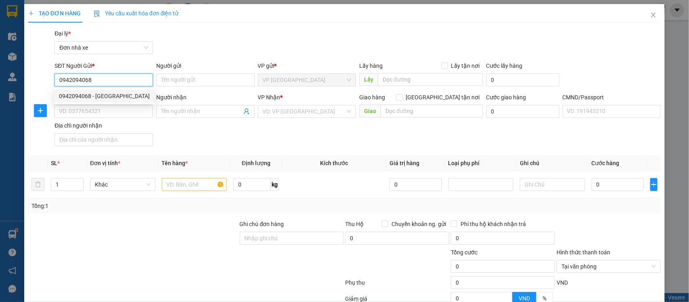
click at [87, 97] on div "0942094068 - NGÂN HÀ" at bounding box center [104, 96] width 91 height 9
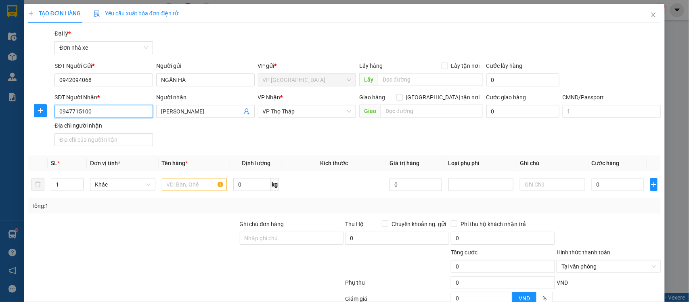
click at [99, 114] on input "0947715100" at bounding box center [103, 111] width 98 height 13
click at [194, 111] on input "VŨ THỊ KIM YẾN" at bounding box center [201, 111] width 81 height 9
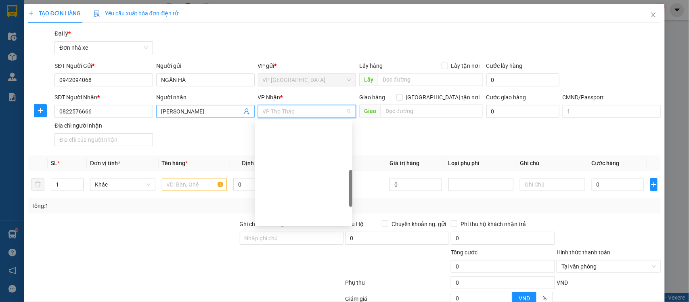
scroll to position [180, 0]
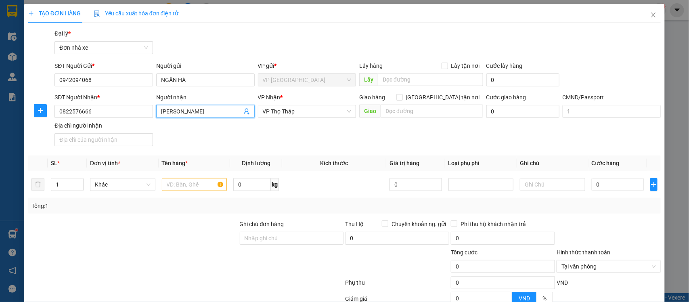
click at [206, 112] on input "JOLIE TRẦN" at bounding box center [201, 111] width 81 height 9
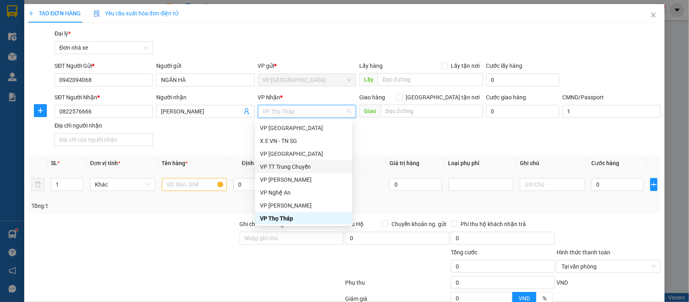
click at [599, 193] on td "0" at bounding box center [618, 184] width 59 height 27
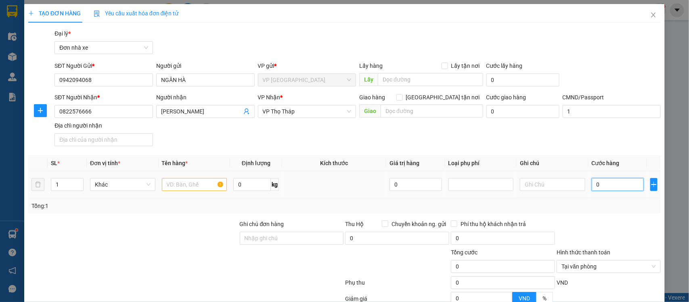
click at [606, 178] on input "0" at bounding box center [618, 184] width 52 height 13
click at [184, 184] on input "text" at bounding box center [194, 184] width 65 height 13
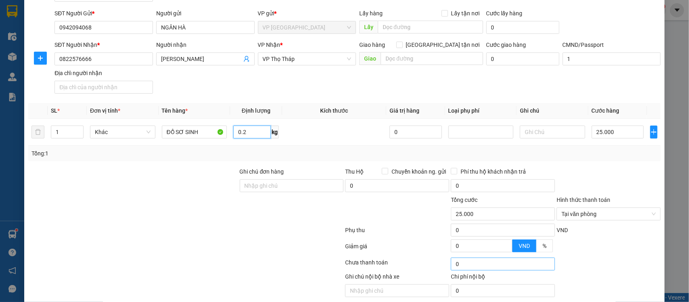
scroll to position [83, 0]
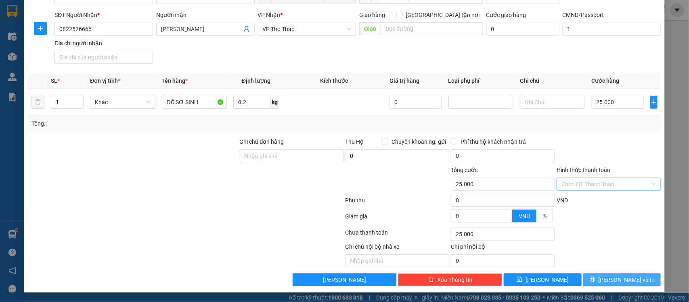
click at [596, 275] on button "Lưu và In" at bounding box center [622, 279] width 78 height 13
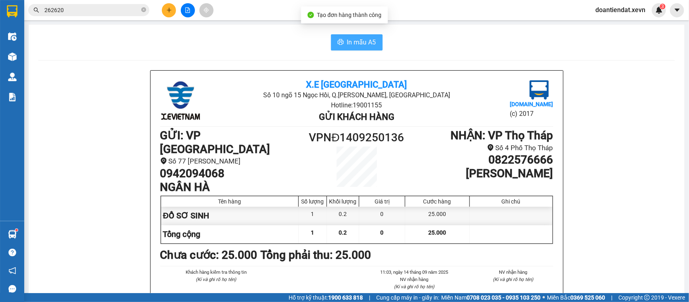
click at [347, 46] on span "In mẫu A5" at bounding box center [361, 42] width 29 height 10
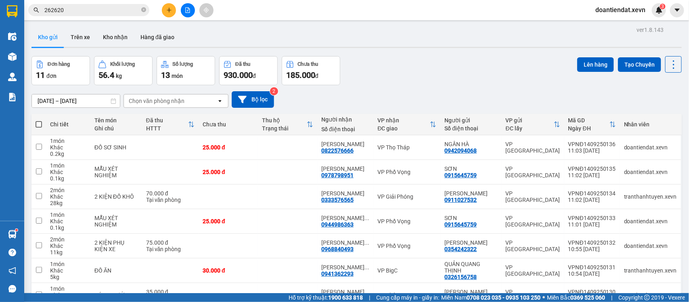
click at [168, 8] on icon "plus" at bounding box center [169, 10] width 6 height 6
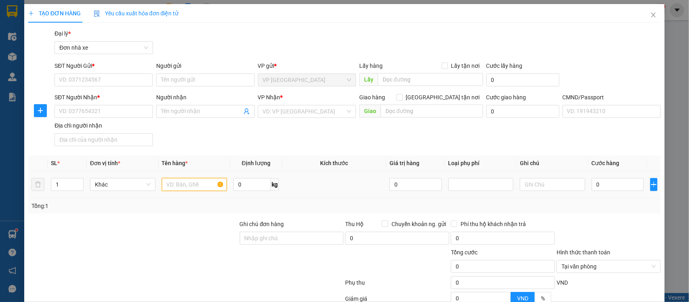
click at [182, 187] on input "text" at bounding box center [194, 184] width 65 height 13
type input "BÁNH"
type input "`"
type input "1"
click at [611, 184] on input "0" at bounding box center [618, 184] width 52 height 13
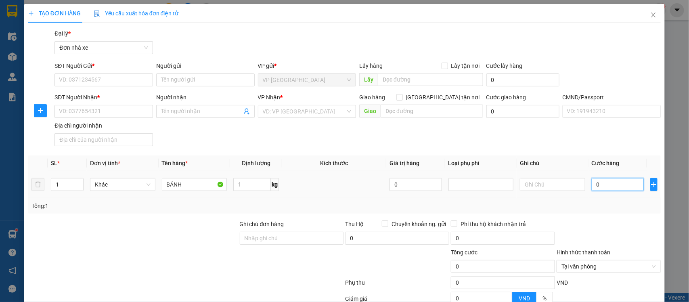
type input "2"
type input "25"
type input "25.000"
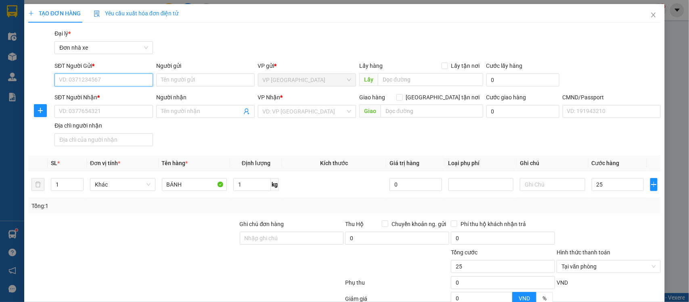
type input "25.000"
click at [108, 78] on input "SĐT Người Gửi *" at bounding box center [103, 79] width 98 height 13
click at [34, 110] on span "plus" at bounding box center [40, 110] width 12 height 6
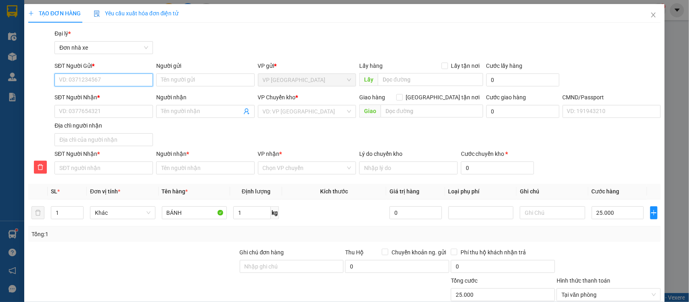
click at [78, 77] on input "SĐT Người Gửi *" at bounding box center [103, 79] width 98 height 13
type input "0945858866"
click at [113, 95] on div "0945858866 - [GEOGRAPHIC_DATA]" at bounding box center [104, 96] width 91 height 9
type input "NGA"
type input "0986993663"
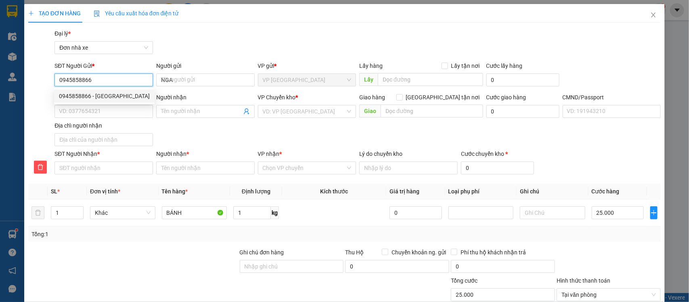
type input "NHUNG"
type input "037205004251 [PERSON_NAME]"
type input "0986993663"
type input "NHUNG"
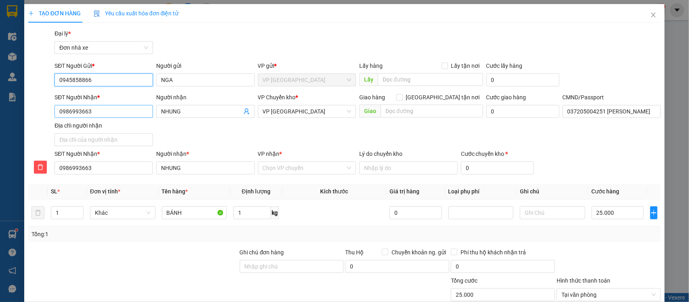
type input "0945858866"
click at [119, 113] on input "0986993663" at bounding box center [103, 111] width 98 height 13
type input "0"
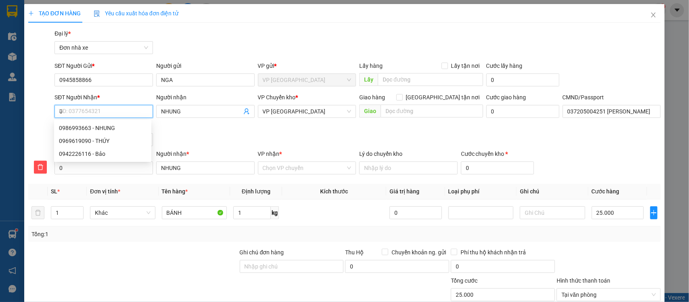
type input "08"
type input "082"
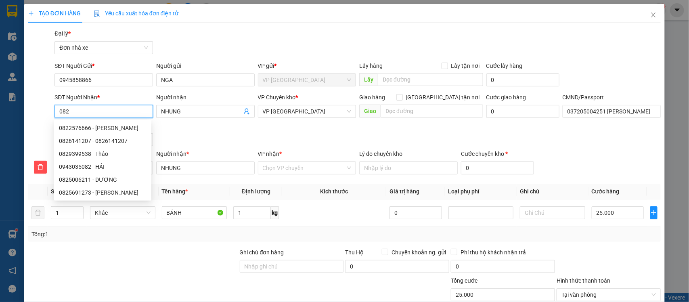
type input "0827"
type input "08277"
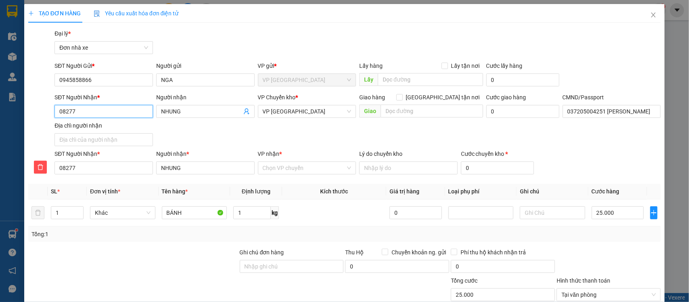
type input "082779"
type input "0827797"
type input "08277978"
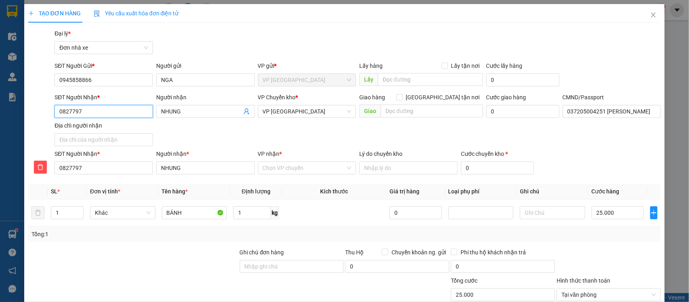
type input "08277978"
type input "082779781"
type input "0827797819"
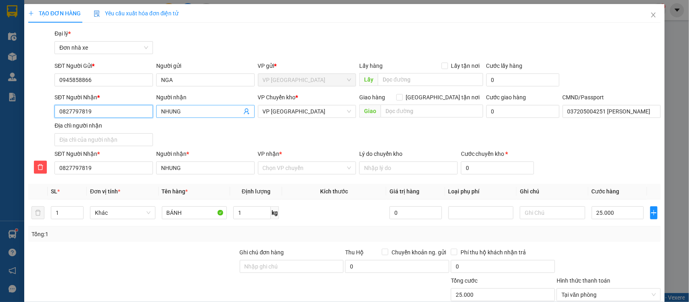
type input "0827797819"
click at [176, 109] on input "NHUNG" at bounding box center [201, 111] width 81 height 9
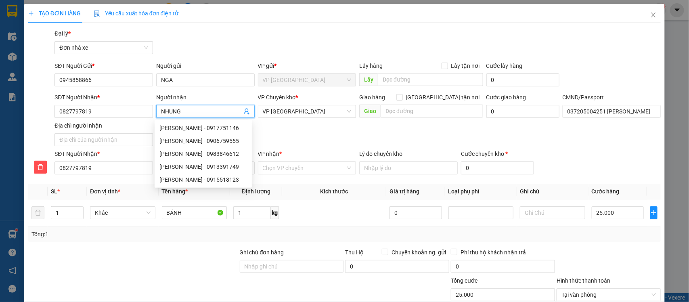
type input "N"
type input "NO"
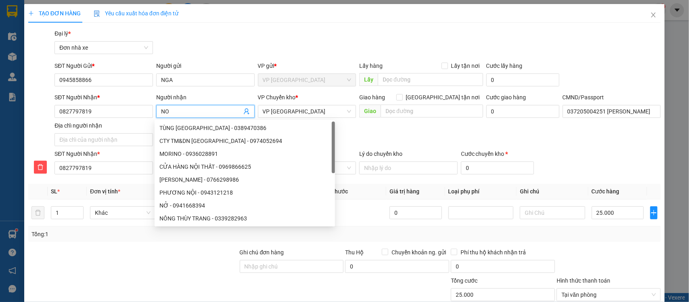
type input "NOB"
type input "NOBI"
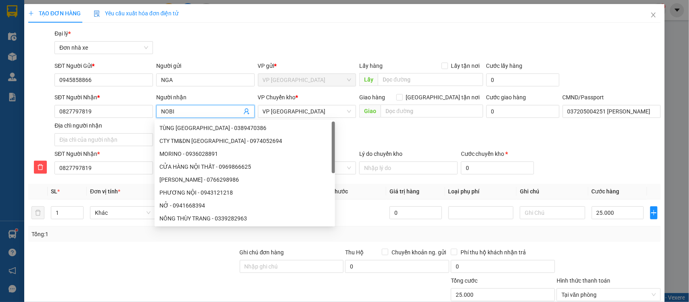
type input "NOBI"
type input "NOBI T"
type input "NOBI TU"
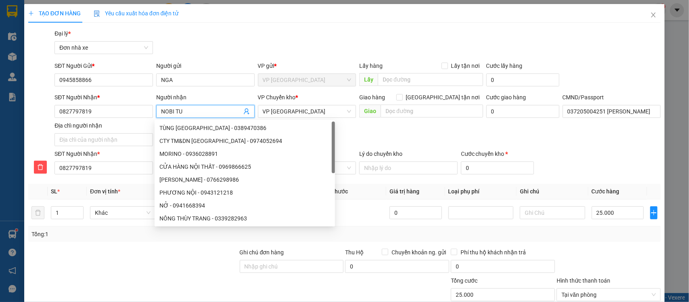
type input "NOBI TUN"
type input "NOBI TUNG"
type input "NOBI TÙNG"
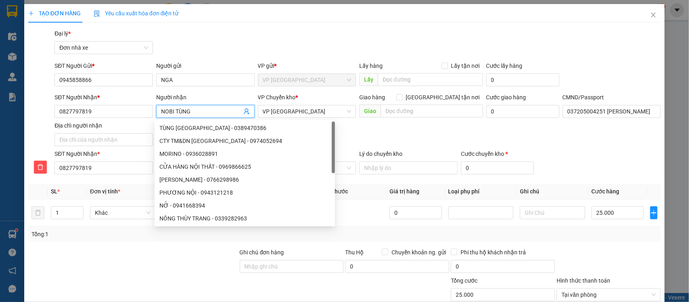
type input "NOBI TÙNG"
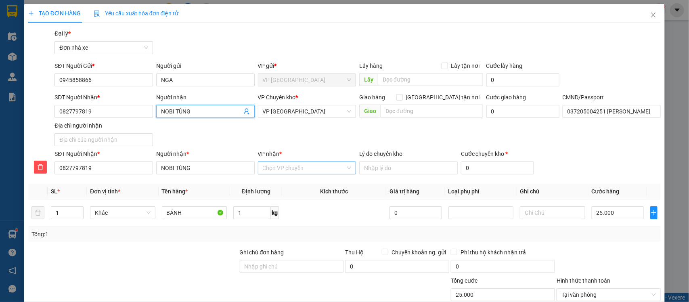
type input "NOBI TÙNG"
click at [278, 172] on input "VP nhận *" at bounding box center [304, 168] width 83 height 12
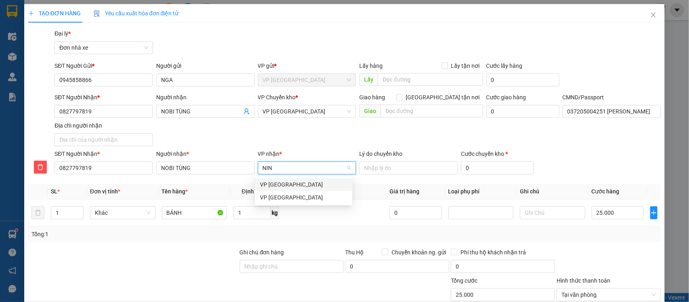
type input "NINH"
click at [293, 186] on div "VP Ninh Bình" at bounding box center [304, 184] width 88 height 9
click at [281, 110] on span "VP Ninh Bình" at bounding box center [307, 111] width 89 height 12
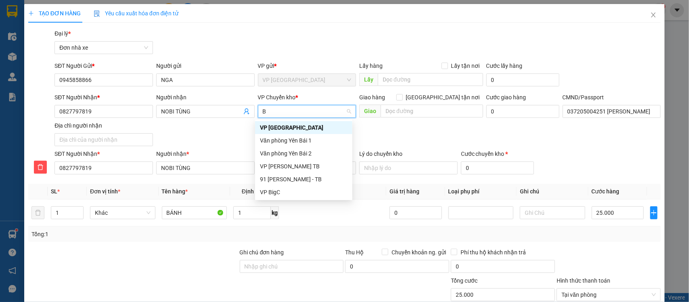
type input "BI"
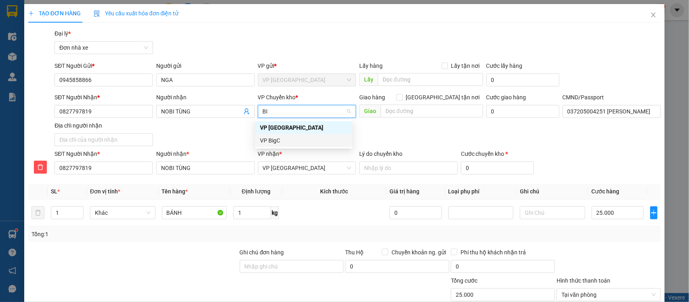
click at [279, 141] on div "VP BigC" at bounding box center [304, 140] width 88 height 9
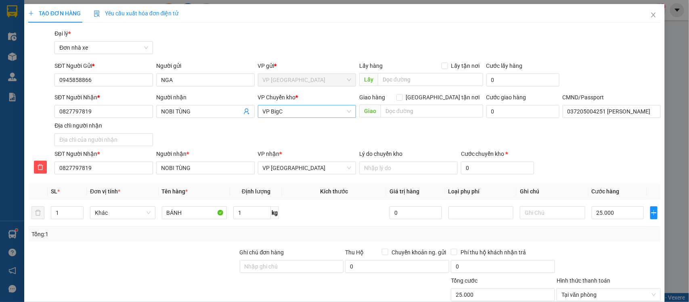
click at [583, 141] on div "SĐT Người Nhận * 0827797819 Người nhận NOBI TÙNG VP Chuyển kho * VP BigC Giao h…" at bounding box center [358, 121] width 610 height 57
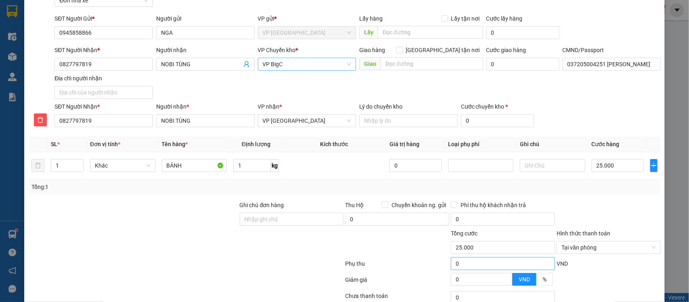
scroll to position [112, 0]
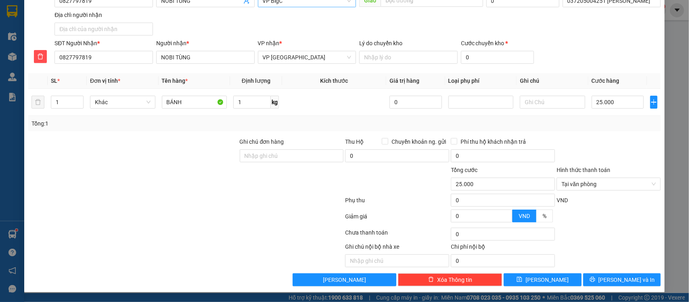
click at [602, 158] on div at bounding box center [609, 151] width 106 height 28
type input "25.000"
click at [471, 60] on input "0" at bounding box center [497, 57] width 73 height 13
type input "25.002"
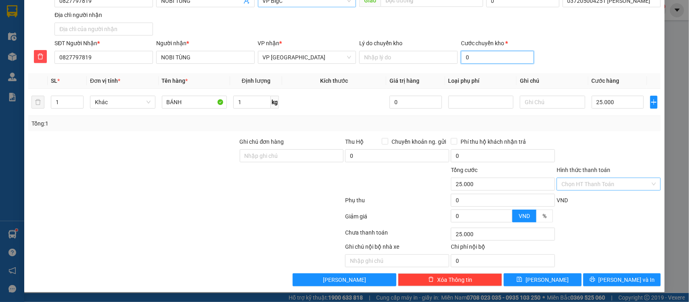
type input "2"
type input "25.025"
type input "25"
type input "50.000"
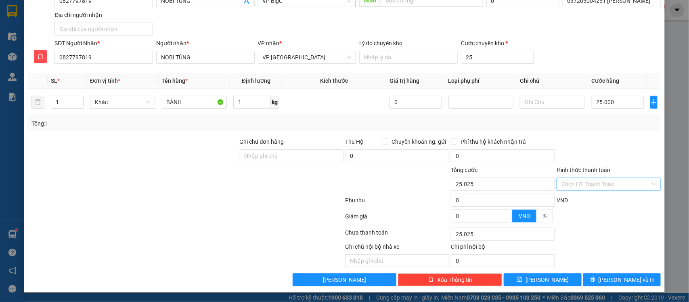
type input "50.000"
type input "25.000"
click at [620, 132] on div "Transit Pickup Surcharge Ids Transit Deliver Surcharge Ids Transit Deliver Surc…" at bounding box center [344, 102] width 633 height 368
click at [616, 250] on div "Ghi chú nội bộ nhà xe Chi phí nội bộ 0" at bounding box center [344, 254] width 635 height 25
click at [620, 279] on span "Lưu và In" at bounding box center [627, 279] width 57 height 9
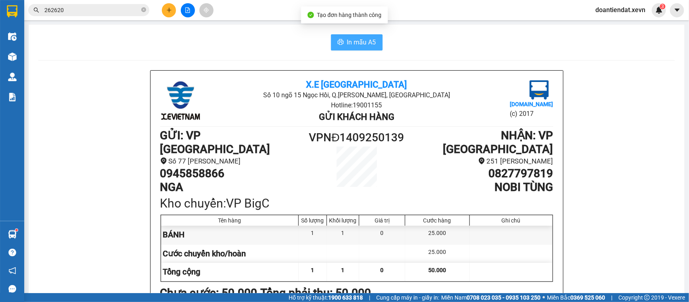
click at [338, 42] on icon "printer" at bounding box center [340, 42] width 6 height 6
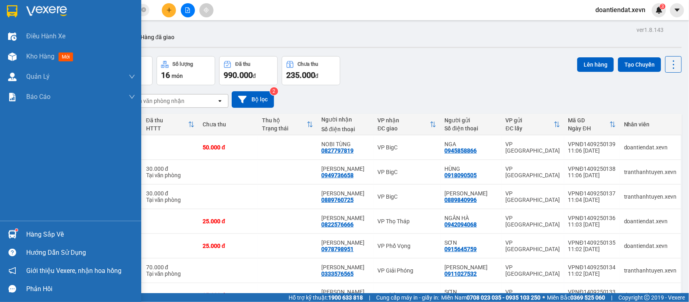
click at [15, 232] on img at bounding box center [12, 234] width 8 height 8
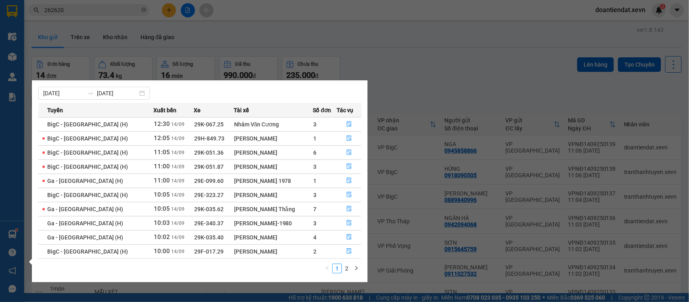
scroll to position [14, 0]
click at [348, 194] on icon "file-done" at bounding box center [349, 194] width 6 height 6
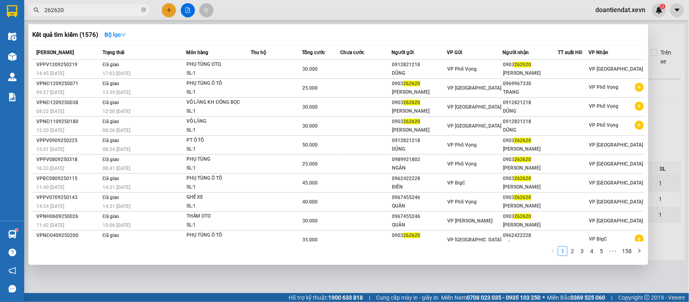
click at [111, 10] on input "262620" at bounding box center [91, 10] width 95 height 9
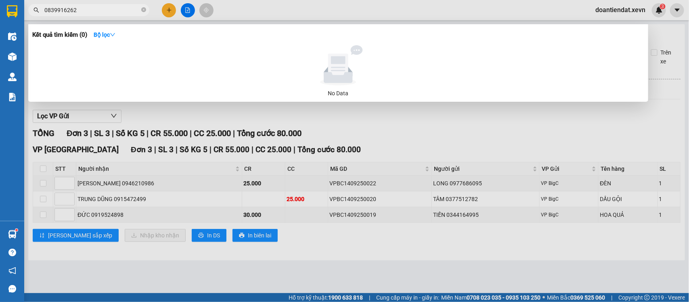
click at [63, 9] on input "0839916262" at bounding box center [91, 10] width 95 height 9
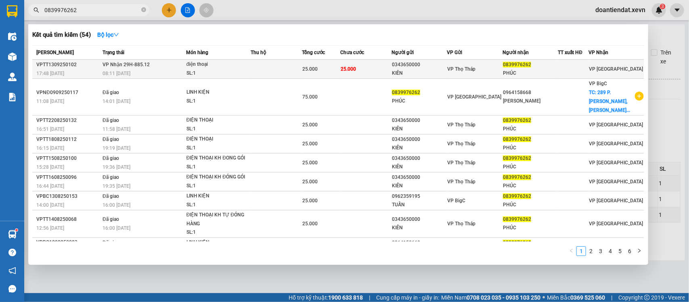
type input "0839976262"
click at [246, 69] on span "điện thoại SL: 1" at bounding box center [219, 68] width 64 height 17
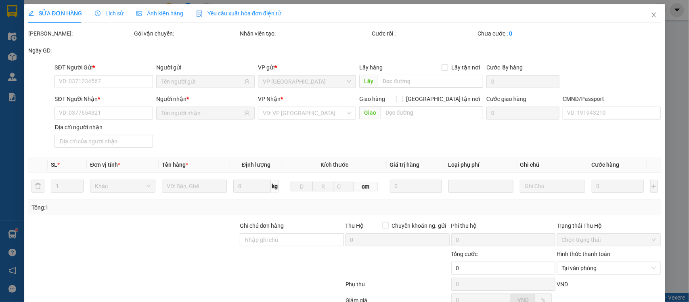
type input "0343650000"
type input "KIÊN"
type input "0839976262"
type input "PHÚC"
type input "036097012705 PHÙNG MINH PHÚC XÓM 2 NAM THẮNG NĐ"
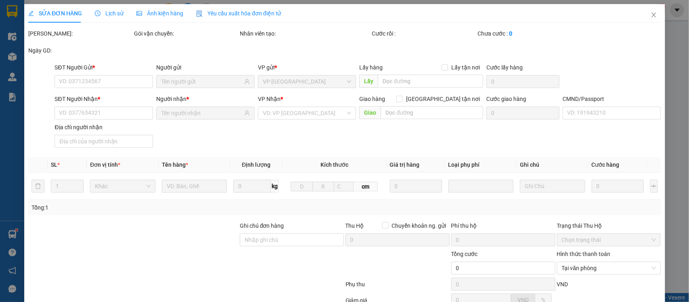
type input "25.000"
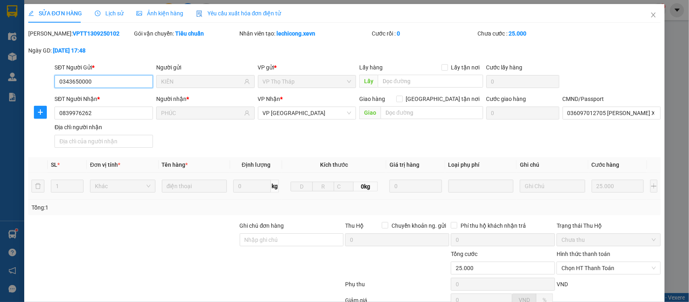
scroll to position [85, 0]
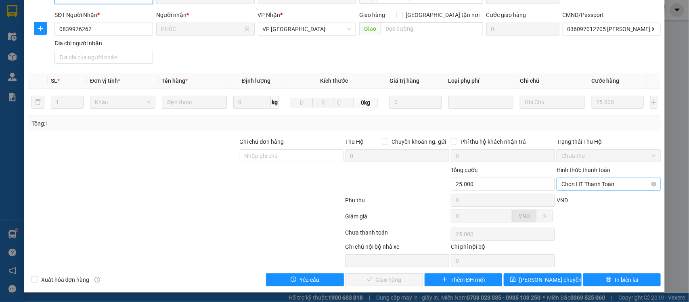
click at [608, 186] on span "Chọn HT Thanh Toán" at bounding box center [609, 184] width 94 height 12
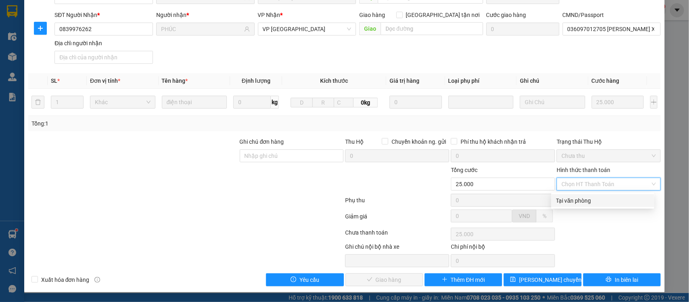
drag, startPoint x: 600, startPoint y: 199, endPoint x: 501, endPoint y: 250, distance: 111.9
click at [599, 199] on div "Tại văn phòng" at bounding box center [602, 200] width 93 height 9
type input "0"
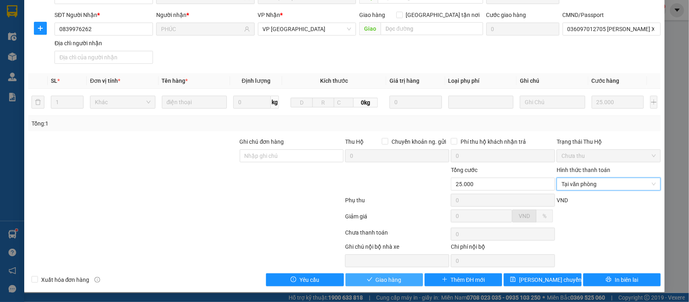
click at [402, 275] on button "Giao hàng" at bounding box center [385, 279] width 78 height 13
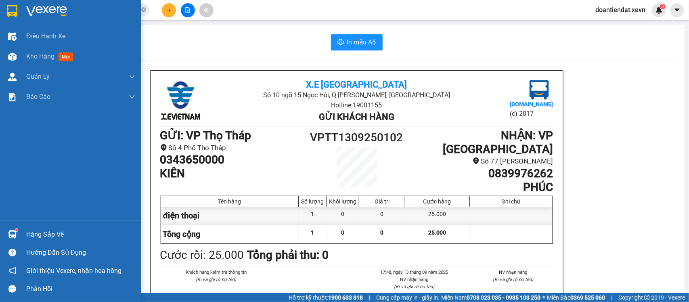
click at [19, 228] on div "Hàng sắp về" at bounding box center [70, 234] width 141 height 18
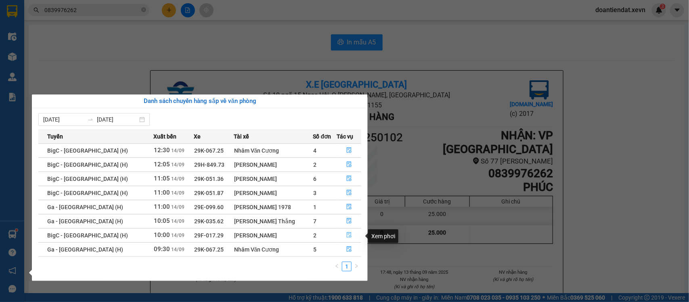
click at [347, 235] on icon "file-done" at bounding box center [349, 235] width 5 height 6
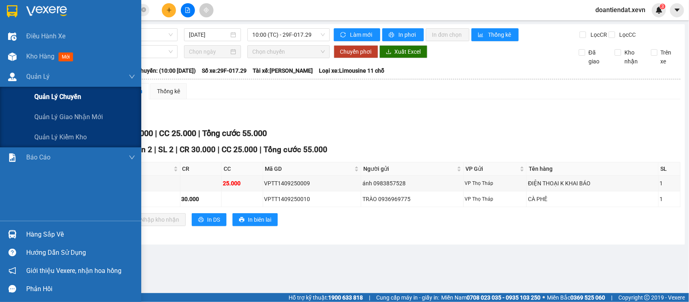
click at [14, 98] on div "Quản lý chuyến" at bounding box center [70, 97] width 141 height 20
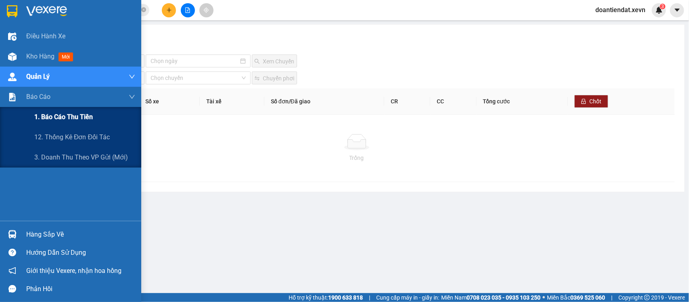
click at [74, 122] on div "1. Báo cáo thu tiền" at bounding box center [84, 117] width 101 height 20
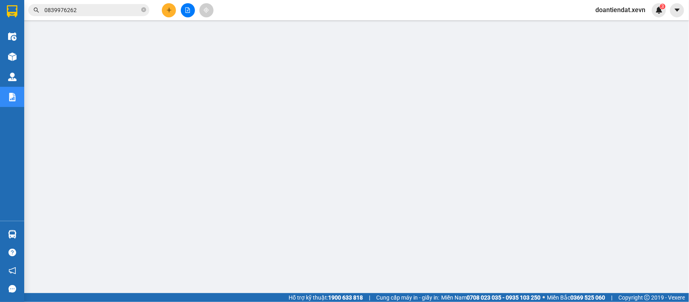
click at [626, 10] on span "doantiendat.xevn" at bounding box center [620, 10] width 63 height 10
click at [611, 23] on span "Đăng xuất" at bounding box center [624, 25] width 46 height 9
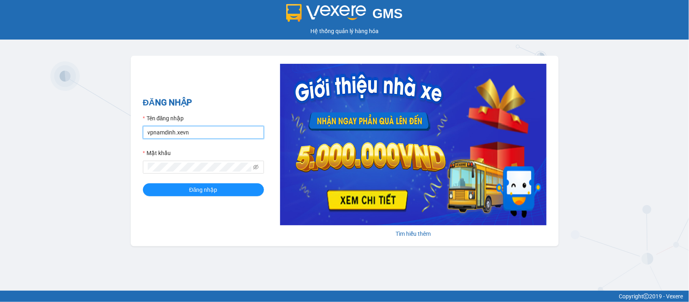
click at [150, 130] on input "vpnamdinh.xevn" at bounding box center [203, 132] width 121 height 13
type input "tranthanhtuyen.xevn"
click at [143, 183] on button "Đăng nhập" at bounding box center [203, 189] width 121 height 13
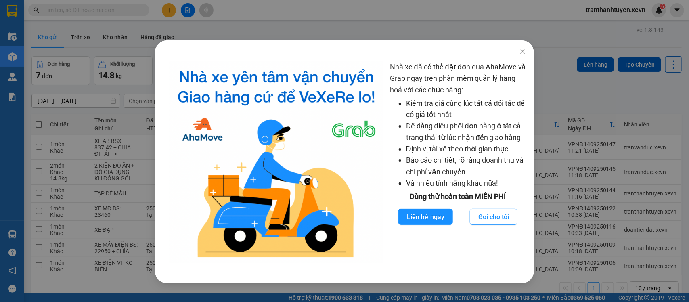
click at [356, 19] on div "Nhà xe đã có thể đặt đơn qua AhaMove và Grab ngay trên phần mềm quản lý hàng ho…" at bounding box center [344, 151] width 689 height 302
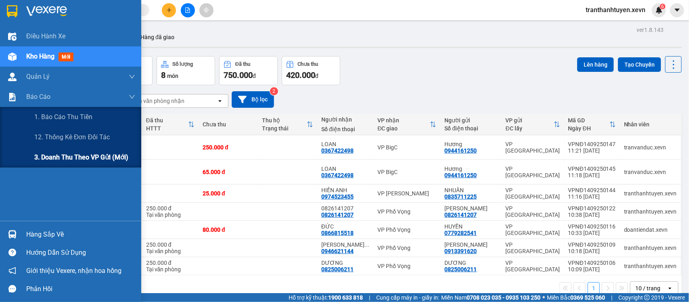
click at [71, 155] on span "3. Doanh Thu theo VP Gửi (mới)" at bounding box center [81, 157] width 94 height 10
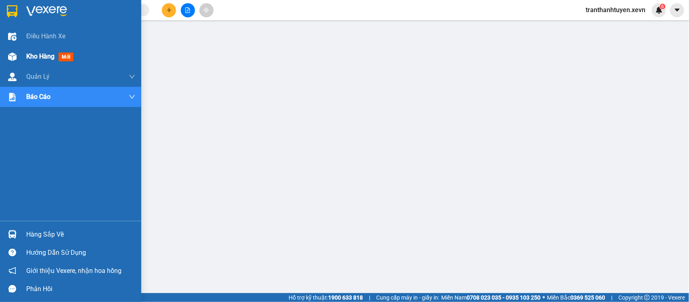
click at [10, 57] on img at bounding box center [12, 56] width 8 height 8
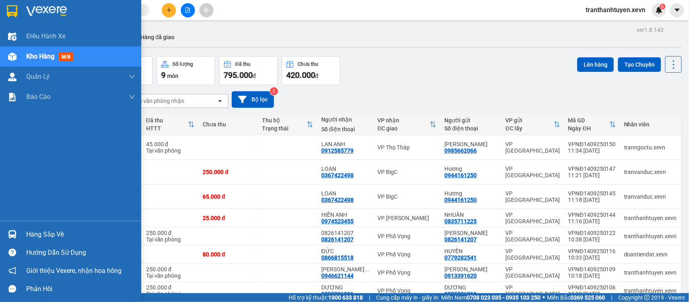
drag, startPoint x: 83, startPoint y: 119, endPoint x: 80, endPoint y: 165, distance: 45.8
click at [81, 203] on div "Điều hành xe Kho hàng mới Quản Lý Quản lý chuyến Quản lý giao nhận mới Quản lý …" at bounding box center [70, 123] width 141 height 195
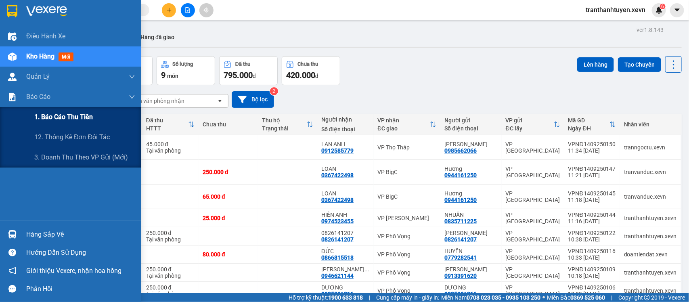
click at [69, 117] on span "1. Báo cáo thu tiền" at bounding box center [63, 117] width 59 height 10
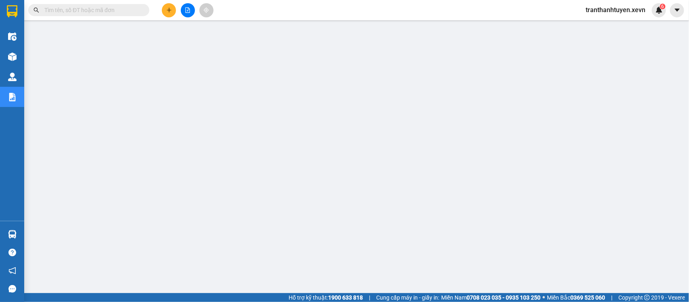
click at [91, 8] on input "text" at bounding box center [91, 10] width 95 height 9
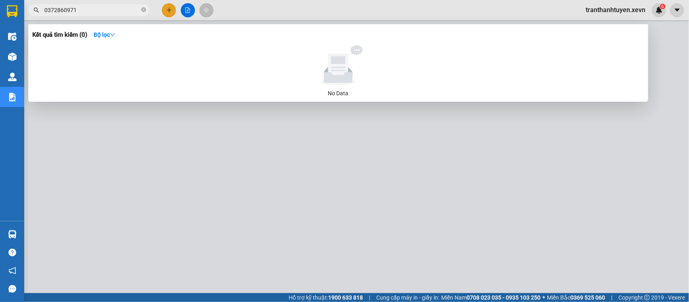
type input "0372860971"
click at [168, 9] on div at bounding box center [344, 151] width 689 height 302
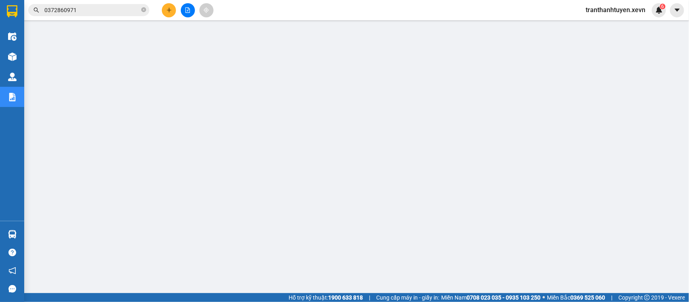
click at [168, 9] on icon "plus" at bounding box center [169, 10] width 6 height 6
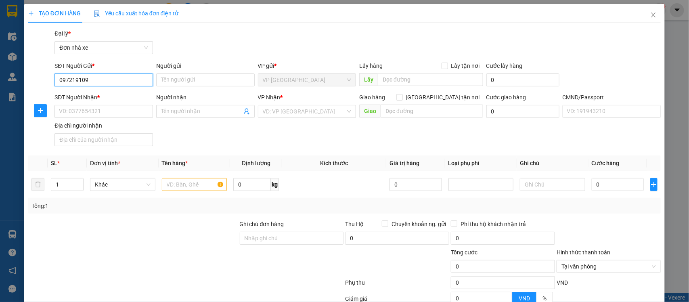
type input "0972191091"
click at [104, 81] on input "0972191091" at bounding box center [103, 79] width 98 height 13
click at [107, 113] on input "SĐT Người Nhận *" at bounding box center [103, 111] width 98 height 13
paste input "0972191091"
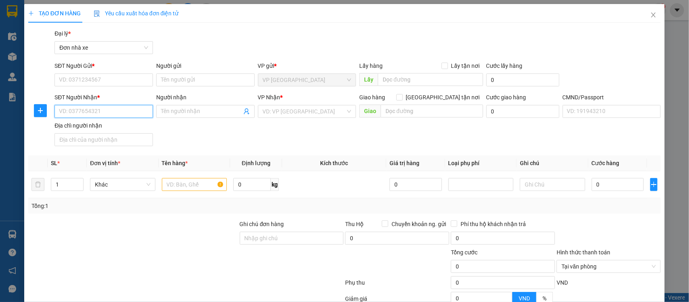
type input "0972191091"
click at [111, 130] on div "0972191091 - hưng" at bounding box center [103, 128] width 88 height 9
type input "hưng"
type input "ĐẶNG HỮU HƯNG"
type input "minh khai vĩnh tuy"
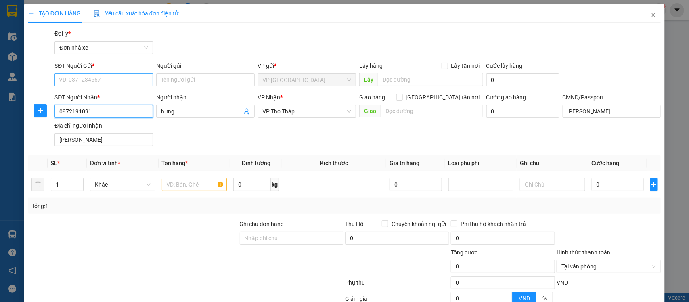
type input "0972191091"
click at [78, 78] on input "SĐT Người Gửi *" at bounding box center [103, 79] width 98 height 13
click at [113, 95] on div "0945635030 - THUỶ" at bounding box center [103, 96] width 88 height 9
type input "0945635030"
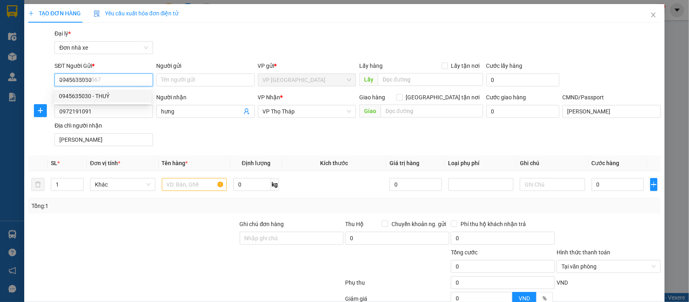
type input "THUỶ"
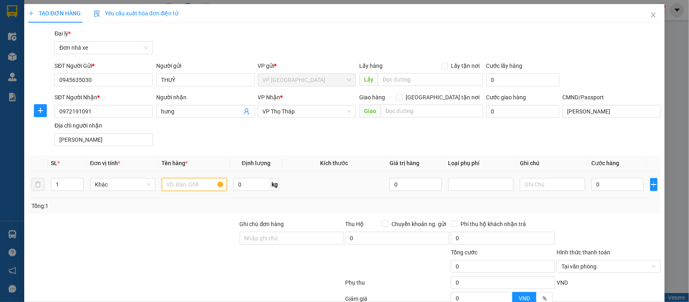
click at [187, 187] on input "text" at bounding box center [194, 184] width 65 height 13
type input "b"
type input "BÁNH"
click at [251, 188] on input "0" at bounding box center [252, 184] width 38 height 13
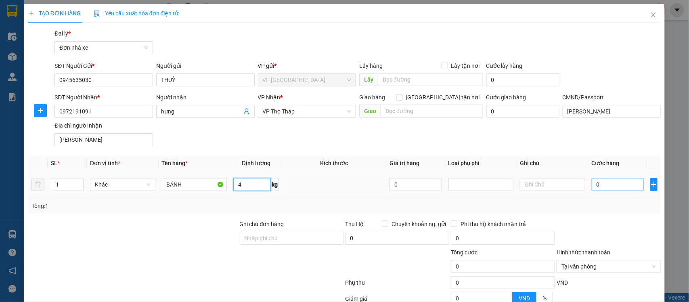
type input "4"
click at [610, 187] on input "0" at bounding box center [618, 184] width 52 height 13
type input "2"
type input "254"
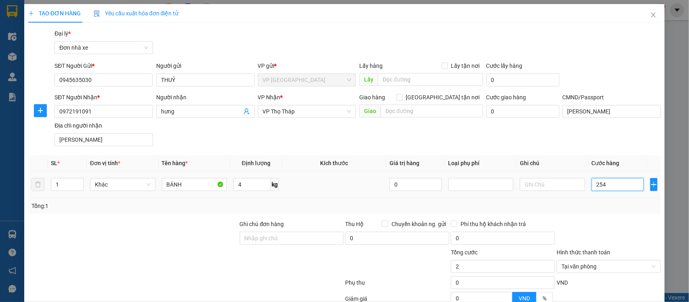
type input "254"
type input "25"
type input "25.000"
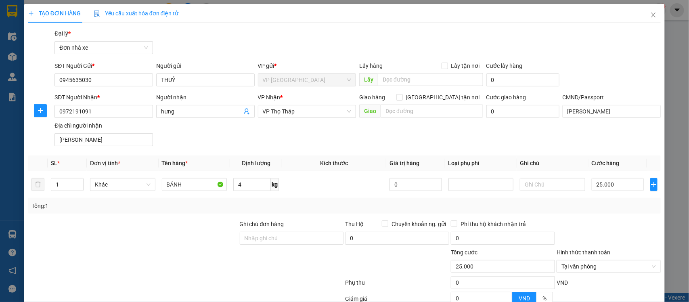
click at [168, 258] on div at bounding box center [133, 262] width 212 height 28
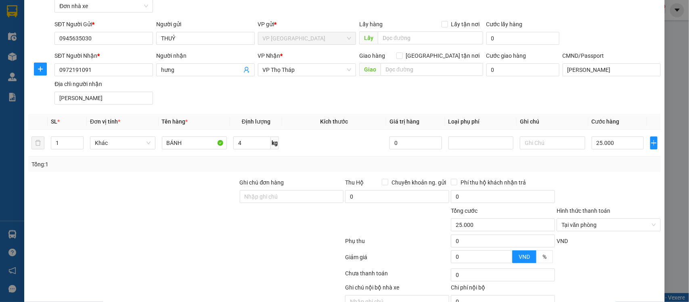
scroll to position [83, 0]
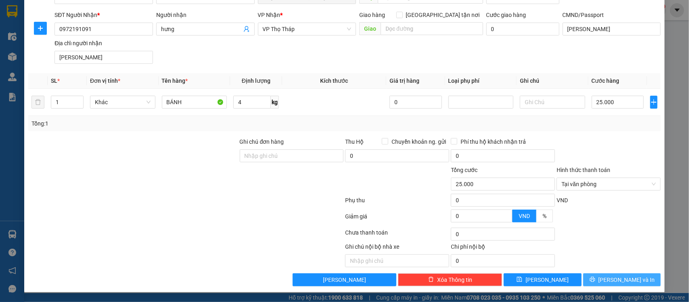
click at [618, 281] on span "[PERSON_NAME] và In" at bounding box center [627, 279] width 57 height 9
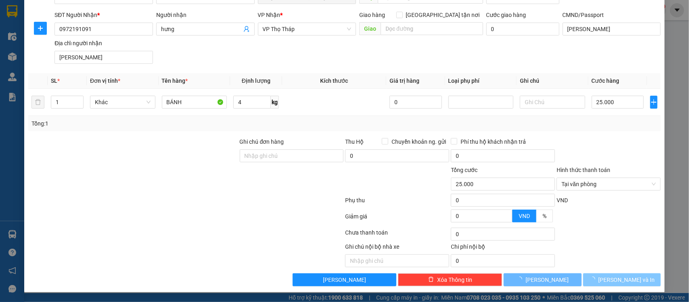
click at [618, 281] on span "[PERSON_NAME] và In" at bounding box center [627, 279] width 57 height 9
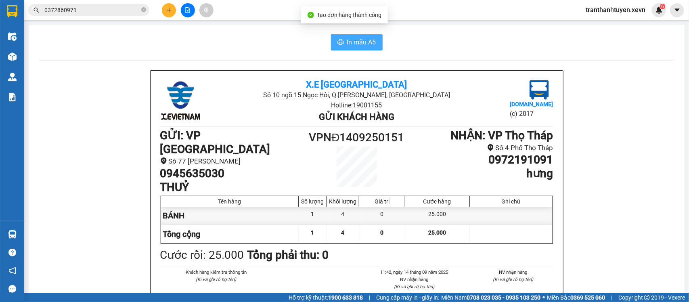
click at [364, 37] on button "In mẫu A5" at bounding box center [357, 42] width 52 height 16
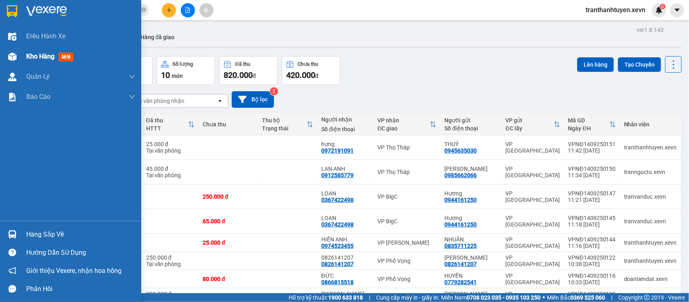
drag, startPoint x: 20, startPoint y: 57, endPoint x: 319, endPoint y: 117, distance: 305.0
click at [19, 57] on div "Kho hàng mới" at bounding box center [70, 56] width 141 height 20
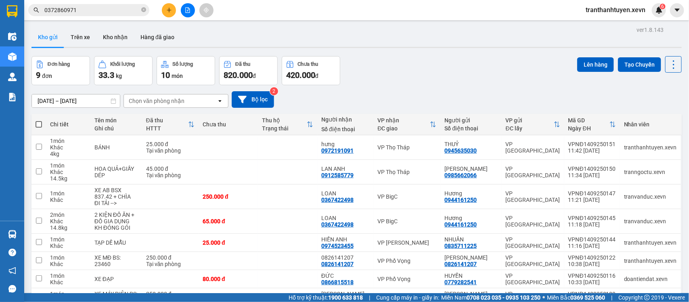
click at [187, 9] on icon "file-add" at bounding box center [188, 10] width 6 height 6
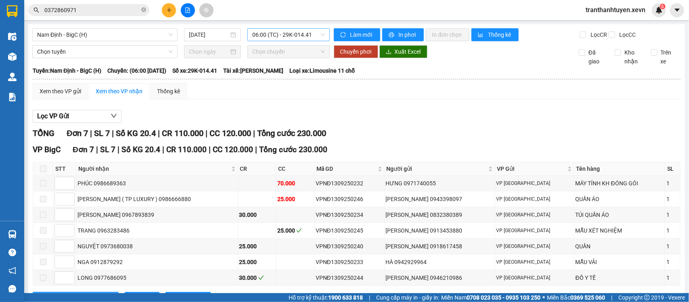
drag, startPoint x: 291, startPoint y: 33, endPoint x: 298, endPoint y: 39, distance: 8.6
click at [292, 34] on span "06:00 (TC) - 29K-014.41" at bounding box center [288, 35] width 72 height 12
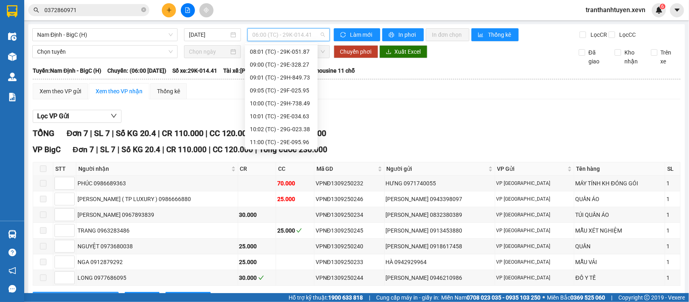
scroll to position [151, 0]
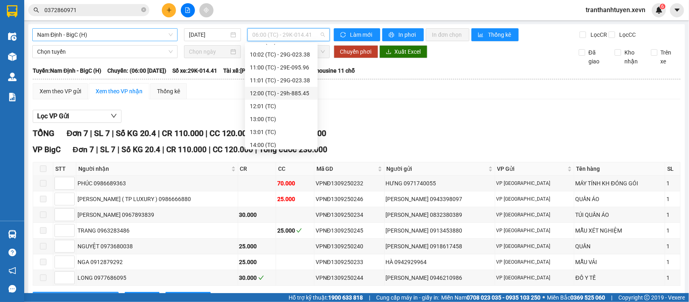
drag, startPoint x: 88, startPoint y: 35, endPoint x: 91, endPoint y: 40, distance: 6.0
click at [88, 36] on span "Nam Định - BigC (H)" at bounding box center [105, 35] width 136 height 12
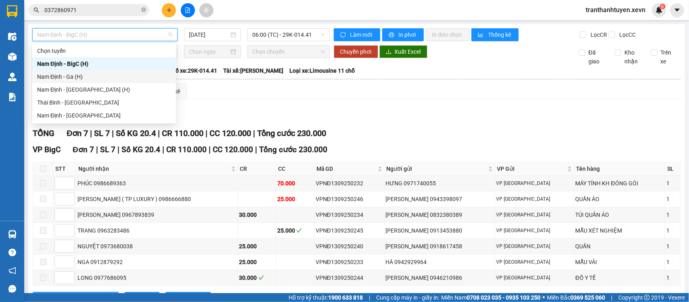
click at [57, 73] on div "Nam Định - Ga (H)" at bounding box center [104, 76] width 134 height 9
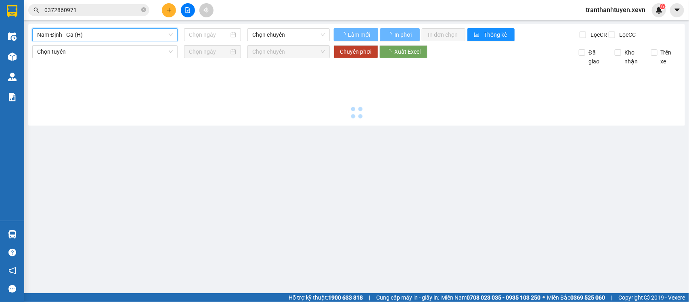
type input "[DATE]"
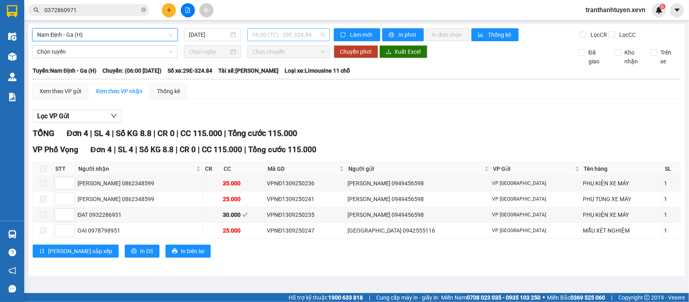
click at [266, 38] on span "06:00 (TC) - 29E-324.84" at bounding box center [288, 35] width 72 height 12
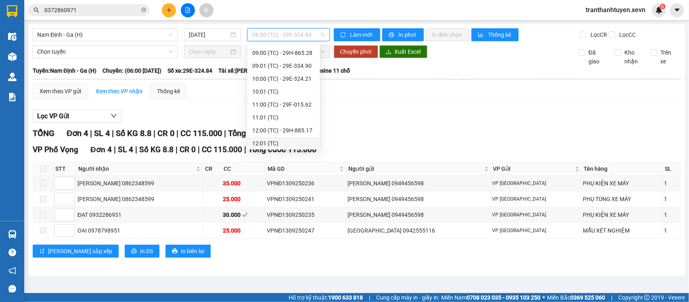
scroll to position [63, 0]
click at [294, 88] on div "10:00 (TC) - 29E-324.21" at bounding box center [283, 90] width 63 height 9
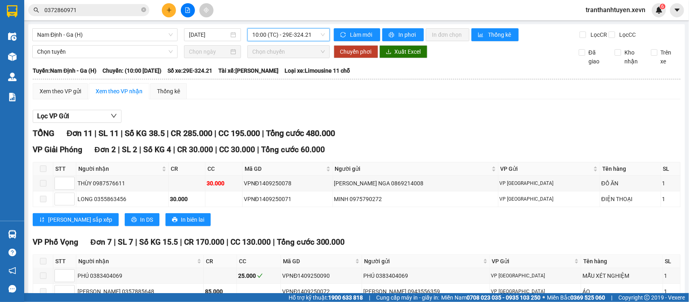
click at [270, 35] on span "10:00 (TC) - 29E-324.21" at bounding box center [288, 35] width 72 height 12
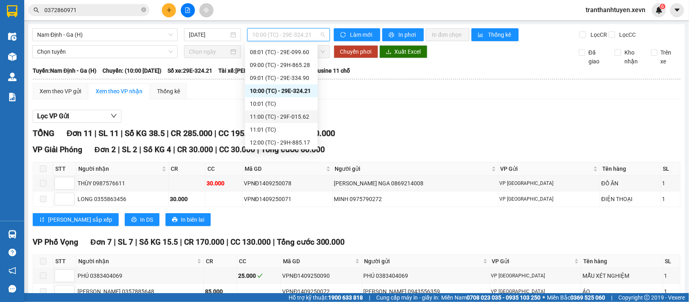
click at [293, 115] on div "11:00 (TC) - 29F-015.62" at bounding box center [281, 116] width 63 height 9
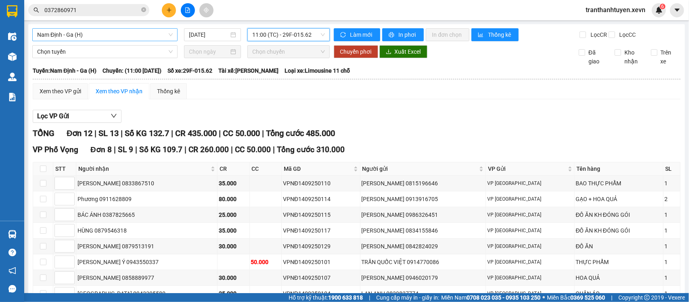
drag, startPoint x: 85, startPoint y: 34, endPoint x: 136, endPoint y: 73, distance: 65.3
click at [85, 34] on span "Nam Định - Ga (H)" at bounding box center [105, 35] width 136 height 12
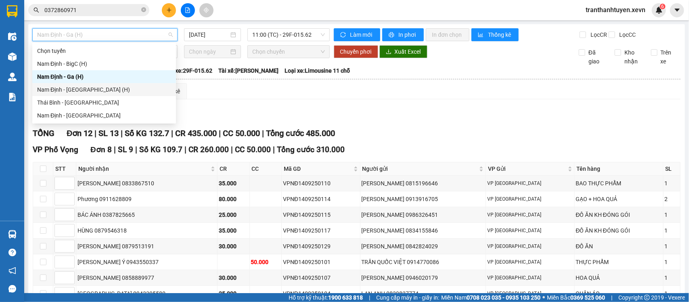
click at [68, 87] on div "Nam Định - Hà Đông (H)" at bounding box center [104, 89] width 134 height 9
type input "[DATE]"
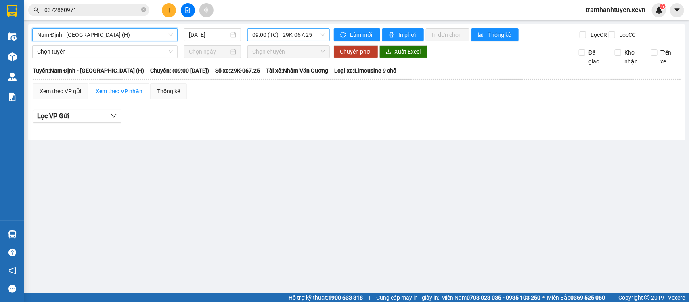
click at [270, 37] on span "09:00 (TC) - 29K-067.25" at bounding box center [288, 35] width 72 height 12
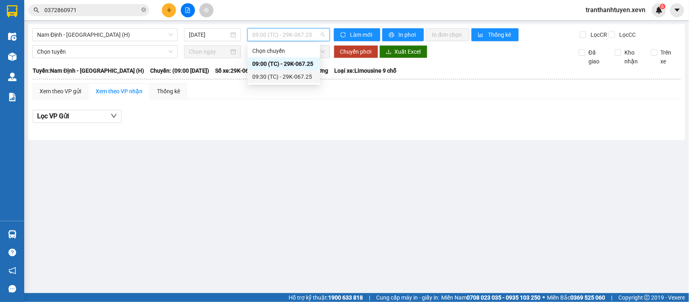
click at [275, 75] on div "09:30 (TC) - 29K-067.25" at bounding box center [283, 76] width 63 height 9
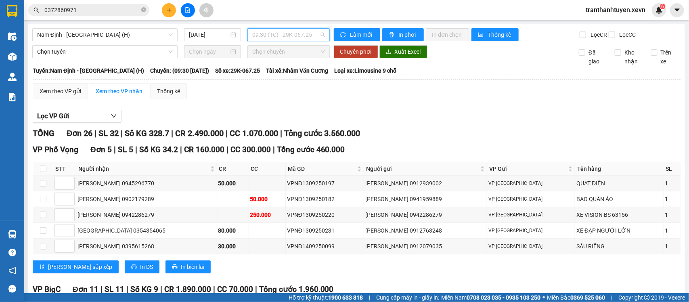
click at [281, 41] on div "09:30 (TC) - 29K-067.25" at bounding box center [288, 34] width 82 height 13
click at [289, 63] on div "09:00 (TC) - 29K-067.25" at bounding box center [281, 63] width 63 height 9
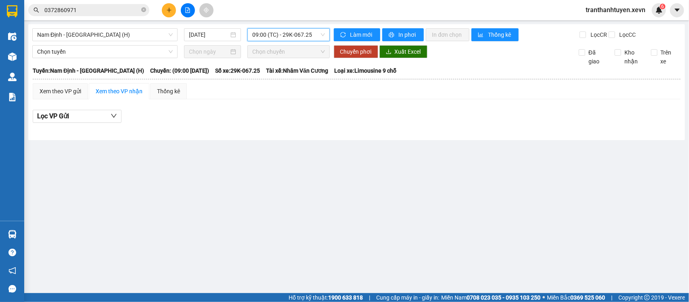
click at [291, 35] on span "09:00 (TC) - 29K-067.25" at bounding box center [288, 35] width 72 height 12
click at [295, 75] on div "09:30 (TC) - 29K-067.25" at bounding box center [283, 76] width 63 height 9
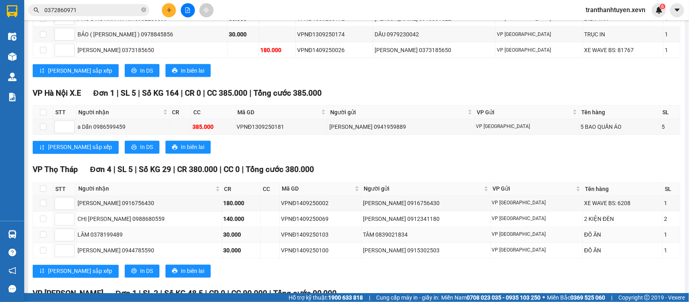
scroll to position [553, 0]
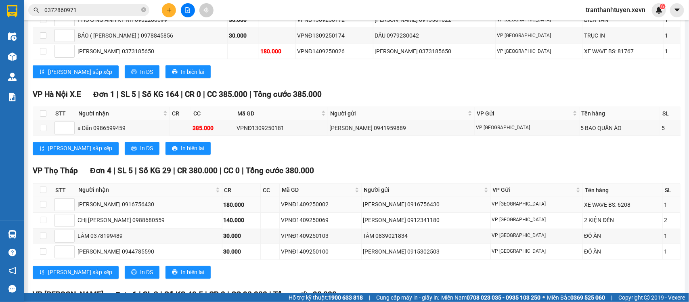
click at [304, 209] on div "VPNĐ1409250002" at bounding box center [320, 204] width 79 height 9
click at [303, 209] on div "VPNĐ1409250002" at bounding box center [320, 204] width 79 height 9
copy div "VPNĐ1409250002"
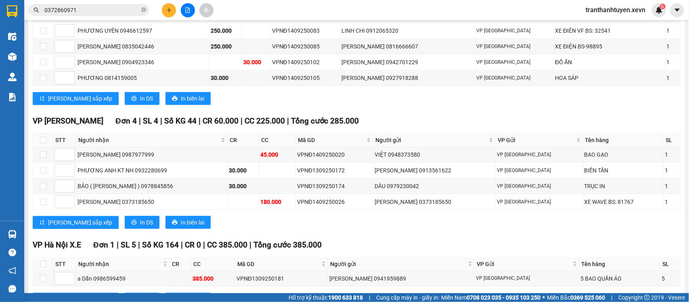
scroll to position [402, 0]
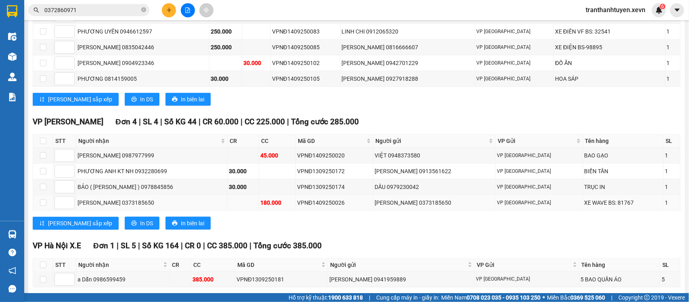
click at [340, 207] on div "VPNĐ1409250026" at bounding box center [334, 202] width 75 height 9
click at [336, 207] on div "VPNĐ1409250026" at bounding box center [334, 202] width 75 height 9
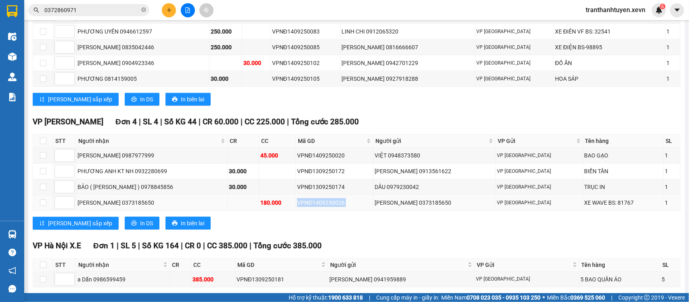
copy div "VPNĐ1409250026"
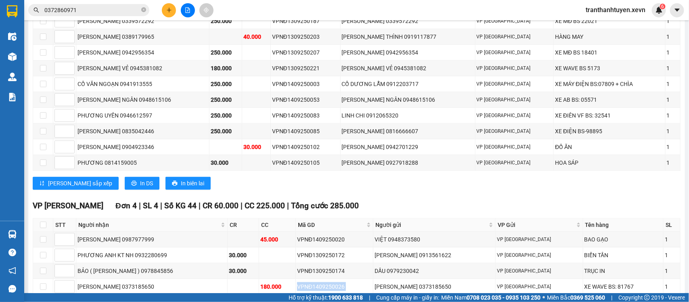
scroll to position [301, 0]
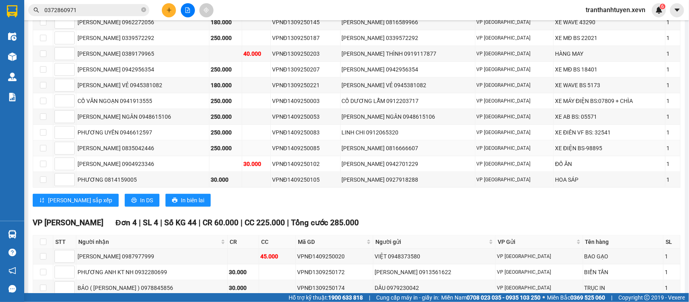
click at [315, 153] on div "VPNĐ1409250085" at bounding box center [305, 148] width 67 height 9
copy div "VPNĐ1409250085"
click at [304, 137] on div "VPNĐ1409250083" at bounding box center [305, 132] width 67 height 9
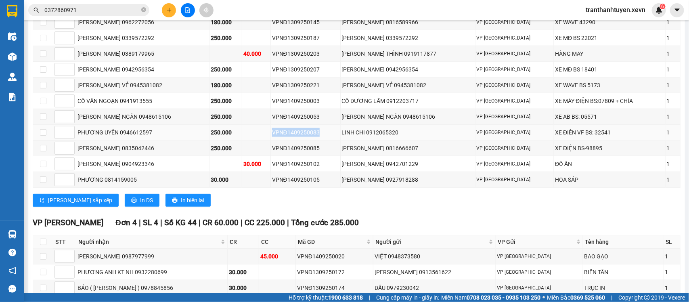
copy div "VPNĐ1409250083"
click at [147, 121] on div "TRẦN TUYẾT NGÂN 0948615106" at bounding box center [143, 116] width 130 height 9
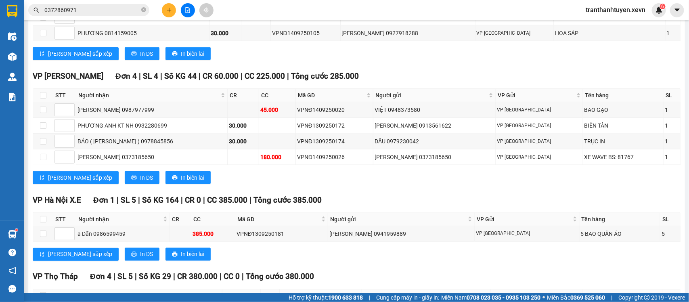
scroll to position [503, 0]
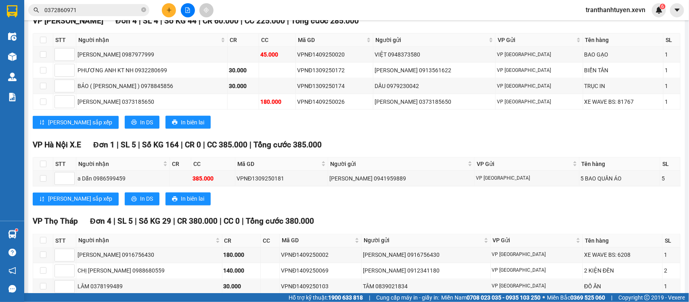
click at [604, 10] on span "tranthanhtuyen.xevn" at bounding box center [615, 10] width 73 height 10
click at [603, 21] on span "Đăng xuất" at bounding box center [619, 25] width 56 height 9
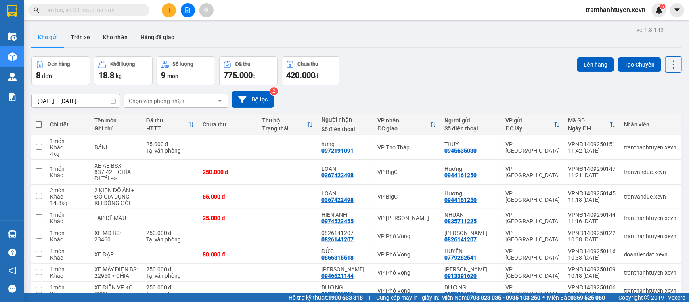
click at [80, 13] on input "text" at bounding box center [91, 10] width 95 height 9
paste input "VPNĐ1409250002"
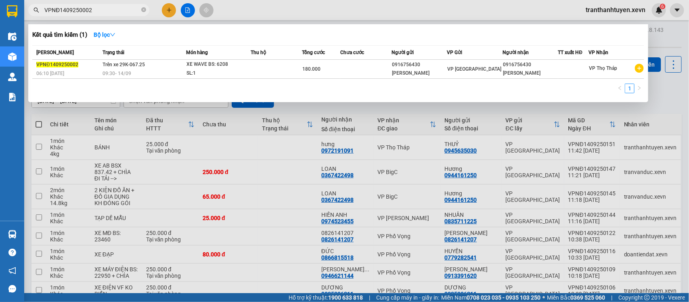
click at [95, 9] on input "VPNĐ1409250002" at bounding box center [91, 10] width 95 height 9
paste input "26"
click at [80, 9] on input "VPNĐ1409250026" at bounding box center [91, 10] width 95 height 9
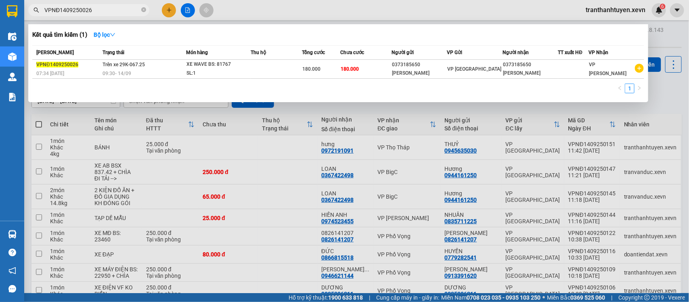
paste input "85"
click at [272, 147] on div at bounding box center [344, 151] width 689 height 302
click at [86, 6] on input "VPNĐ1409250085" at bounding box center [91, 10] width 95 height 9
paste input "3"
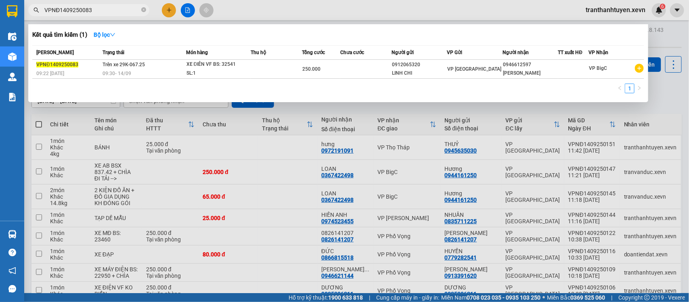
click at [113, 6] on input "VPNĐ1409250083" at bounding box center [91, 10] width 95 height 9
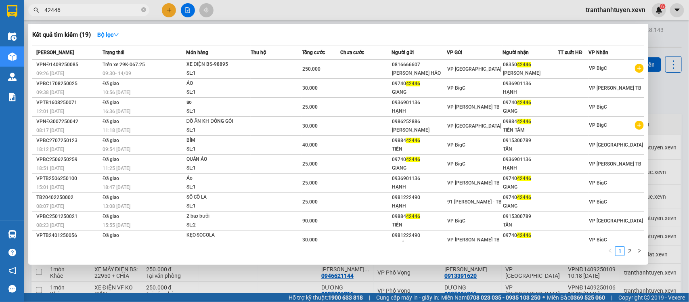
click at [73, 8] on input "42446" at bounding box center [91, 10] width 95 height 9
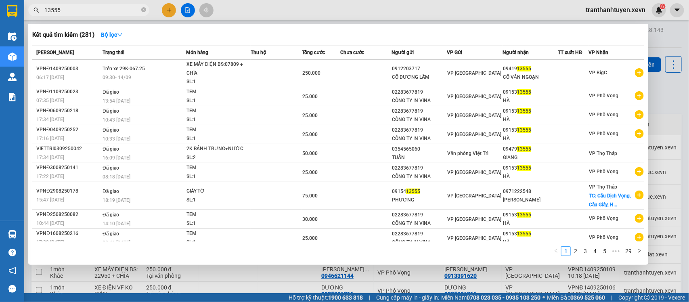
type input "13555"
click at [604, 7] on div at bounding box center [344, 151] width 689 height 302
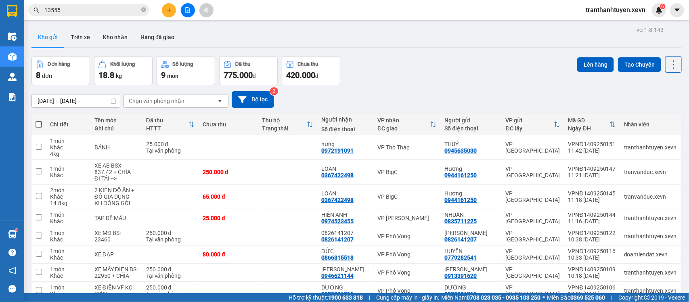
click at [604, 13] on span "tranthanhtuyen.xevn" at bounding box center [615, 10] width 73 height 10
click at [606, 25] on span "Đăng xuất" at bounding box center [619, 25] width 56 height 9
